Goal: Task Accomplishment & Management: Use online tool/utility

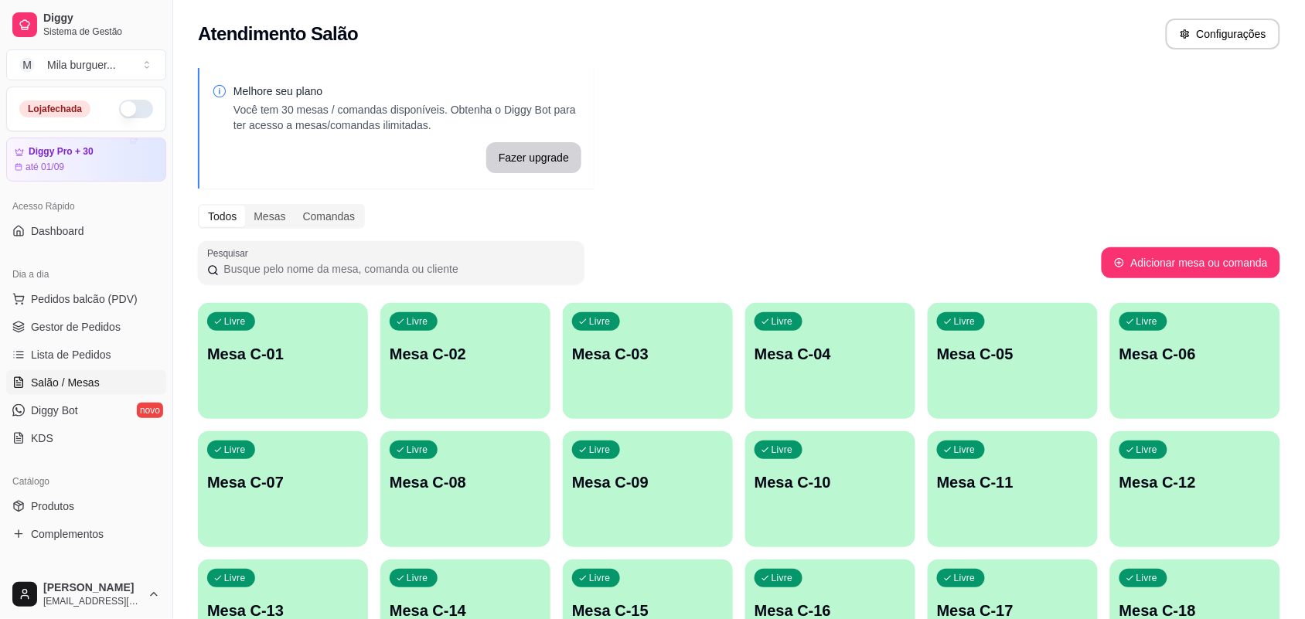
click at [318, 387] on div "Livre Mesa C-01" at bounding box center [283, 351] width 170 height 97
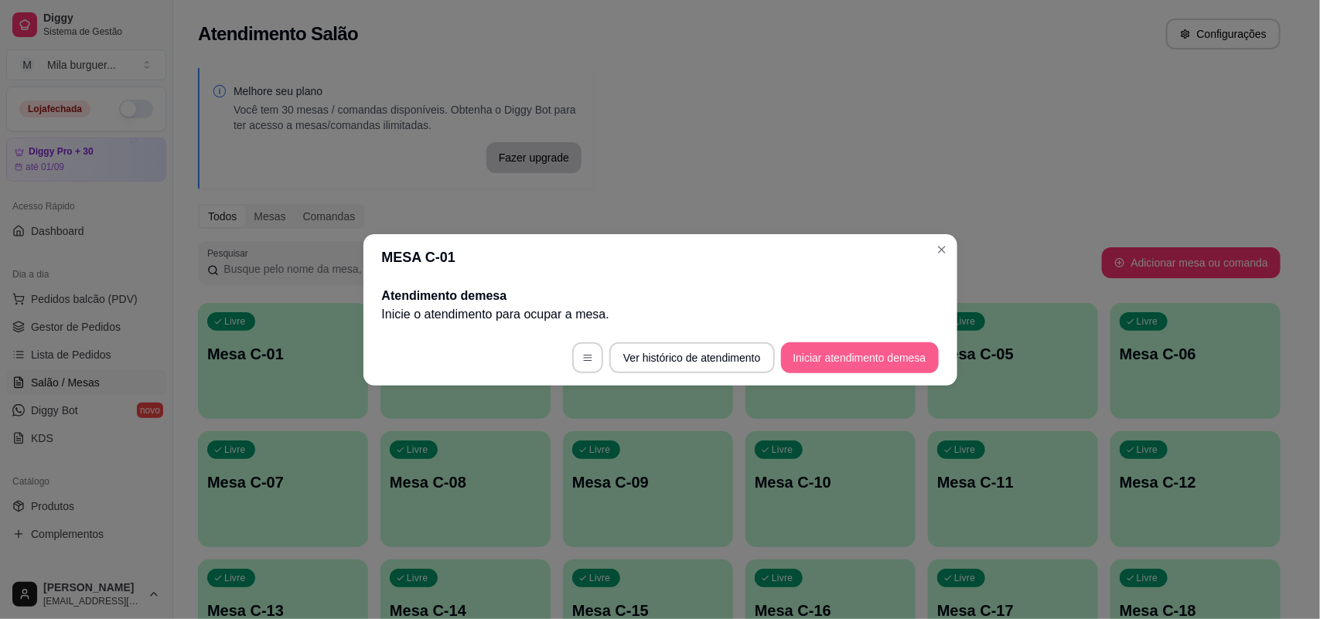
click at [857, 360] on button "Iniciar atendimento de mesa" at bounding box center [860, 358] width 158 height 31
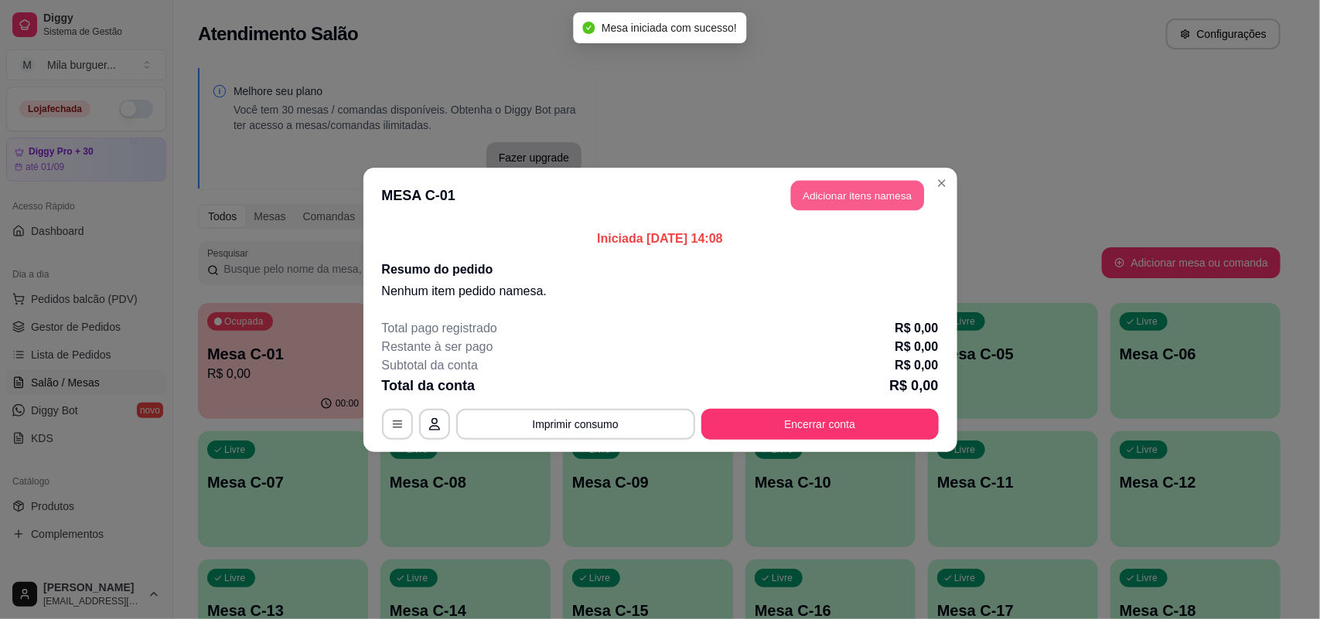
click at [876, 206] on button "Adicionar itens na mesa" at bounding box center [857, 195] width 133 height 30
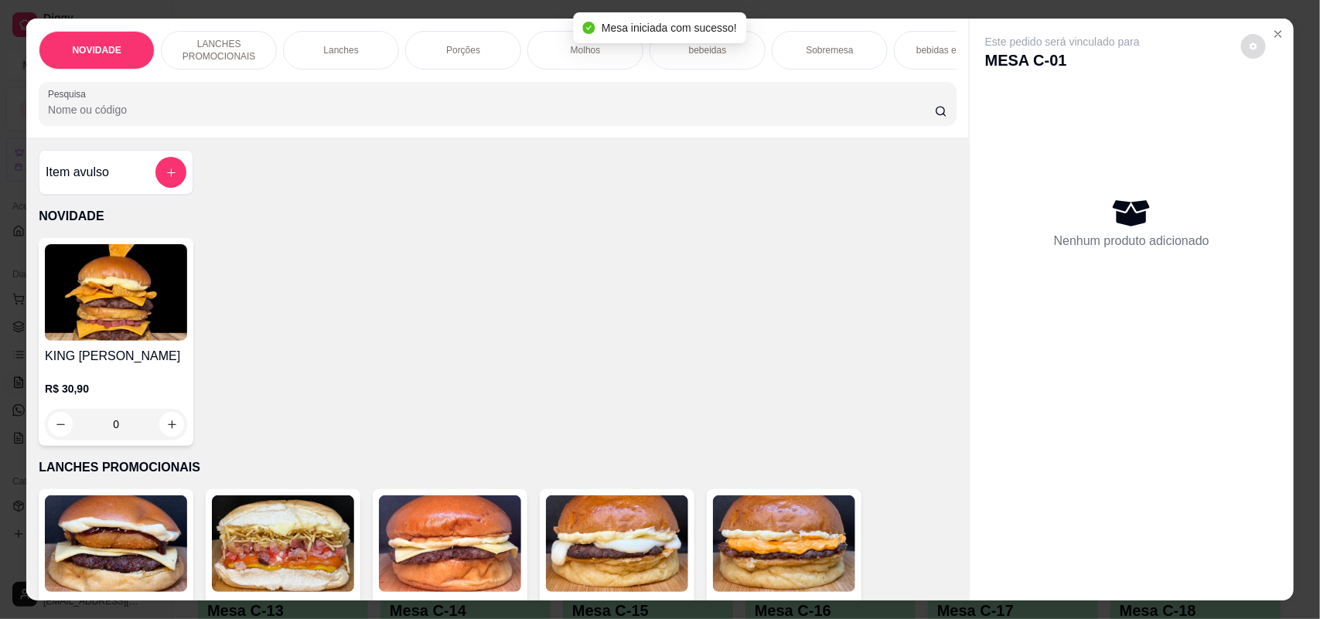
click at [1241, 45] on button "decrease-product-quantity" at bounding box center [1253, 46] width 25 height 25
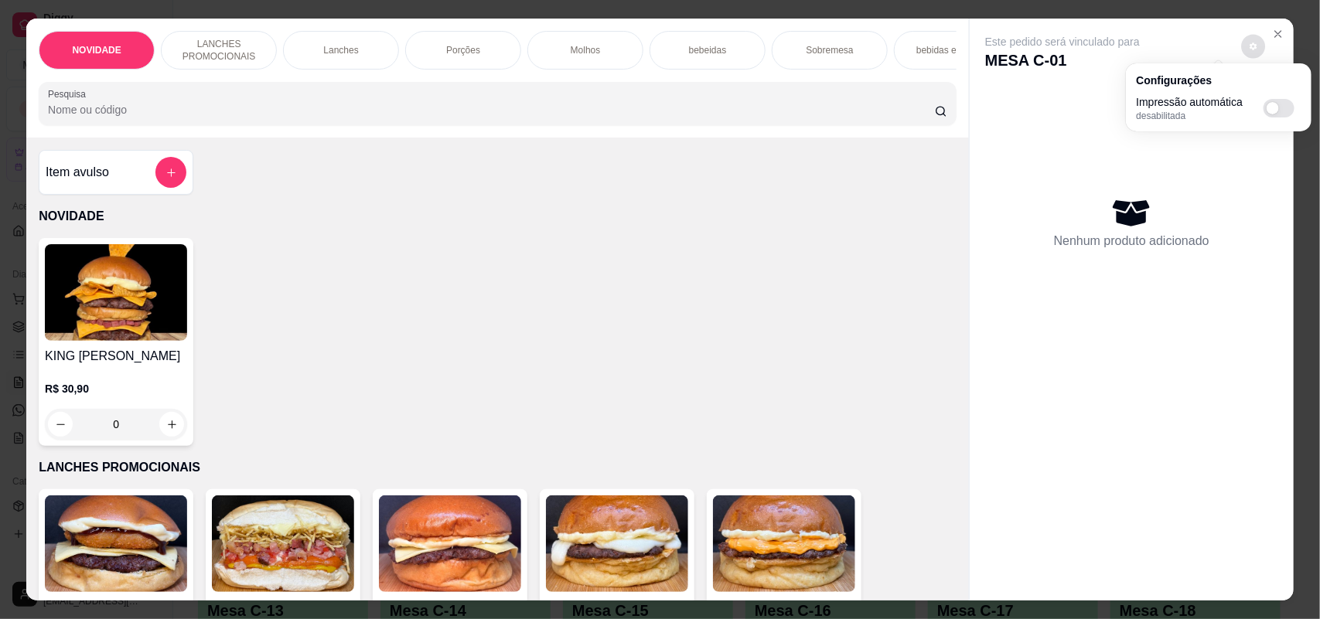
click at [1300, 136] on div "NOVIDADE LANCHES PROMOCIONAIS Lanches Porções Molhos bebeidas Sobremesa bebidas…" at bounding box center [660, 309] width 1320 height 619
click at [1272, 29] on icon "Close" at bounding box center [1278, 34] width 12 height 12
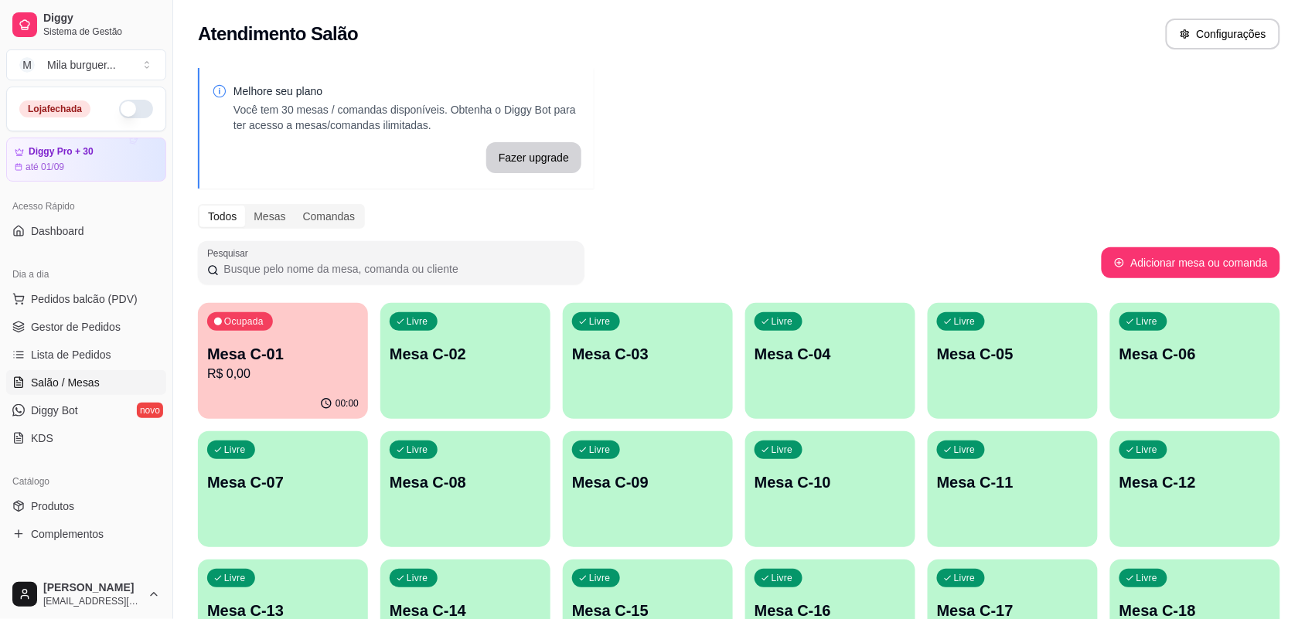
click at [257, 394] on div "00:00" at bounding box center [283, 404] width 170 height 30
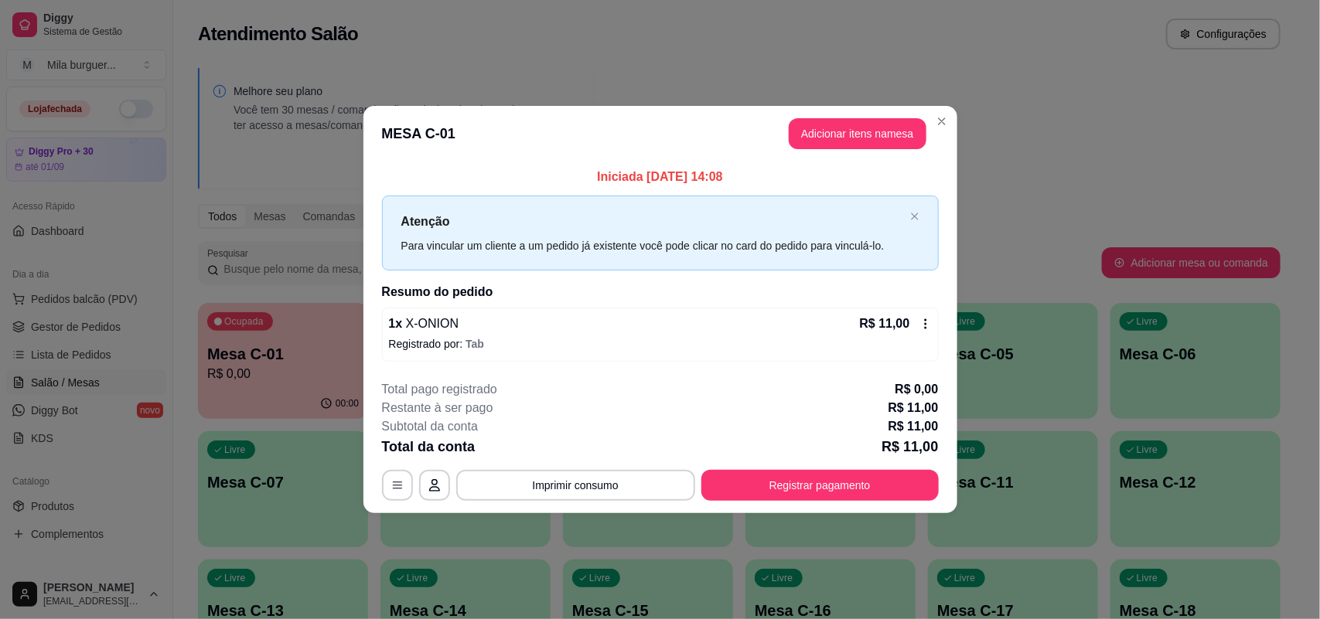
click at [920, 329] on icon at bounding box center [926, 324] width 12 height 12
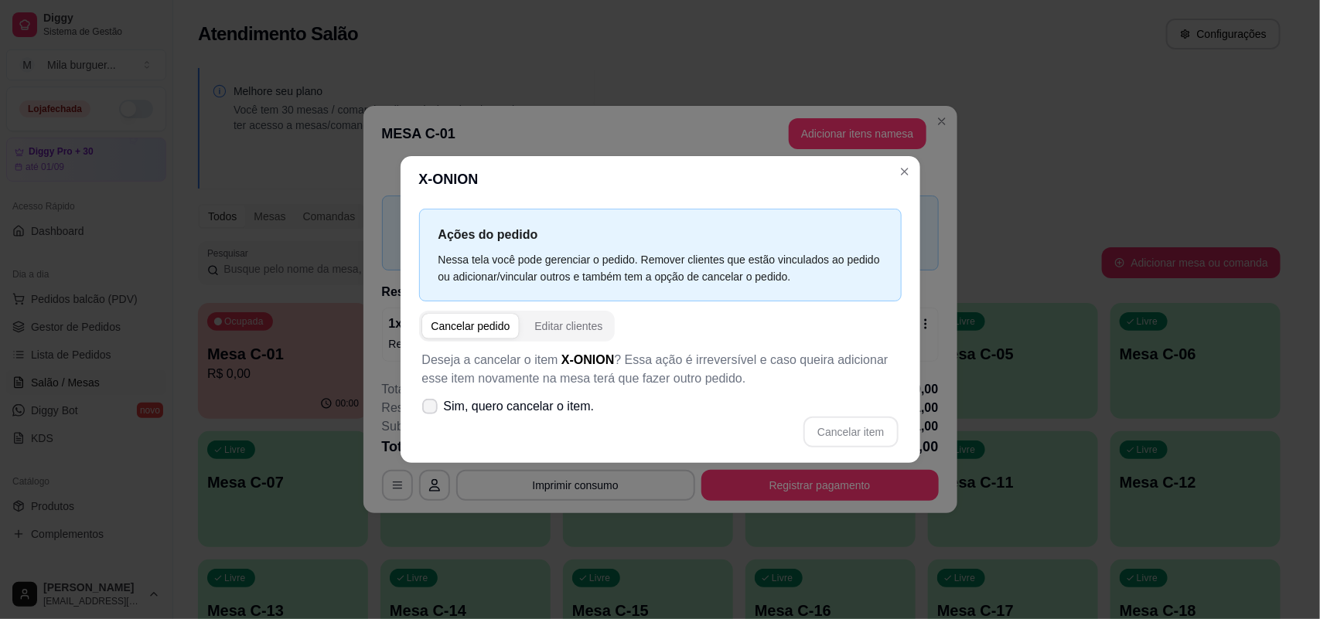
click at [554, 410] on span "Sim, quero cancelar o item." at bounding box center [519, 407] width 151 height 19
click at [432, 410] on input "Sim, quero cancelar o item." at bounding box center [426, 414] width 10 height 10
checkbox input "true"
click at [849, 437] on button "Cancelar item" at bounding box center [851, 432] width 92 height 30
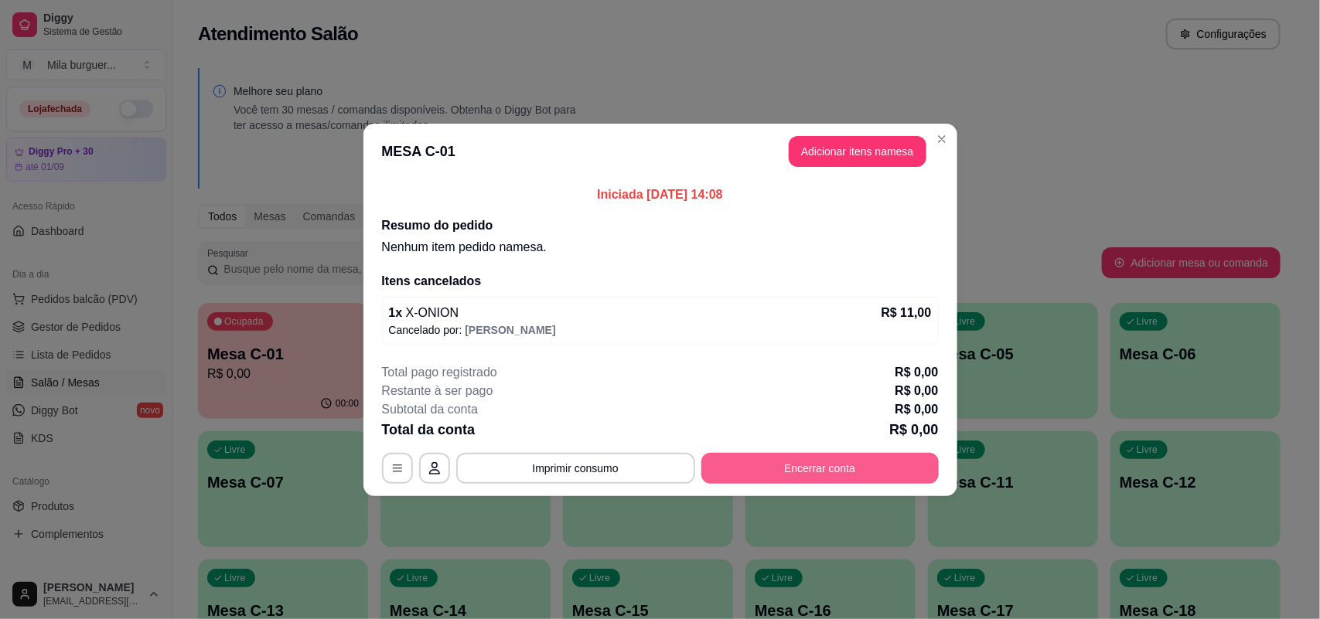
click at [868, 460] on button "Encerrar conta" at bounding box center [819, 468] width 237 height 31
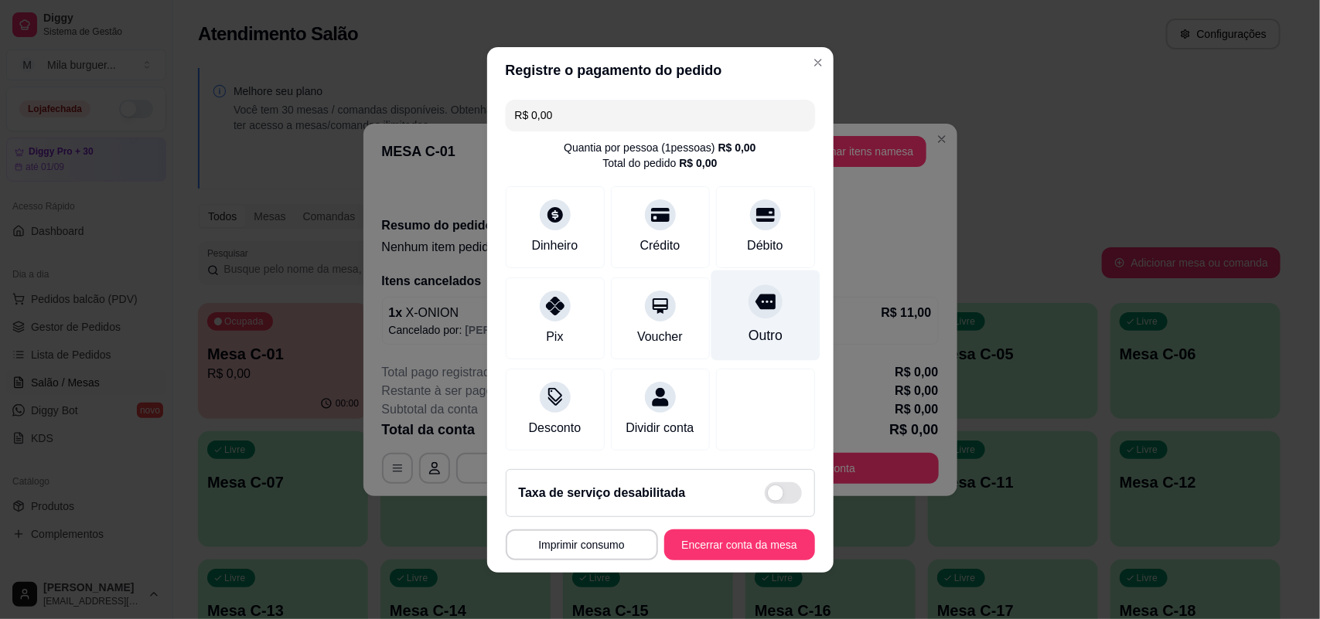
click at [786, 315] on div "Outro" at bounding box center [765, 315] width 109 height 90
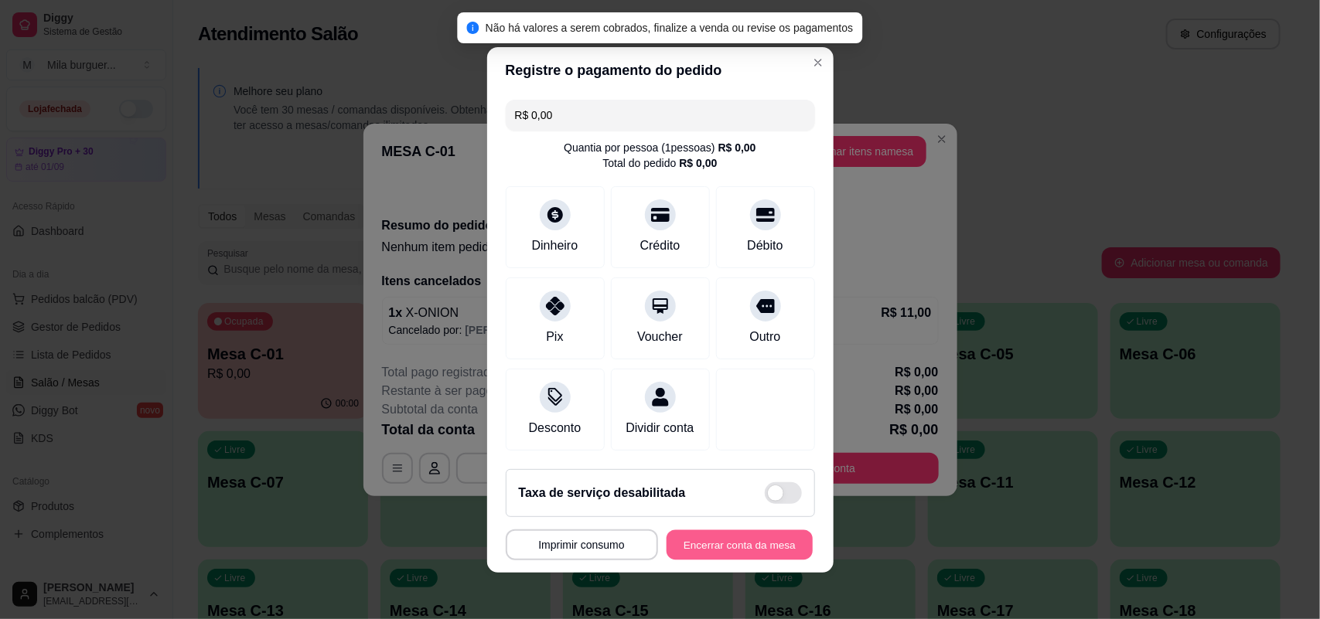
click at [751, 549] on button "Encerrar conta da mesa" at bounding box center [740, 545] width 146 height 30
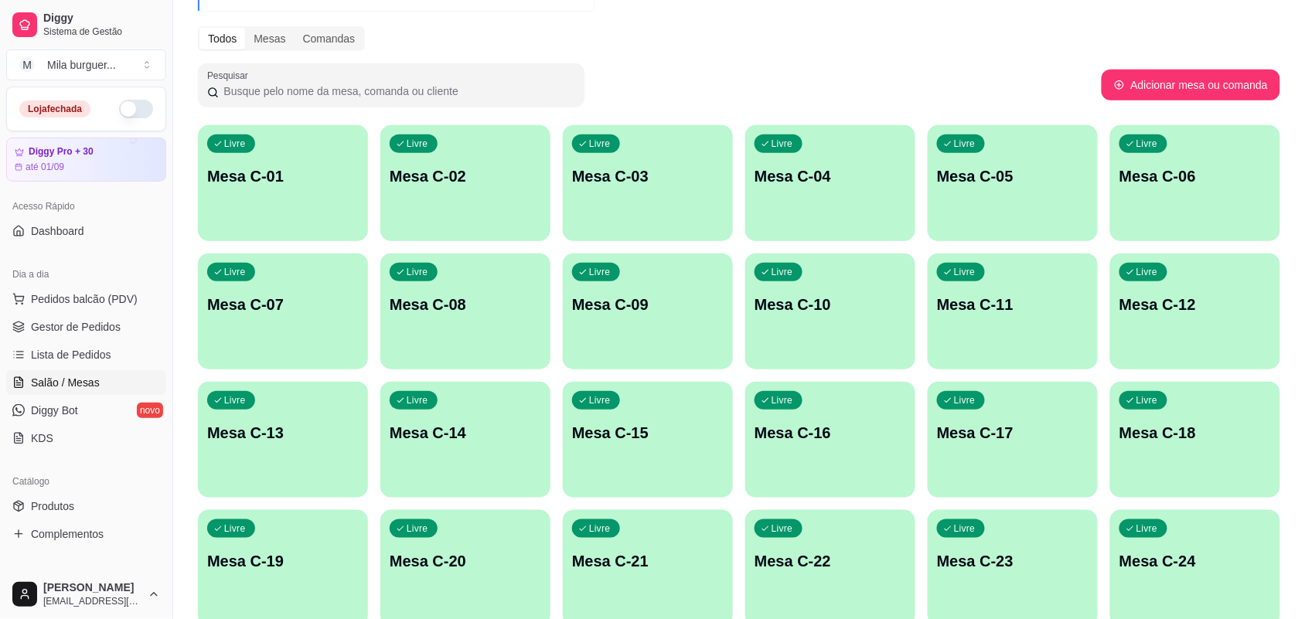
scroll to position [193, 0]
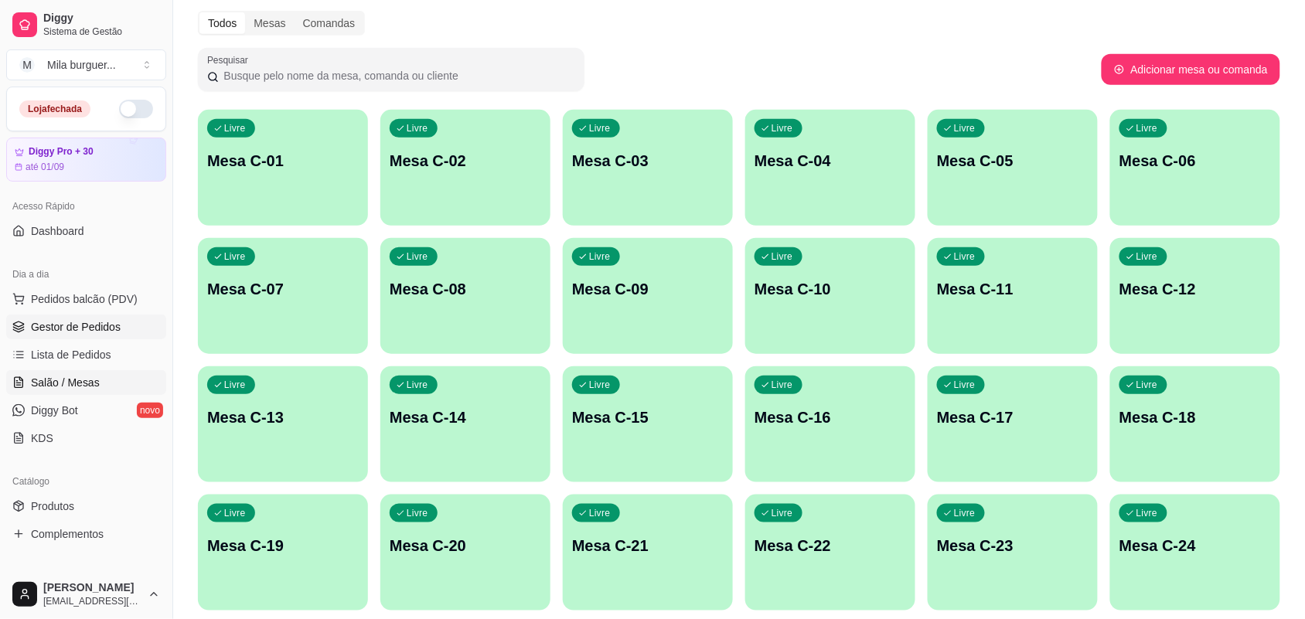
click at [44, 333] on span "Gestor de Pedidos" at bounding box center [76, 326] width 90 height 15
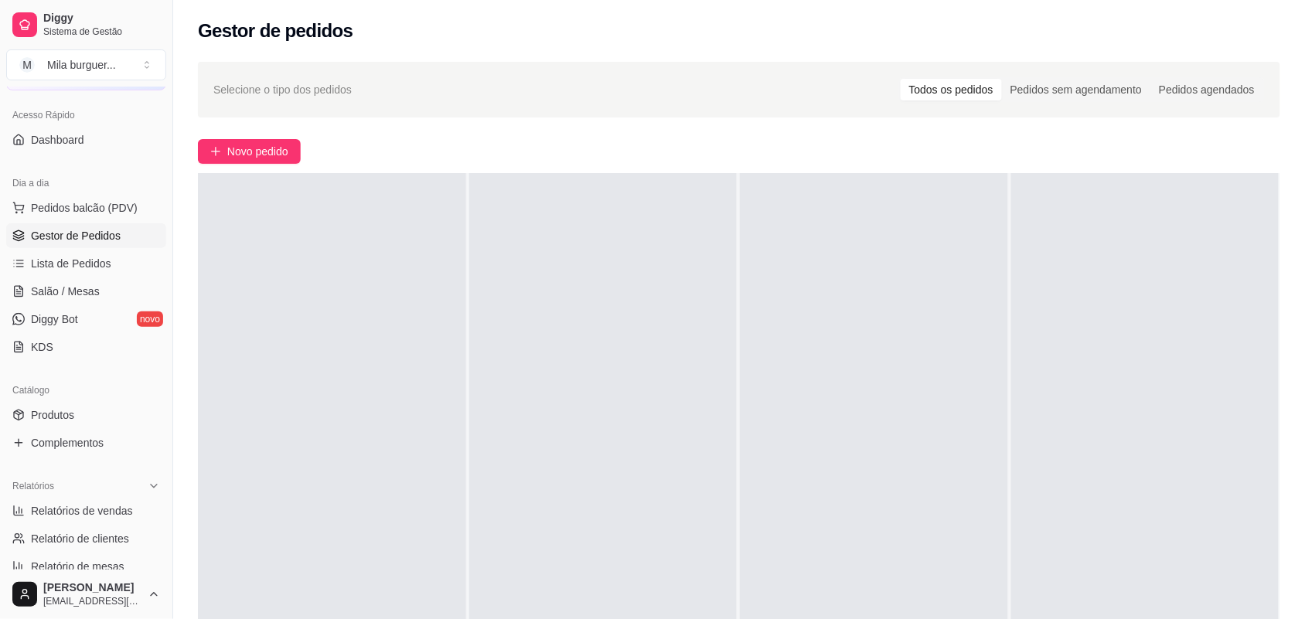
scroll to position [97, 0]
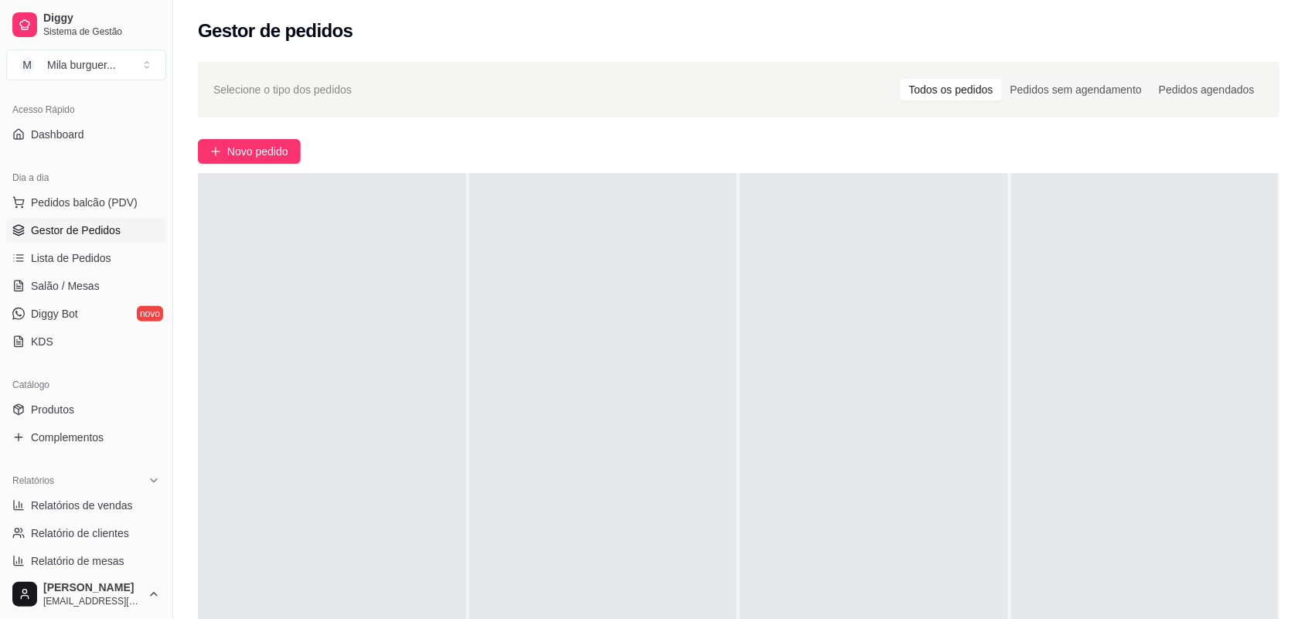
click at [64, 452] on div "Catálogo Produtos Complementos" at bounding box center [86, 412] width 172 height 90
click at [63, 439] on span "Complementos" at bounding box center [67, 437] width 73 height 15
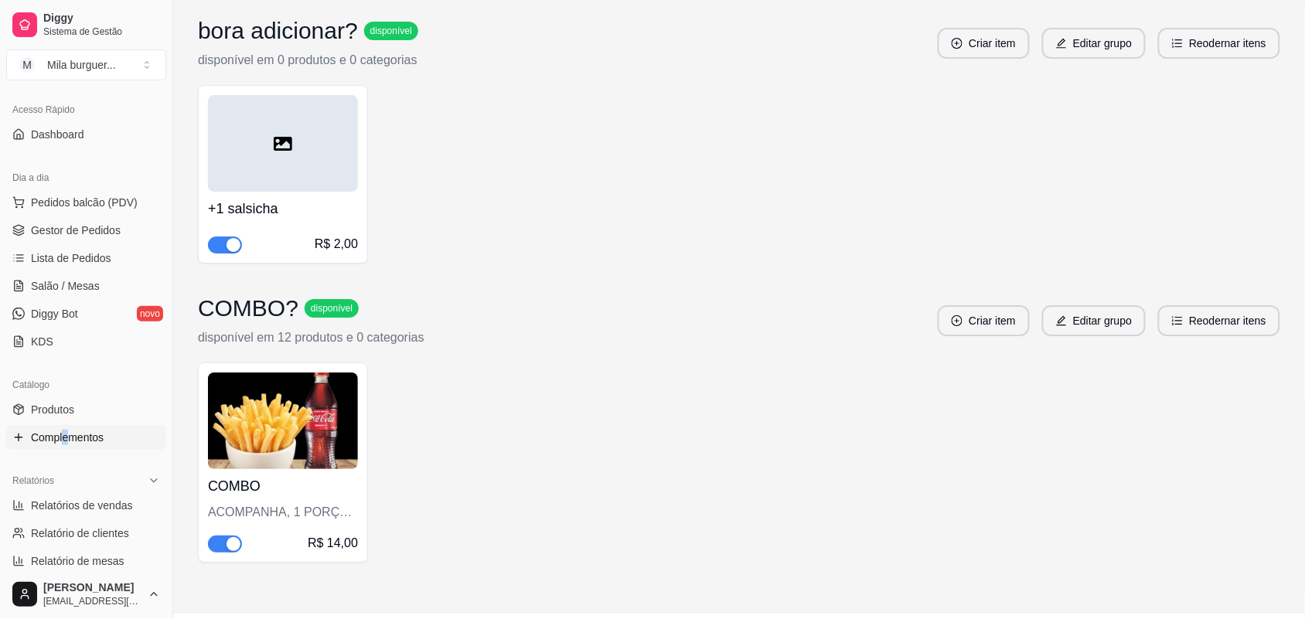
scroll to position [1583, 0]
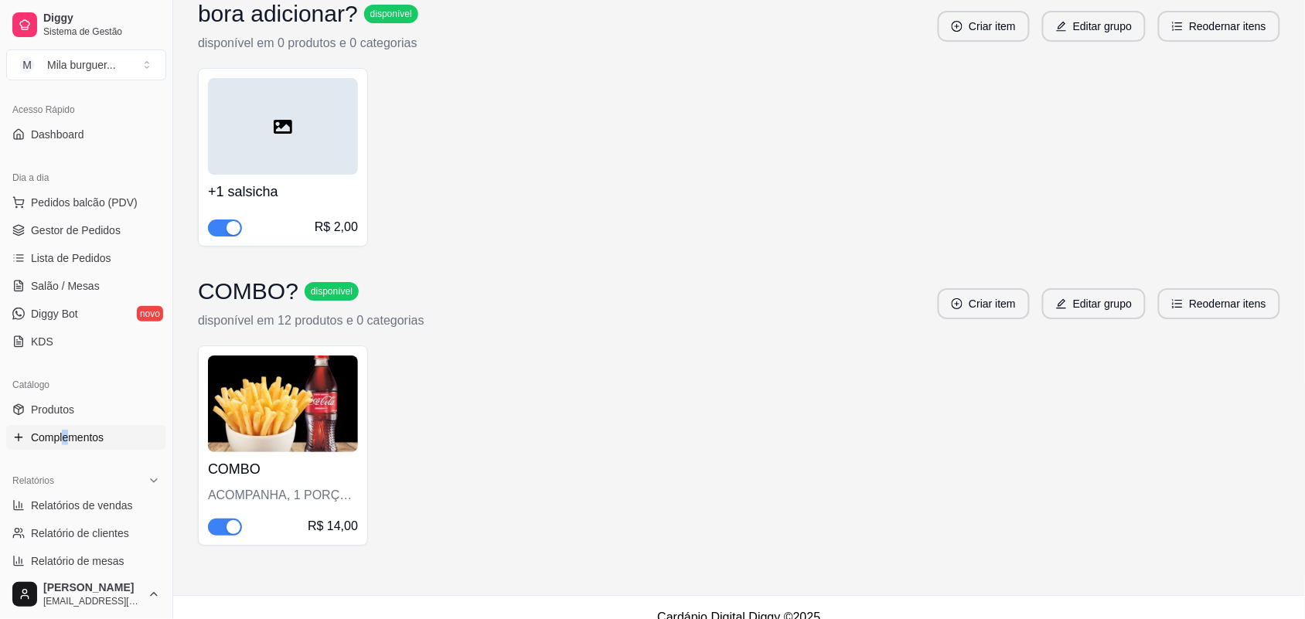
click at [295, 429] on img at bounding box center [283, 404] width 150 height 97
click at [76, 399] on link "Produtos" at bounding box center [86, 410] width 160 height 25
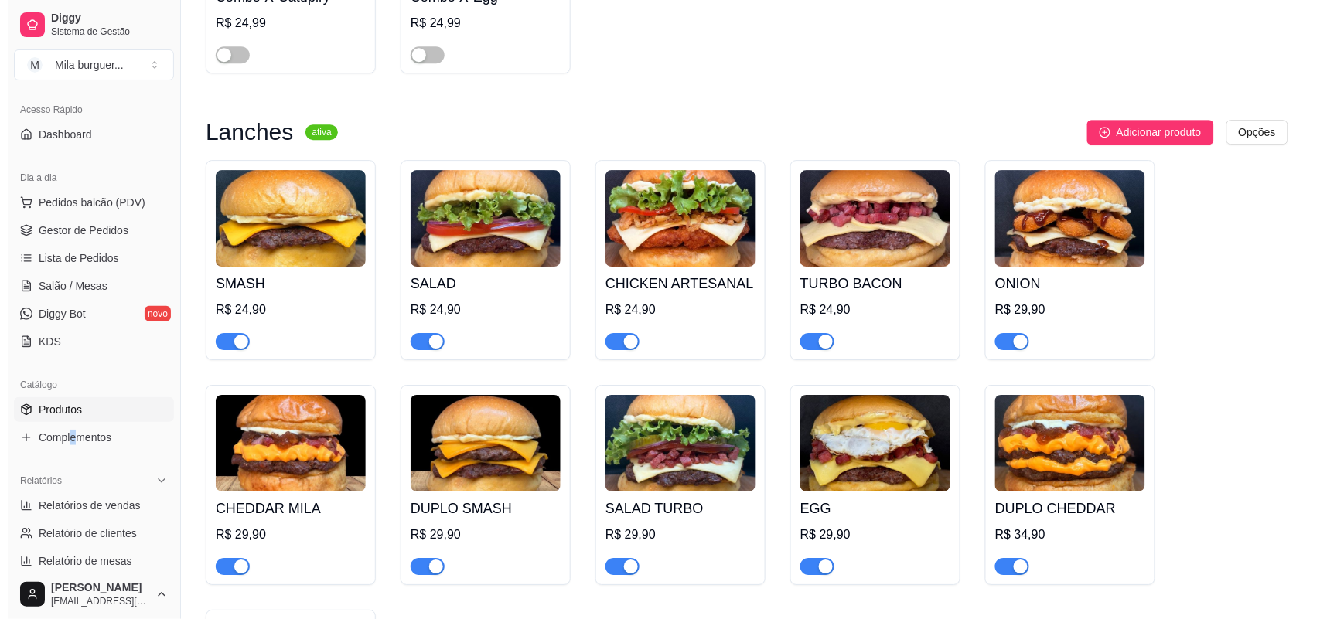
scroll to position [1450, 0]
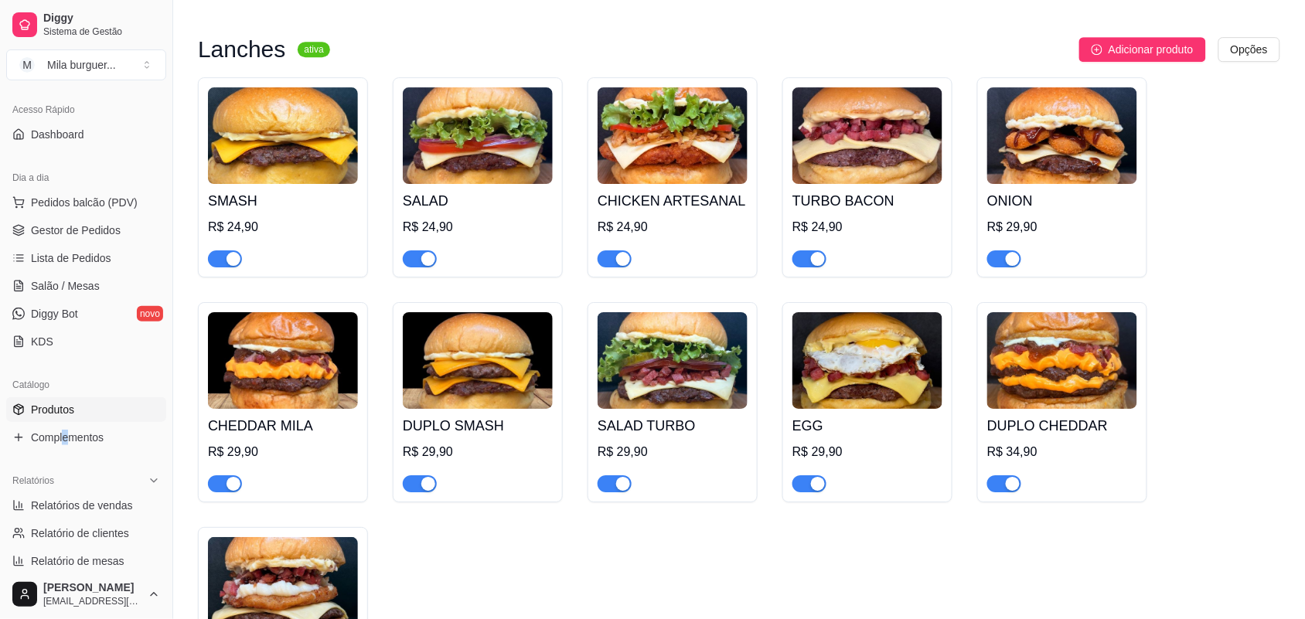
click at [260, 160] on img at bounding box center [283, 135] width 150 height 97
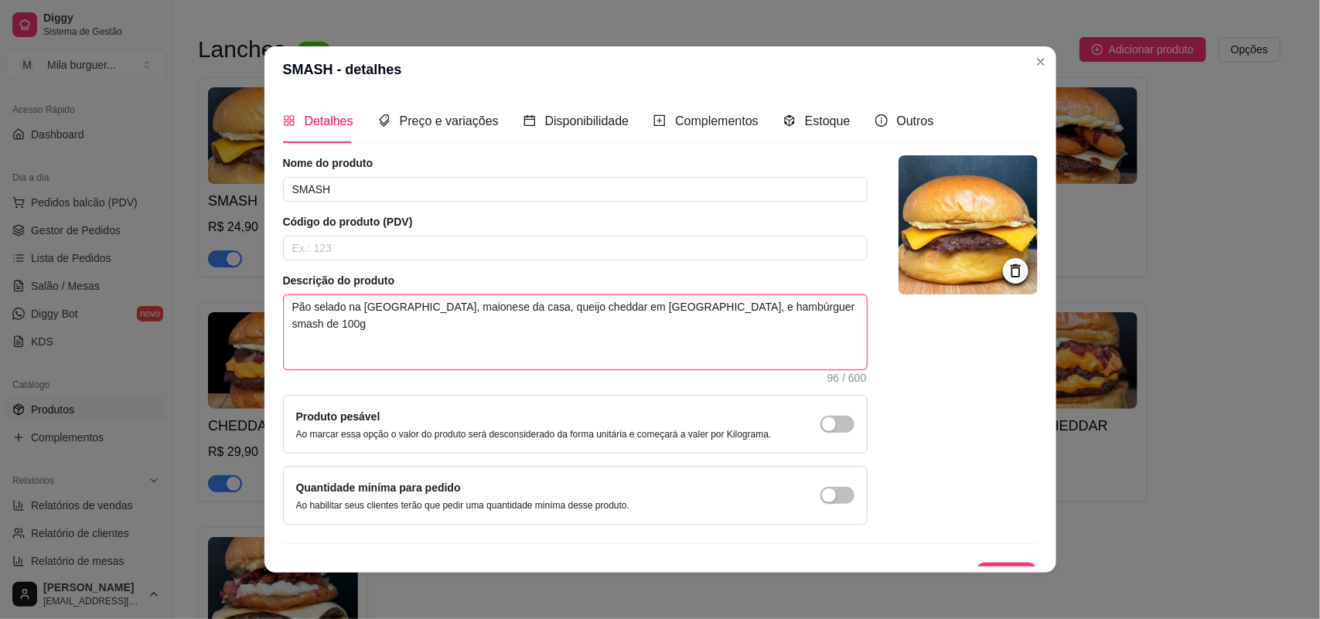
click at [741, 303] on textarea "Pão selado na [GEOGRAPHIC_DATA], maionese da casa, queijo cheddar em [GEOGRAPHI…" at bounding box center [575, 332] width 583 height 74
type textarea "Pão selado na [GEOGRAPHIC_DATA], maionese da casa, queijo cheddar em [GEOGRAPHI…"
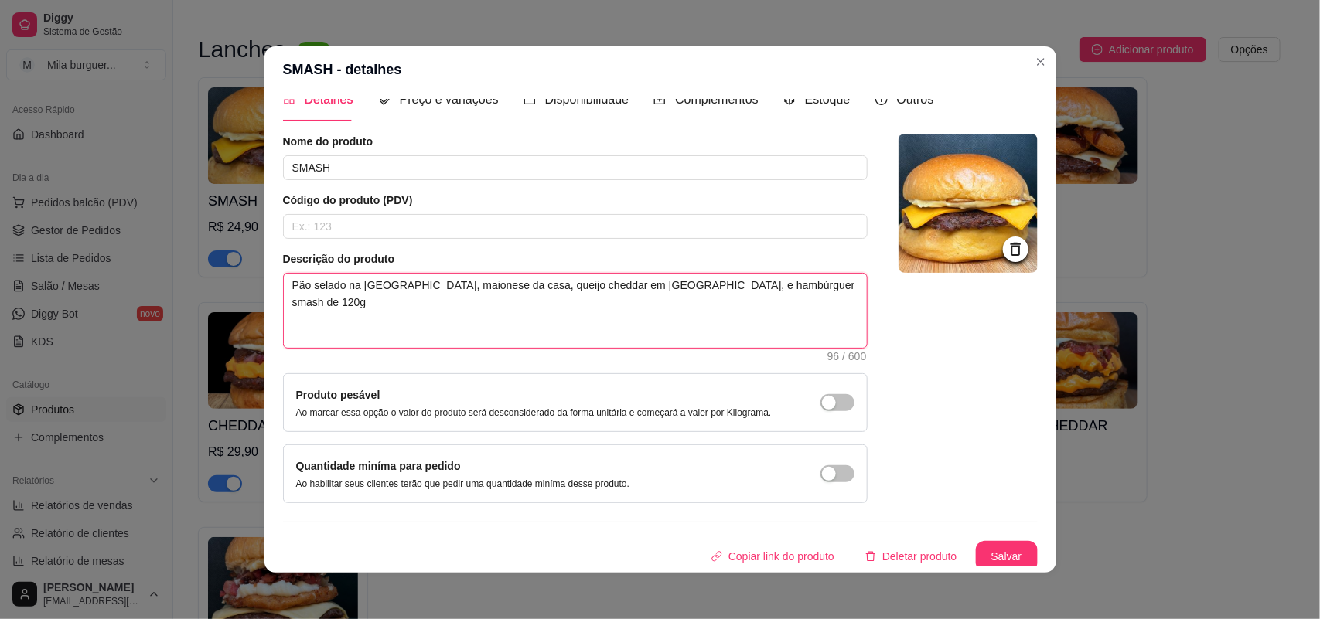
scroll to position [28, 0]
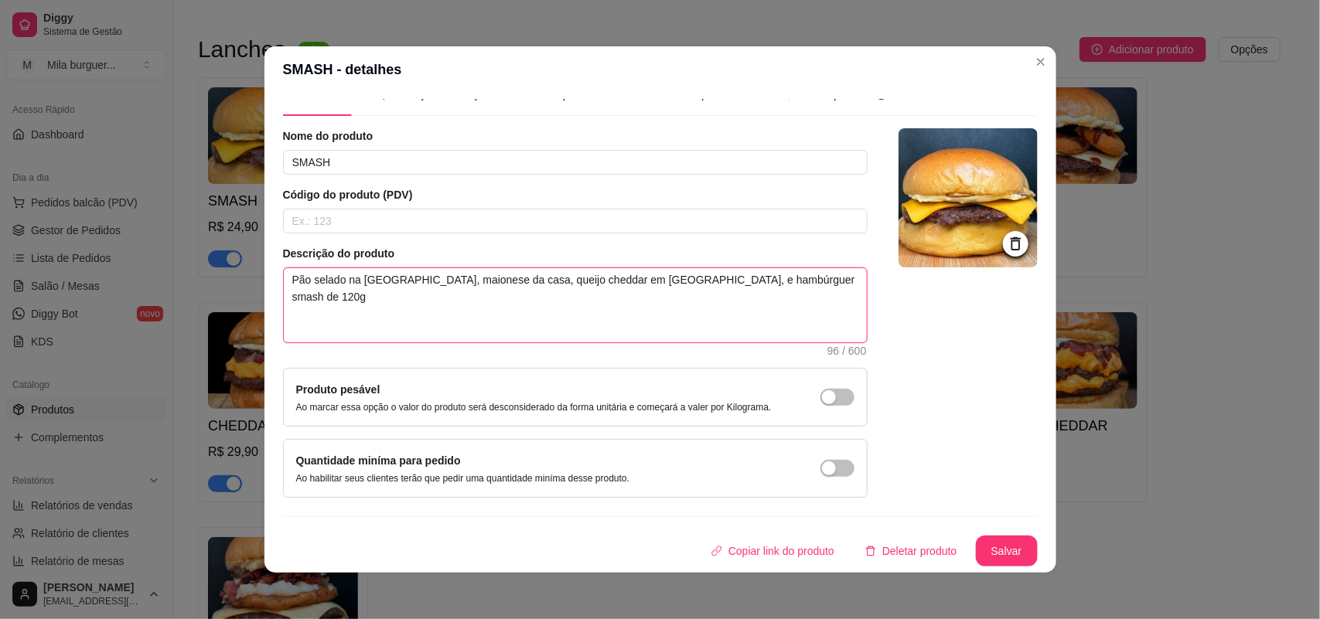
type textarea "Pão selado na [GEOGRAPHIC_DATA], maionese da casa, queijo cheddar em [GEOGRAPHI…"
click at [987, 550] on button "Salvar" at bounding box center [1007, 552] width 60 height 30
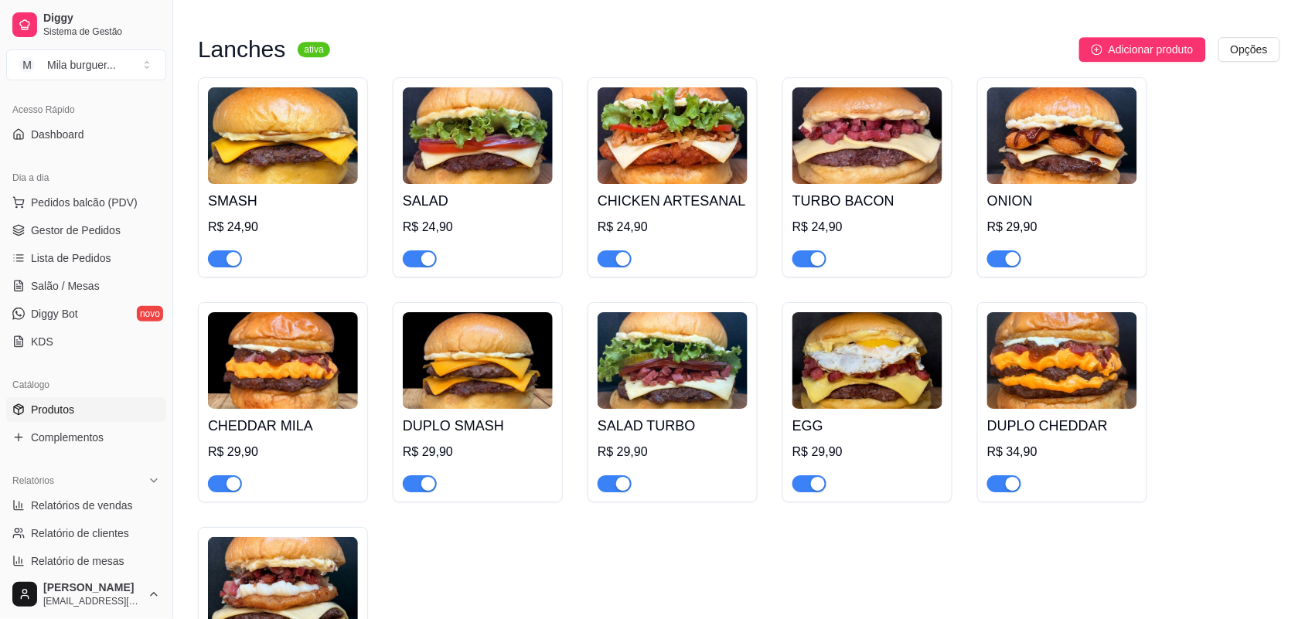
click at [462, 138] on img at bounding box center [478, 135] width 150 height 97
click at [666, 409] on div "SALAD TURBO R$ 29,90" at bounding box center [673, 451] width 150 height 84
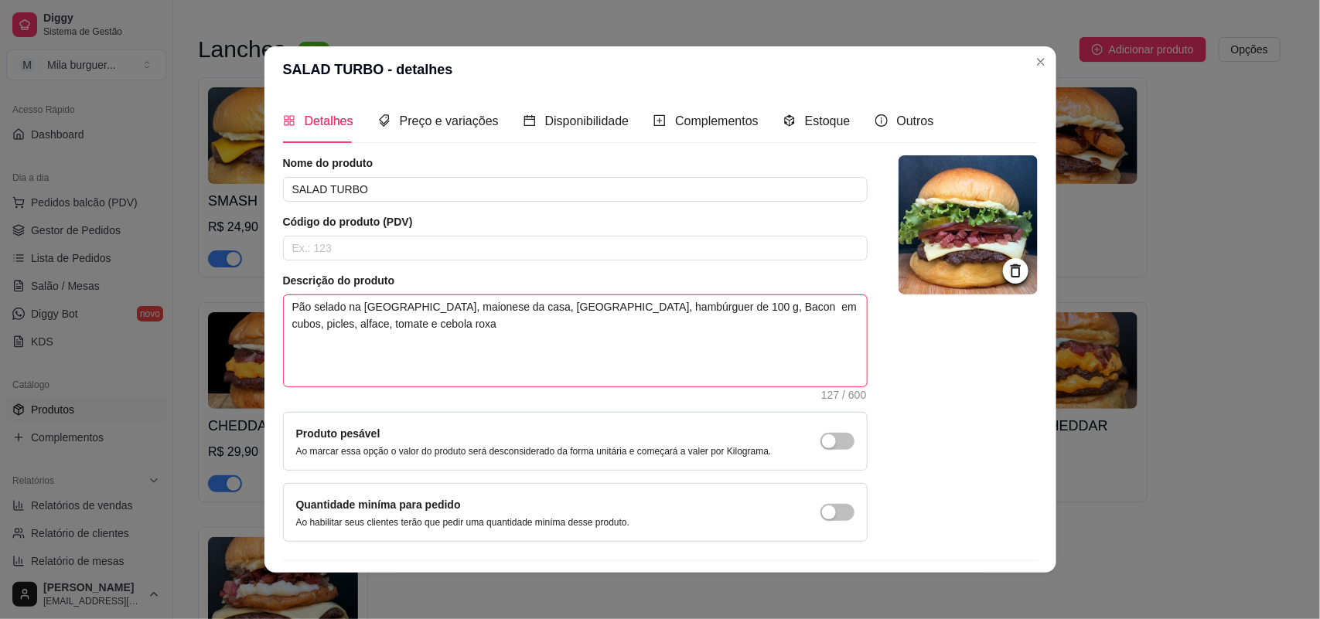
drag, startPoint x: 350, startPoint y: 334, endPoint x: 234, endPoint y: 303, distance: 119.3
click at [234, 303] on div "SALAD TURBO - detalhes Detalhes Preço e variações Disponibilidade Complementos …" at bounding box center [660, 309] width 1320 height 619
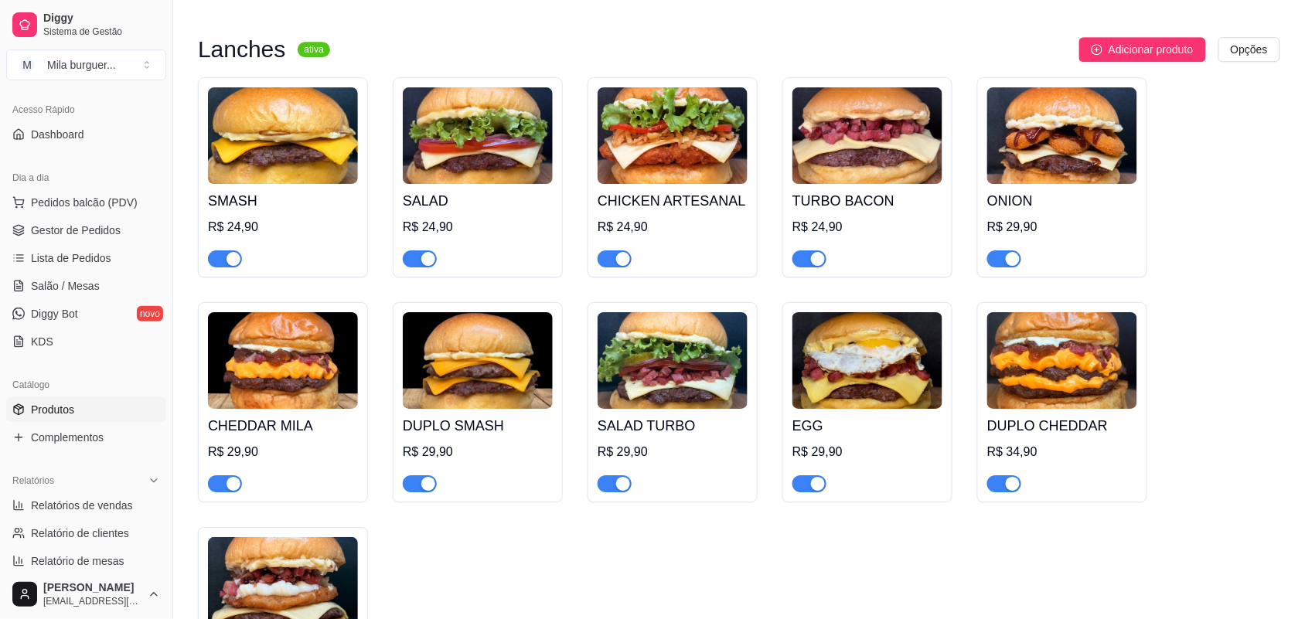
click at [472, 218] on div "R$ 24,90" at bounding box center [478, 227] width 150 height 19
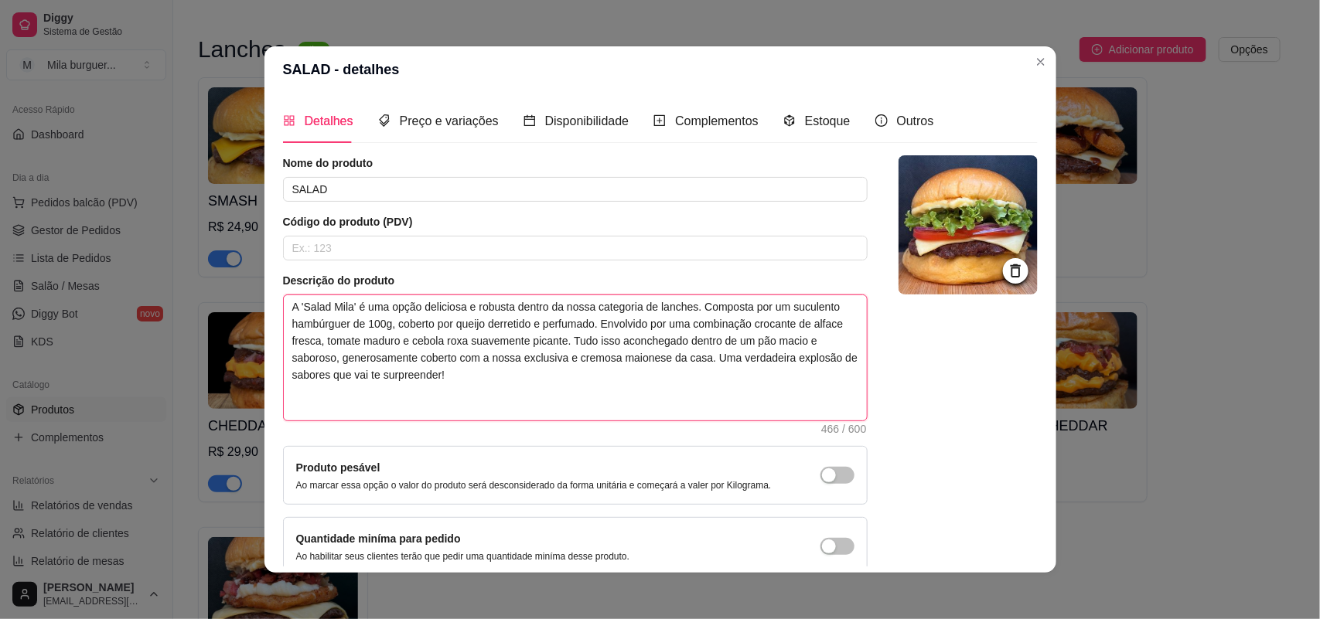
drag, startPoint x: 616, startPoint y: 394, endPoint x: 171, endPoint y: 302, distance: 454.9
click at [171, 302] on div "SALAD - detalhes Detalhes Preço e variações Disponibilidade Complementos Estoqu…" at bounding box center [660, 309] width 1320 height 619
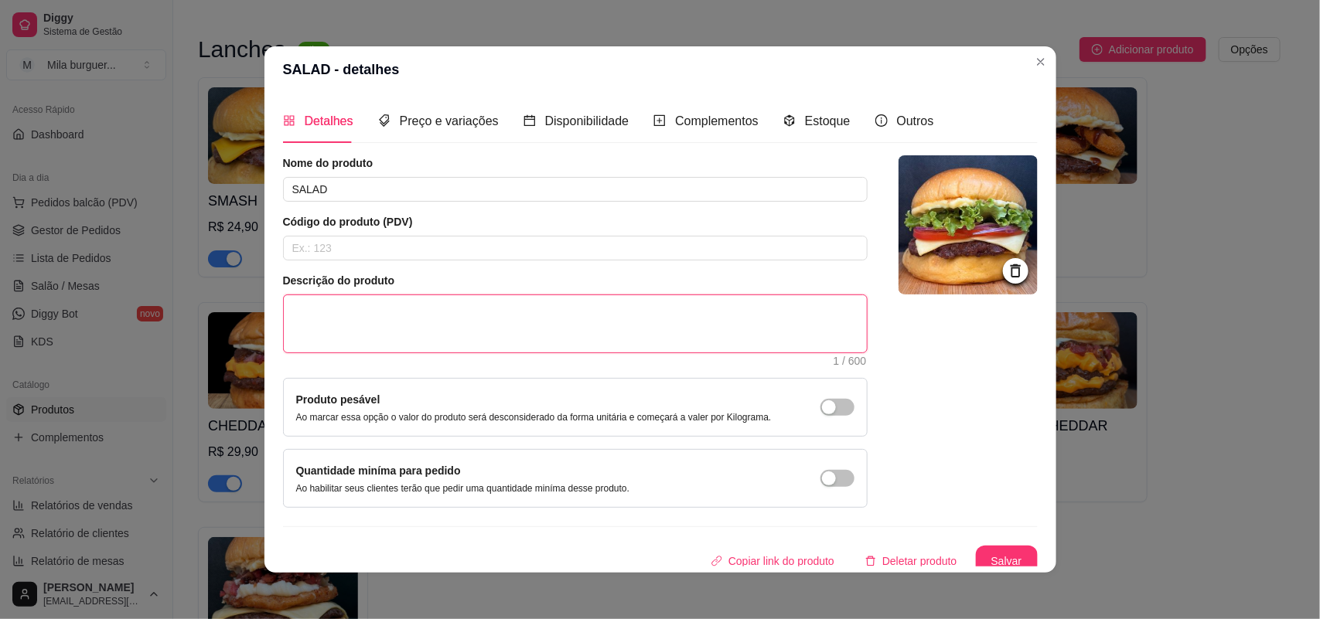
paste textarea "Pão selado na [GEOGRAPHIC_DATA], maionese da casa, [GEOGRAPHIC_DATA], hambúrgue…"
type textarea "Pão selado na [GEOGRAPHIC_DATA], maionese da casa, [GEOGRAPHIC_DATA], hambúrgue…"
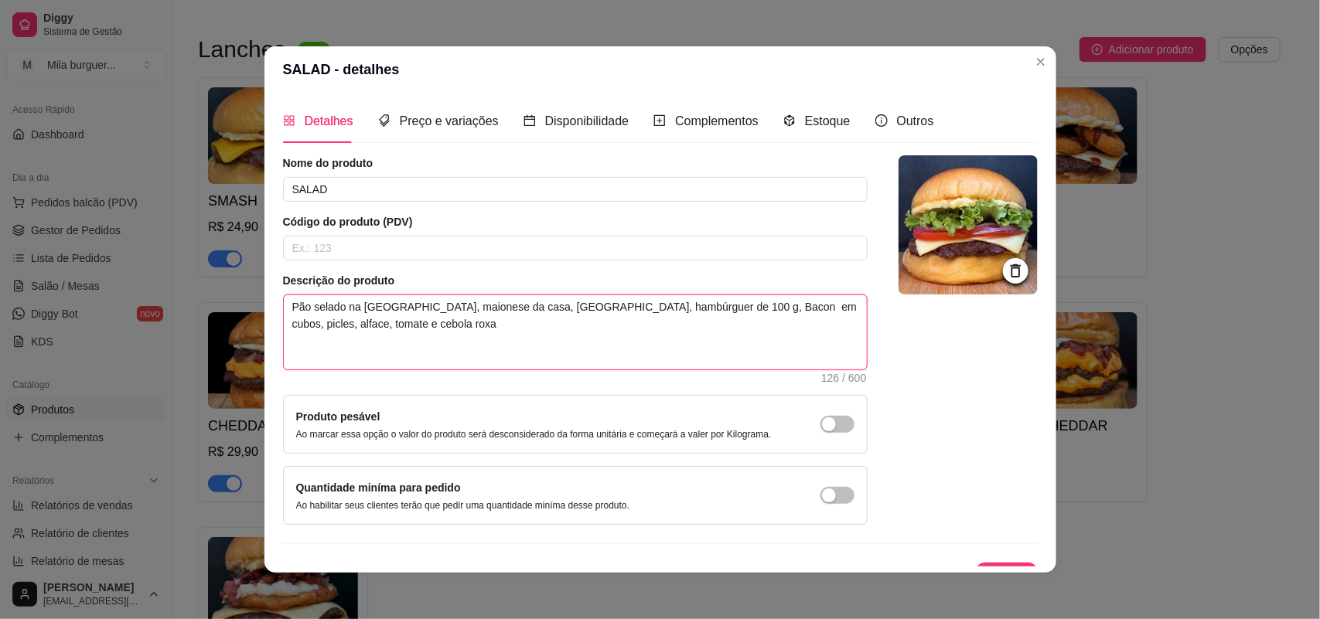
drag, startPoint x: 752, startPoint y: 307, endPoint x: 724, endPoint y: 302, distance: 28.2
click at [724, 302] on textarea "Pão selado na [GEOGRAPHIC_DATA], maionese da casa, [GEOGRAPHIC_DATA], hambúrgue…" at bounding box center [575, 332] width 583 height 74
type textarea "Pão selado na [GEOGRAPHIC_DATA], maionese da casa, [GEOGRAPHIC_DATA], hambúrgue…"
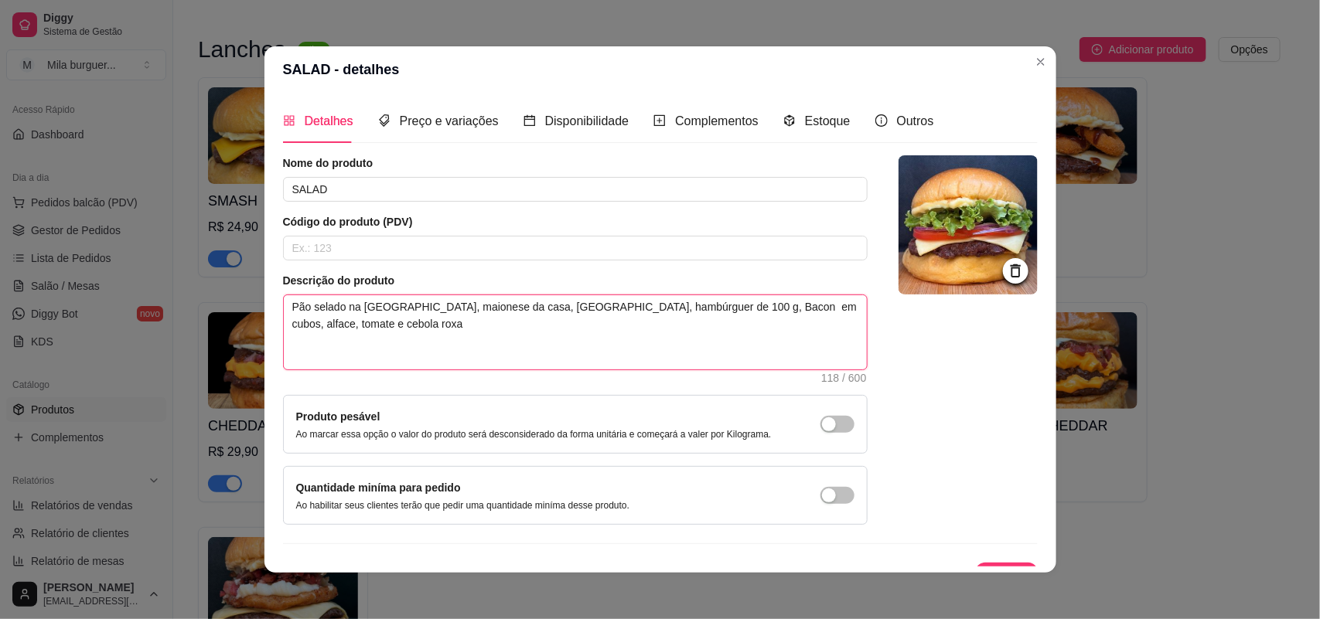
click at [616, 309] on textarea "Pão selado na [GEOGRAPHIC_DATA], maionese da casa, [GEOGRAPHIC_DATA], hambúrgue…" at bounding box center [575, 332] width 583 height 74
type textarea "Pão selado na [GEOGRAPHIC_DATA], maionese da casa, [GEOGRAPHIC_DATA], hambúrgue…"
click at [717, 309] on textarea "Pão selado na [GEOGRAPHIC_DATA], maionese da casa, [GEOGRAPHIC_DATA], hambúrgue…" at bounding box center [575, 332] width 583 height 74
drag, startPoint x: 720, startPoint y: 309, endPoint x: 636, endPoint y: 305, distance: 83.6
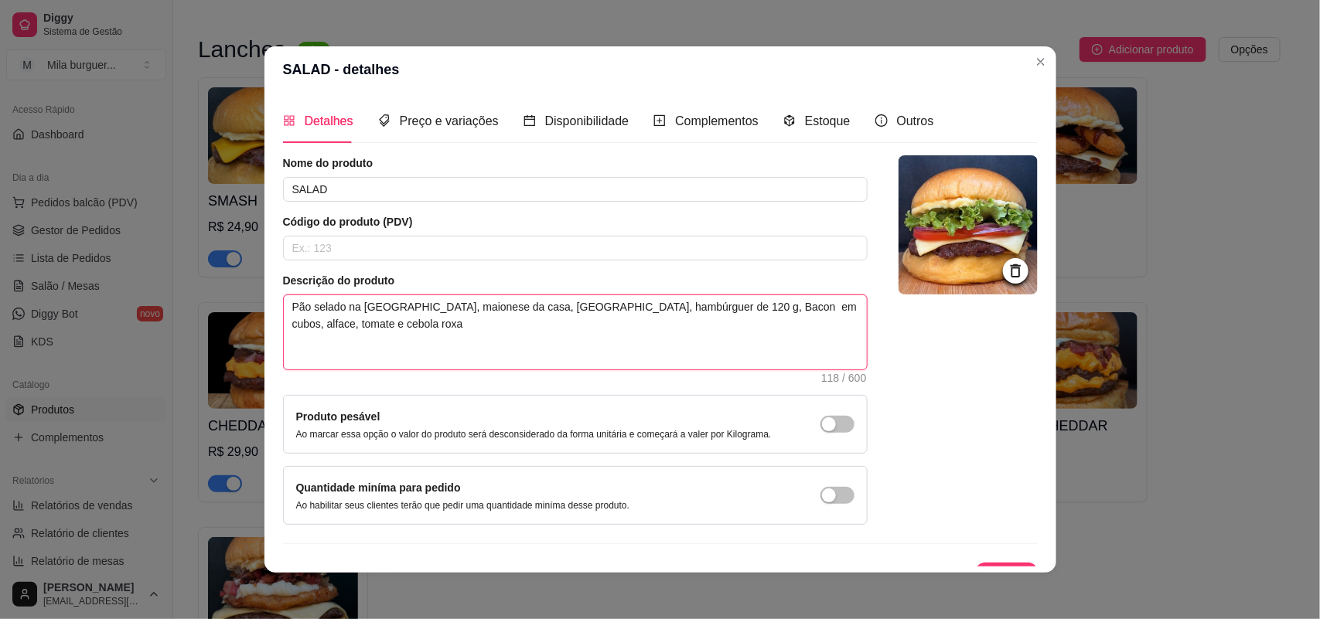
click at [636, 305] on textarea "Pão selado na [GEOGRAPHIC_DATA], maionese da casa, [GEOGRAPHIC_DATA], hambúrgue…" at bounding box center [575, 332] width 583 height 74
type textarea "Pão selado na [GEOGRAPHIC_DATA], maionese da casa, [GEOGRAPHIC_DATA], hambúrgue…"
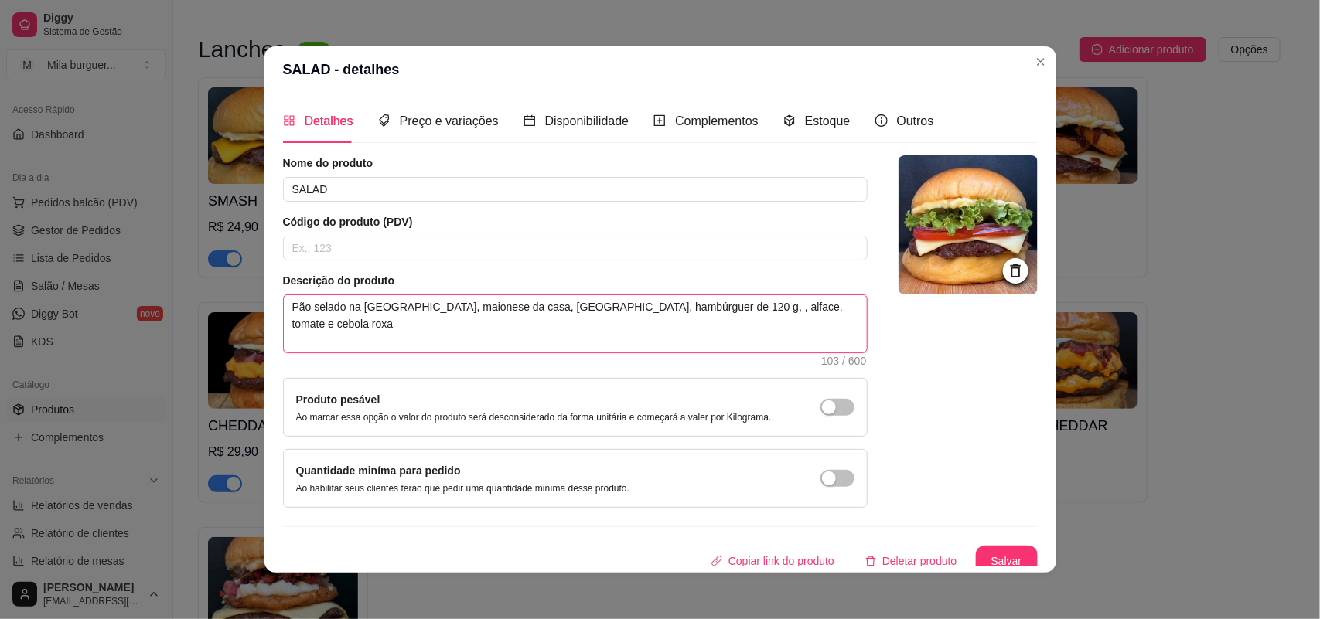
type textarea "Pão selado na [GEOGRAPHIC_DATA], maionese da casa, [GEOGRAPHIC_DATA], hambúrgue…"
click at [978, 548] on button "Salvar" at bounding box center [1007, 562] width 60 height 30
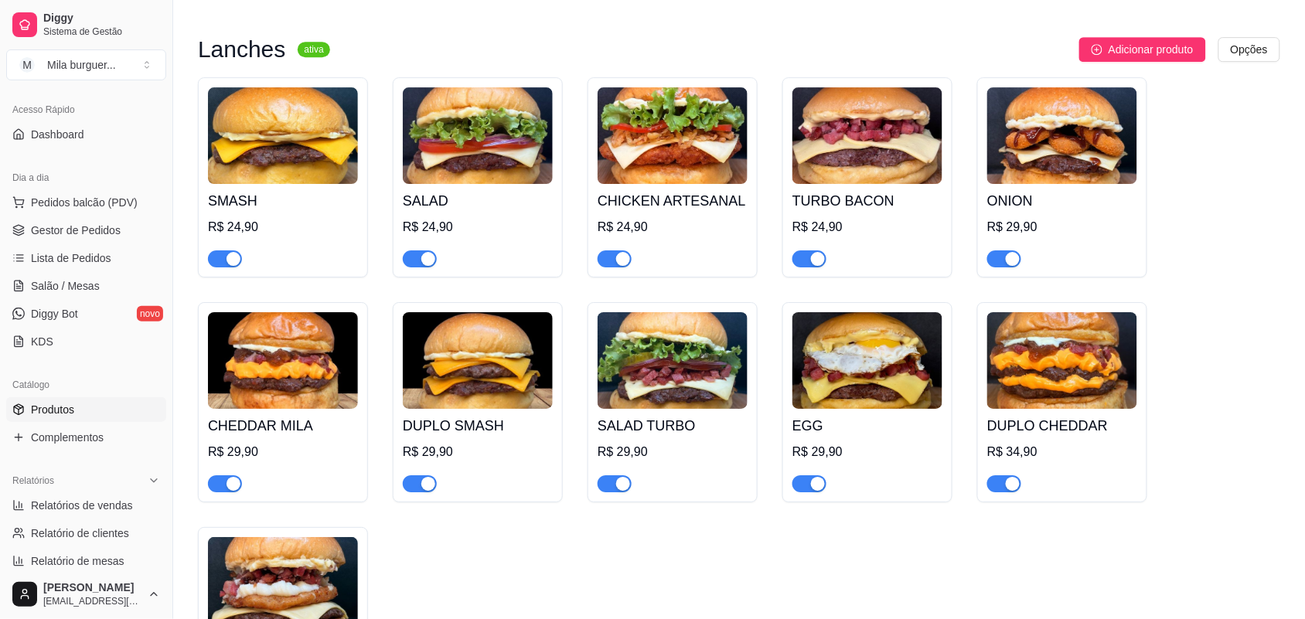
click at [616, 118] on img at bounding box center [673, 135] width 150 height 97
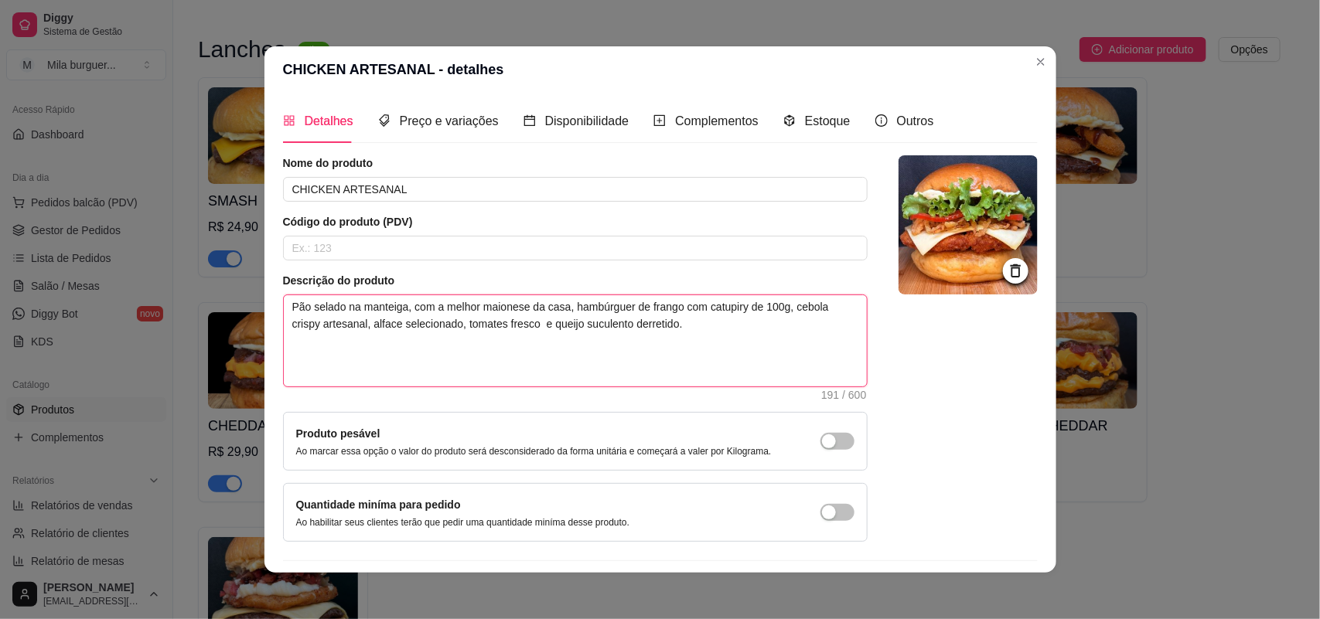
click at [763, 311] on textarea "Pão selado na manteiga, com a melhor maionese da casa, hambúrguer de frango com…" at bounding box center [575, 340] width 583 height 91
type textarea "Pão selado na manteiga, com a melhor maionese da casa, hambúrguer de frango com…"
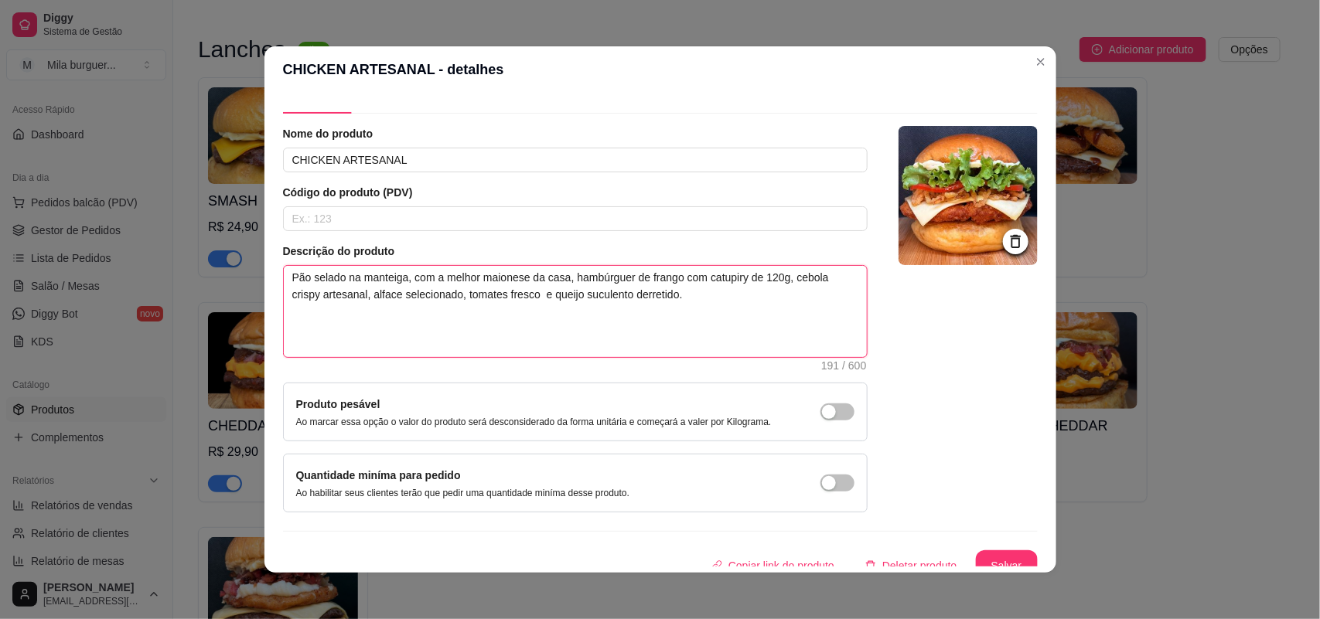
scroll to position [45, 0]
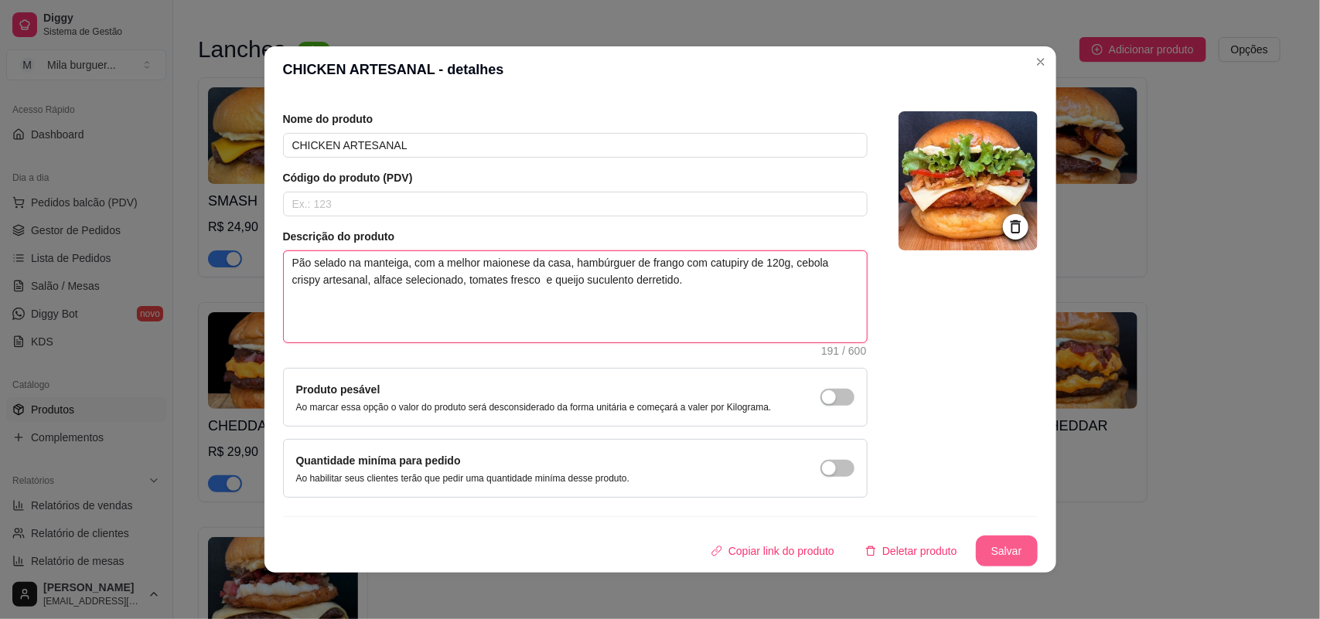
type textarea "Pão selado na manteiga, com a melhor maionese da casa, hambúrguer de frango com…"
click at [979, 555] on button "Salvar" at bounding box center [1007, 551] width 62 height 31
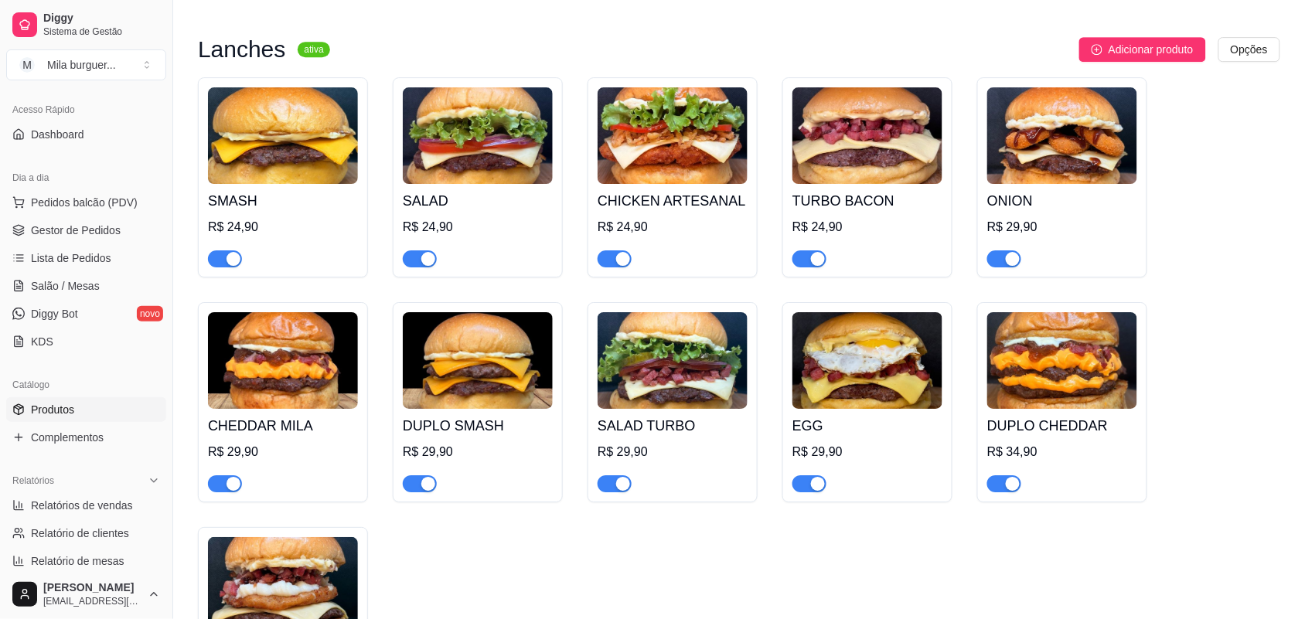
click at [1093, 159] on img at bounding box center [1063, 135] width 150 height 97
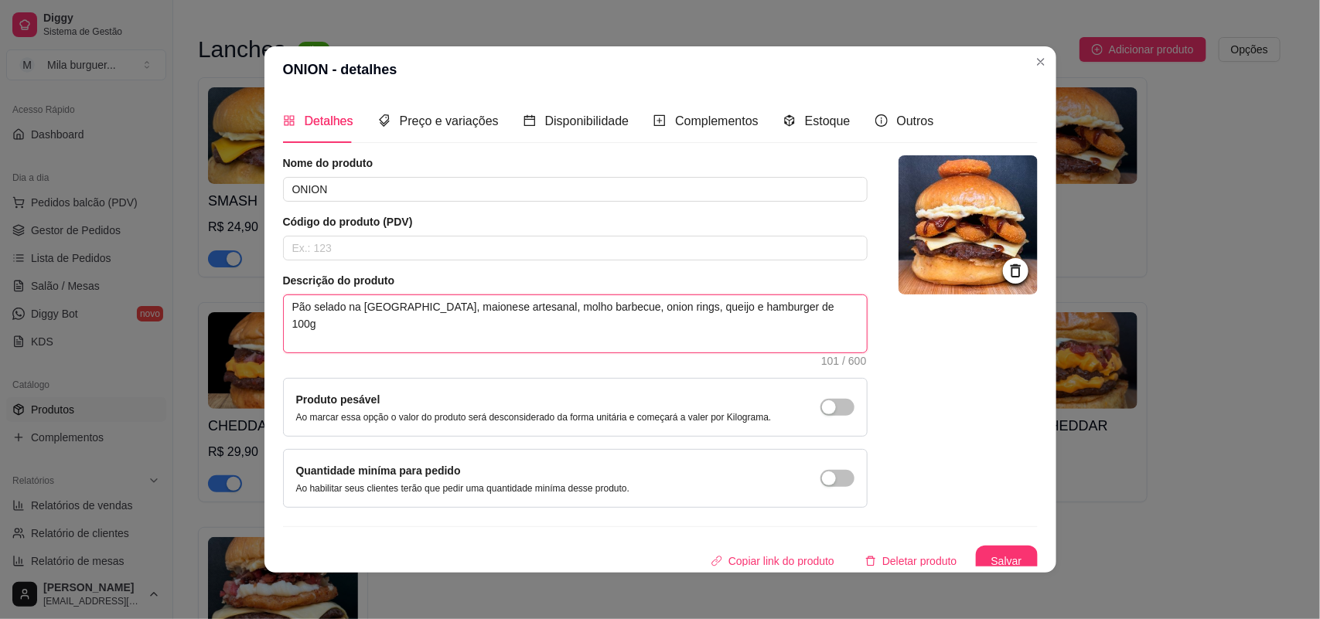
click at [766, 316] on textarea "Pão selado na [GEOGRAPHIC_DATA], maionese artesanal, molho barbecue, onion ring…" at bounding box center [575, 323] width 583 height 57
type textarea "Pão selado na [GEOGRAPHIC_DATA], maionese artesanal, molho barbecue, onion ring…"
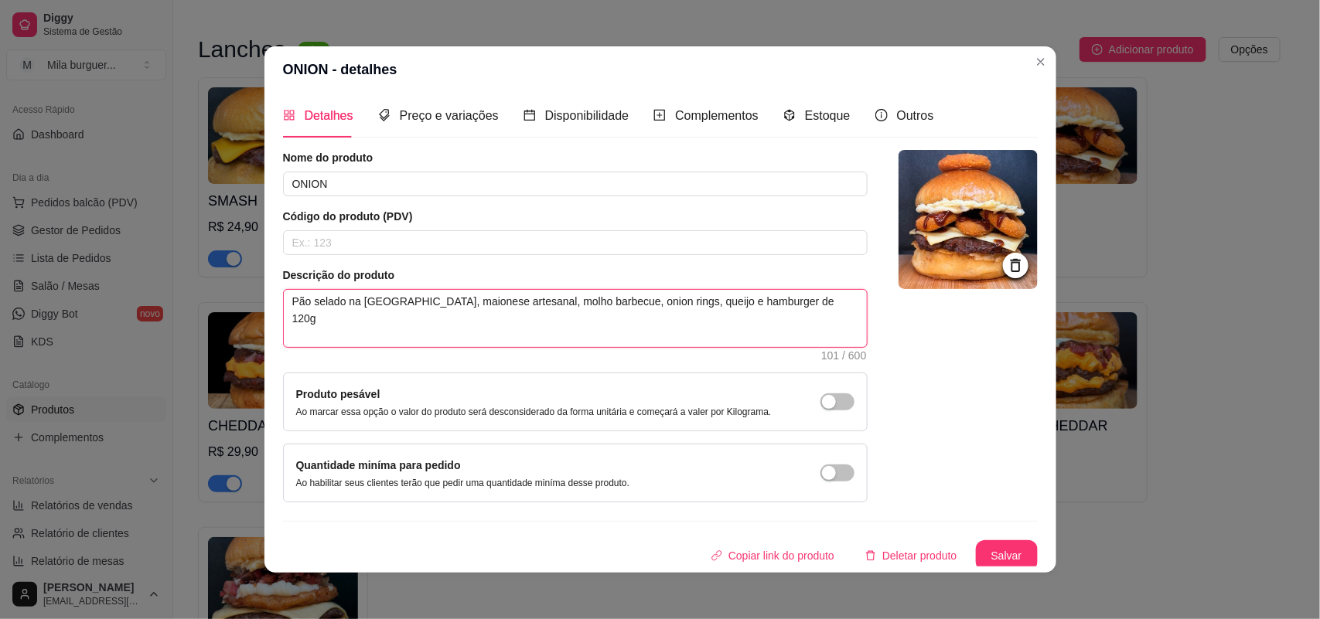
scroll to position [12, 0]
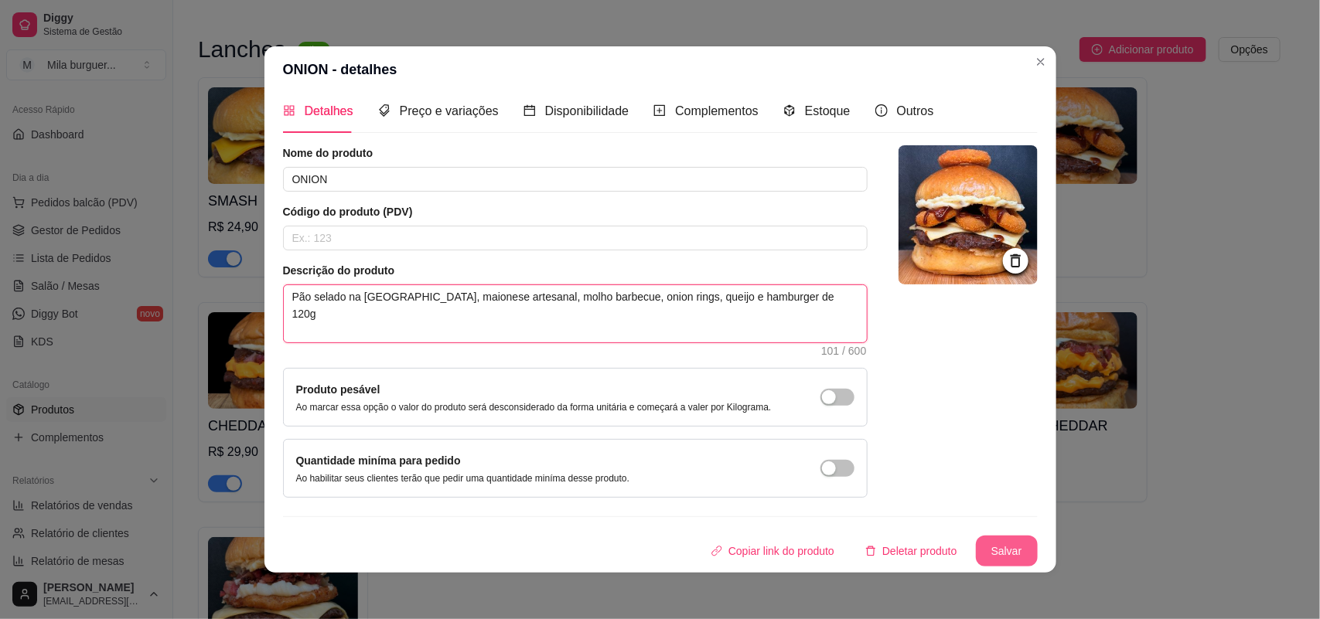
type textarea "Pão selado na [GEOGRAPHIC_DATA], maionese artesanal, molho barbecue, onion ring…"
click at [977, 554] on button "Salvar" at bounding box center [1007, 552] width 60 height 30
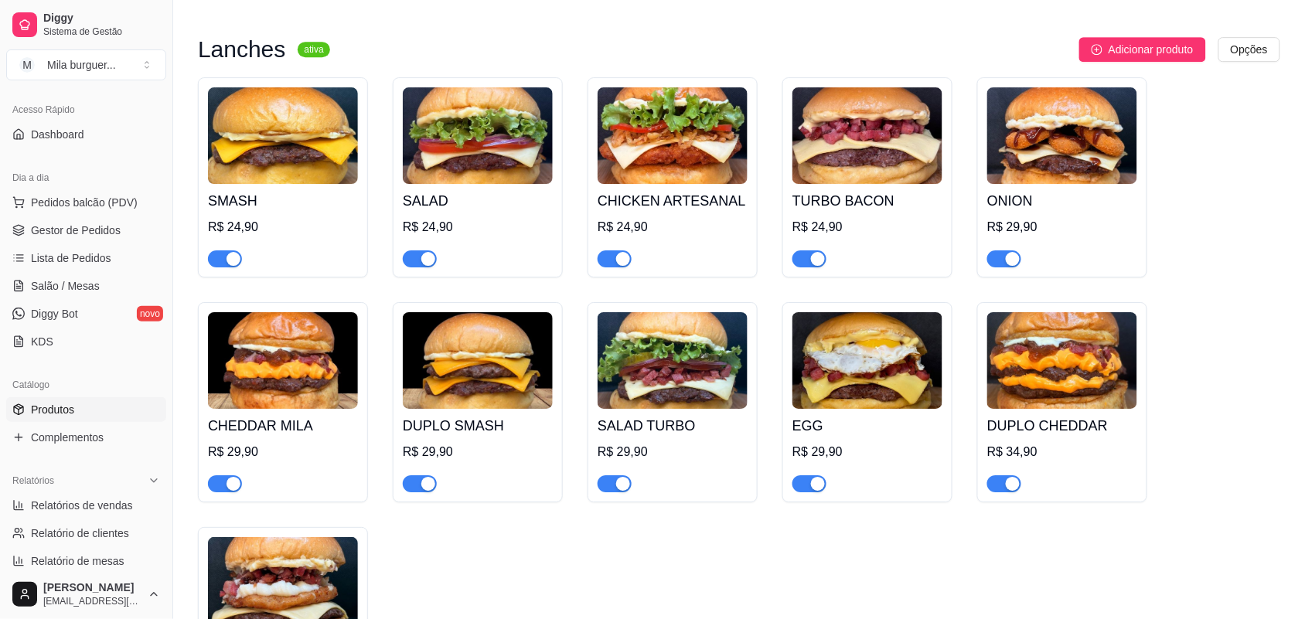
click at [835, 155] on img at bounding box center [868, 135] width 150 height 97
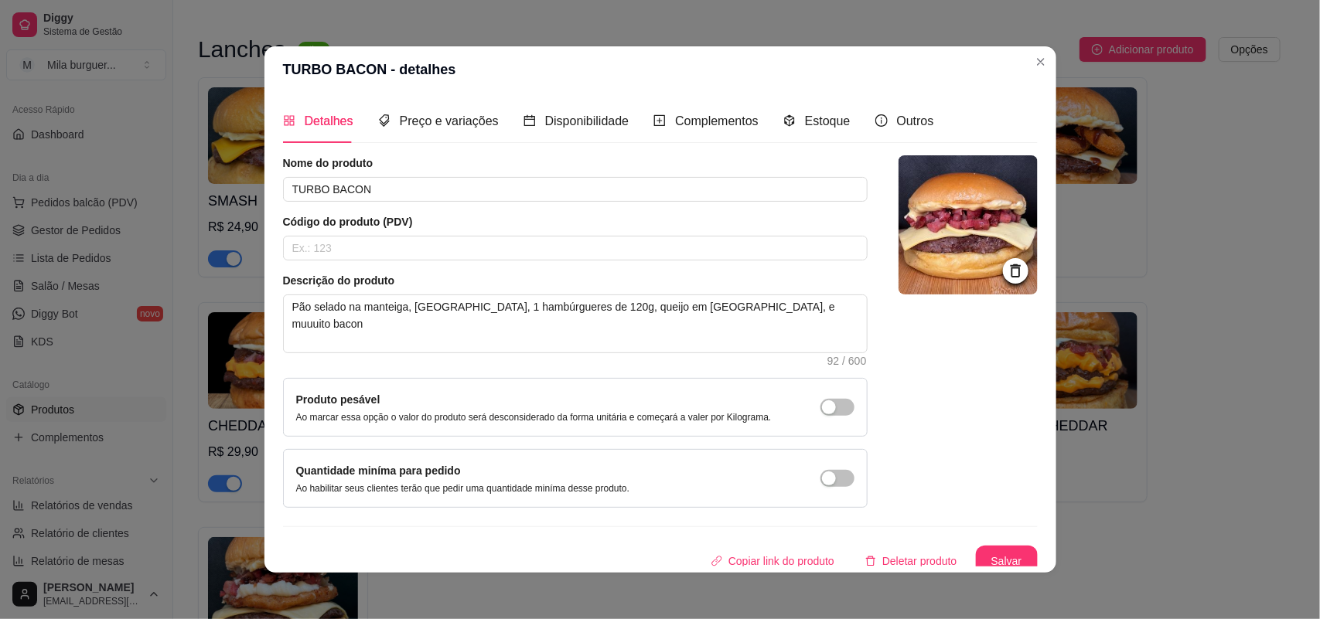
drag, startPoint x: 1033, startPoint y: 339, endPoint x: 1065, endPoint y: 339, distance: 31.7
click at [1062, 339] on div "TURBO BACON - detalhes Detalhes Preço e variações Disponibilidade Complementos …" at bounding box center [660, 309] width 1320 height 619
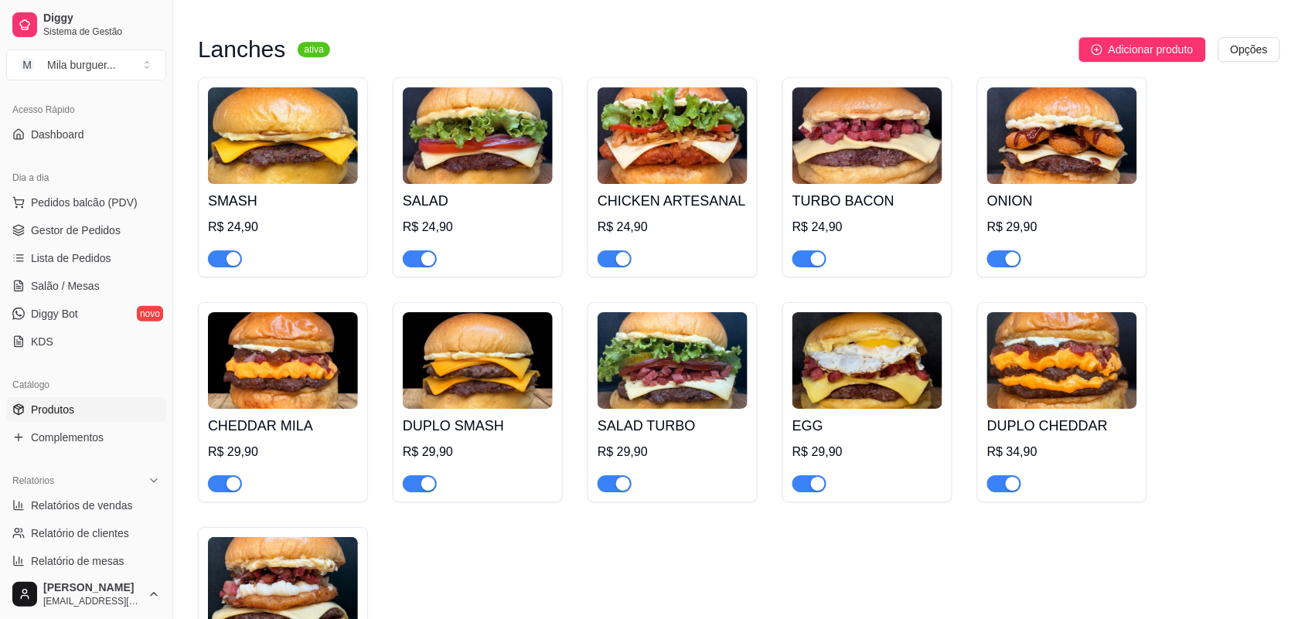
click at [431, 152] on img at bounding box center [478, 135] width 150 height 97
click at [199, 143] on div "SMASH R$ 24,90" at bounding box center [283, 177] width 170 height 200
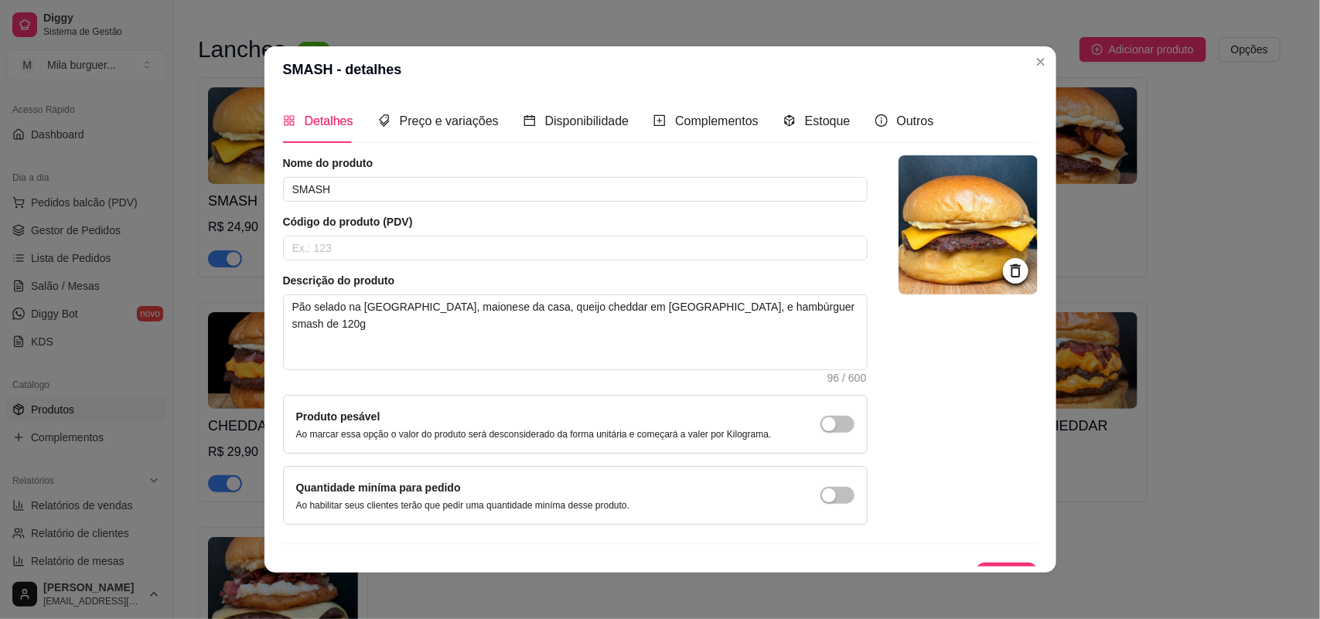
click at [272, 221] on div "Detalhes Preço e variações Disponibilidade Complementos Estoque Outros Nome do …" at bounding box center [660, 333] width 792 height 480
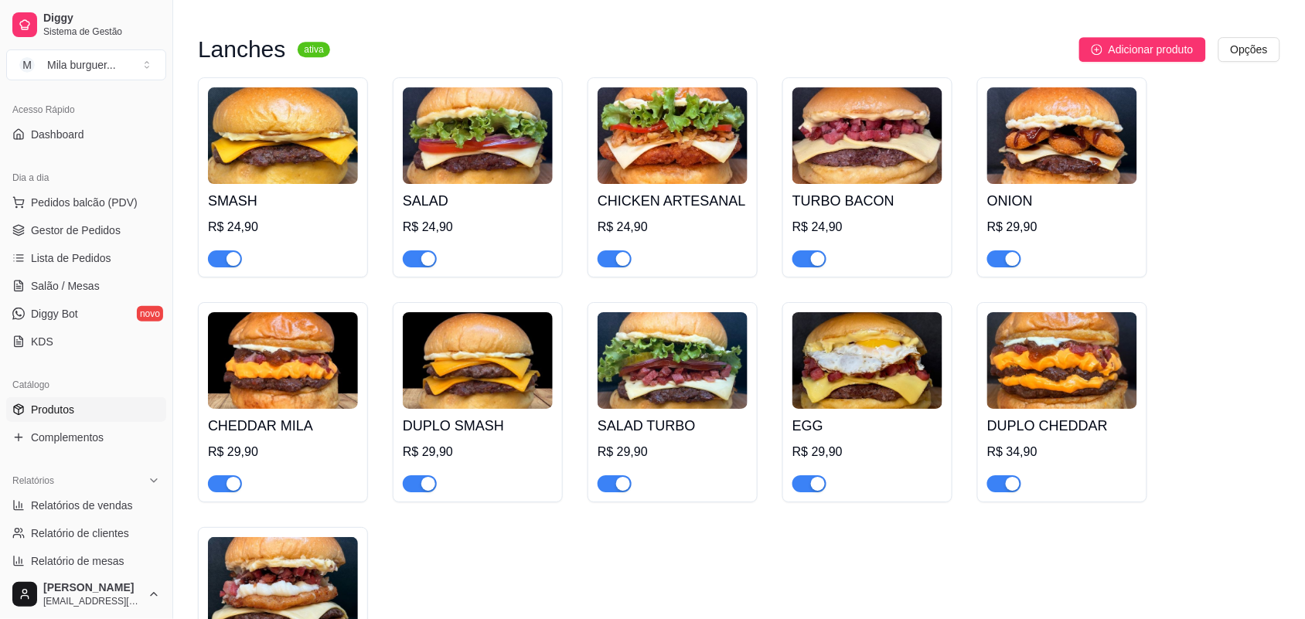
click at [230, 360] on img at bounding box center [283, 360] width 150 height 97
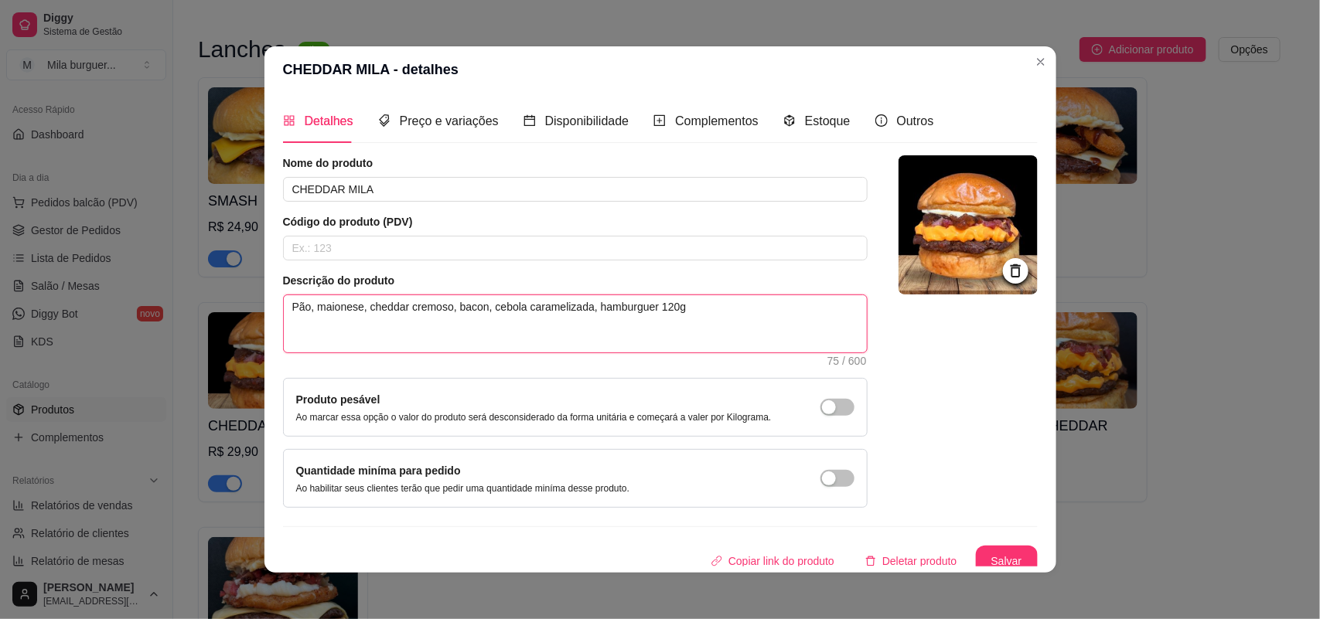
drag, startPoint x: 655, startPoint y: 312, endPoint x: 701, endPoint y: 330, distance: 49.3
click at [659, 312] on textarea "Pão, maionese, cheddar cremoso, bacon, cebola caramelizada, hamburguer 120g" at bounding box center [575, 323] width 583 height 57
type textarea "Pão, maionese, cheddar cremoso, bacon, cebola caramelizada, hamburguer 10g"
type textarea "Pão, maionese, cheddar cremoso, bacon, cebola caramelizada, hamburguer 120g"
click at [977, 551] on button "Salvar" at bounding box center [1007, 562] width 60 height 30
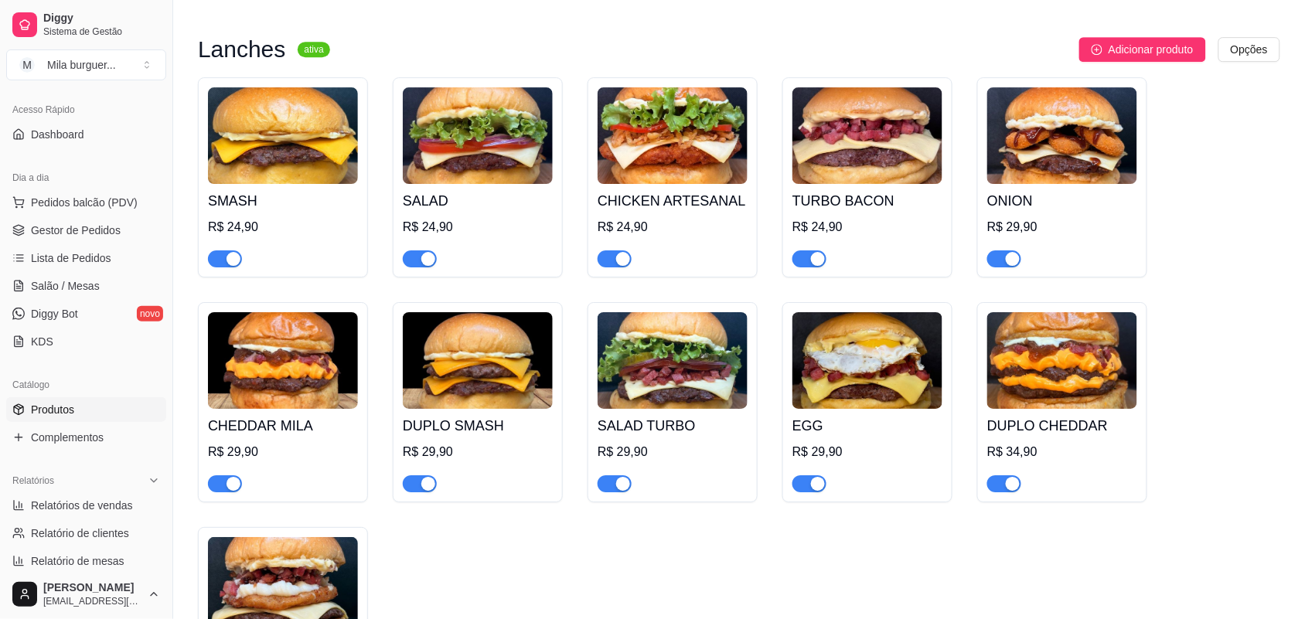
click at [491, 373] on img at bounding box center [478, 360] width 150 height 97
click at [702, 370] on img at bounding box center [673, 360] width 150 height 97
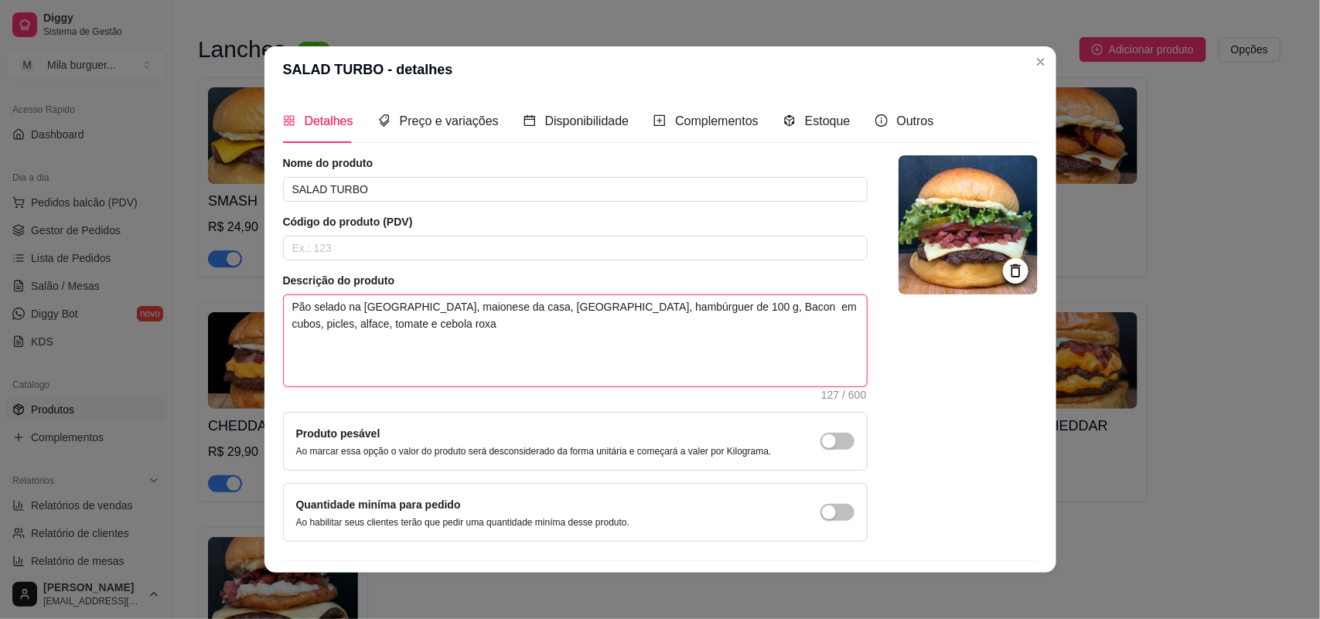
click at [613, 309] on textarea "Pão selado na [GEOGRAPHIC_DATA], maionese da casa, [GEOGRAPHIC_DATA], hambúrgue…" at bounding box center [575, 340] width 583 height 91
type textarea "Pão selado na [GEOGRAPHIC_DATA], maionese da casa, [GEOGRAPHIC_DATA], hambúrgue…"
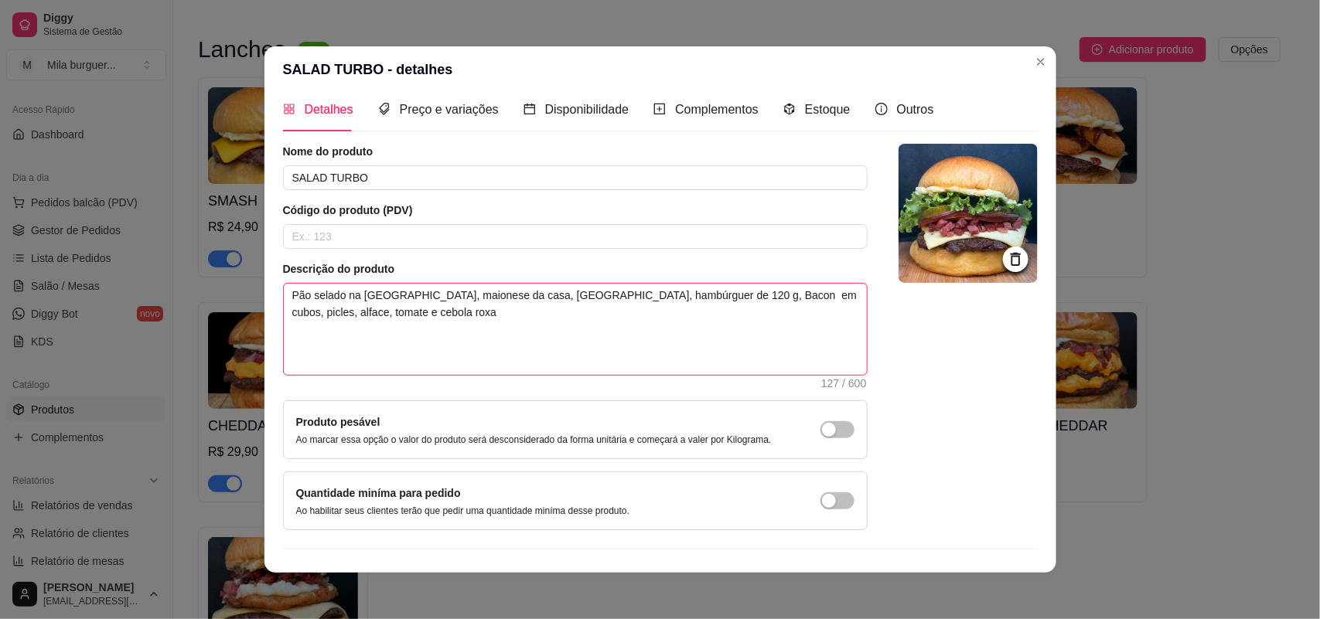
scroll to position [45, 0]
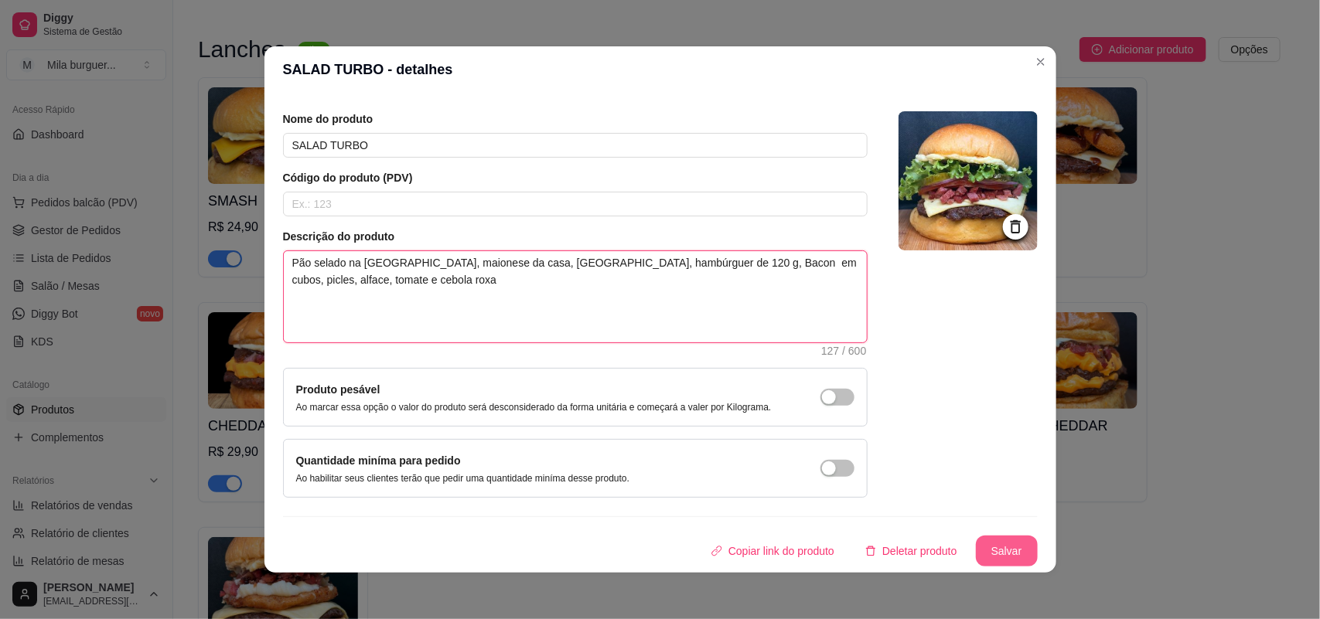
type textarea "Pão selado na [GEOGRAPHIC_DATA], maionese da casa, [GEOGRAPHIC_DATA], hambúrgue…"
click at [980, 548] on button "Salvar" at bounding box center [1007, 551] width 62 height 31
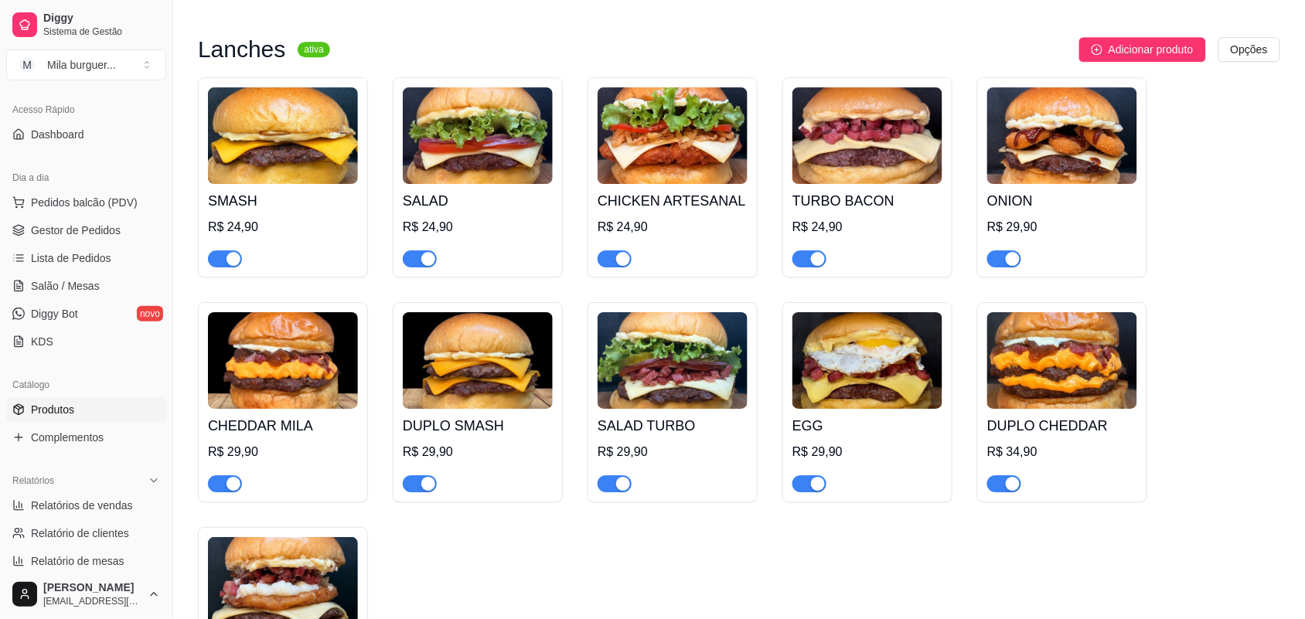
click at [875, 409] on div "EGG R$ 29,90" at bounding box center [868, 451] width 150 height 84
click at [1073, 379] on img at bounding box center [1063, 360] width 150 height 97
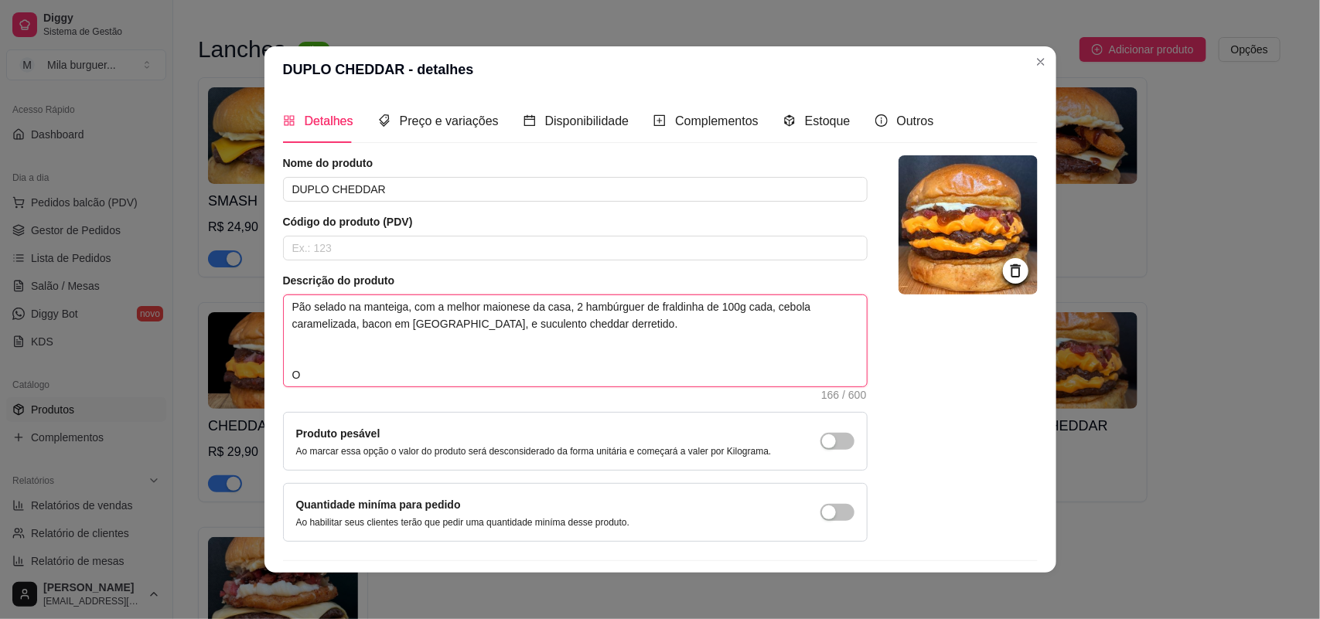
click at [723, 305] on textarea "Pão selado na manteiga, com a melhor maionese da casa, 2 hambúrguer de fraldinh…" at bounding box center [575, 340] width 583 height 91
type textarea "Pão selado na manteiga, com a melhor maionese da casa, 2 hambúrguer de fraldinh…"
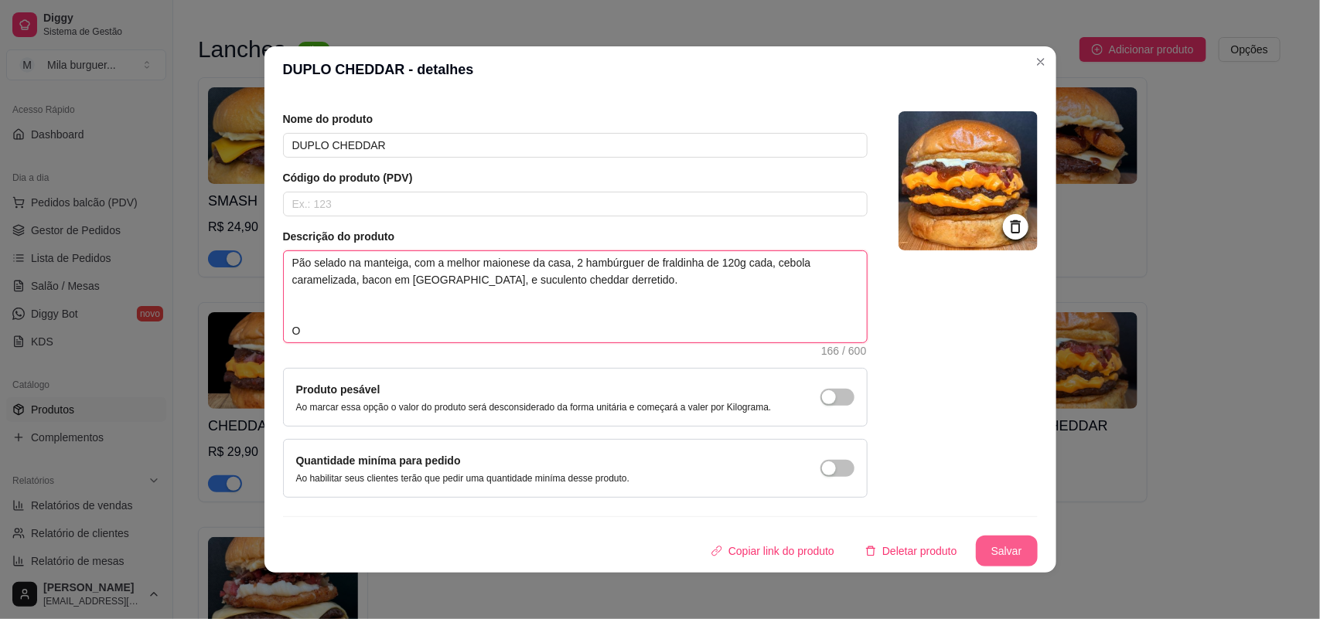
type textarea "Pão selado na manteiga, com a melhor maionese da casa, 2 hambúrguer de fraldinh…"
click at [984, 548] on button "Salvar" at bounding box center [1007, 551] width 62 height 31
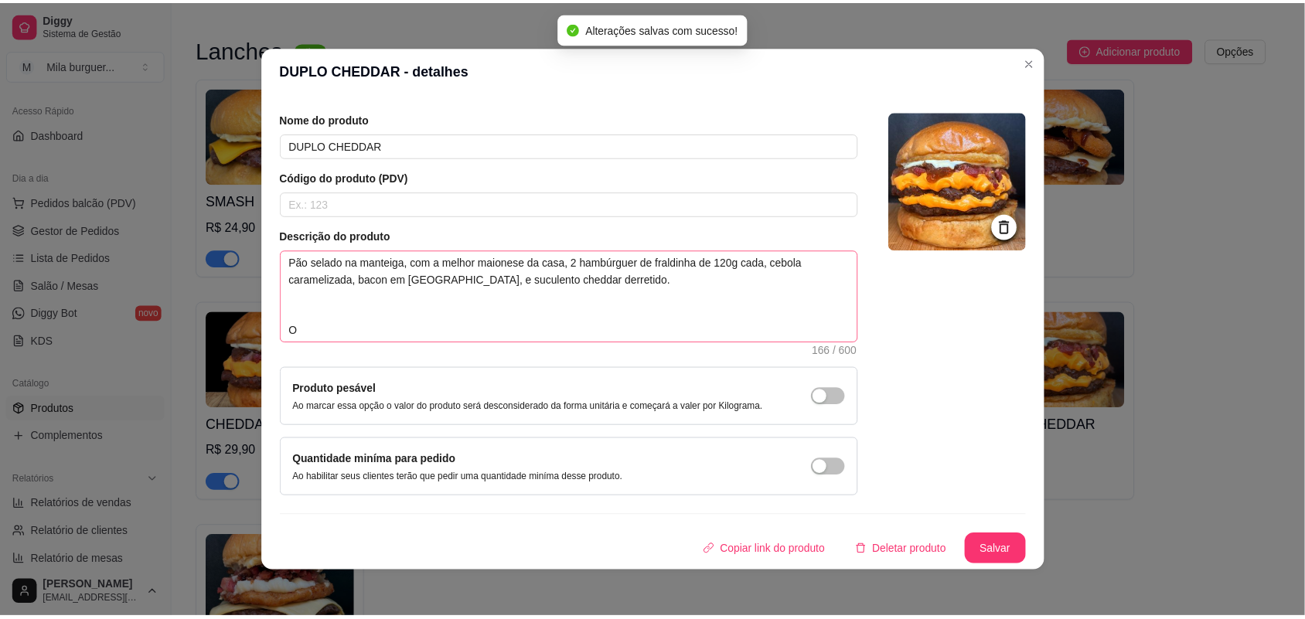
scroll to position [2, 0]
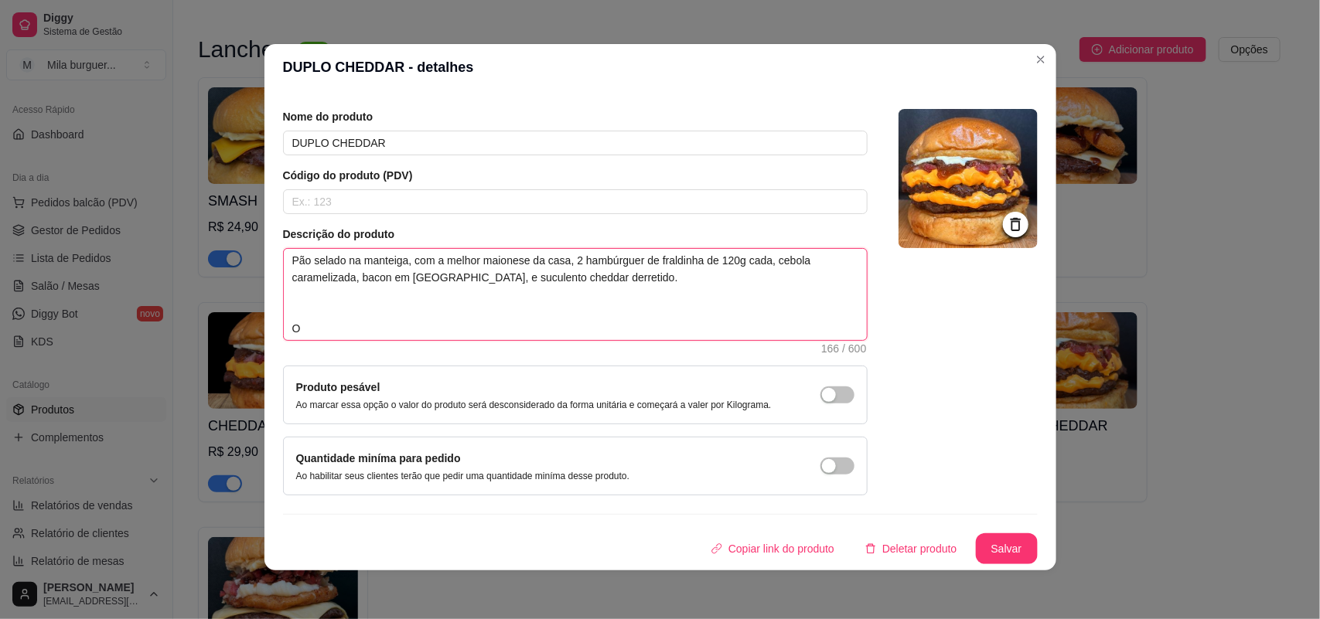
drag, startPoint x: 306, startPoint y: 322, endPoint x: 258, endPoint y: 329, distance: 49.2
click at [264, 329] on div "Detalhes Preço e variações Disponibilidade Complementos Estoque Outros Nome do …" at bounding box center [660, 330] width 792 height 480
type textarea "Pão selado na manteiga, com a melhor maionese da casa, 2 hambúrguer de fraldinh…"
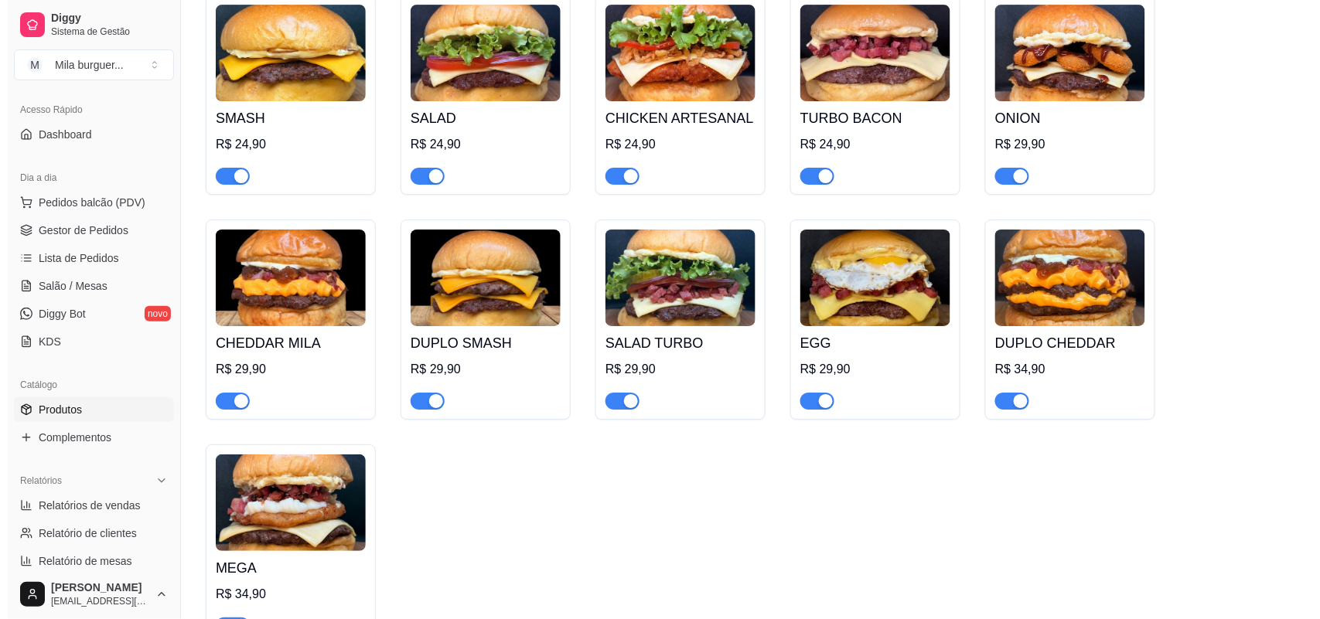
scroll to position [1740, 0]
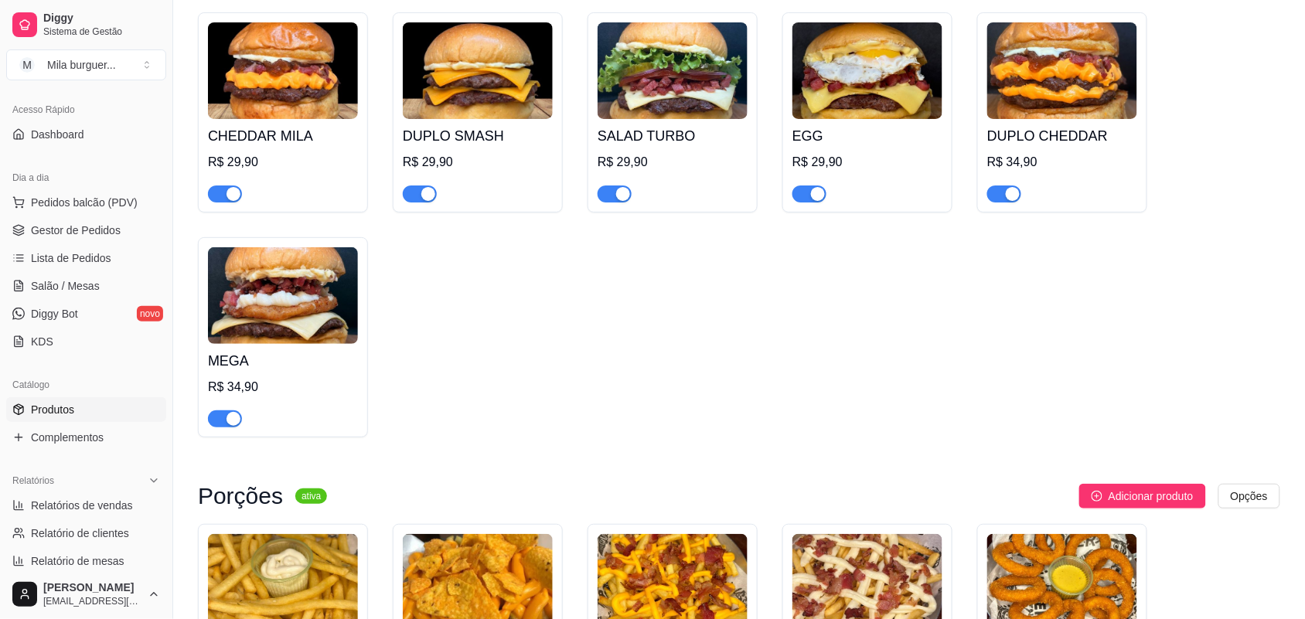
click at [323, 299] on img at bounding box center [283, 295] width 150 height 97
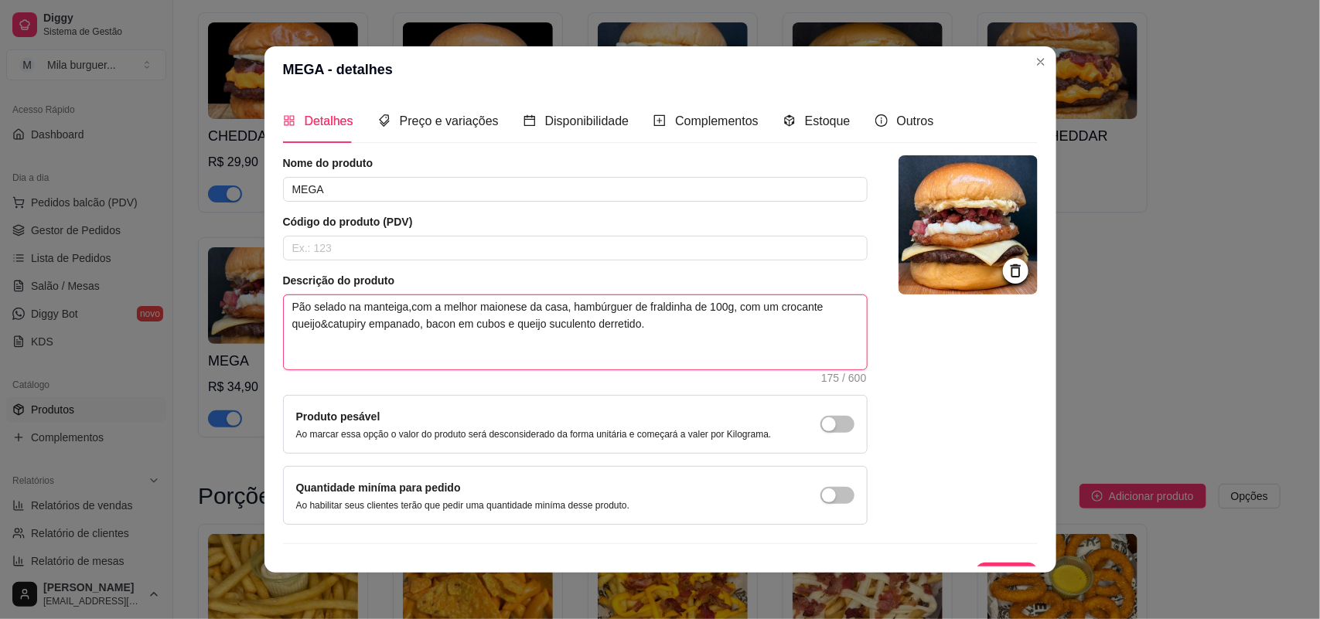
click at [710, 306] on textarea "Pão selado na manteiga,com a melhor maionese da casa, hambúrguer de fraldinha d…" at bounding box center [575, 332] width 583 height 74
type textarea "Pão selado na manteiga,com a melhor maionese da casa, hambúrguer de fraldinha d…"
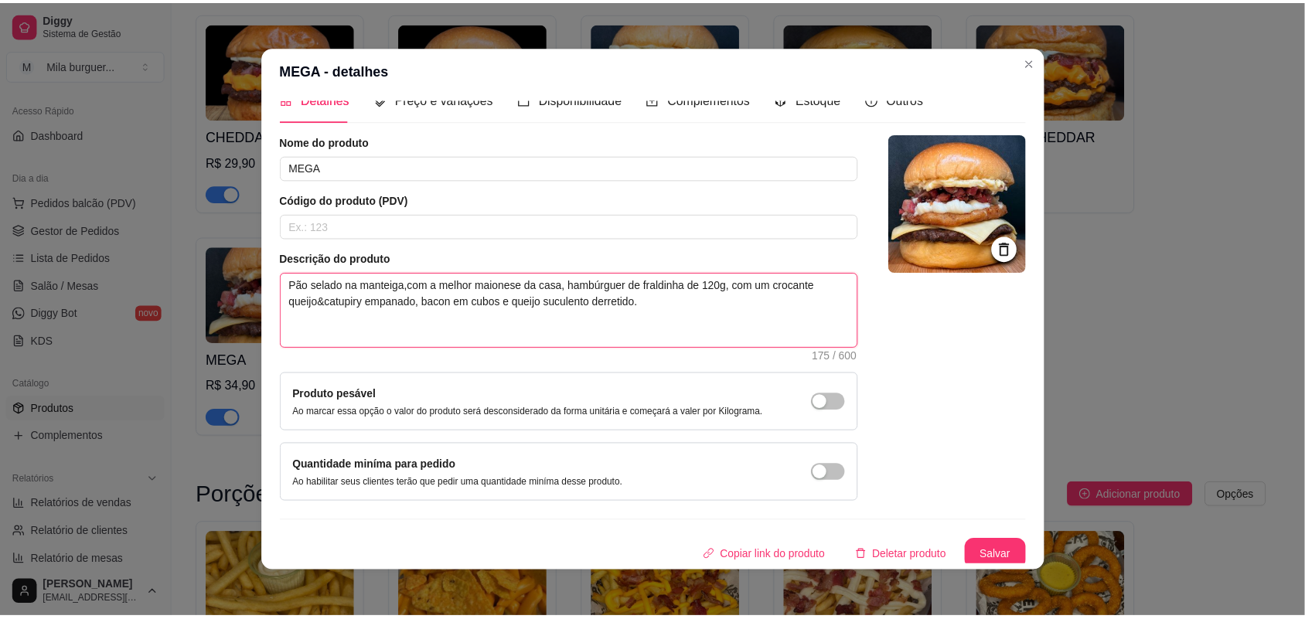
scroll to position [28, 0]
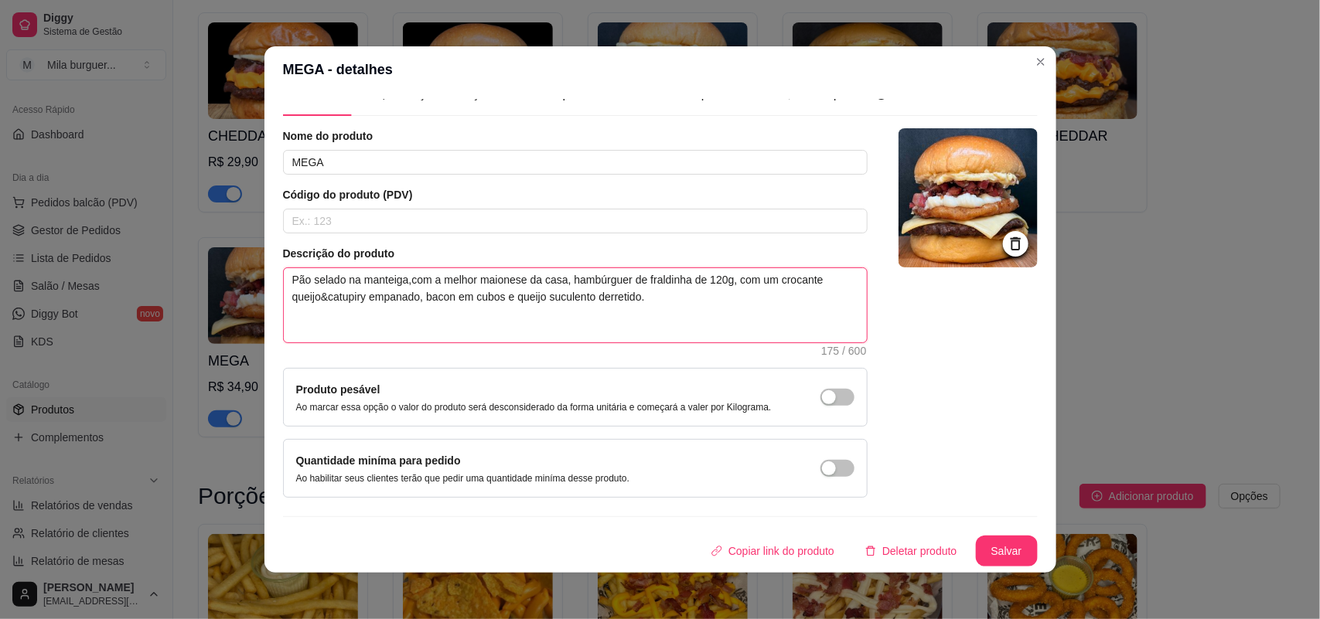
drag, startPoint x: 679, startPoint y: 279, endPoint x: 617, endPoint y: 275, distance: 62.0
click at [617, 275] on textarea "Pão selado na manteiga,com a melhor maionese da casa, hambúrguer de fraldinha d…" at bounding box center [575, 305] width 583 height 74
type textarea "Pão selado na manteiga,com a melhor maionese da casa, hambúrguer de 120g, com u…"
drag, startPoint x: 464, startPoint y: 281, endPoint x: 427, endPoint y: 280, distance: 37.1
click at [427, 280] on textarea "Pão selado na manteiga,com a melhor maionese da casa, hambúrguer de 120g, com u…" at bounding box center [575, 305] width 583 height 74
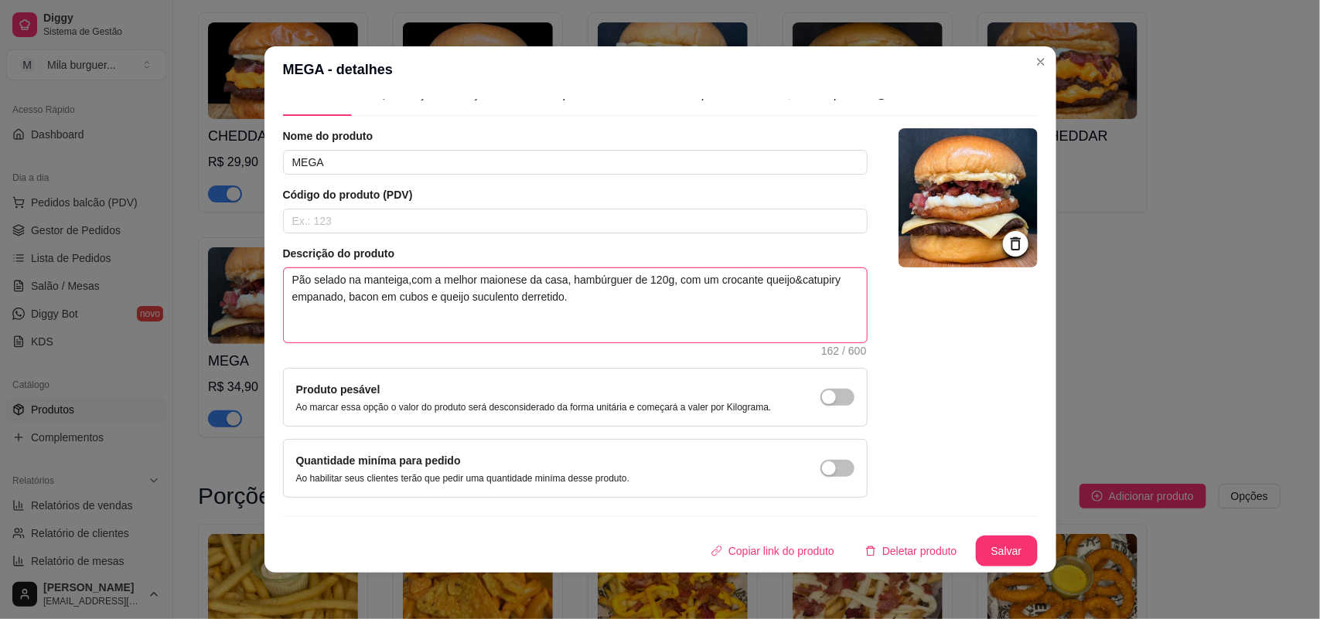
type textarea "Pão selado na manteiga,com r maionese da casa, hambúrguer de 120g, com um croca…"
type textarea "Pão selado na manteiga,comr maionese da casa, hambúrguer de 120g, com um crocan…"
type textarea "Pão selado na [GEOGRAPHIC_DATA],cor maionese da casa, hambúrguer de 120g, com u…"
type textarea "Pão selado na [GEOGRAPHIC_DATA],cr maionese da casa, hambúrguer de 120g, com um…"
type textarea "Pão selado na [GEOGRAPHIC_DATA],r maionese da casa, hambúrguer de 120g, com um …"
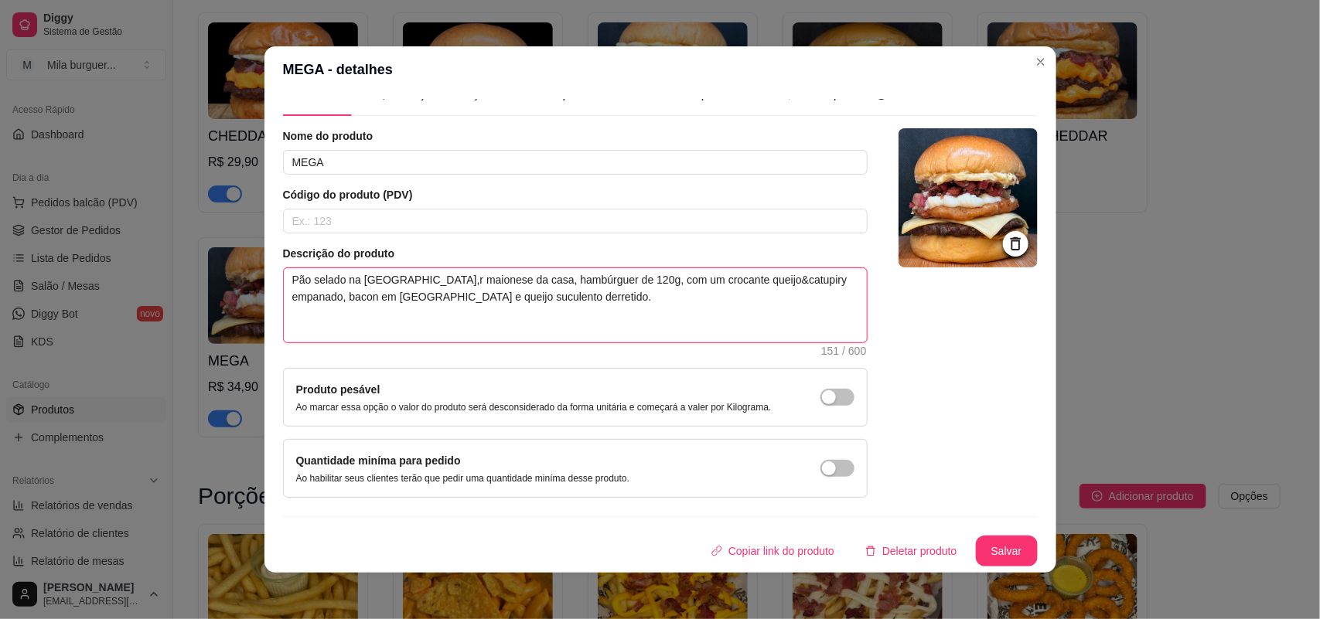
type textarea "Pão selado na [GEOGRAPHIC_DATA], maionese da casa, hambúrguer de 120g, com um c…"
drag, startPoint x: 764, startPoint y: 281, endPoint x: 744, endPoint y: 285, distance: 20.5
click at [744, 285] on textarea "Pão selado na [GEOGRAPHIC_DATA], maionese da casa, hambúrguer de 120g, com um c…" at bounding box center [575, 305] width 583 height 74
drag, startPoint x: 725, startPoint y: 279, endPoint x: 685, endPoint y: 281, distance: 40.2
click at [685, 281] on textarea "Pão selado na [GEOGRAPHIC_DATA], maionese da casa, hambúrguer de 120g, com um c…" at bounding box center [575, 305] width 583 height 74
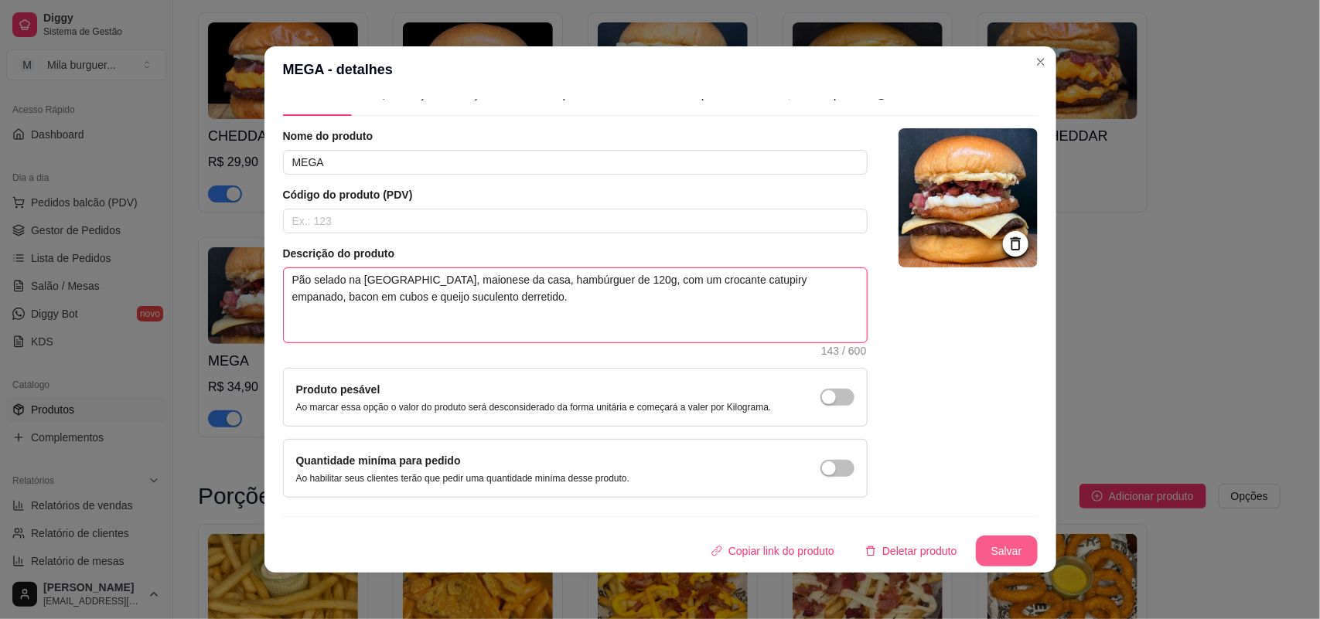
type textarea "Pão selado na [GEOGRAPHIC_DATA], maionese da casa, hambúrguer de 120g, com um c…"
click at [991, 551] on button "Salvar" at bounding box center [1007, 552] width 60 height 30
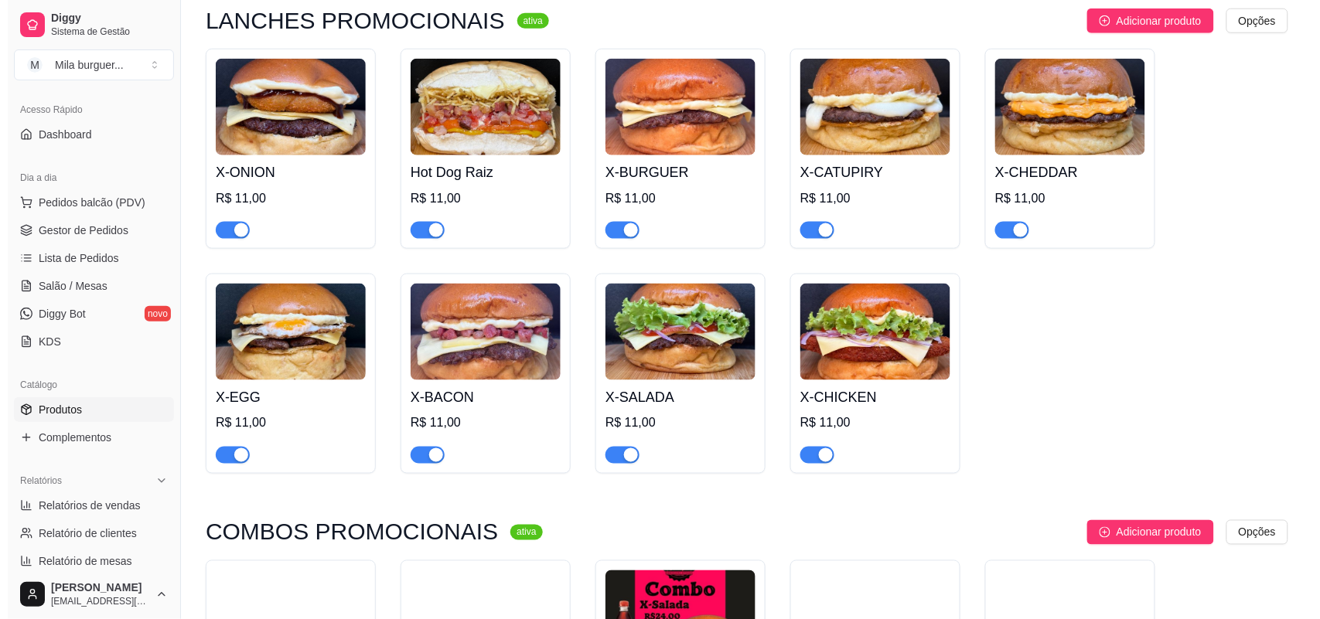
scroll to position [483, 0]
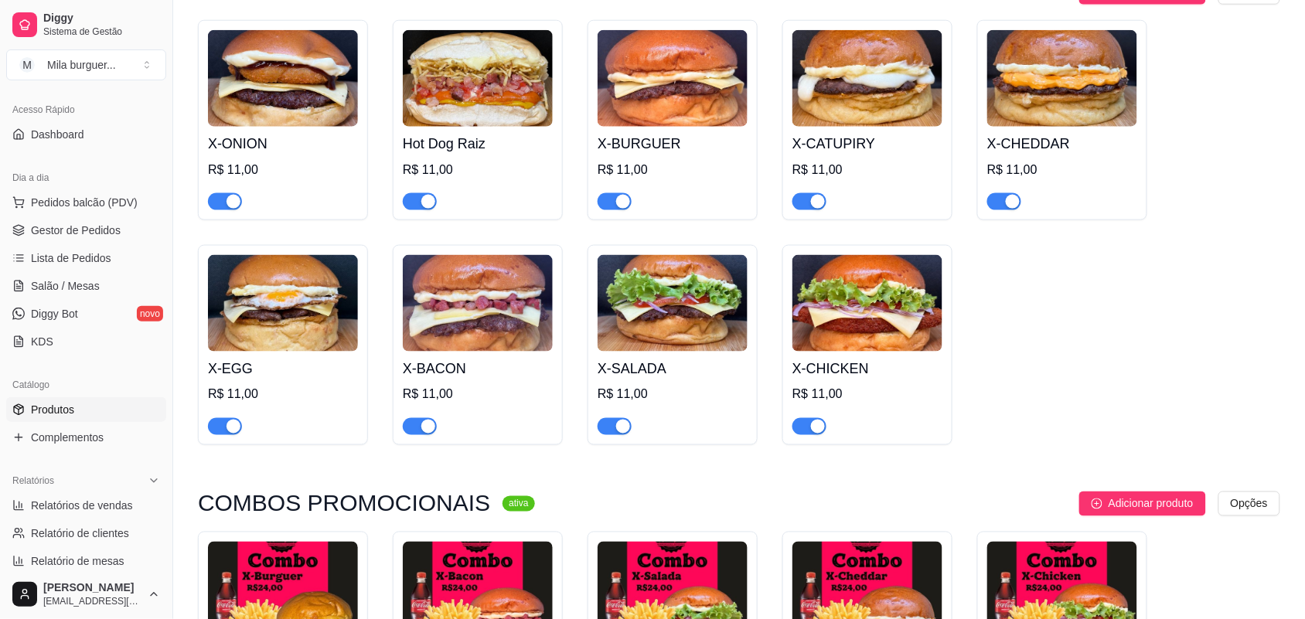
click at [302, 84] on img at bounding box center [283, 78] width 150 height 97
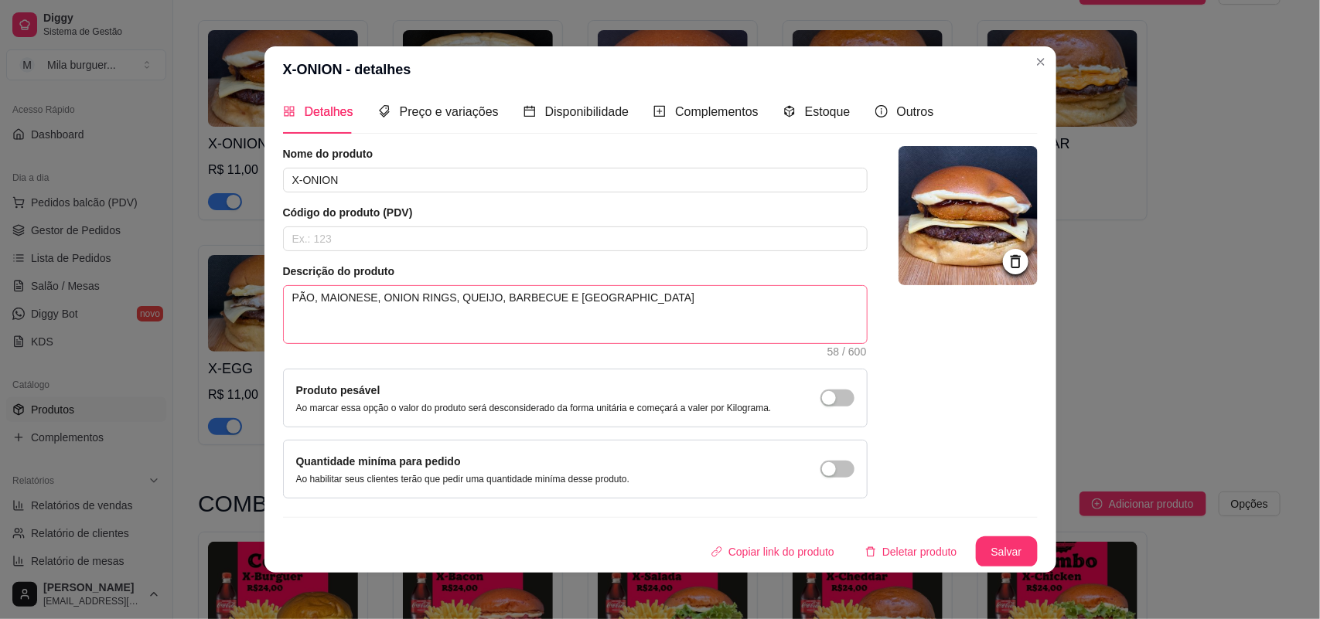
scroll to position [12, 0]
click at [705, 319] on textarea "PÃO, MAIONESE, ONION RINGS, QUEIJO, BARBECUE E [GEOGRAPHIC_DATA]" at bounding box center [575, 313] width 583 height 57
type textarea "PÃO, MAIONESE, ONION RINGS, QUEIJO, BARBECUE E [GEOGRAPHIC_DATA]"
type textarea "PÃO, MAIONESE, ONION RINGS, QUEIJO, BARBECUE E [GEOGRAPHIC_DATA] S"
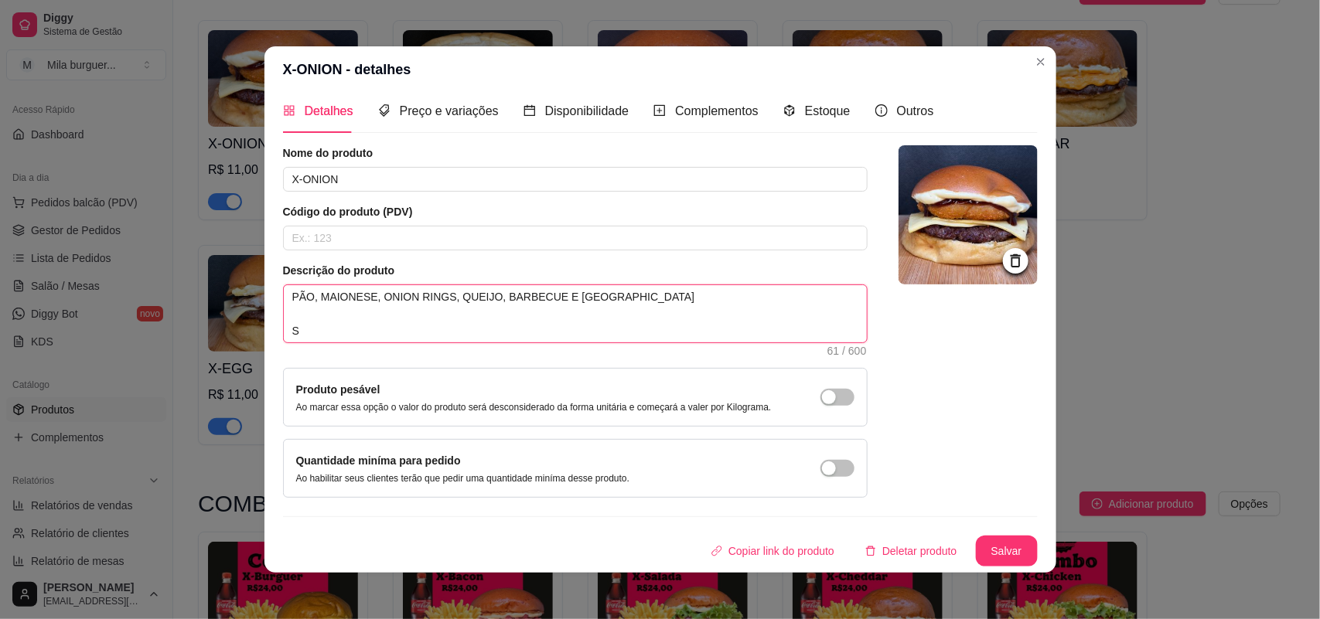
type textarea "PÃO, MAIONESE, ONION RINGS, QUEIJO, BARBECUE E [GEOGRAPHIC_DATA] SE"
type textarea "PÃO, MAIONESE, ONION RINGS, QUEIJO, BARBECUE E [GEOGRAPHIC_DATA] SEM"
type textarea "PÃO, MAIONESE, ONION RINGS, QUEIJO, BARBECUE E [GEOGRAPHIC_DATA] SEM O"
type textarea "PÃO, MAIONESE, ONION RINGS, QUEIJO, BARBECUE E [GEOGRAPHIC_DATA] SEM OP"
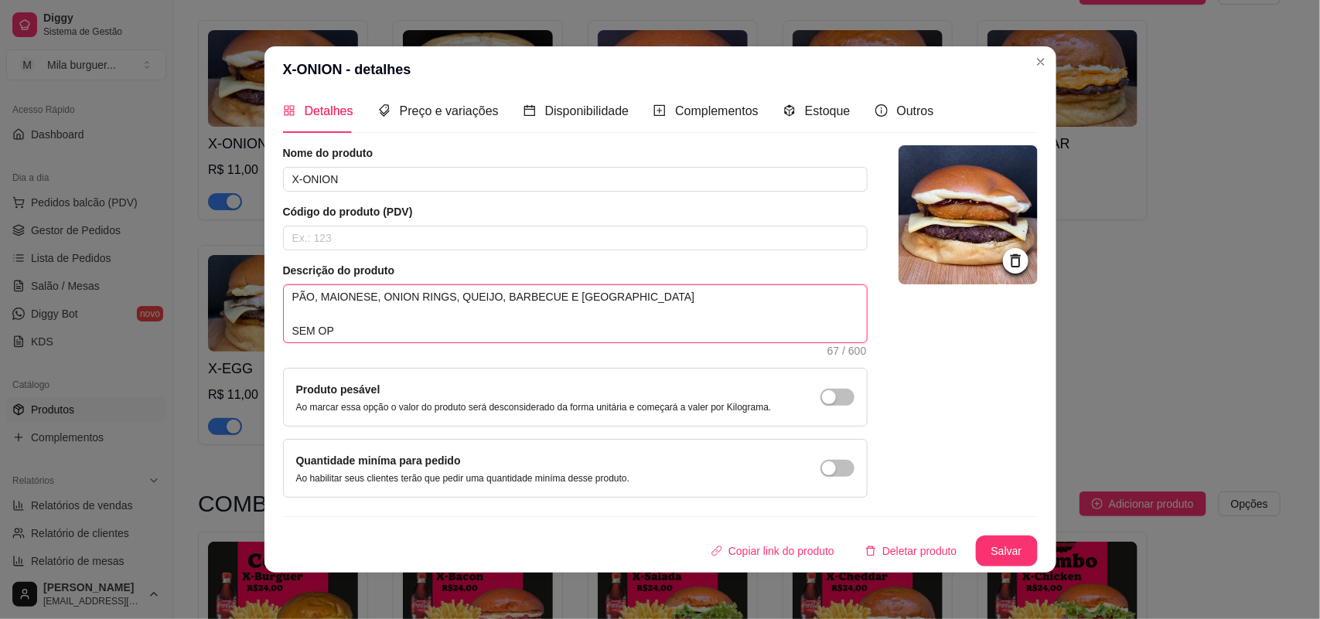
type textarea "PÃO, MAIONESE, ONION RINGS, QUEIJO, BARBECUE E [GEOGRAPHIC_DATA] SEM OPÇ"
type textarea "PÃO, MAIONESE, ONION RINGS, QUEIJO, BARBECUE E [GEOGRAPHIC_DATA] SEM OPÇA"
type textarea "PÃO, MAIONESE, ONION RINGS, QUEIJO, BARBECUE E [GEOGRAPHIC_DATA] SEM OPÇ"
type textarea "PÃO, MAIONESE, ONION RINGS, QUEIJO, BARBECUE E [GEOGRAPHIC_DATA] SEM OPÇÃ"
type textarea "PÃO, MAIONESE, ONION RINGS, QUEIJO, BARBECUE E [GEOGRAPHIC_DATA] SEM OPÇÃO"
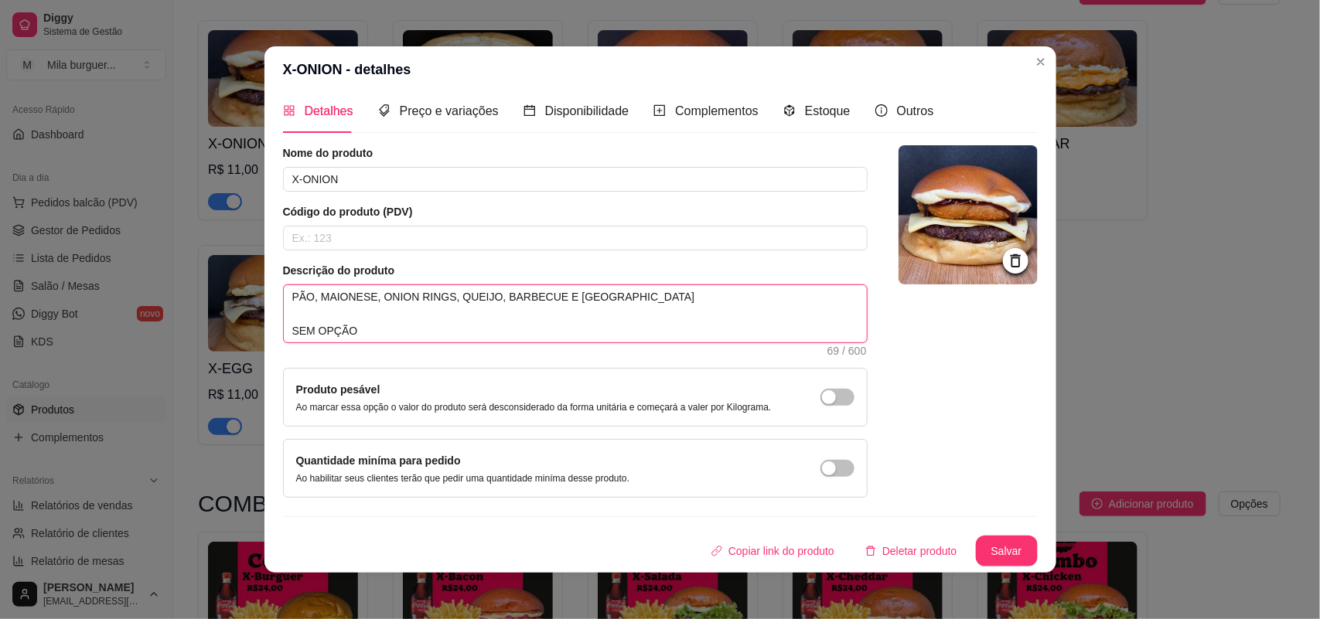
type textarea "PÃO, MAIONESE, ONION RINGS, QUEIJO, BARBECUE E [GEOGRAPHIC_DATA] SEM OPÇÃO"
type textarea "PÃO, MAIONESE, ONION RINGS, QUEIJO, BARBECUE E [GEOGRAPHIC_DATA] SEM OPÇÃO D"
type textarea "PÃO, MAIONESE, ONION RINGS, QUEIJO, BARBECUE E [GEOGRAPHIC_DATA] SEM OPÇÃO DE"
type textarea "PÃO, MAIONESE, ONION RINGS, QUEIJO, BARBECUE E [GEOGRAPHIC_DATA] SEM OPÇÃO DE A"
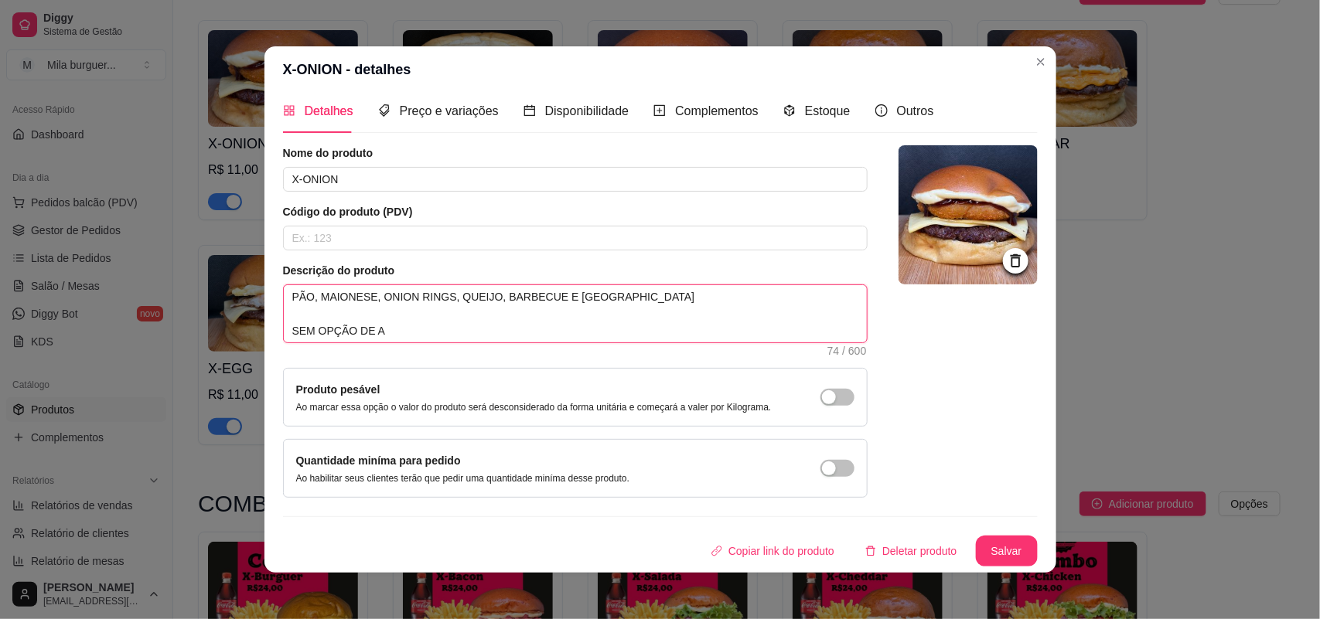
type textarea "PÃO, MAIONESE, ONION RINGS, QUEIJO, BARBECUE E [GEOGRAPHIC_DATA] SEM OPÇÃO DE AD"
type textarea "PÃO, MAIONESE, ONION RINGS, QUEIJO, BARBECUE E [GEOGRAPHIC_DATA] SEM OPÇÃO DE A…"
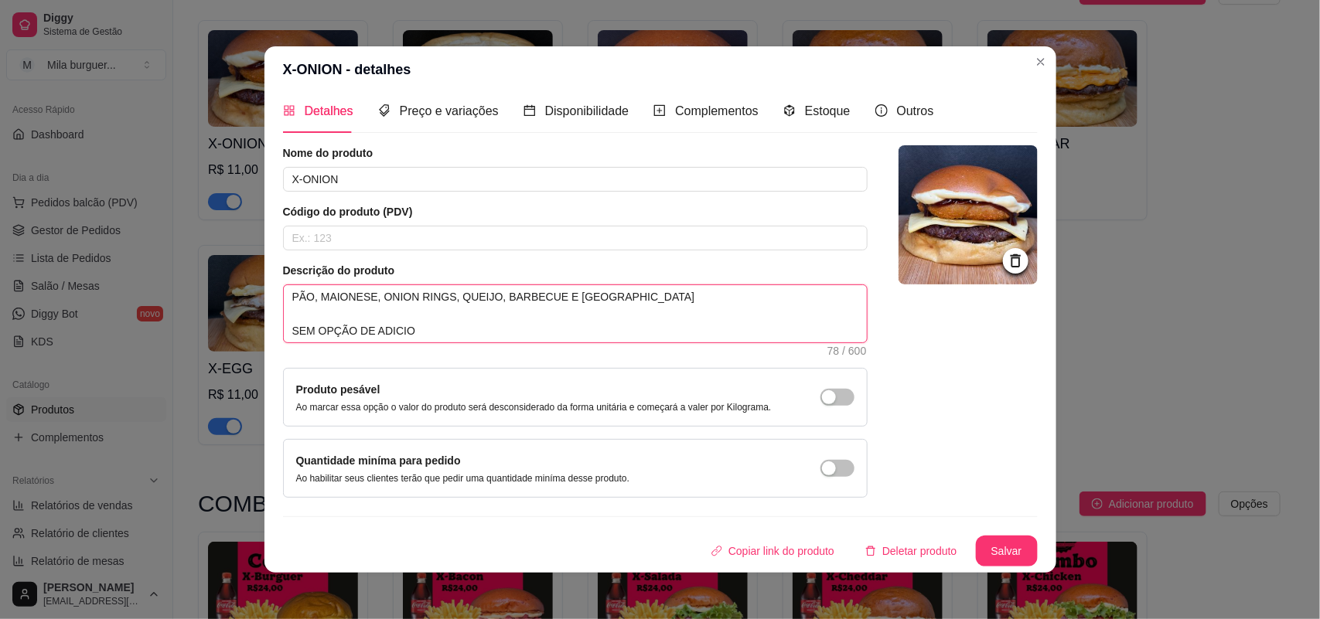
type textarea "PÃO, MAIONESE, ONION RINGS, QUEIJO, BARBECUE E [GEOGRAPHIC_DATA] SEM OPÇÃO DE A…"
drag, startPoint x: 423, startPoint y: 326, endPoint x: 252, endPoint y: 340, distance: 171.5
click at [252, 340] on div "X-ONION - detalhes Detalhes Preço e variações Disponibilidade Complementos Esto…" at bounding box center [660, 309] width 1320 height 619
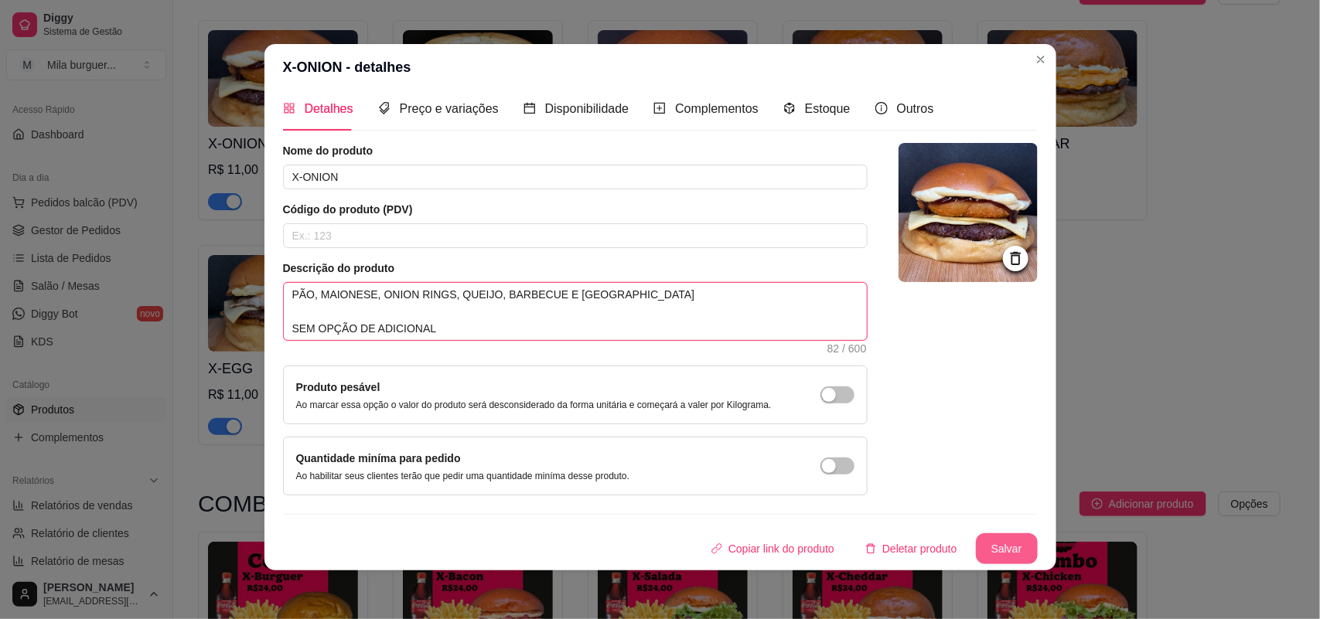
type textarea "PÃO, MAIONESE, ONION RINGS, QUEIJO, BARBECUE E [GEOGRAPHIC_DATA] SEM OPÇÃO DE A…"
click at [990, 548] on button "Salvar" at bounding box center [1007, 549] width 60 height 30
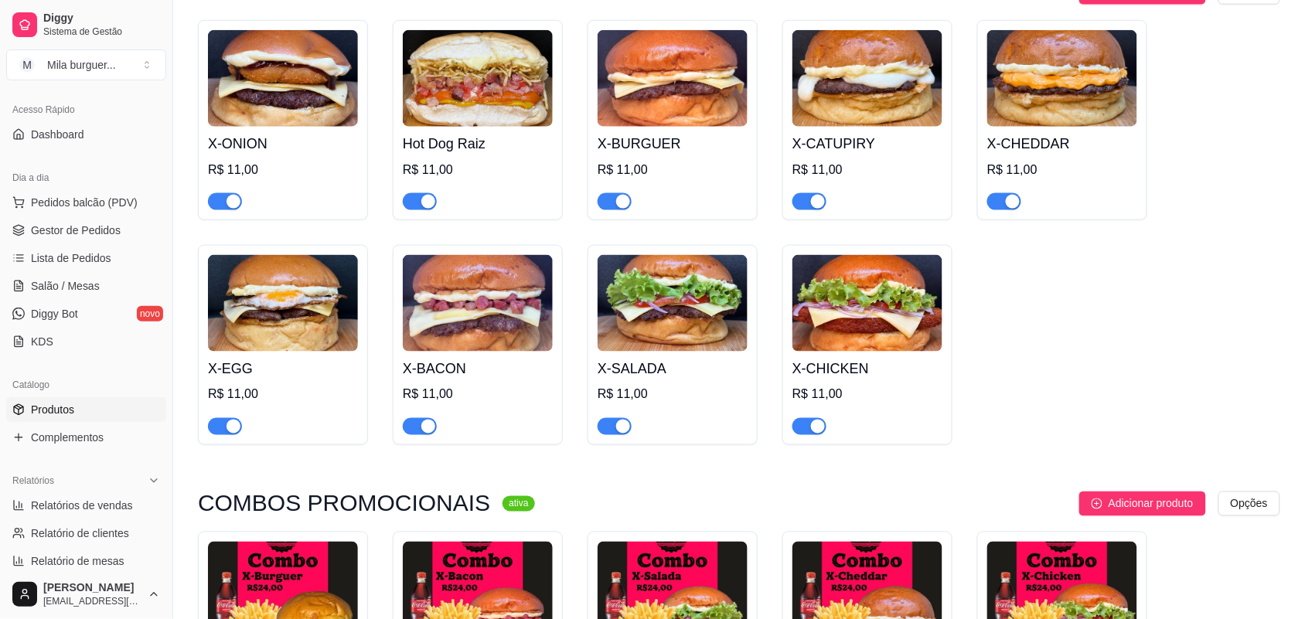
click at [449, 161] on div "R$ 11,00" at bounding box center [478, 170] width 150 height 19
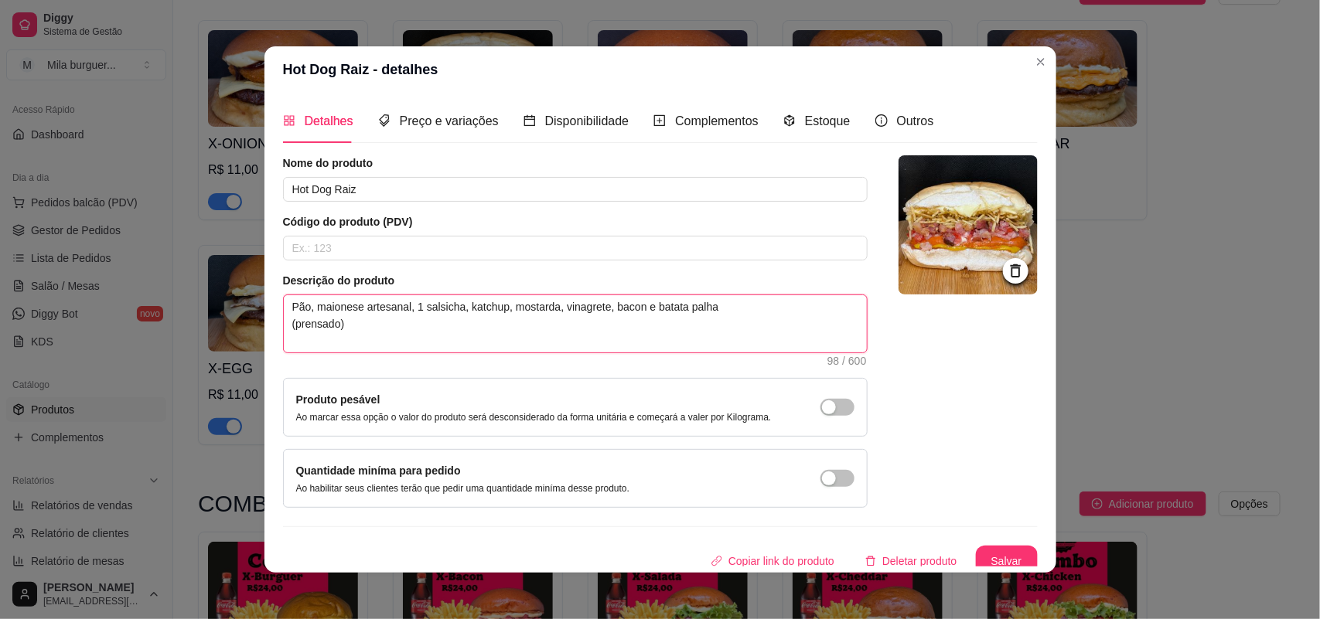
click at [380, 346] on textarea "Pão, maionese artesanal, 1 salsicha, katchup, mostarda, vinagrete, bacon e bata…" at bounding box center [575, 323] width 583 height 57
type textarea "Pão, maionese artesanal, 1 salsicha, katchup, mostarda, vinagrete, bacon e bata…"
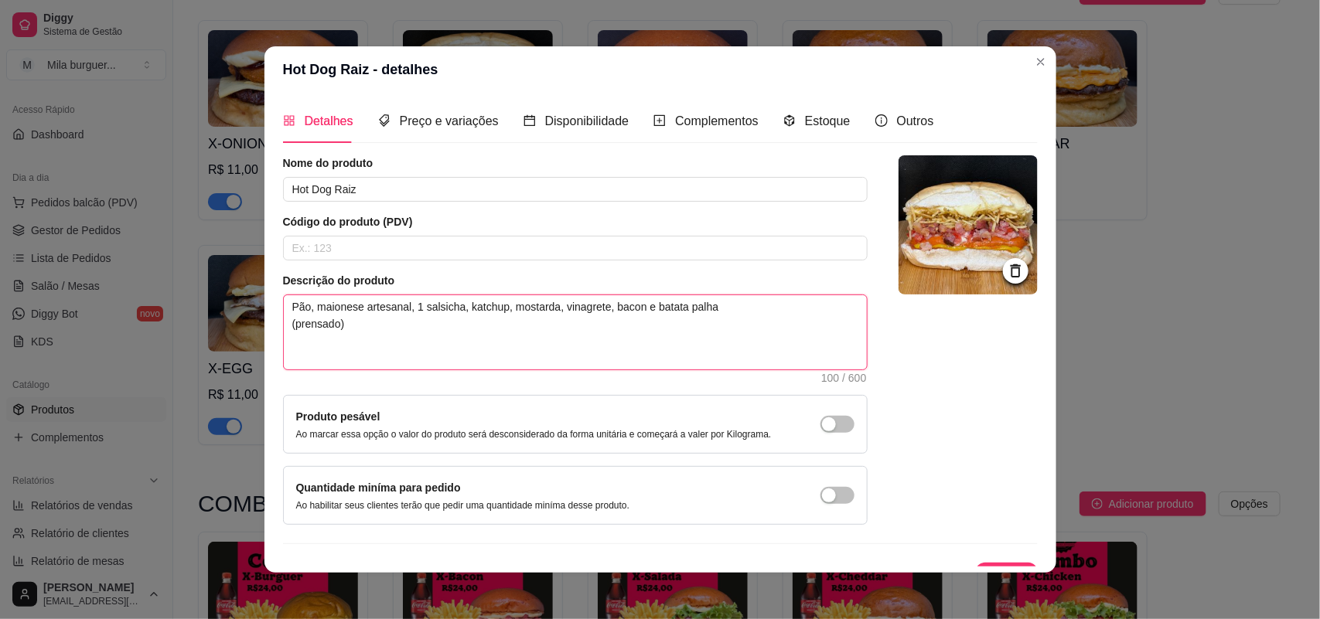
type textarea "Pão, maionese artesanal, 1 salsicha, katchup, mostarda, vinagrete, bacon e bata…"
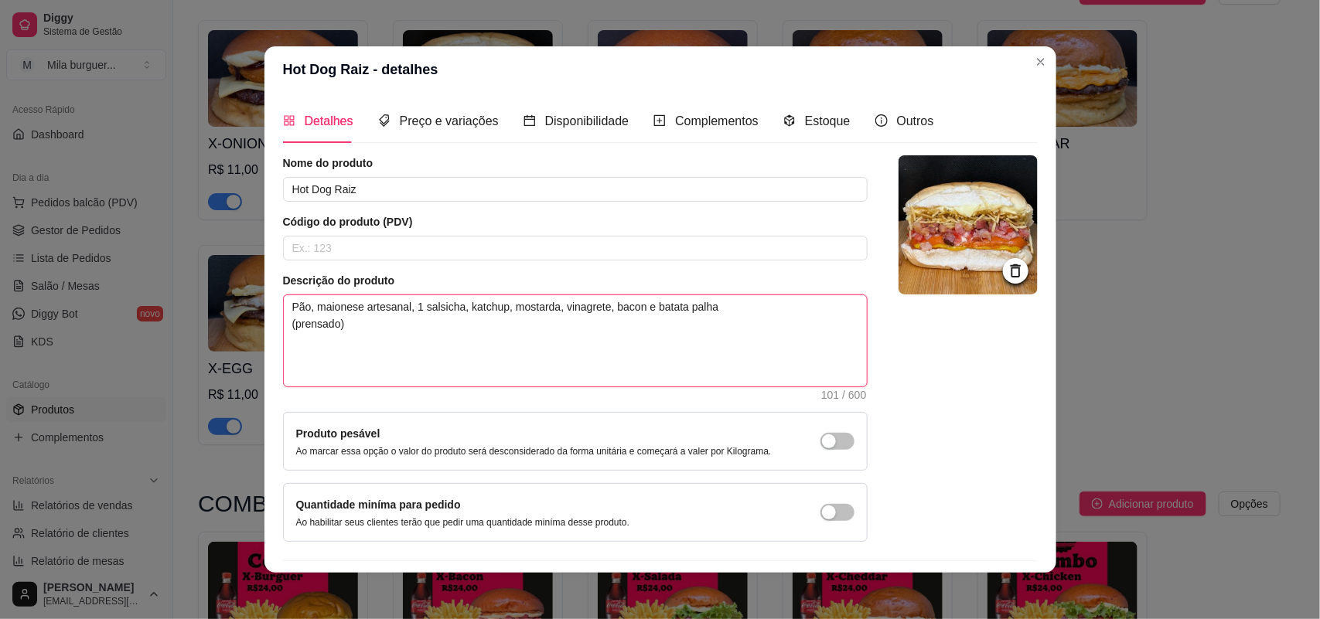
paste textarea "SEM OPÇÃO DE ADICIONAL"
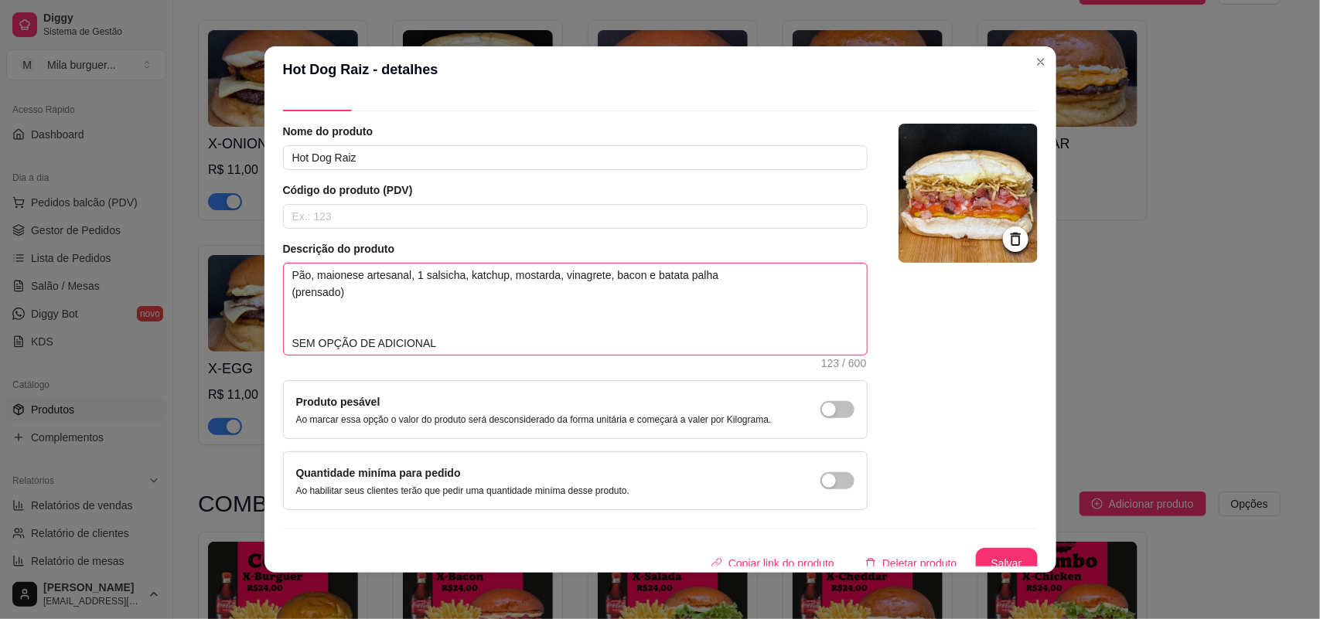
scroll to position [45, 0]
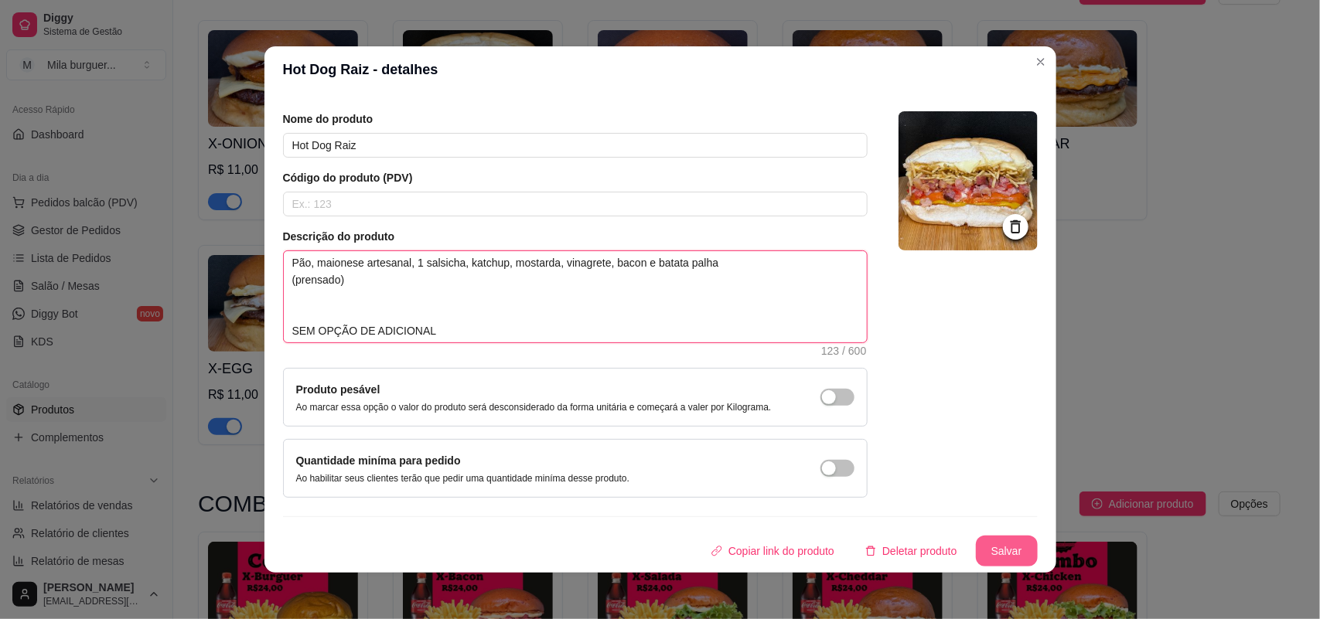
type textarea "Pão, maionese artesanal, 1 salsicha, katchup, mostarda, vinagrete, bacon e bata…"
click at [1003, 539] on button "Salvar" at bounding box center [1007, 551] width 62 height 31
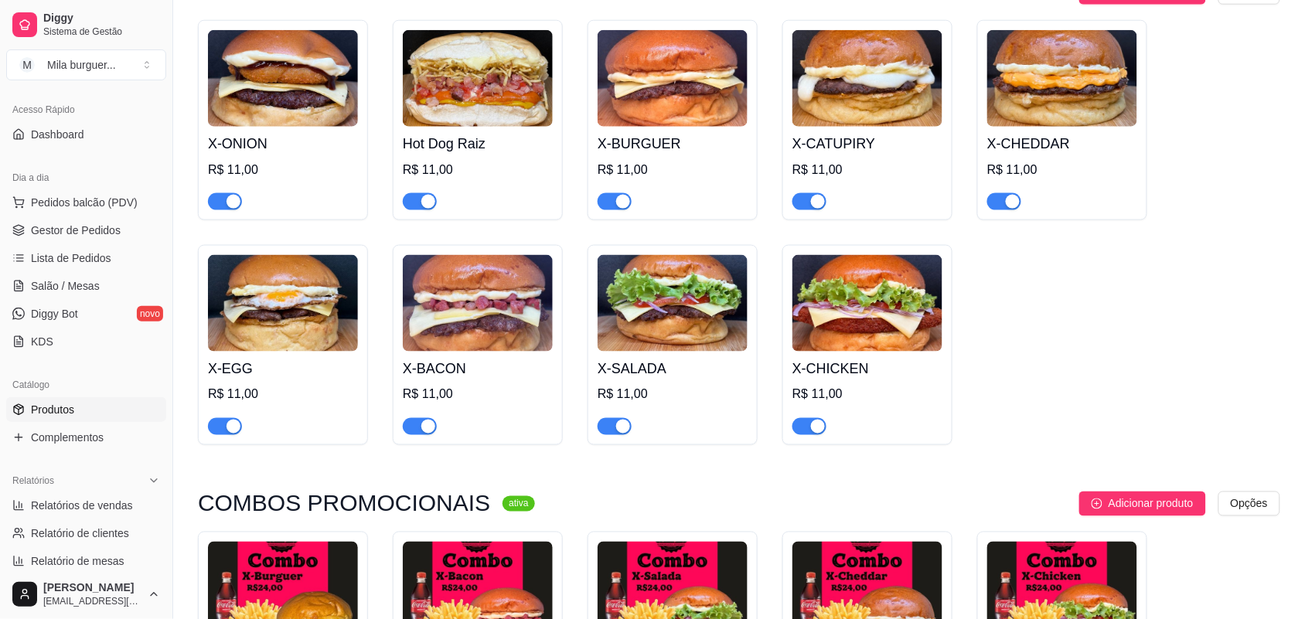
click at [701, 89] on img at bounding box center [673, 78] width 150 height 97
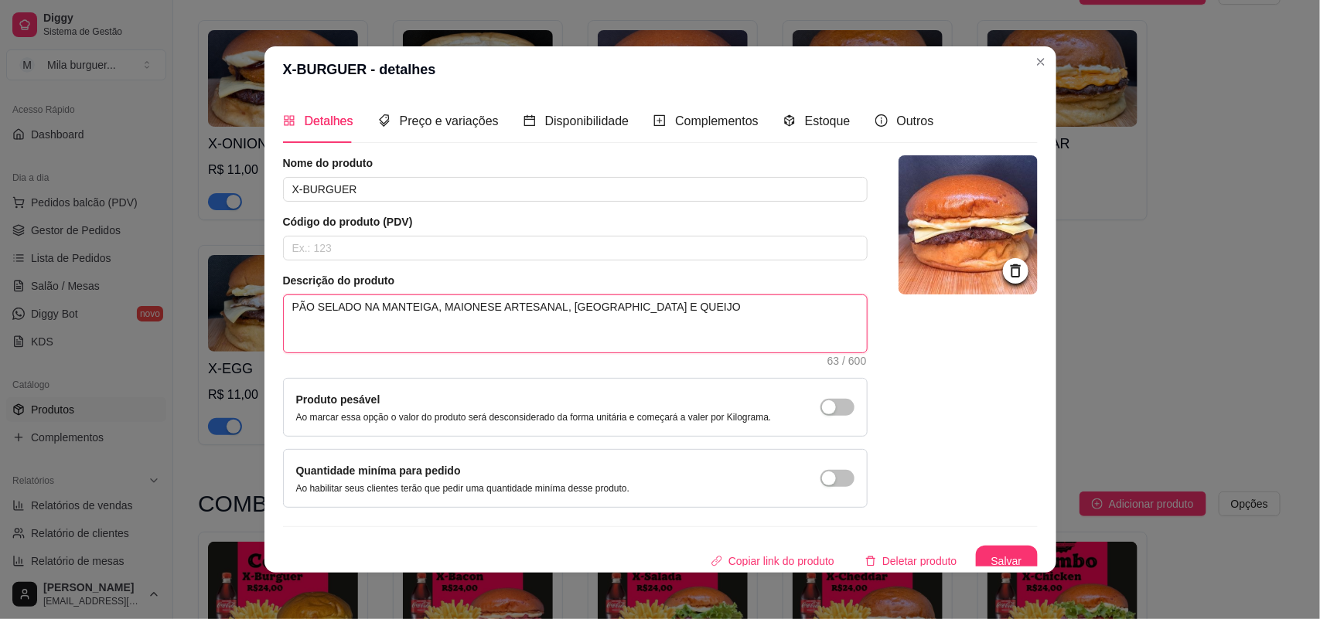
click at [503, 322] on textarea "PÃO SELADO NA MANTEIGA, MAIONESE ARTESANAL, [GEOGRAPHIC_DATA] E QUEIJO" at bounding box center [575, 323] width 583 height 57
click at [503, 349] on textarea "PÃO SELADO NA MANTEIGA, MAIONESE ARTESANAL, [GEOGRAPHIC_DATA] E QUEIJO" at bounding box center [575, 323] width 583 height 57
click at [725, 299] on textarea "PÃO SELADO NA MANTEIGA, MAIONESE ARTESANAL, [GEOGRAPHIC_DATA] E QUEIJO" at bounding box center [575, 323] width 583 height 57
type textarea "PÃO SELADO NA MANTEIGA, MAIONESE ARTESANAL, [GEOGRAPHIC_DATA] E QUEIJO"
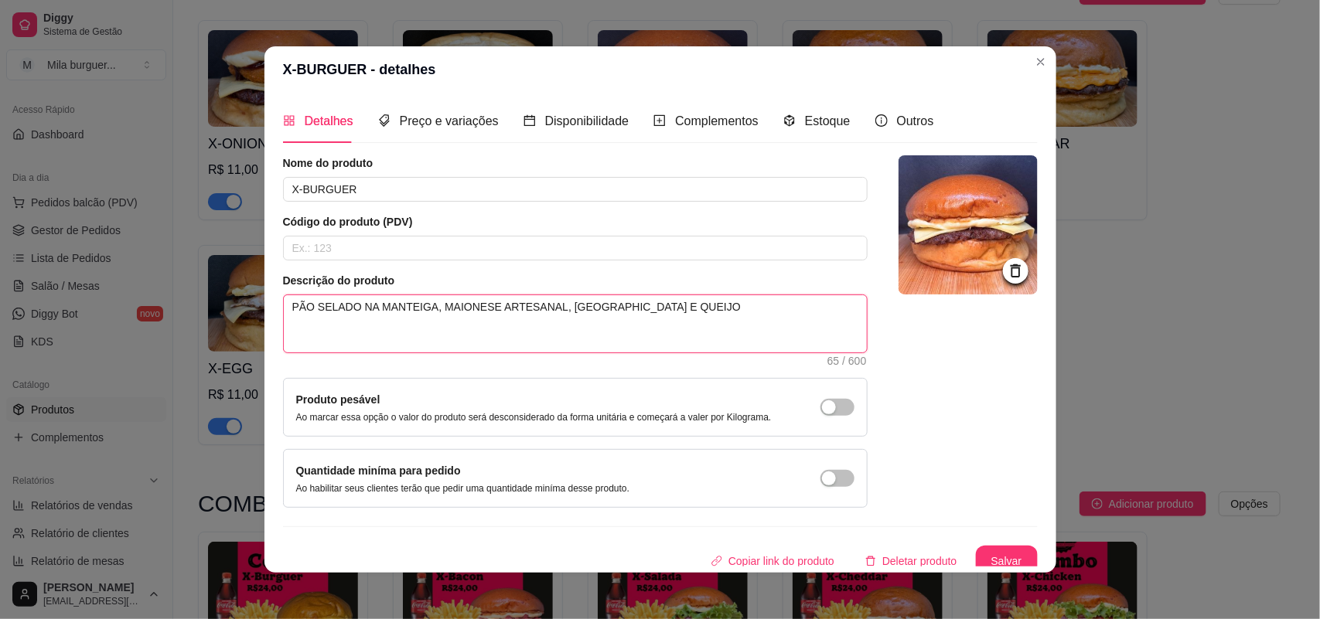
type textarea "PÃO SELADO NA MANTEIGA, MAIONESE ARTESANAL, [GEOGRAPHIC_DATA] E QUEIJO"
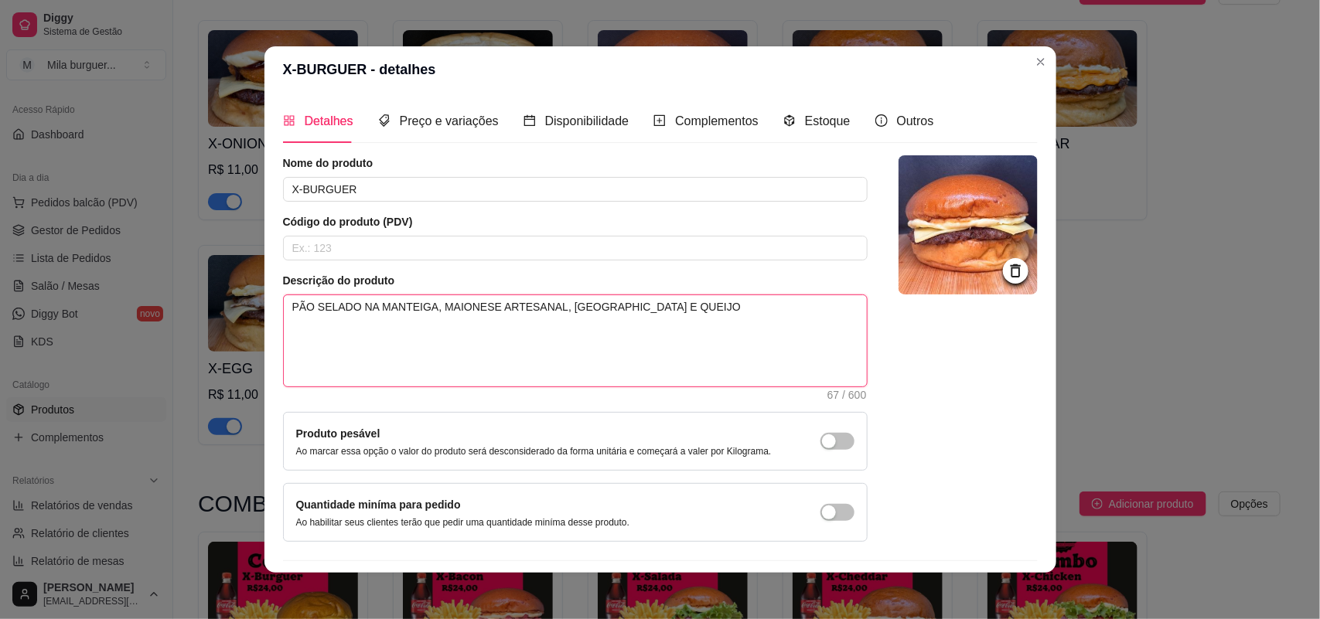
type textarea "PÃO SELADO NA MANTEIGA, MAIONESE ARTESANAL, [GEOGRAPHIC_DATA] E QUEIJO"
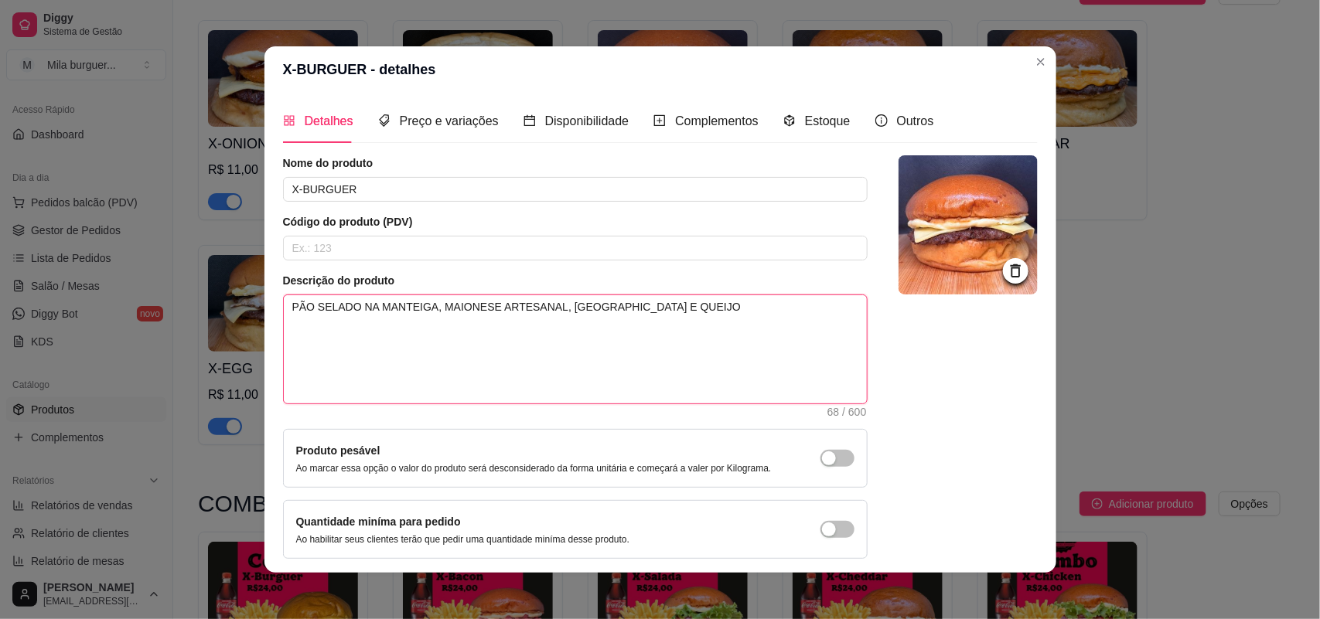
type textarea "PÃO SELADO NA MANTEIGA, MAIONESE ARTESANAL, [GEOGRAPHIC_DATA] E QUEIJO"
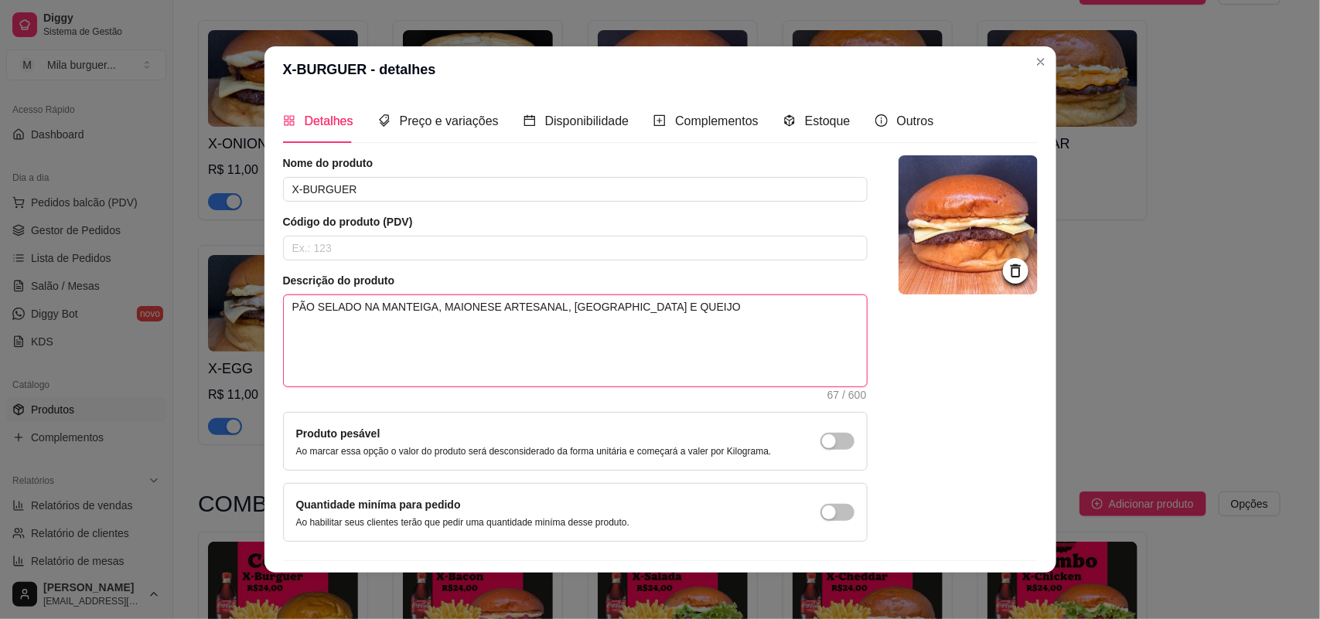
type textarea "PÃO SELADO NA MANTEIGA, MAIONESE ARTESANAL, [GEOGRAPHIC_DATA] E QUEIJO"
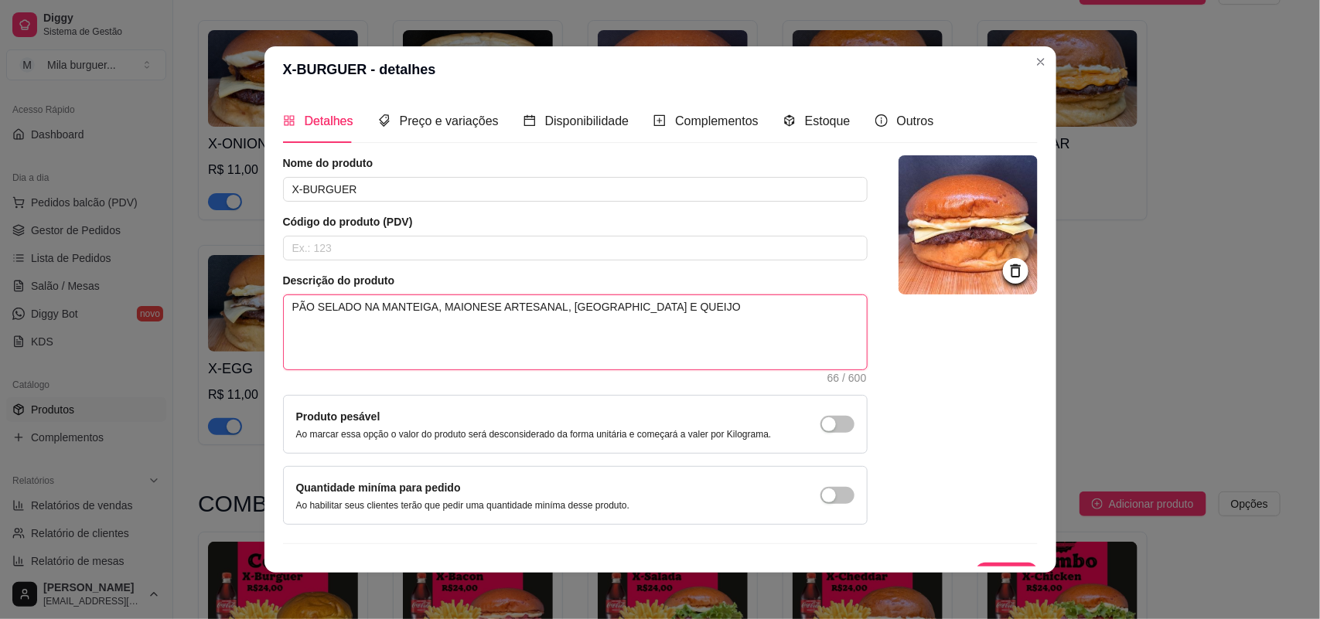
paste textarea "SEM OPÇÃO DE ADICIONAL"
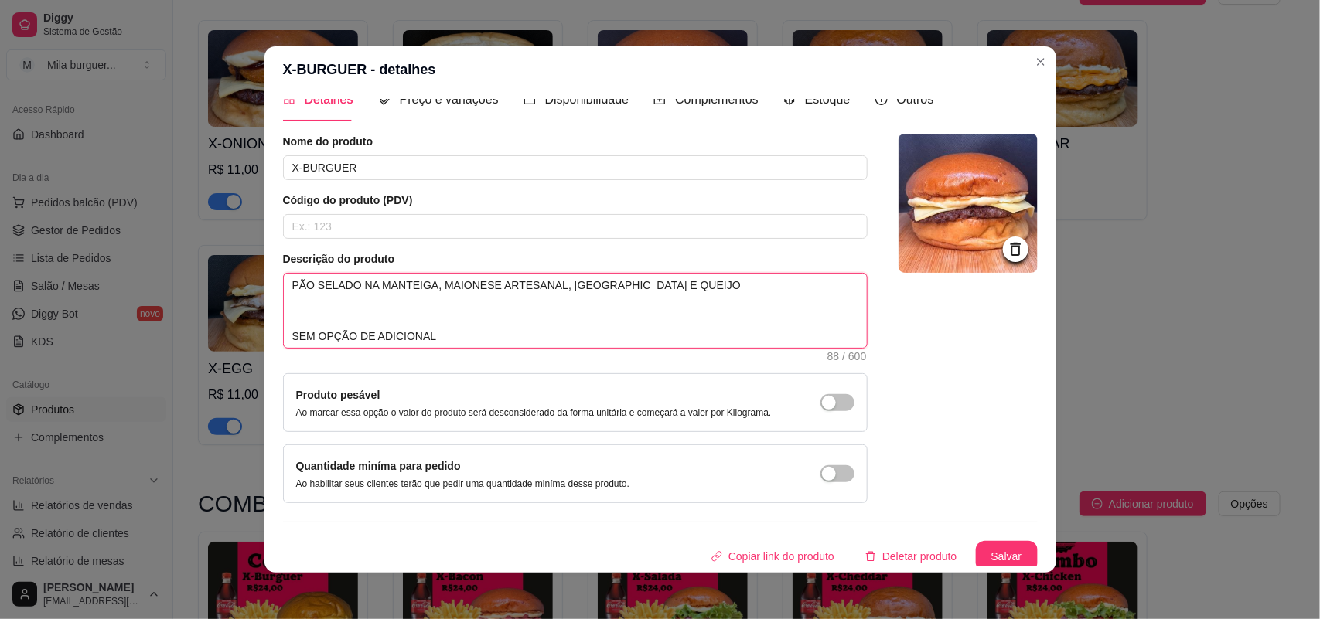
scroll to position [28, 0]
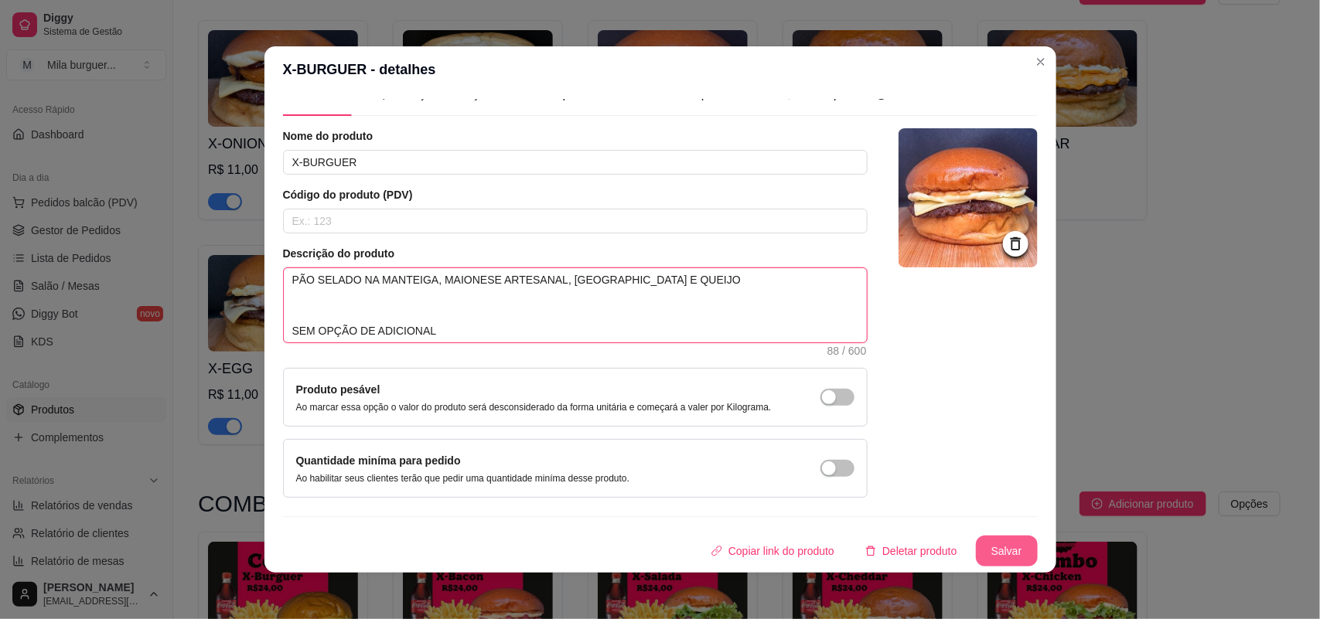
type textarea "PÃO SELADO NA MANTEIGA, MAIONESE ARTESANAL, [GEOGRAPHIC_DATA] E QUEIJO SEM OPÇÃ…"
click at [982, 547] on button "Salvar" at bounding box center [1007, 552] width 60 height 30
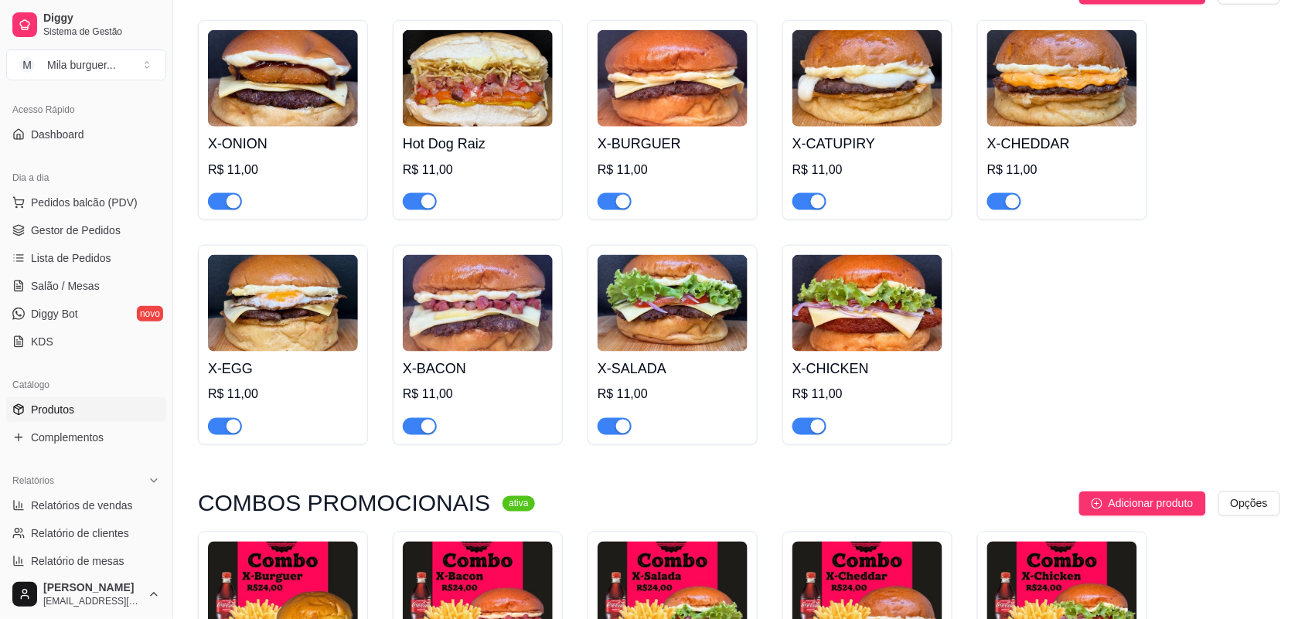
click at [828, 84] on img at bounding box center [868, 78] width 150 height 97
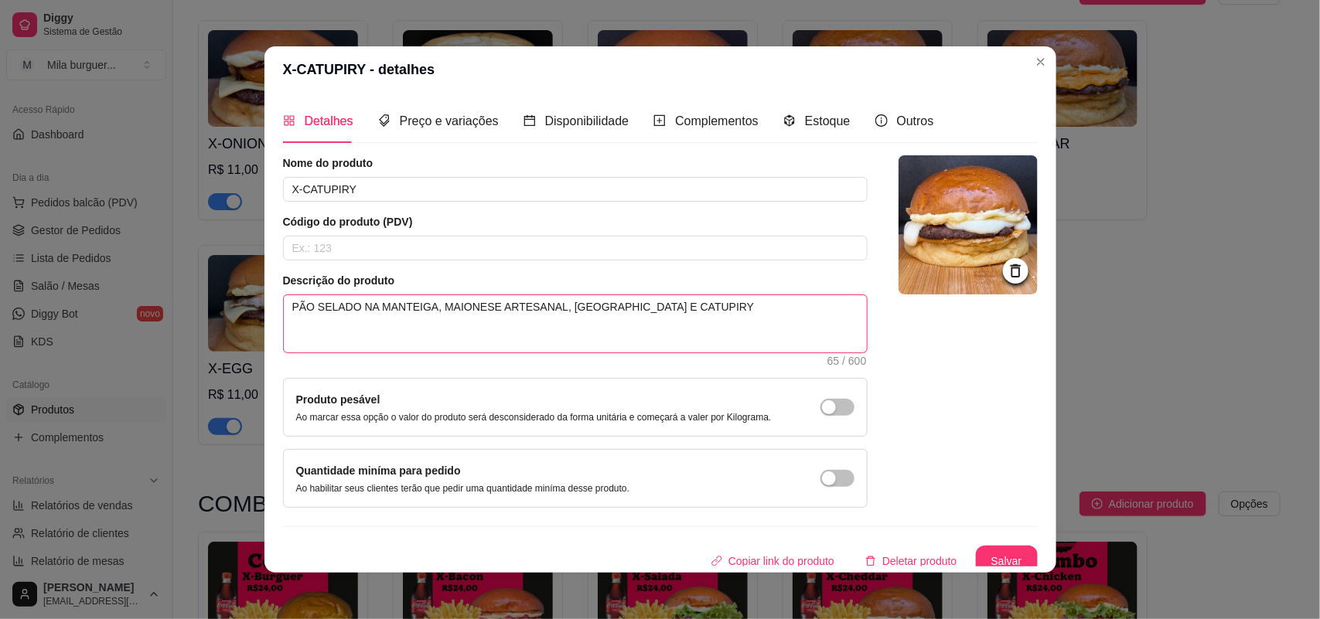
click at [434, 338] on textarea "PÃO SELADO NA MANTEIGA, MAIONESE ARTESANAL, [GEOGRAPHIC_DATA] E CATUPIRY" at bounding box center [575, 323] width 583 height 57
click at [708, 316] on textarea "PÃO SELADO NA MANTEIGA, MAIONESE ARTESANAL, [GEOGRAPHIC_DATA] E CATUPIRY" at bounding box center [575, 323] width 583 height 57
type textarea "PÃO SELADO NA MANTEIGA, MAIONESE ARTESANAL, [GEOGRAPHIC_DATA] E CATUPIRY"
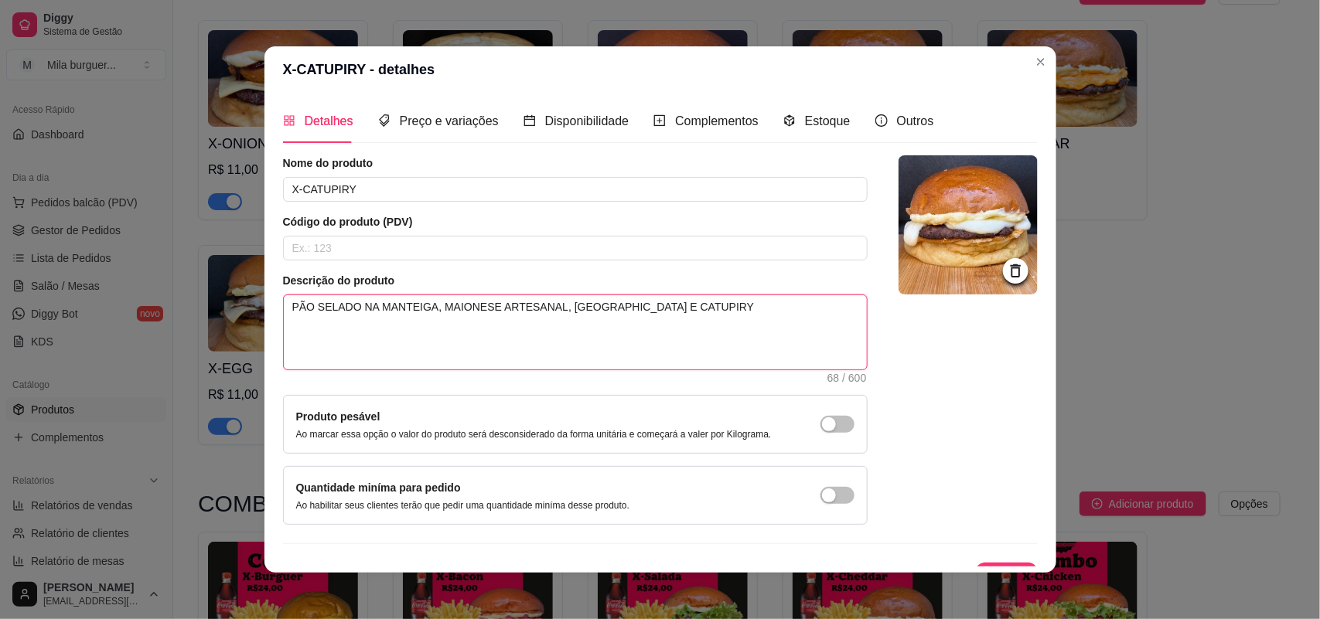
paste textarea "SEM OPÇÃO DE ADICIONAL"
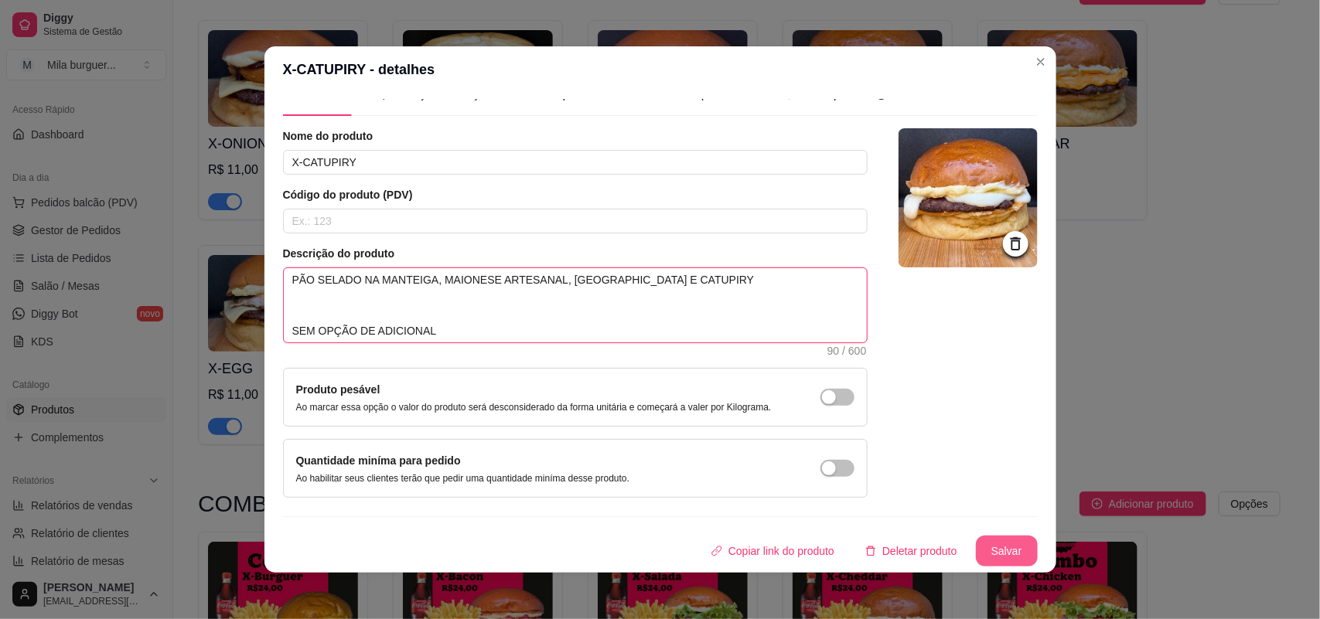
type textarea "PÃO SELADO NA MANTEIGA, MAIONESE ARTESANAL, [GEOGRAPHIC_DATA] E CATUPIRY SEM OP…"
click at [991, 551] on button "Salvar" at bounding box center [1007, 552] width 60 height 30
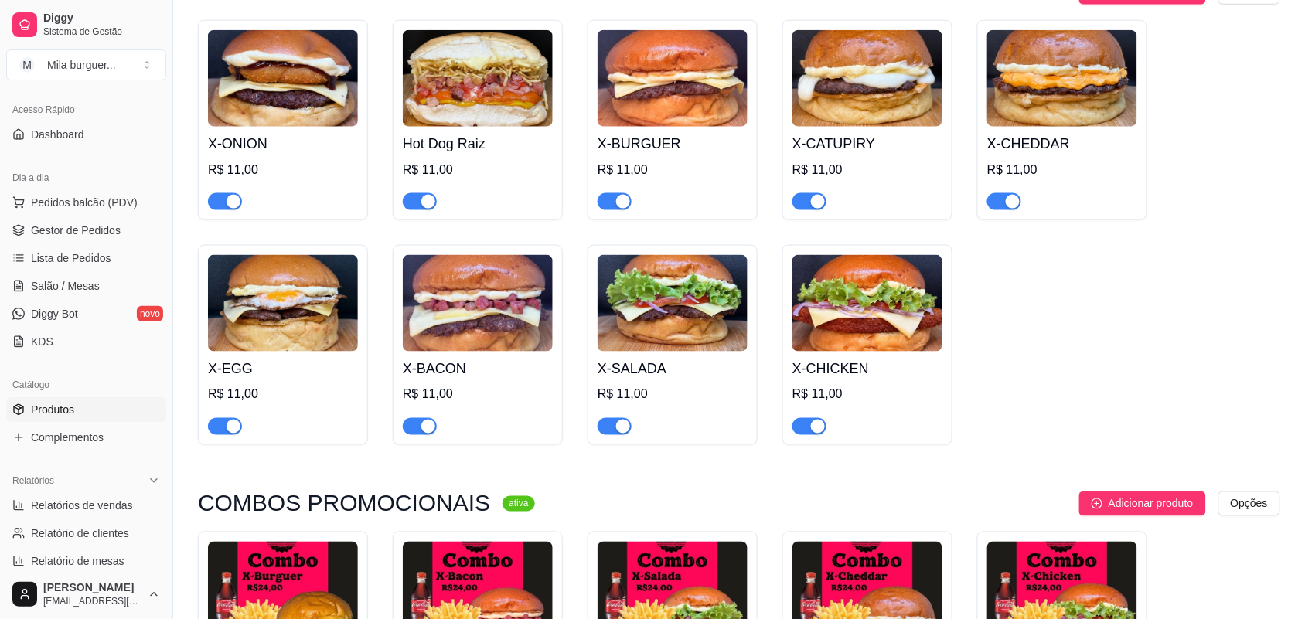
click at [1064, 20] on div "X-CHEDDAR R$ 11,00" at bounding box center [1063, 120] width 170 height 200
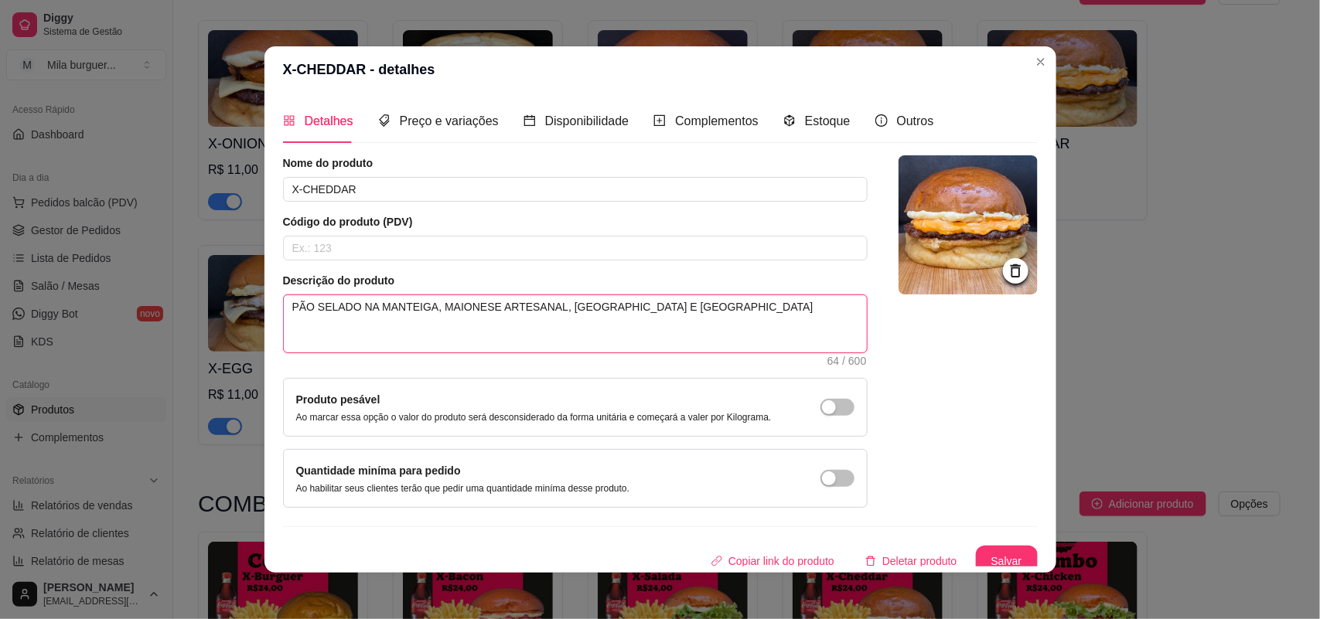
click at [598, 345] on textarea "PÃO SELADO NA MANTEIGA, MAIONESE ARTESANAL, [GEOGRAPHIC_DATA] E [GEOGRAPHIC_DAT…" at bounding box center [575, 323] width 583 height 57
click at [800, 313] on textarea "PÃO SELADO NA MANTEIGA, MAIONESE ARTESANAL, [GEOGRAPHIC_DATA] E [GEOGRAPHIC_DAT…" at bounding box center [575, 323] width 583 height 57
type textarea "PÃO SELADO NA MANTEIGA, MAIONESE ARTESANAL, [GEOGRAPHIC_DATA] E [GEOGRAPHIC_DAT…"
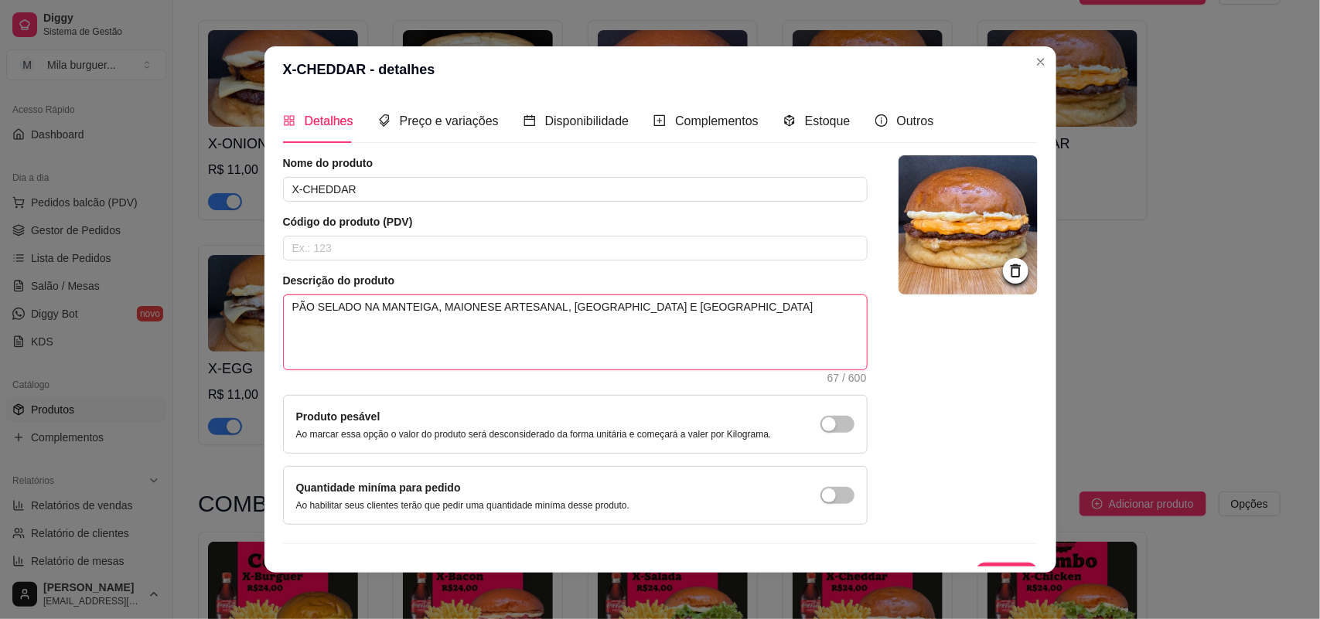
type textarea "PÃO SELADO NA MANTEIGA, MAIONESE ARTESANAL, [GEOGRAPHIC_DATA] E [GEOGRAPHIC_DAT…"
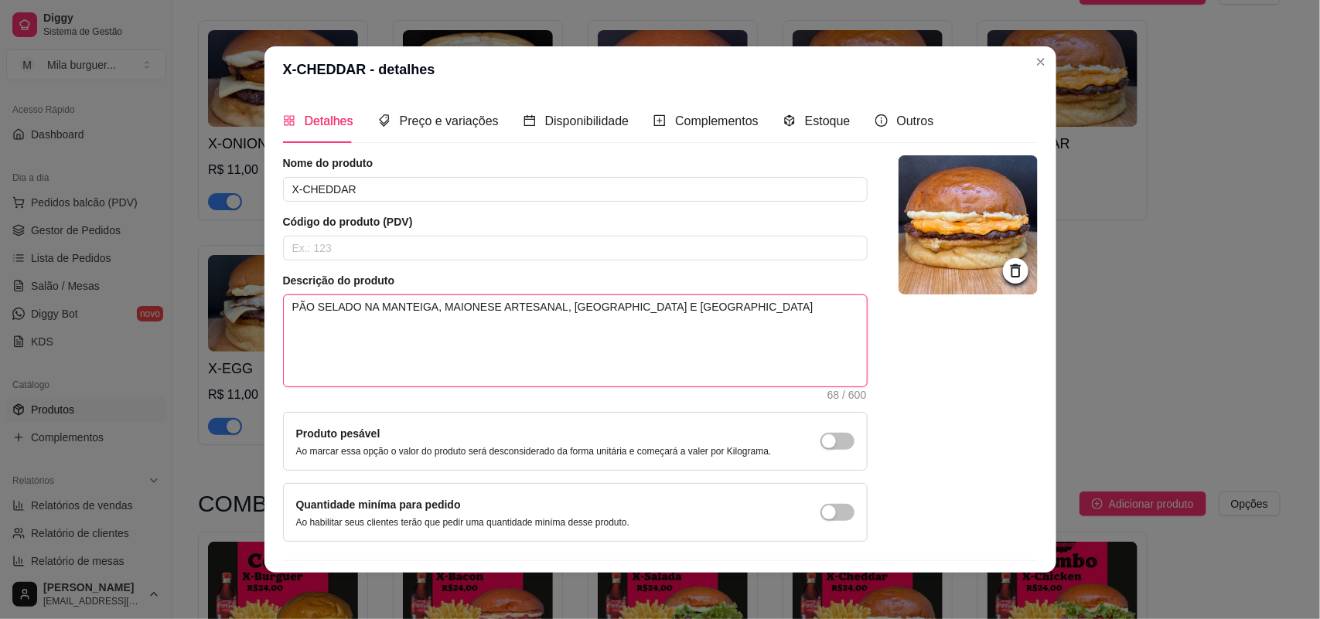
paste textarea "SEM OPÇÃO DE ADICIONAL"
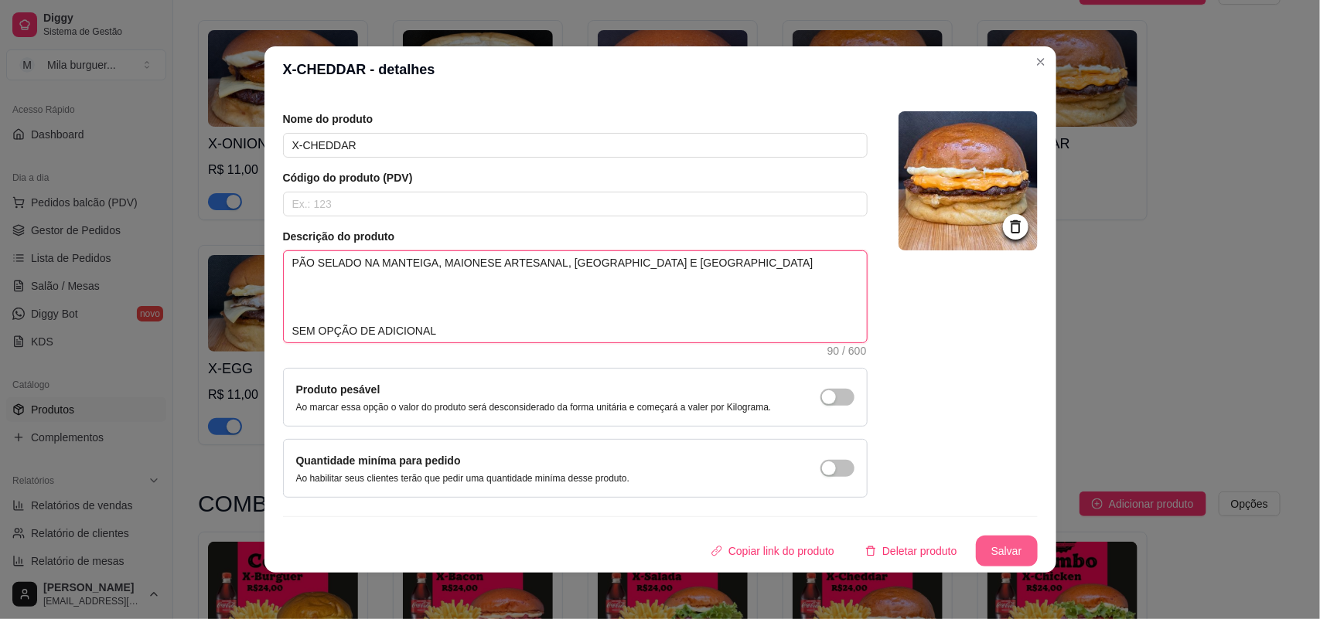
type textarea "PÃO SELADO NA MANTEIGA, MAIONESE ARTESANAL, [GEOGRAPHIC_DATA] E [GEOGRAPHIC_DAT…"
click at [995, 531] on div "Nome do produto X-CHEDDAR Código do produto (PDV) Descrição do produto PÃO SELA…" at bounding box center [660, 339] width 755 height 456
click at [996, 539] on button "Salvar" at bounding box center [1007, 551] width 62 height 31
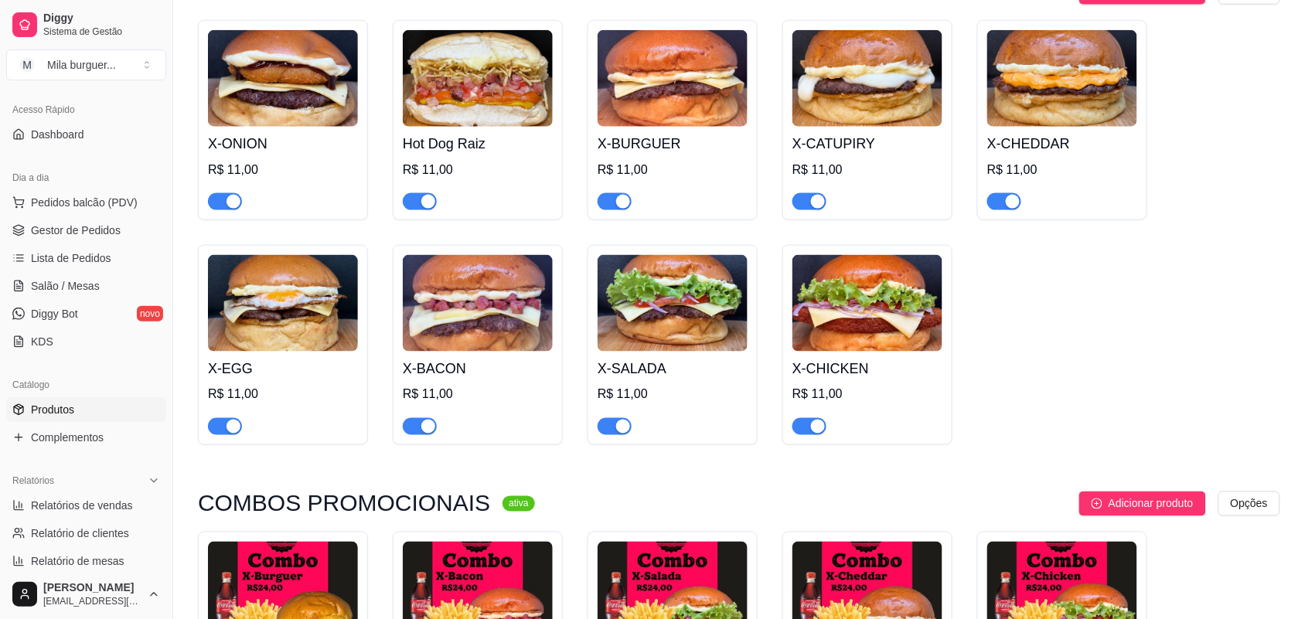
click at [268, 326] on img at bounding box center [283, 303] width 150 height 97
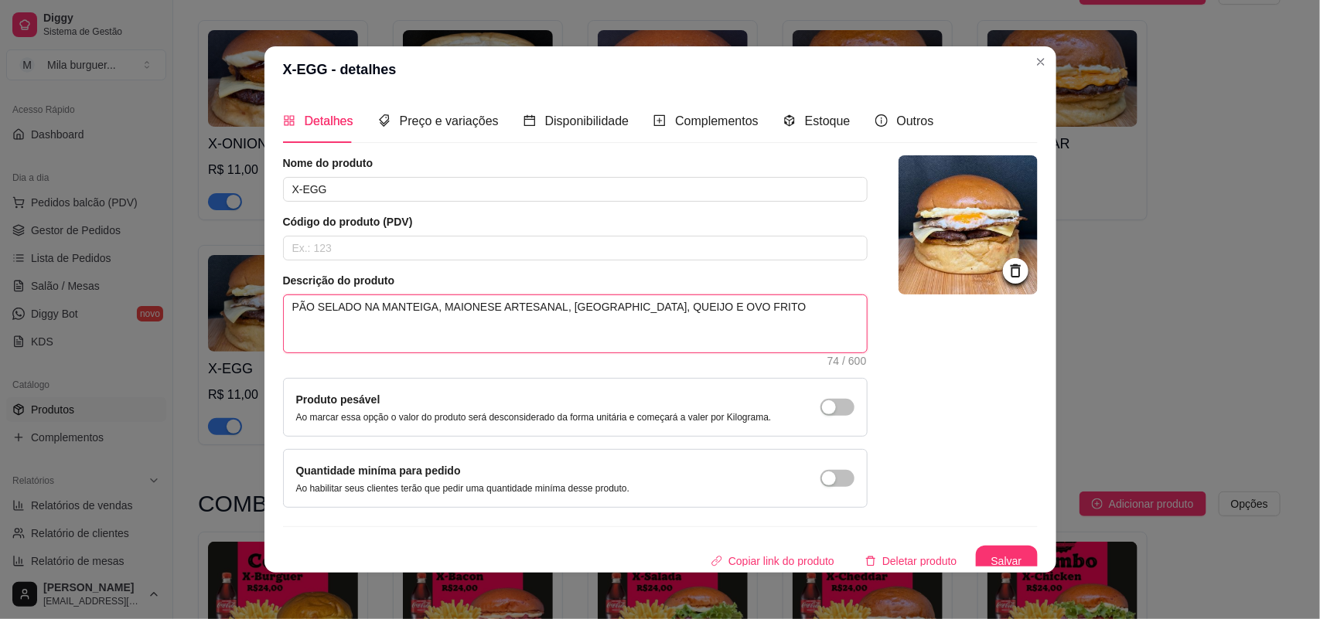
click at [773, 316] on textarea "PÃO SELADO NA MANTEIGA, MAIONESE ARTESANAL, [GEOGRAPHIC_DATA], QUEIJO E OVO FRI…" at bounding box center [575, 323] width 583 height 57
type textarea "PÃO SELADO NA MANTEIGA, MAIONESE ARTESANAL, [GEOGRAPHIC_DATA], QUEIJO E OVO FRI…"
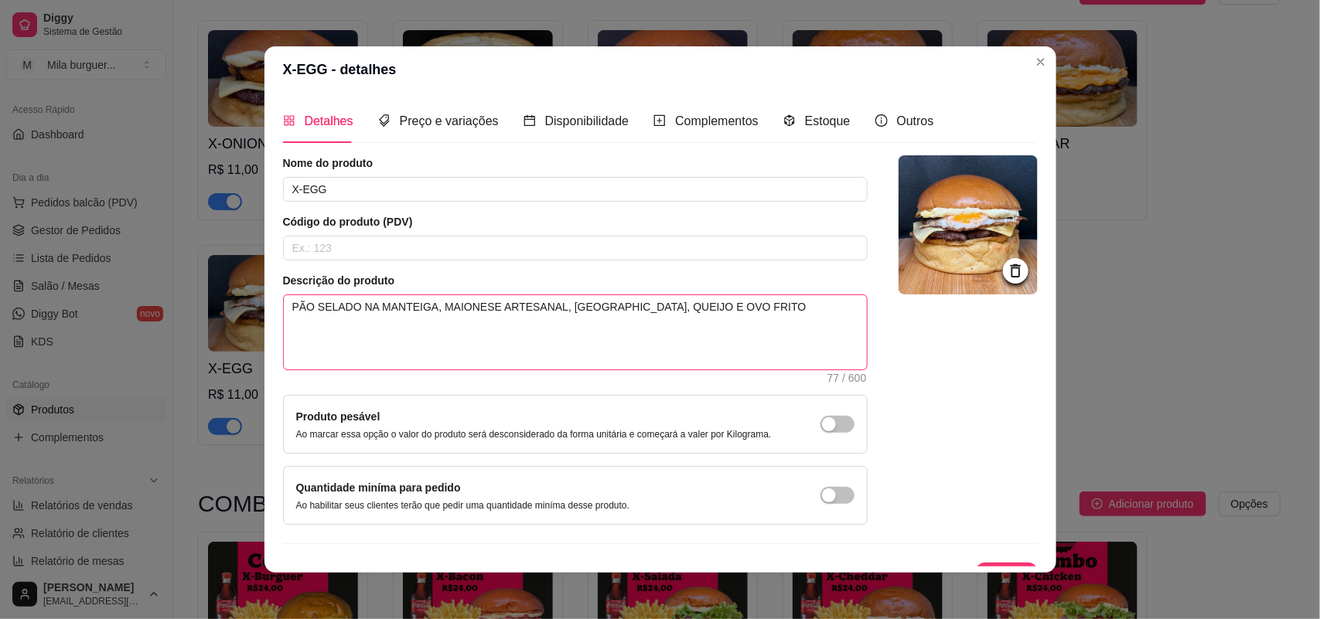
paste textarea "SEM OPÇÃO DE ADICIONAL"
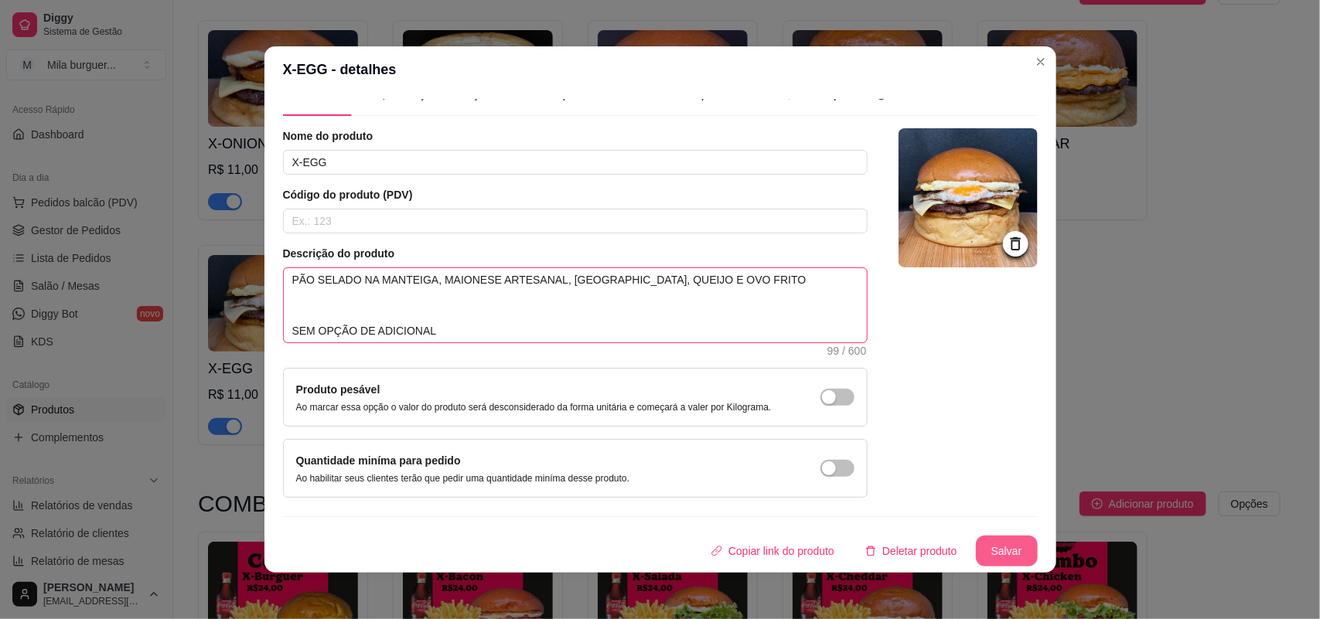
type textarea "PÃO SELADO NA MANTEIGA, MAIONESE ARTESANAL, [GEOGRAPHIC_DATA], QUEIJO E OVO FRI…"
click at [991, 554] on button "Salvar" at bounding box center [1007, 551] width 62 height 31
click at [991, 554] on button "Salvar" at bounding box center [1007, 552] width 60 height 30
click at [934, 522] on div "Nome do produto X-EGG Código do produto (PDV) Descrição do produto PÃO SELADO N…" at bounding box center [660, 347] width 755 height 438
click at [976, 540] on button "Salvar" at bounding box center [1007, 551] width 62 height 31
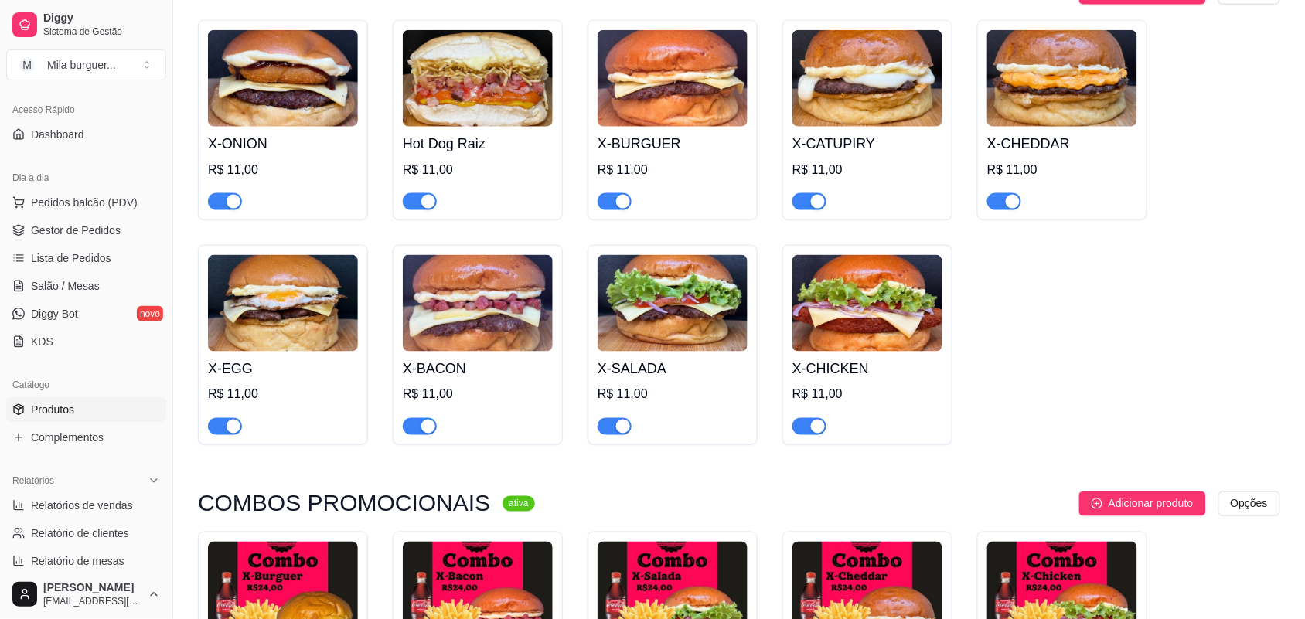
click at [482, 327] on img at bounding box center [478, 303] width 150 height 97
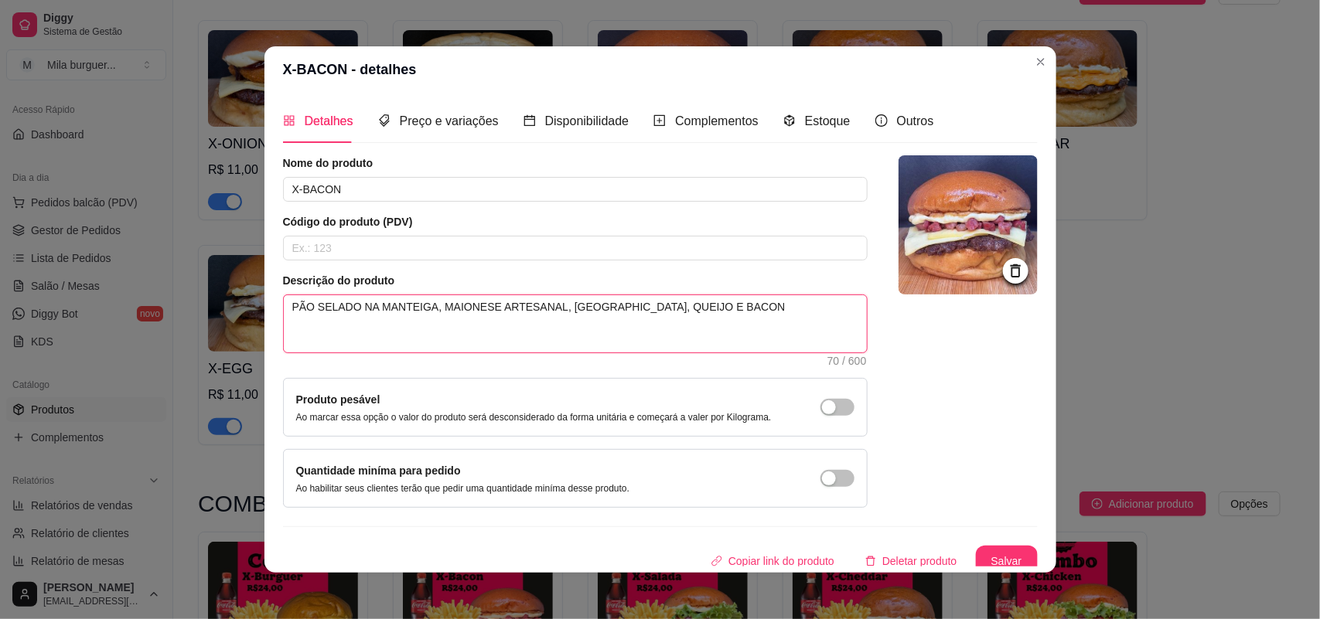
drag, startPoint x: 516, startPoint y: 343, endPoint x: 662, endPoint y: 343, distance: 146.2
click at [520, 344] on textarea "PÃO SELADO NA MANTEIGA, MAIONESE ARTESANAL, [GEOGRAPHIC_DATA], QUEIJO E BACON" at bounding box center [575, 323] width 583 height 57
click at [713, 319] on textarea "PÃO SELADO NA MANTEIGA, MAIONESE ARTESANAL, [GEOGRAPHIC_DATA], QUEIJO E BACON" at bounding box center [575, 323] width 583 height 57
type textarea "PÃO SELADO NA MANTEIGA, MAIONESE ARTESANAL, [GEOGRAPHIC_DATA], QUEIJO E BACON"
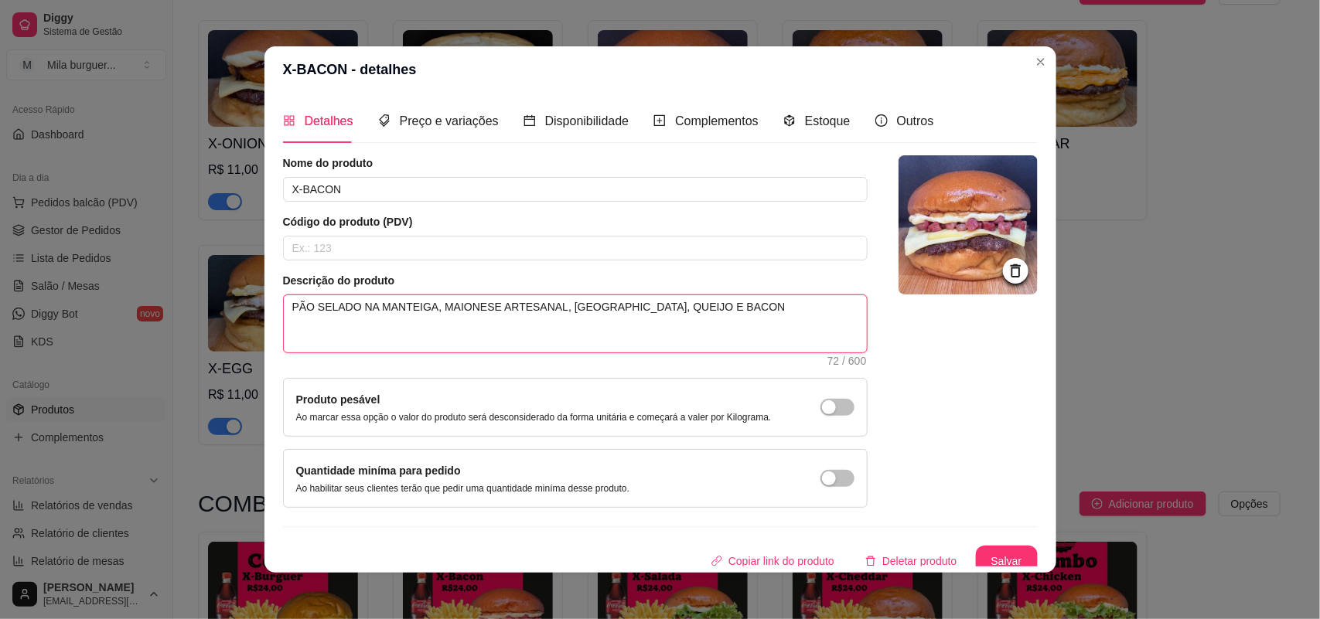
type textarea "PÃO SELADO NA MANTEIGA, MAIONESE ARTESANAL, [GEOGRAPHIC_DATA], QUEIJO E BACON"
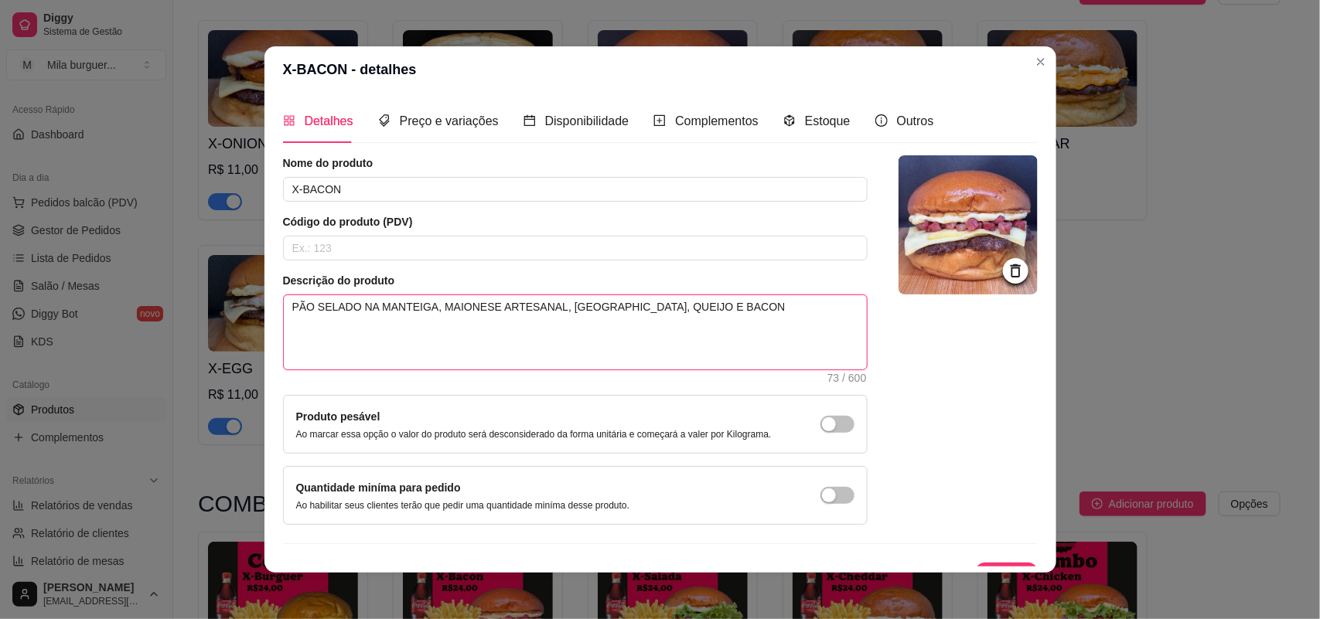
paste textarea "SEM OPÇÃO DE ADICIONAL"
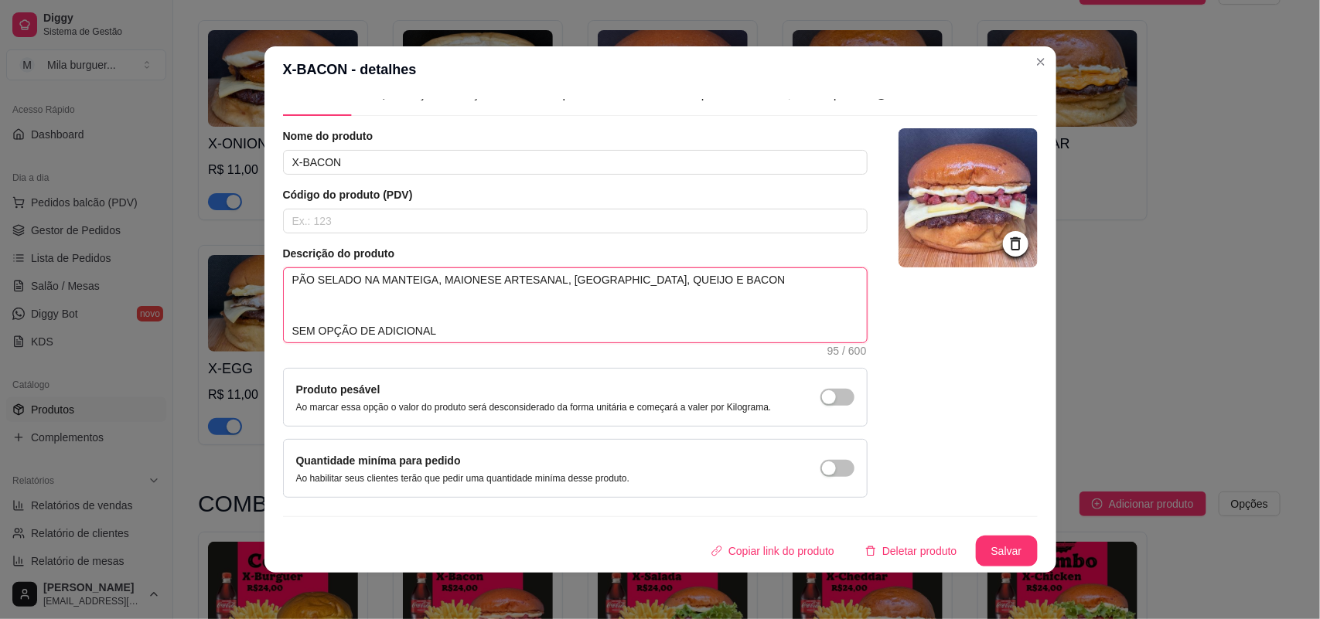
type textarea "PÃO SELADO NA MANTEIGA, MAIONESE ARTESANAL, [GEOGRAPHIC_DATA], QUEIJO E BACON S…"
click at [999, 551] on button "Salvar" at bounding box center [1007, 552] width 60 height 30
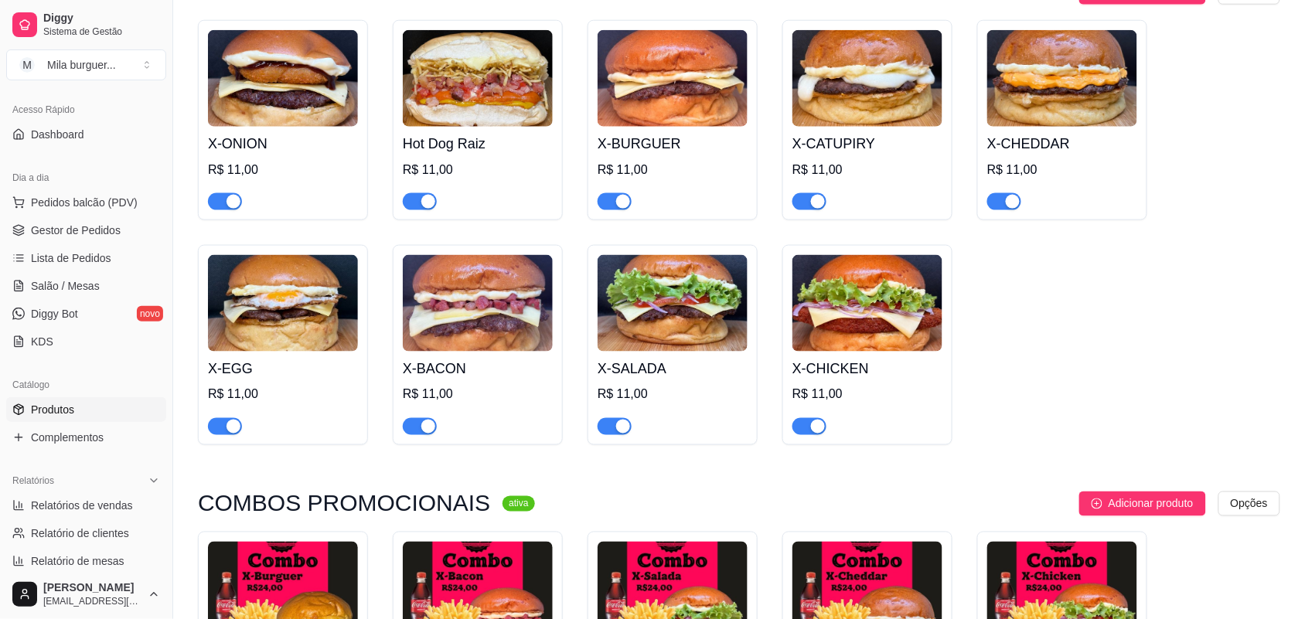
click at [639, 316] on img at bounding box center [673, 303] width 150 height 97
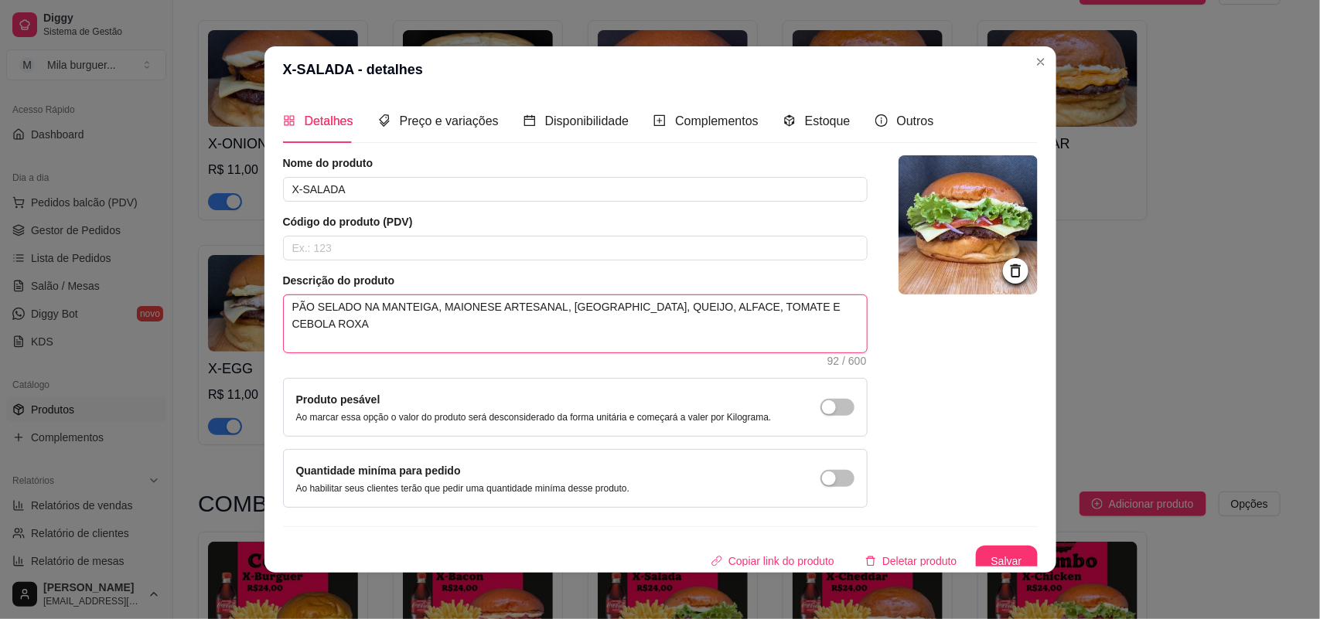
click at [825, 307] on textarea "PÃO SELADO NA MANTEIGA, MAIONESE ARTESANAL, [GEOGRAPHIC_DATA], QUEIJO, ALFACE, …" at bounding box center [575, 323] width 583 height 57
type textarea "PÃO SELADO NA MANTEIGA, MAIONESE ARTESANAL, [GEOGRAPHIC_DATA], QUEIJO, ALFACE, …"
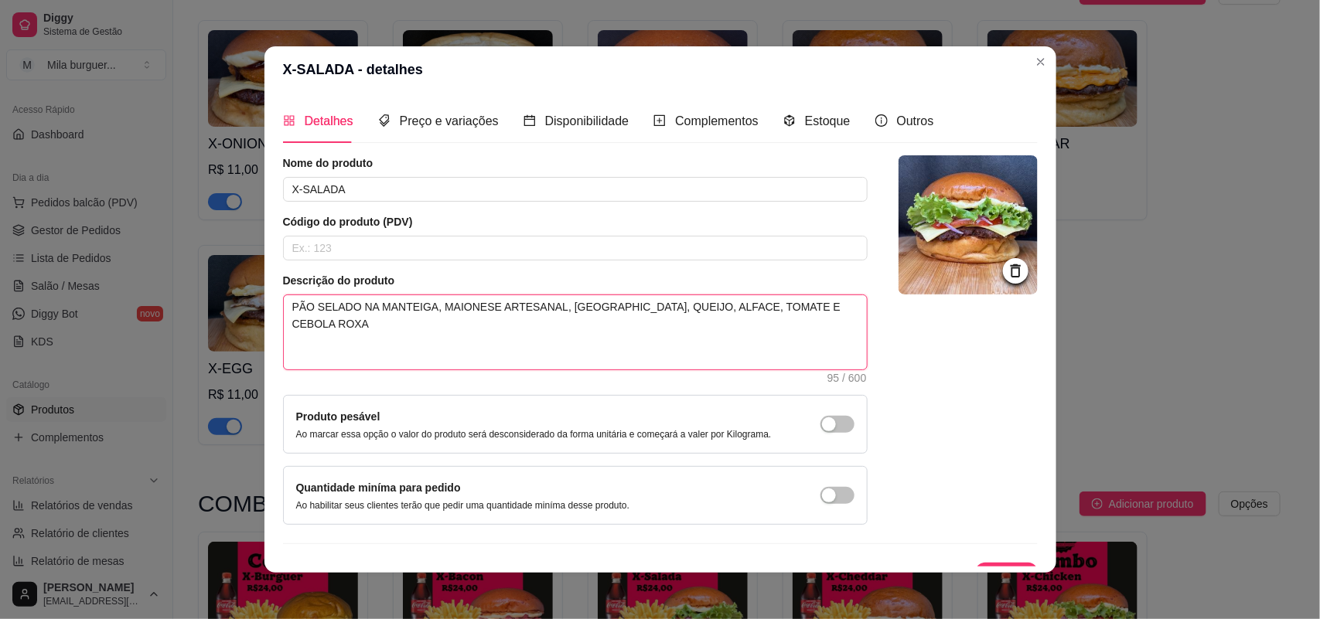
paste textarea "SEM OPÇÃO DE ADICIONAL"
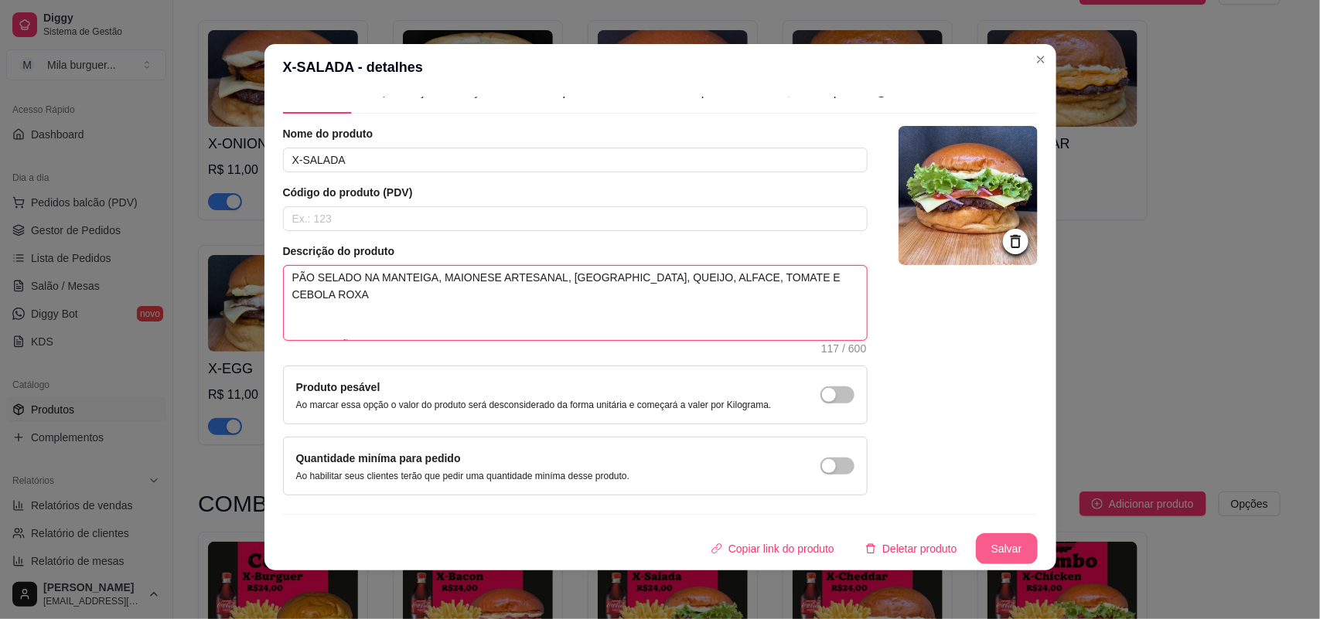
type textarea "PÃO SELADO NA MANTEIGA, MAIONESE ARTESANAL, [GEOGRAPHIC_DATA], QUEIJO, ALFACE, …"
click at [998, 541] on button "Salvar" at bounding box center [1007, 549] width 60 height 30
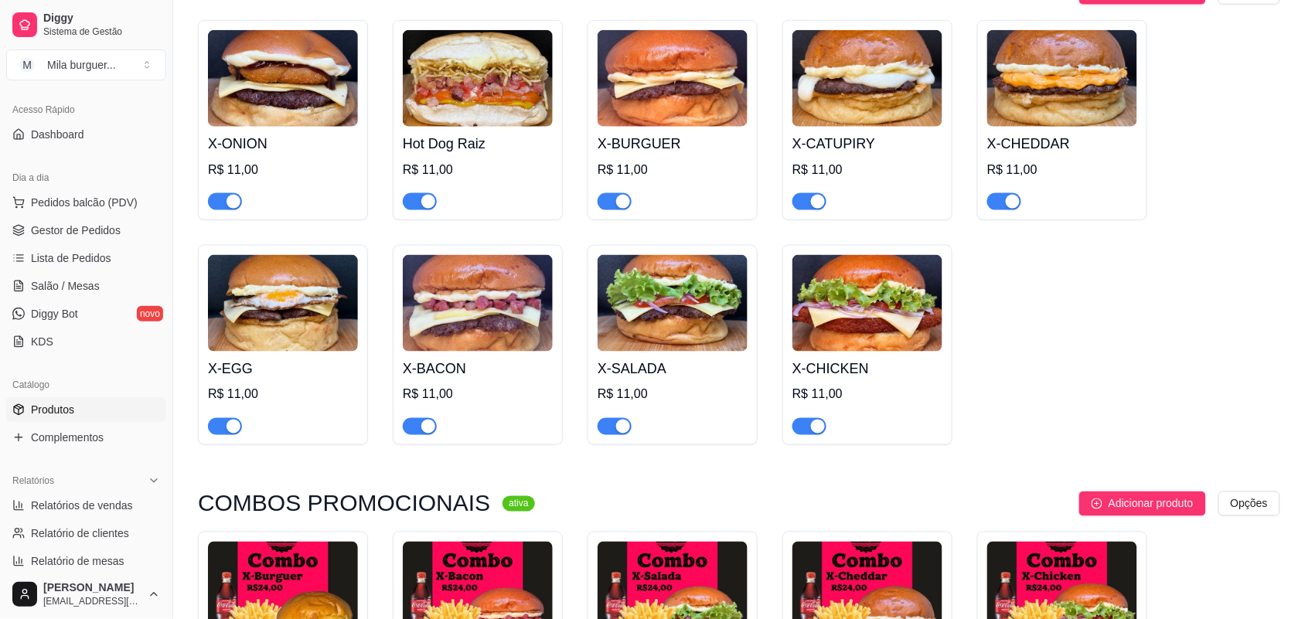
click at [793, 287] on img at bounding box center [868, 303] width 150 height 97
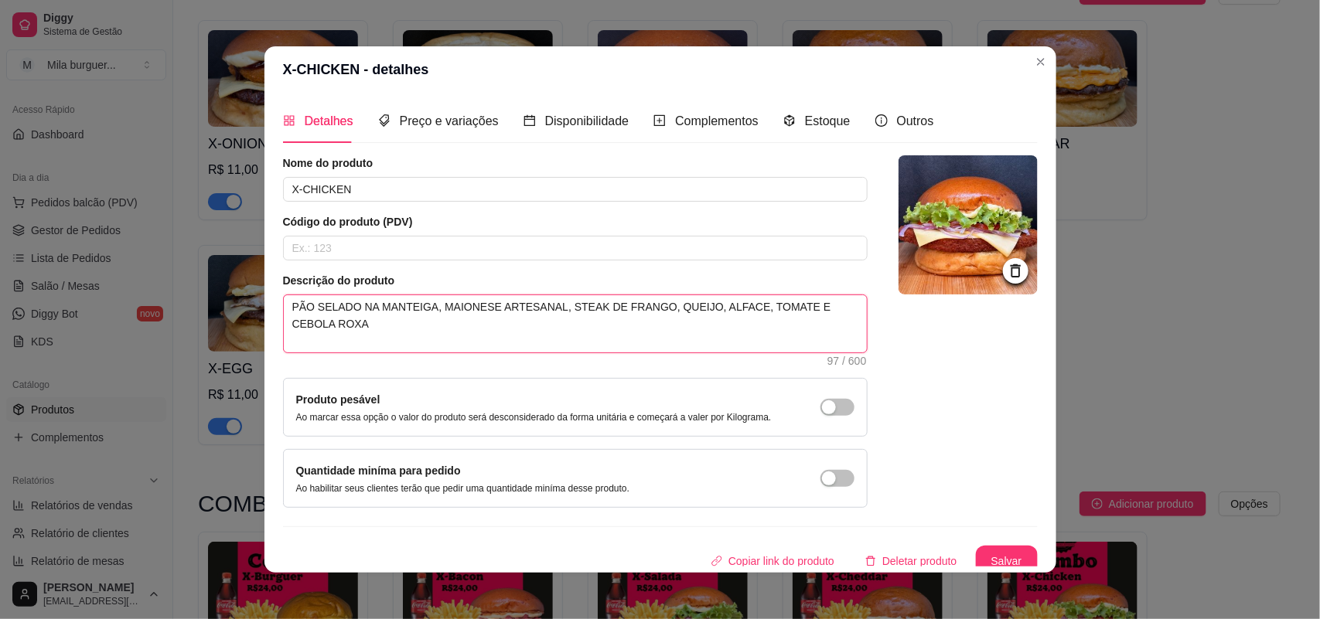
click at [511, 335] on textarea "PÃO SELADO NA MANTEIGA, MAIONESE ARTESANAL, STEAK DE FRANGO, QUEIJO, ALFACE, TO…" at bounding box center [575, 323] width 583 height 57
type textarea "PÃO SELADO NA MANTEIGA, MAIONESE ARTESANAL, STEAK DE FRANGO, QUEIJO, ALFACE, TO…"
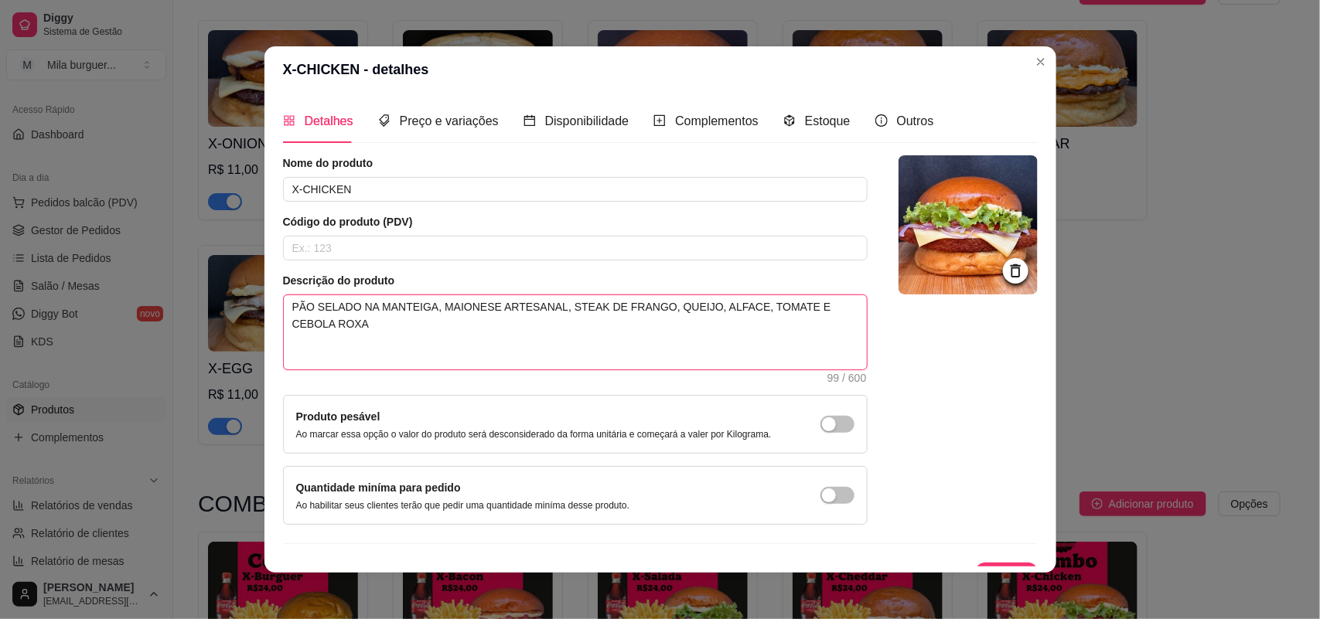
type textarea "PÃO SELADO NA MANTEIGA, MAIONESE ARTESANAL, STEAK DE FRANGO, QUEIJO, ALFACE, TO…"
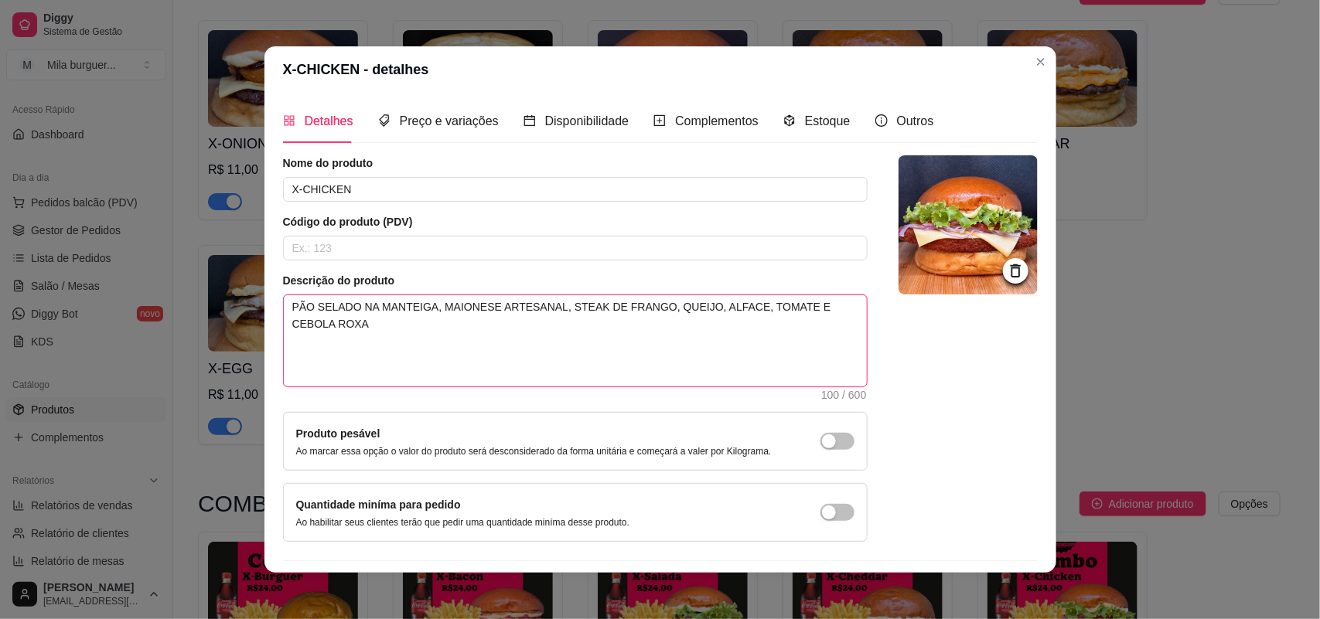
paste textarea "SEM OPÇÃO DE ADICIONAL"
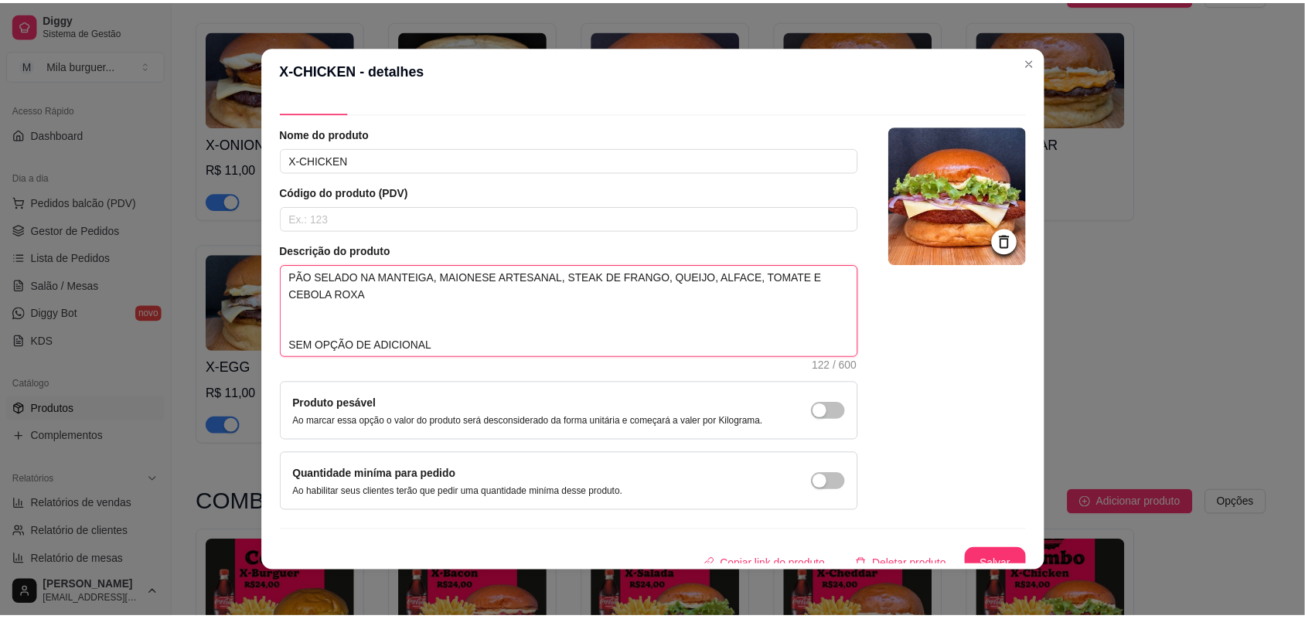
scroll to position [45, 0]
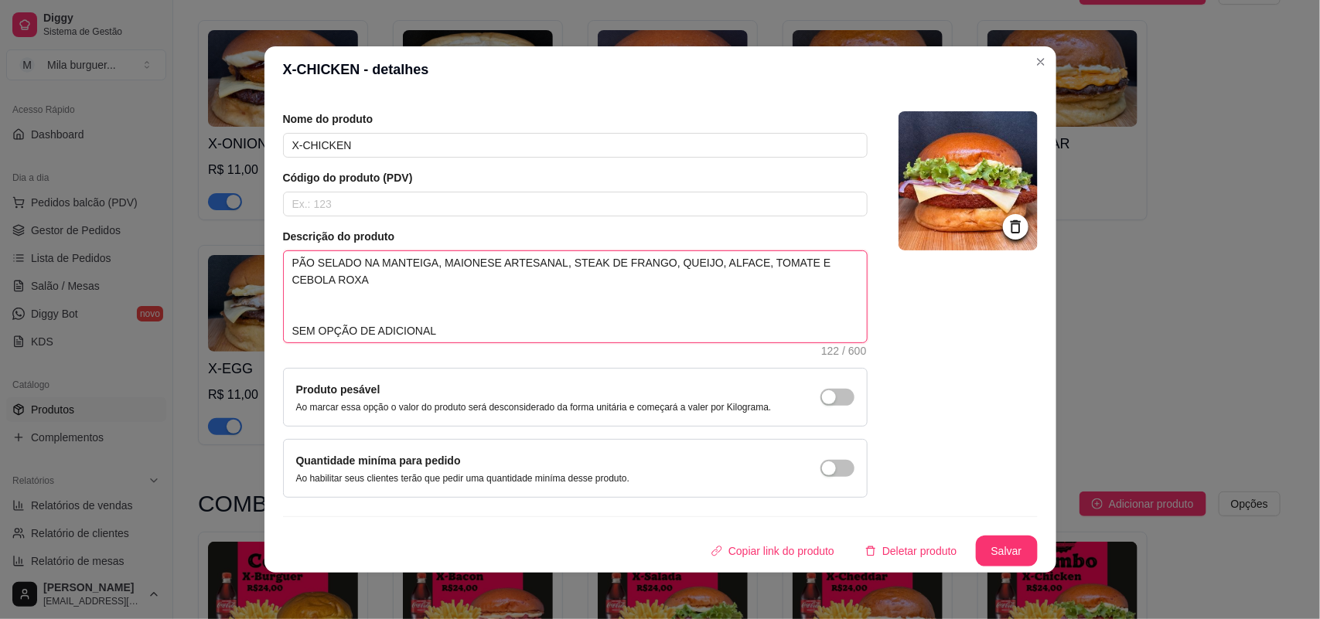
type textarea "PÃO SELADO NA MANTEIGA, MAIONESE ARTESANAL, STEAK DE FRANGO, QUEIJO, ALFACE, TO…"
click at [987, 549] on button "Salvar" at bounding box center [1007, 552] width 60 height 30
click at [981, 538] on button "Salvar" at bounding box center [1007, 552] width 60 height 30
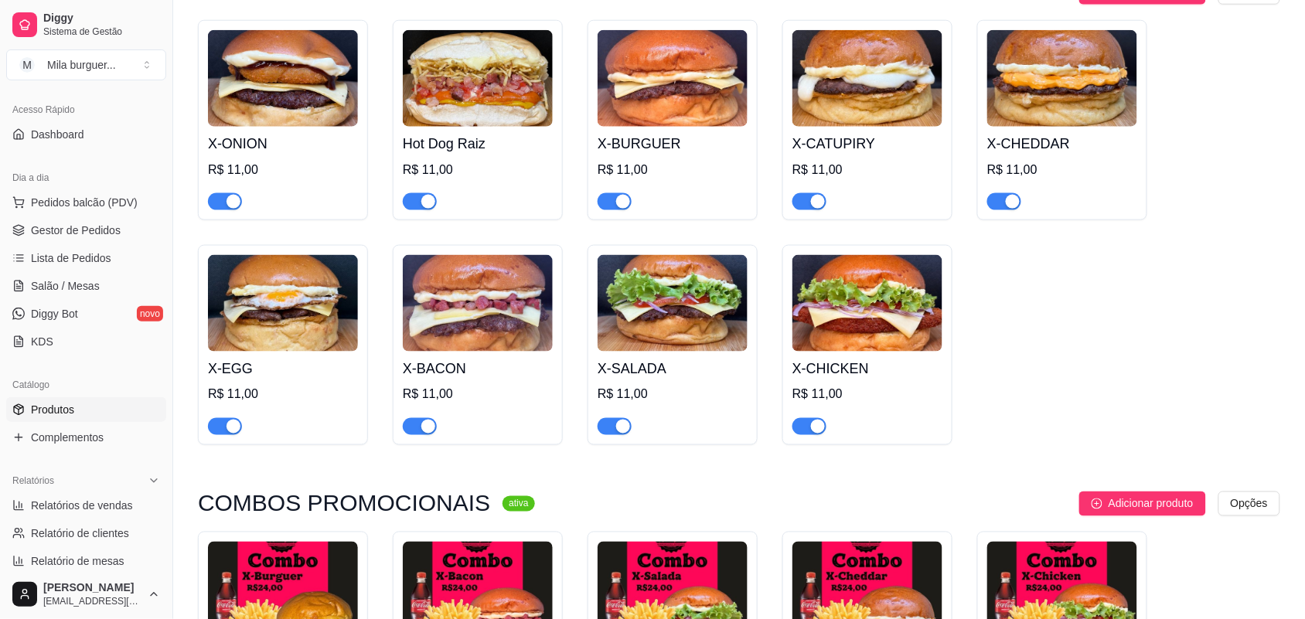
click at [423, 133] on h4 "Hot Dog Raiz" at bounding box center [478, 144] width 150 height 22
click at [661, 67] on img at bounding box center [673, 78] width 150 height 97
click at [716, 97] on img at bounding box center [673, 78] width 150 height 97
click at [943, 75] on div "X-CATUPIRY R$ 11,00" at bounding box center [868, 120] width 170 height 200
click at [1022, 133] on h4 "X-CHEDDAR" at bounding box center [1063, 144] width 150 height 22
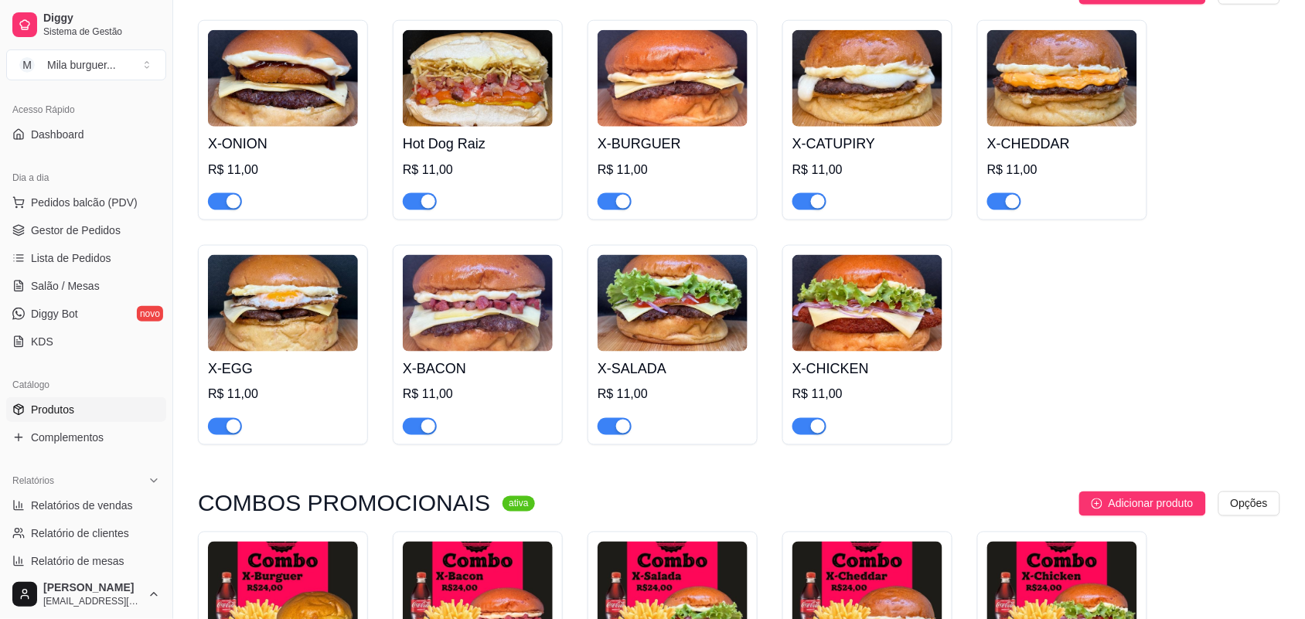
click at [284, 318] on img at bounding box center [283, 303] width 150 height 97
click at [470, 314] on img at bounding box center [478, 303] width 150 height 97
click at [653, 358] on h4 "X-SALADA" at bounding box center [673, 369] width 150 height 22
click at [838, 313] on img at bounding box center [868, 303] width 150 height 97
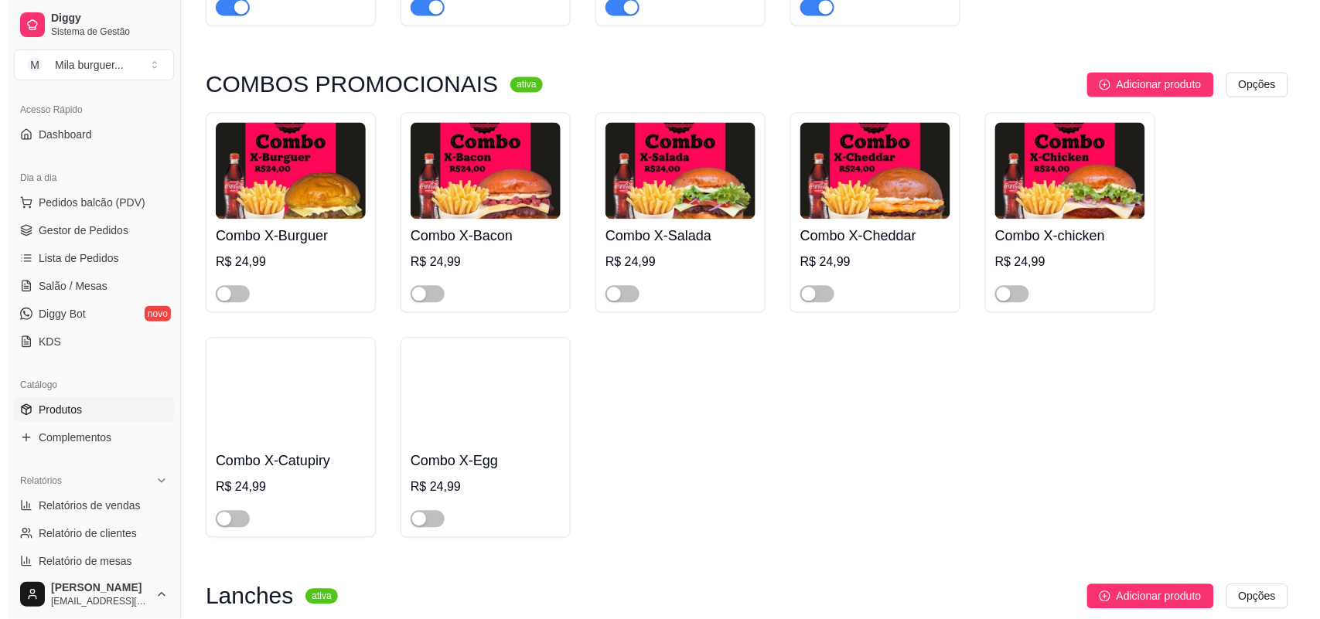
scroll to position [870, 0]
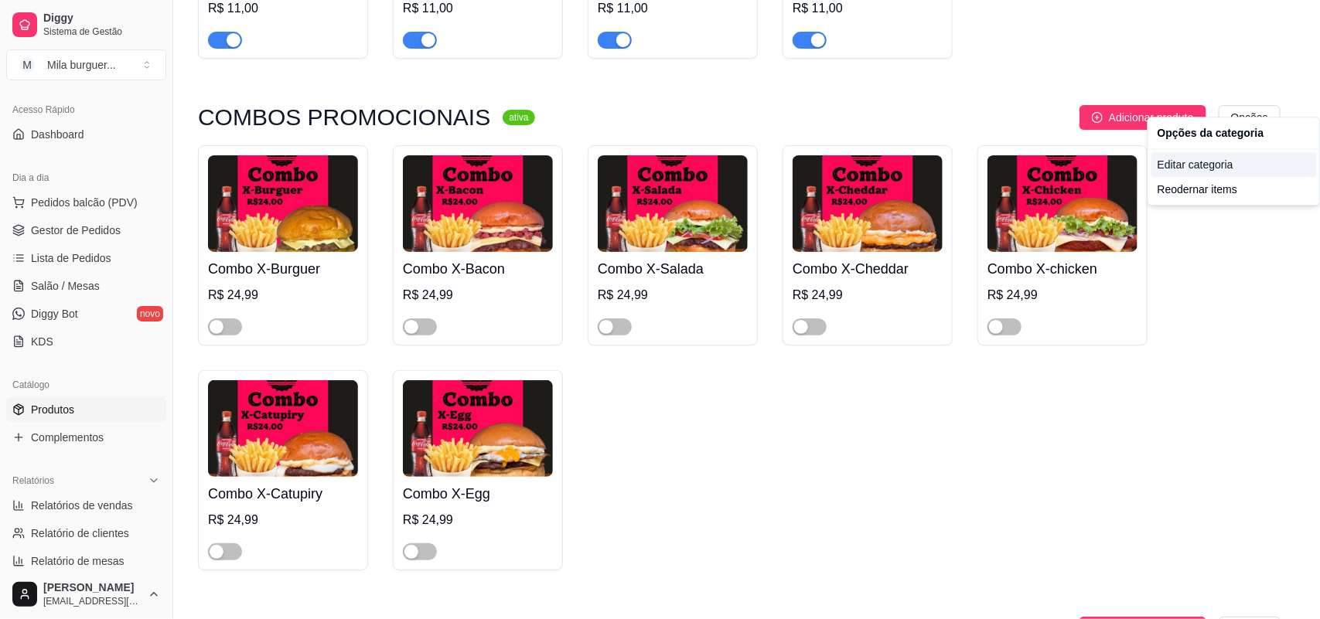
click at [1189, 168] on div "Editar categoria" at bounding box center [1234, 164] width 165 height 25
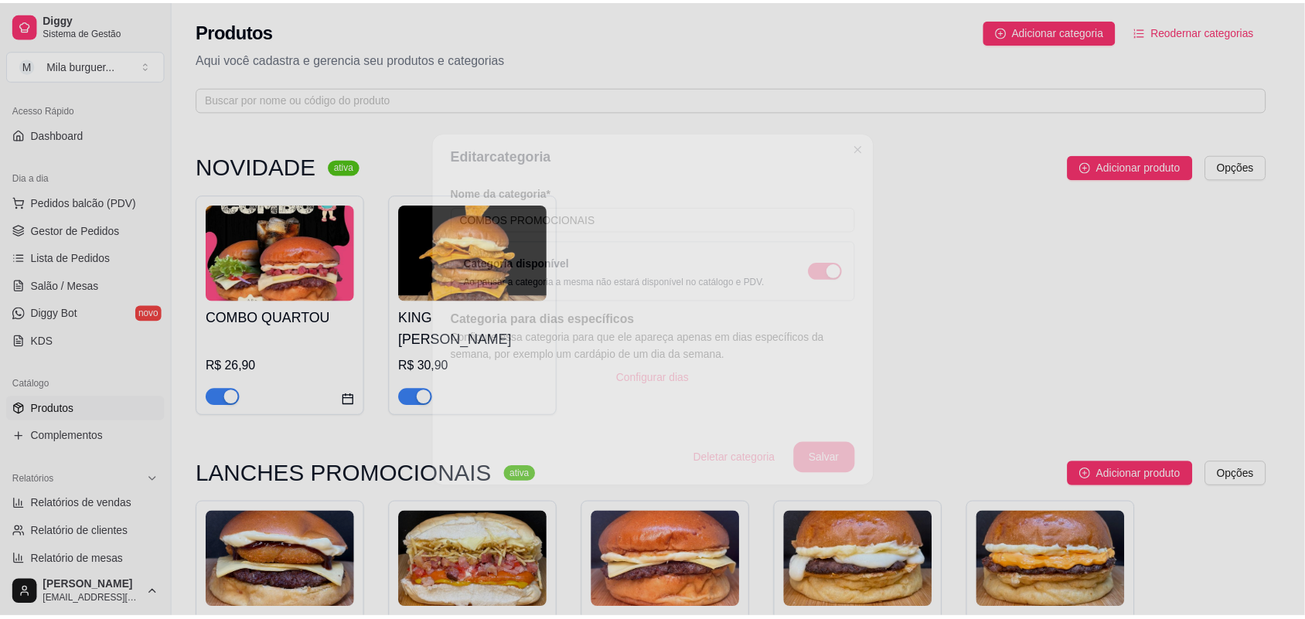
scroll to position [661, 0]
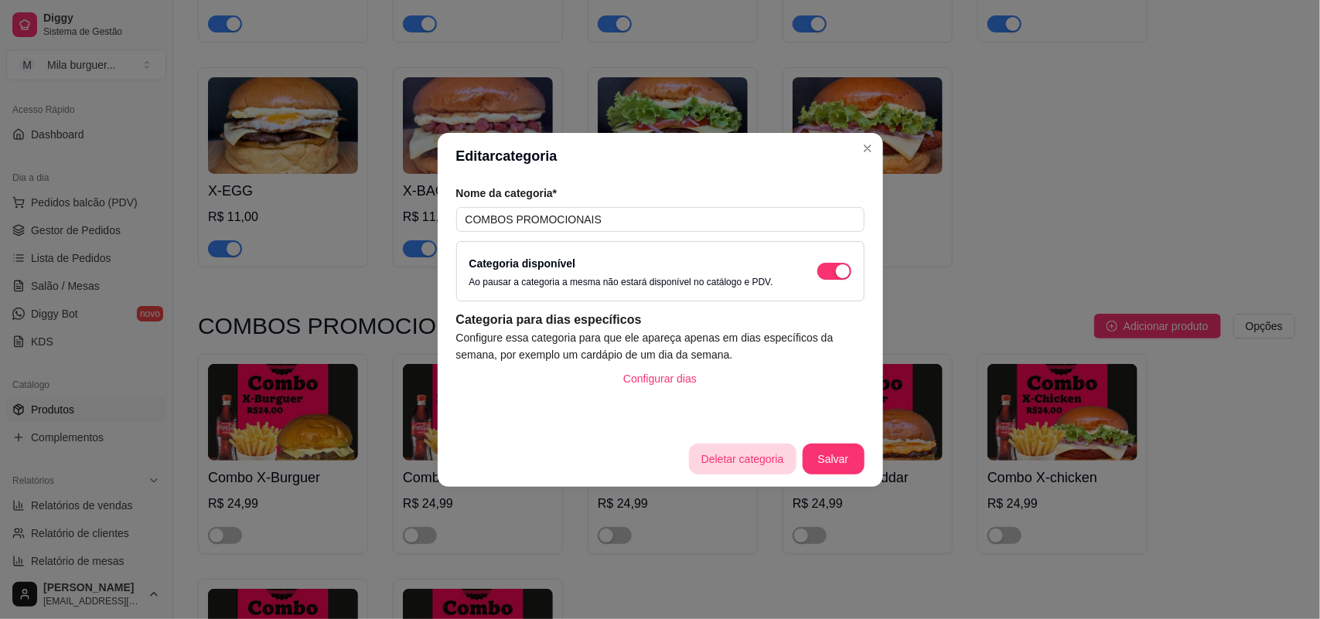
click at [728, 451] on button "Deletar categoria" at bounding box center [742, 459] width 107 height 31
click at [729, 408] on button "sim" at bounding box center [753, 412] width 60 height 30
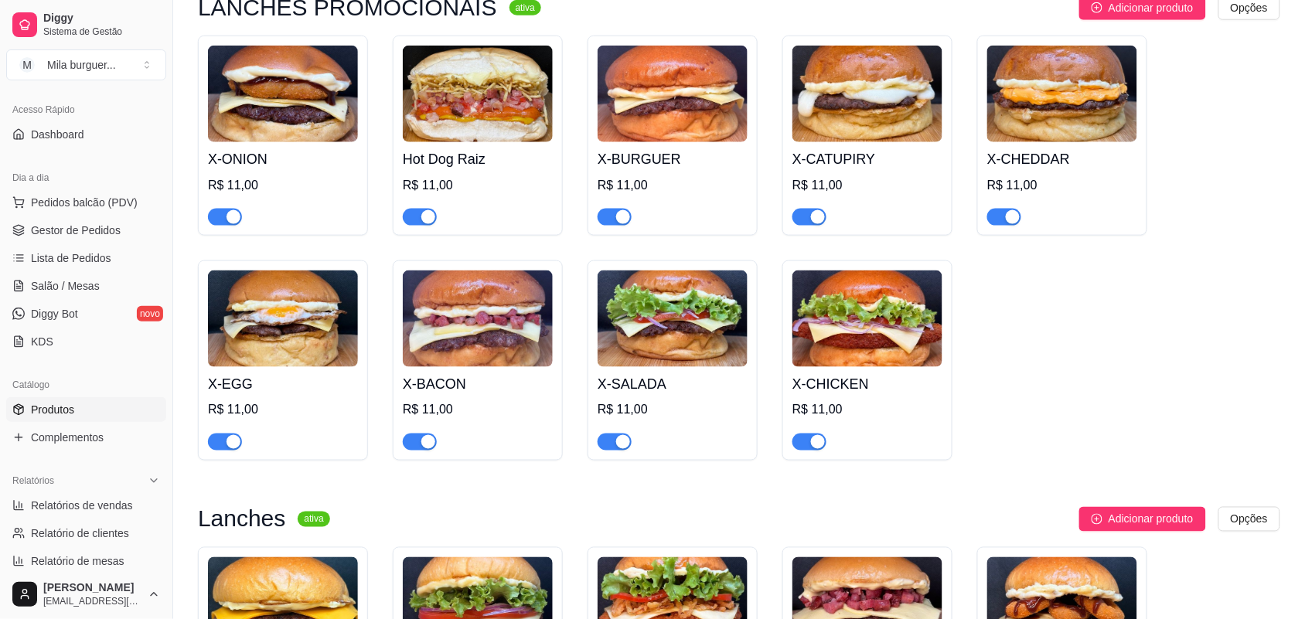
scroll to position [275, 0]
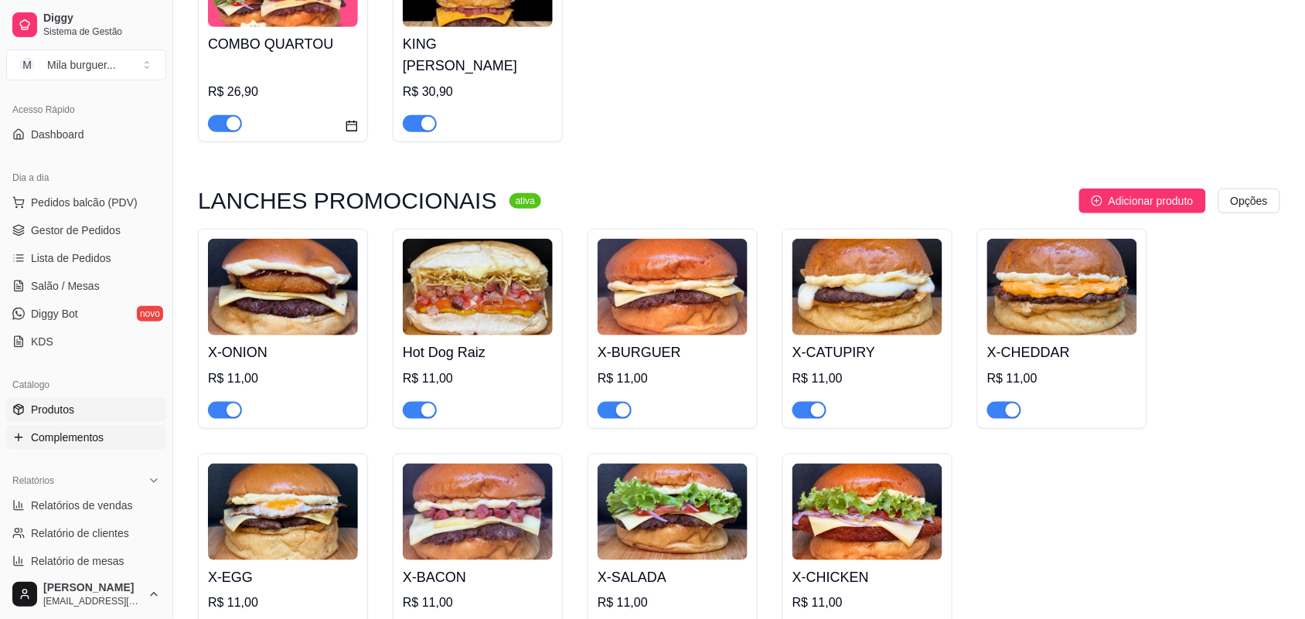
click at [83, 445] on span "Complementos" at bounding box center [67, 437] width 73 height 15
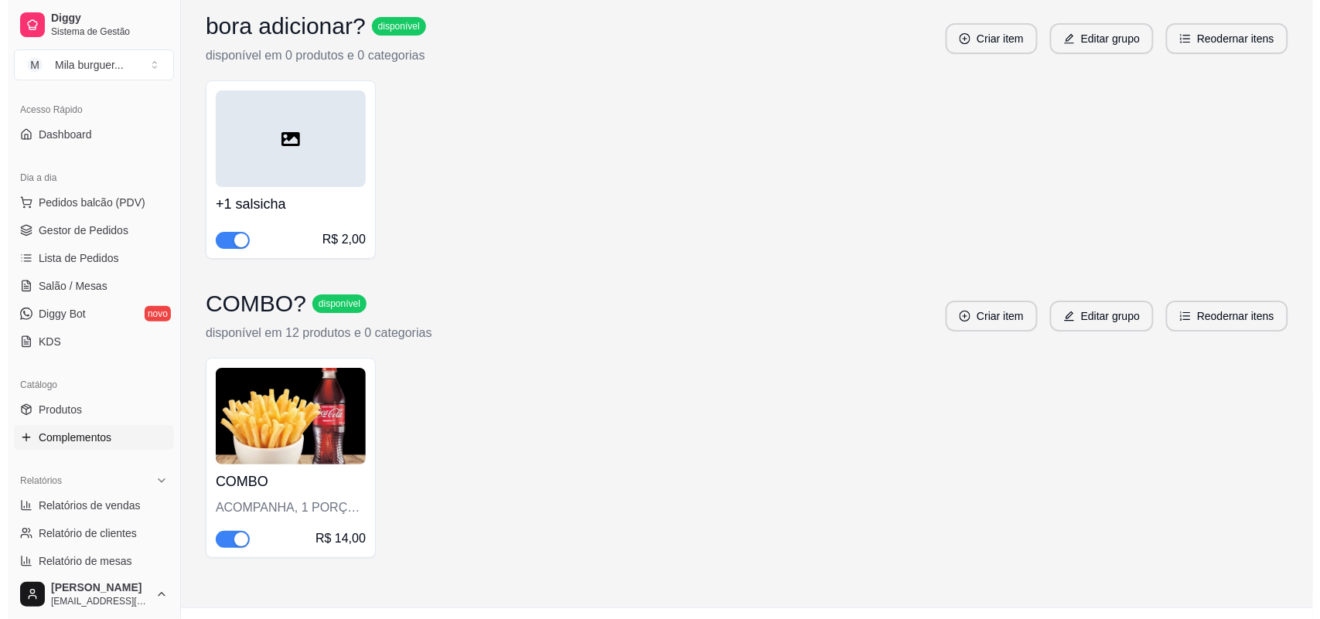
scroll to position [1583, 0]
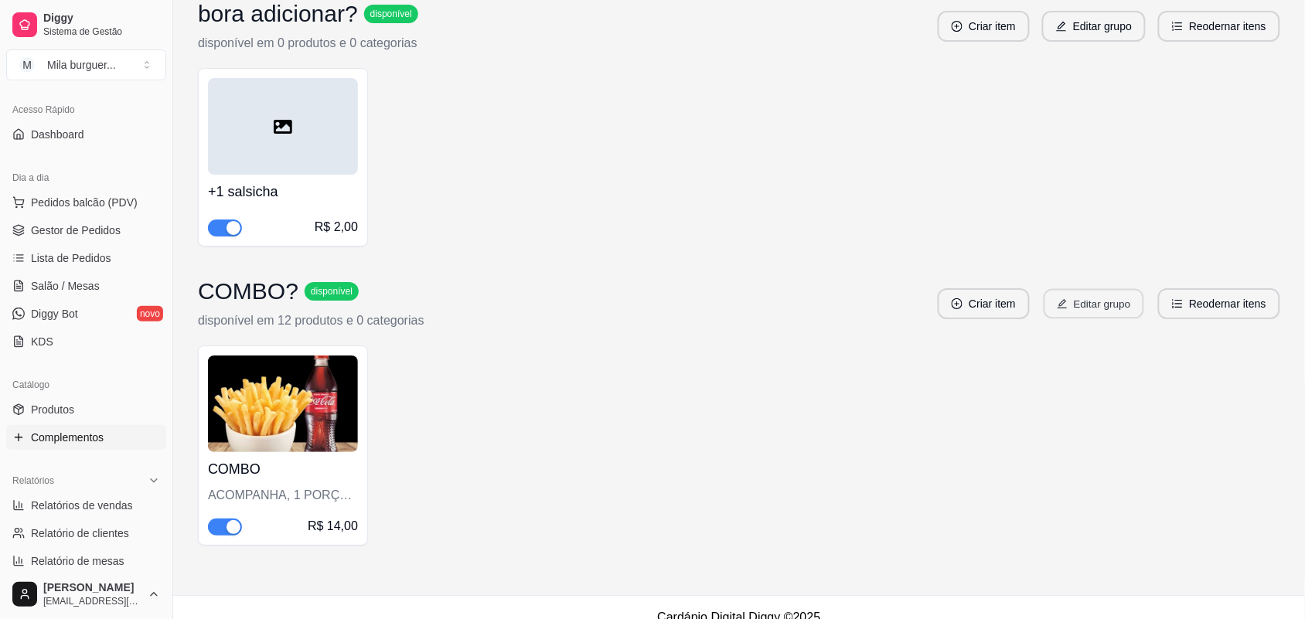
click at [1106, 289] on button "Editar grupo" at bounding box center [1094, 304] width 101 height 30
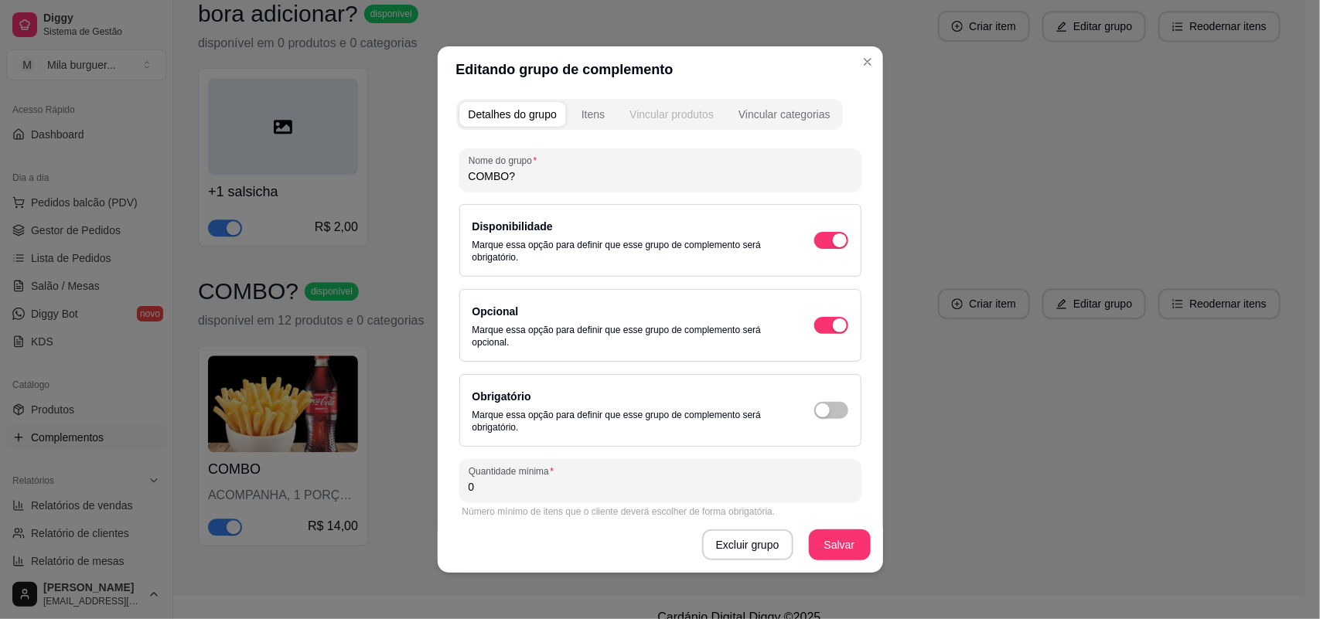
click at [689, 114] on div "Vincular produtos" at bounding box center [672, 114] width 84 height 15
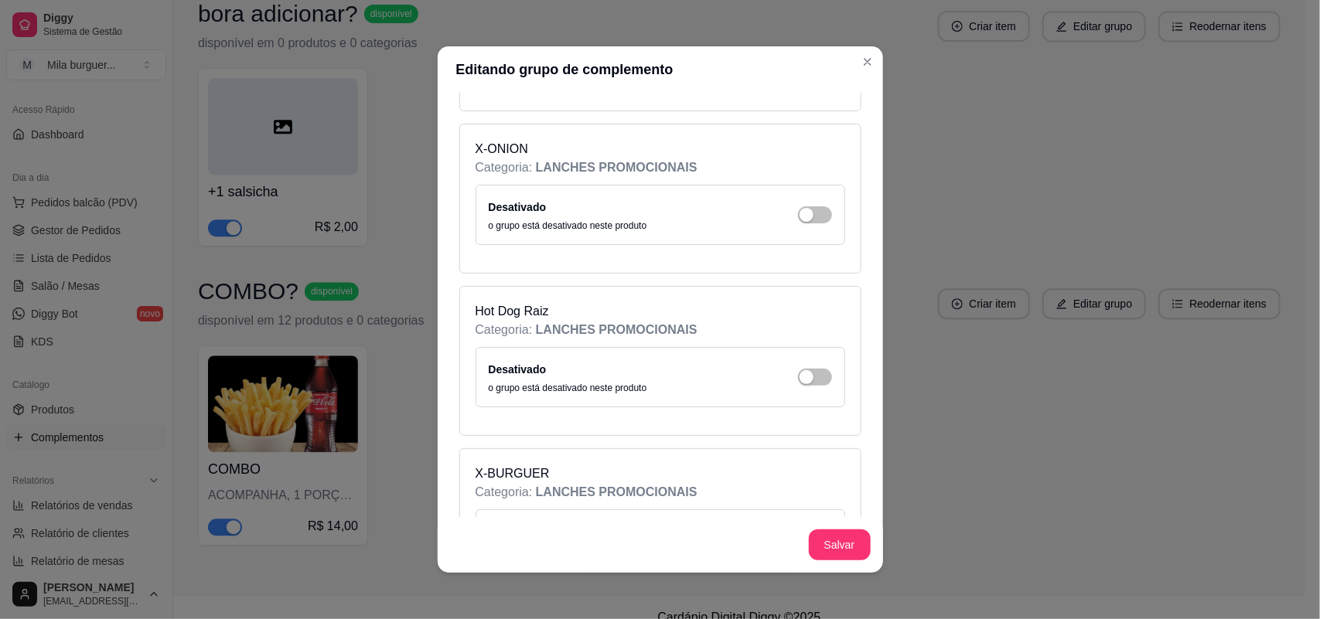
scroll to position [483, 0]
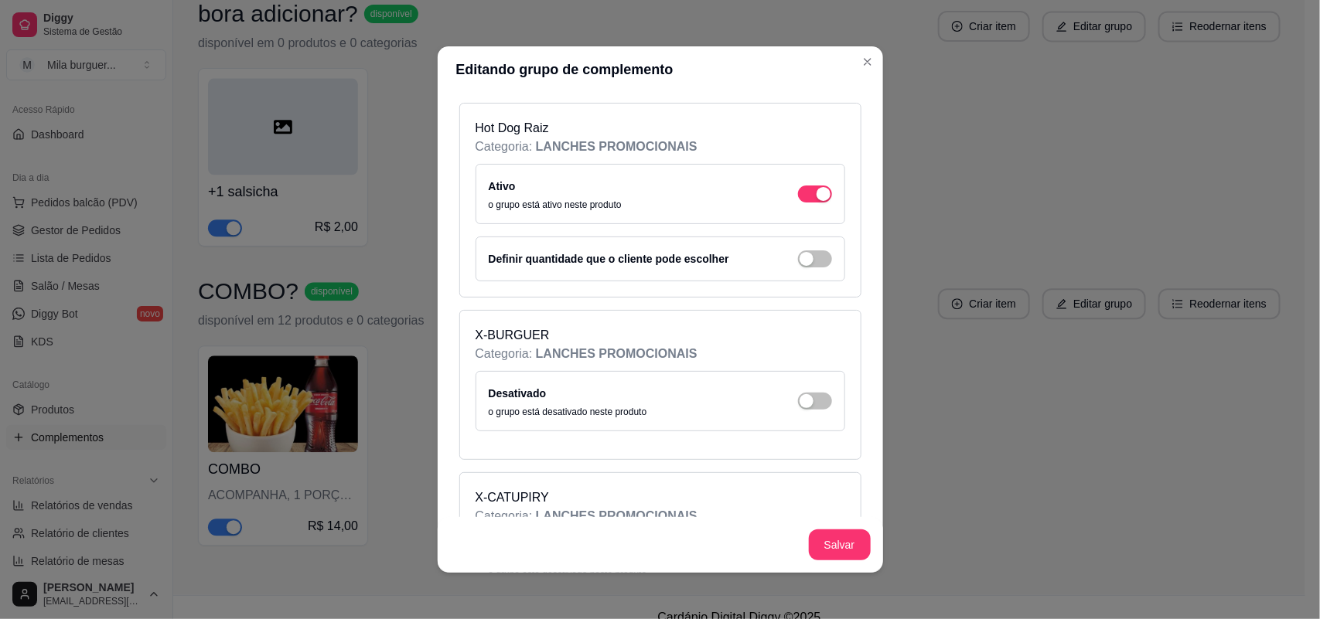
scroll to position [870, 0]
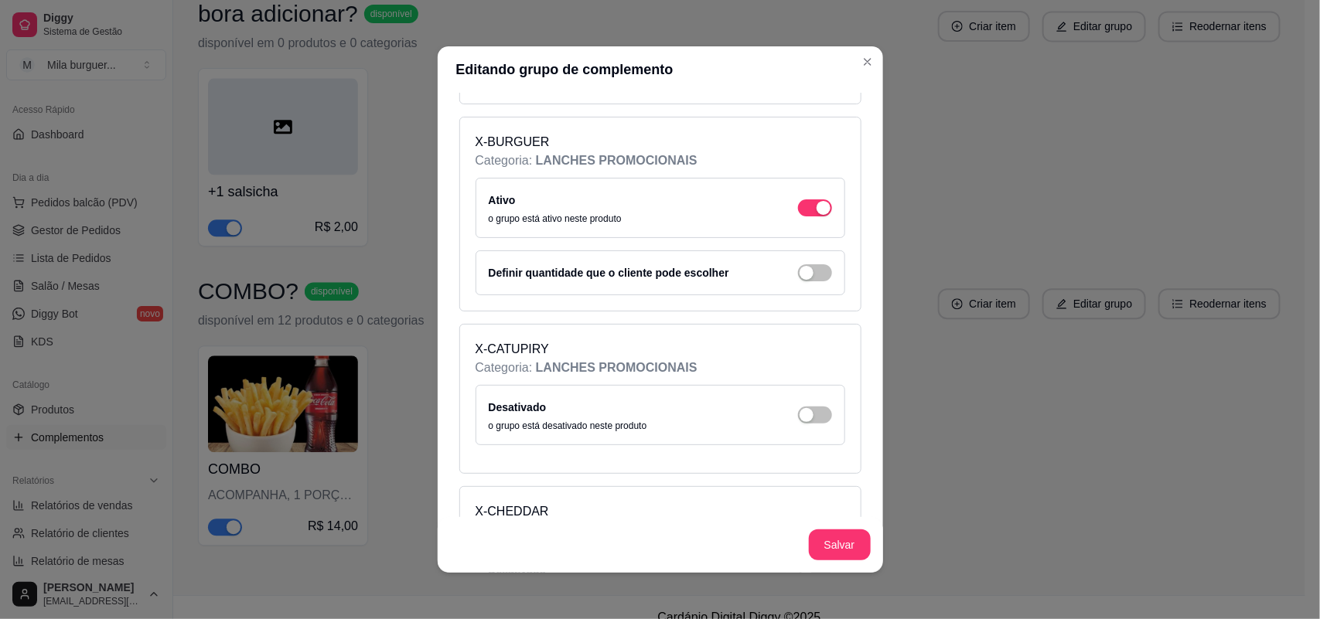
click at [786, 410] on div "Desativado o grupo está desativado neste produto" at bounding box center [660, 415] width 343 height 34
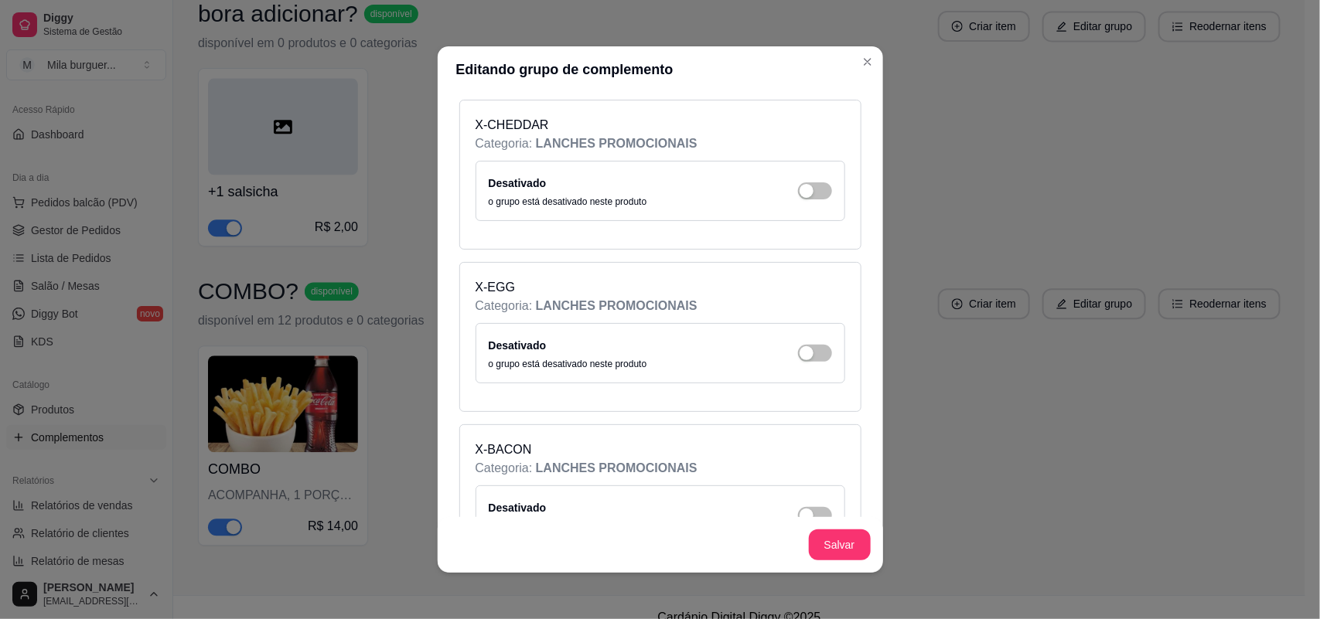
scroll to position [1353, 0]
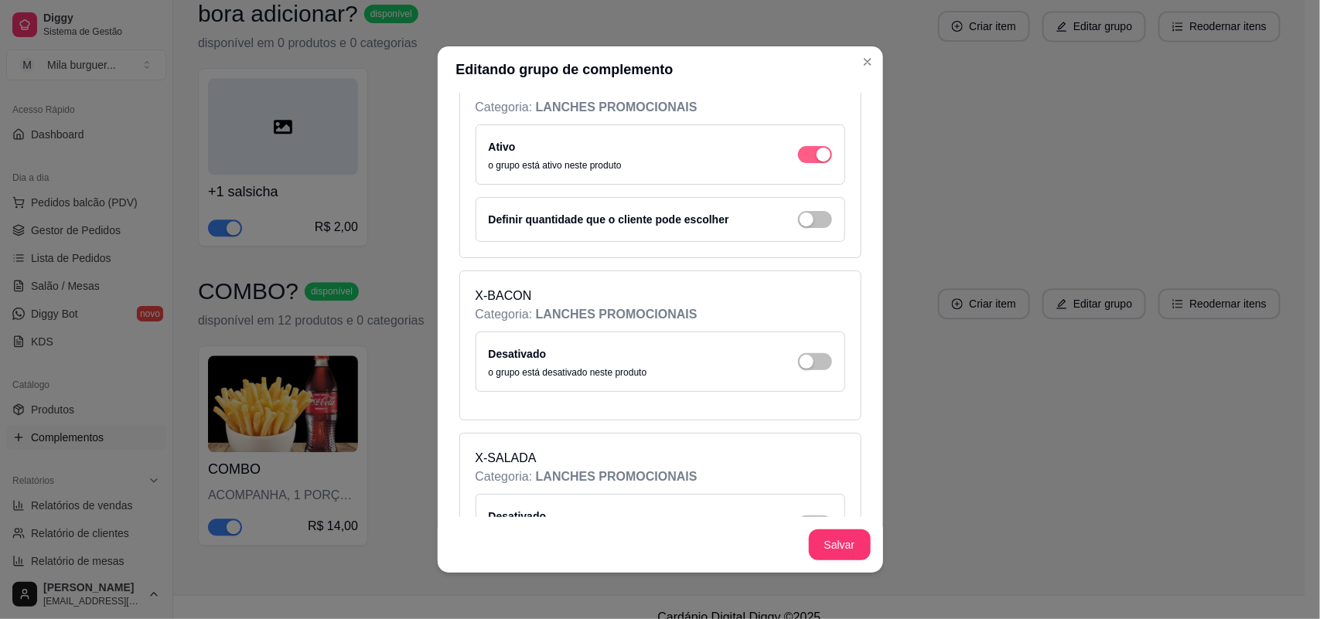
scroll to position [1547, 0]
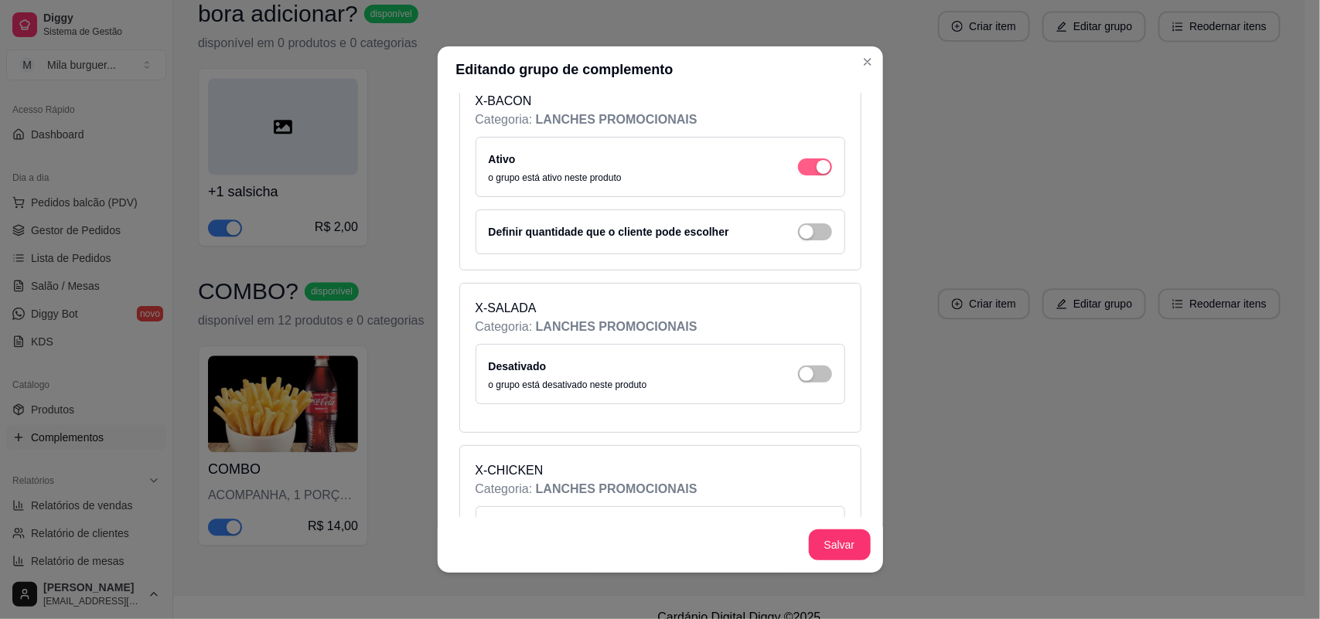
scroll to position [1837, 0]
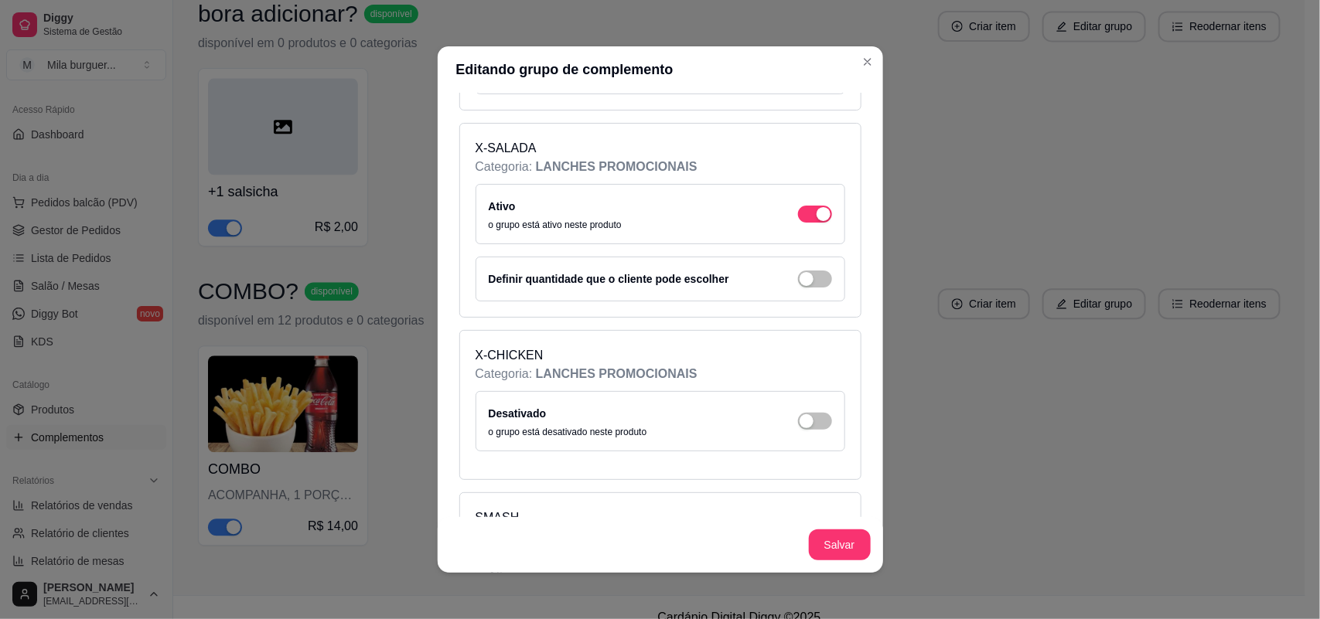
scroll to position [1933, 0]
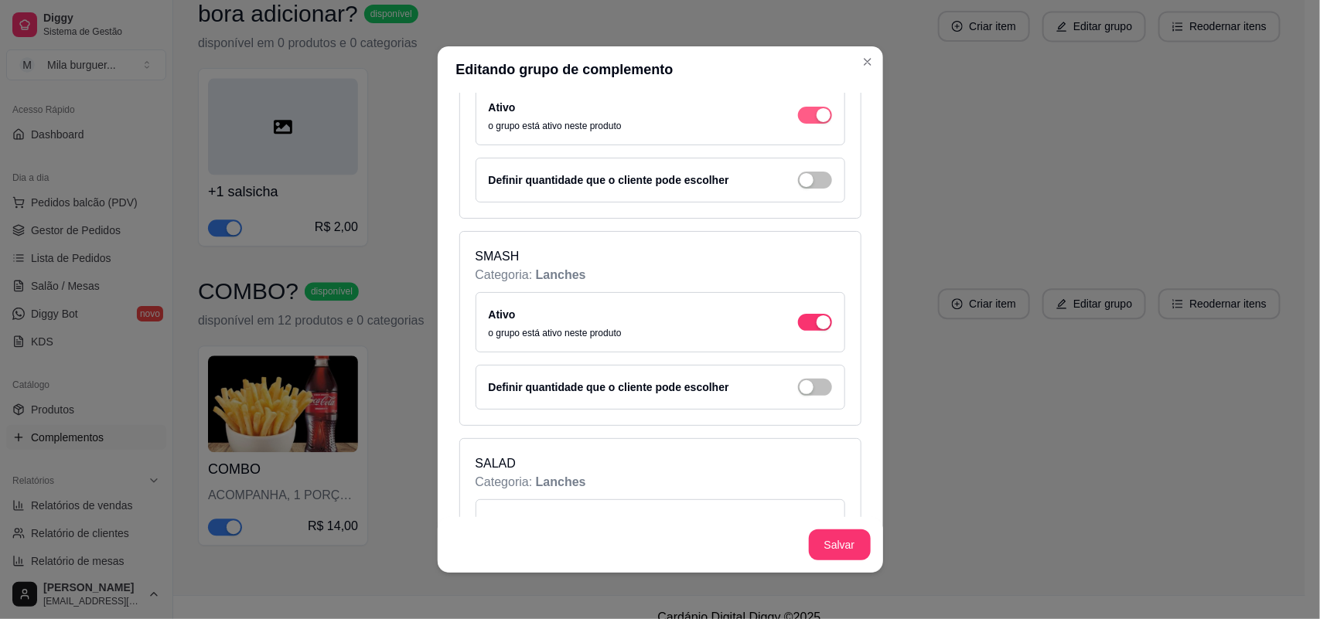
scroll to position [2320, 0]
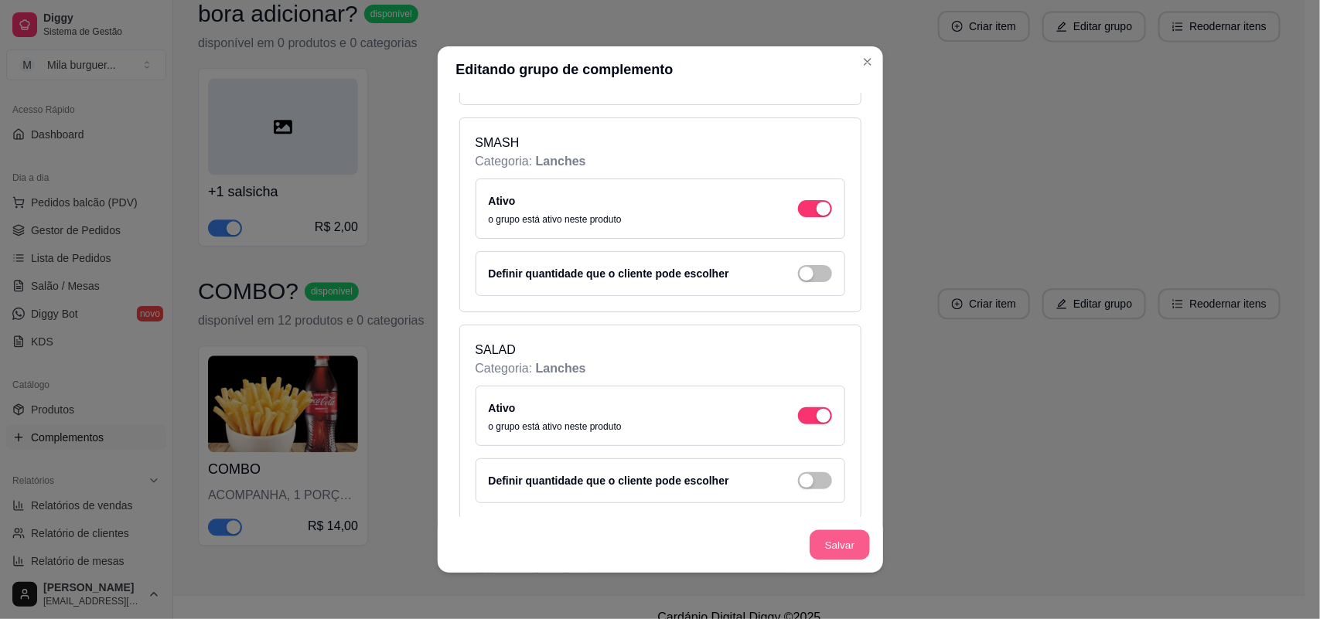
click at [839, 541] on button "Salvar" at bounding box center [840, 546] width 60 height 30
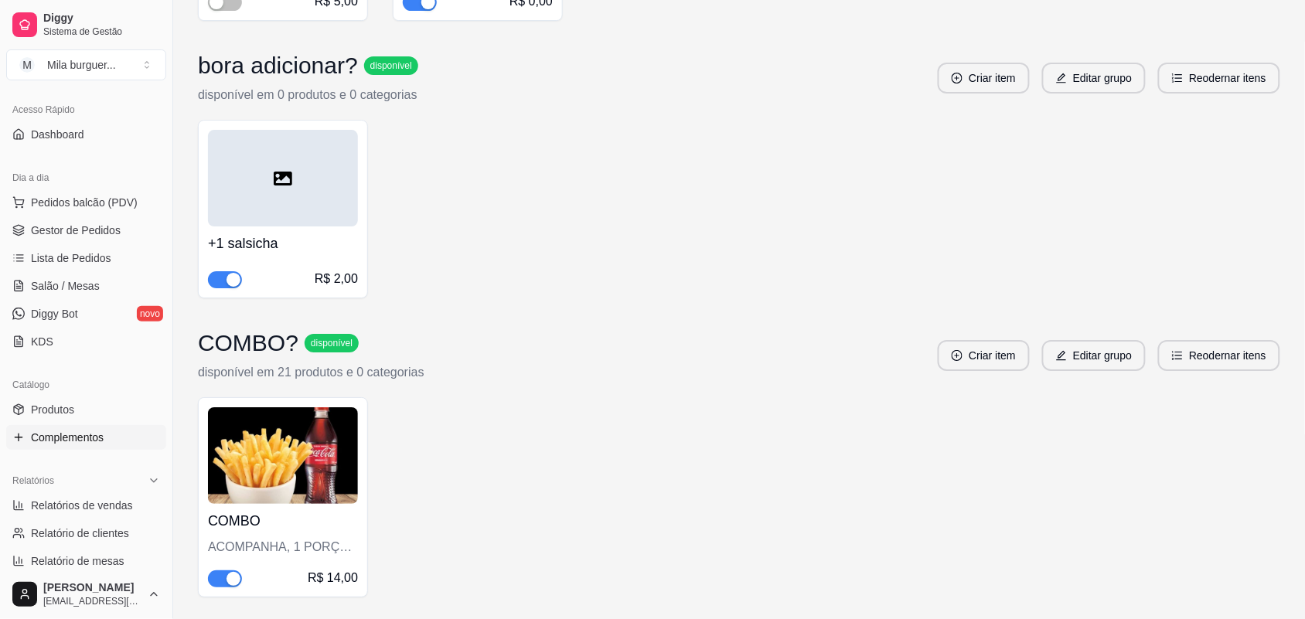
scroll to position [1486, 0]
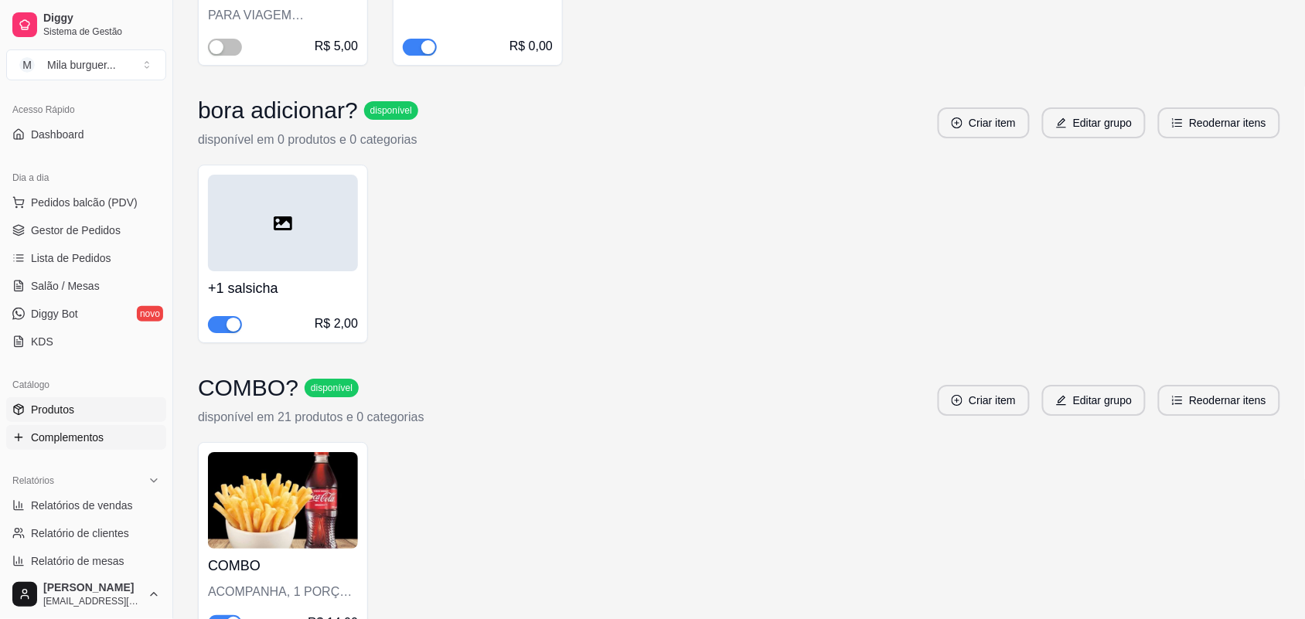
click at [70, 411] on span "Produtos" at bounding box center [52, 409] width 43 height 15
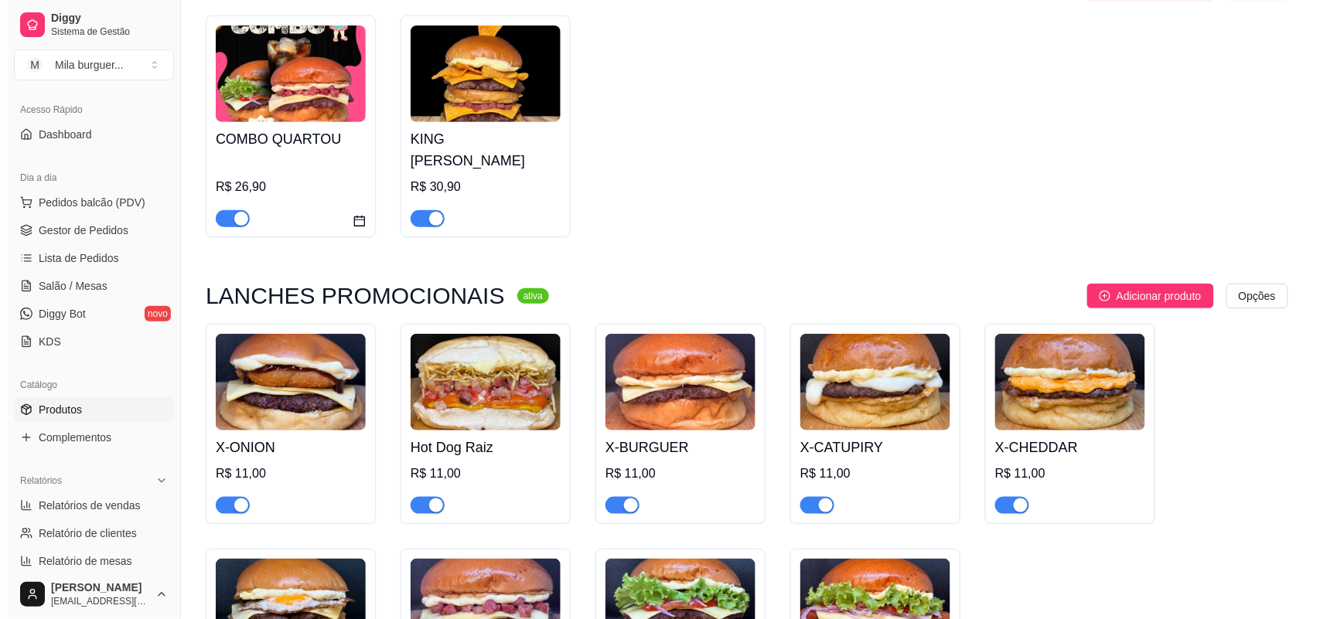
scroll to position [387, 0]
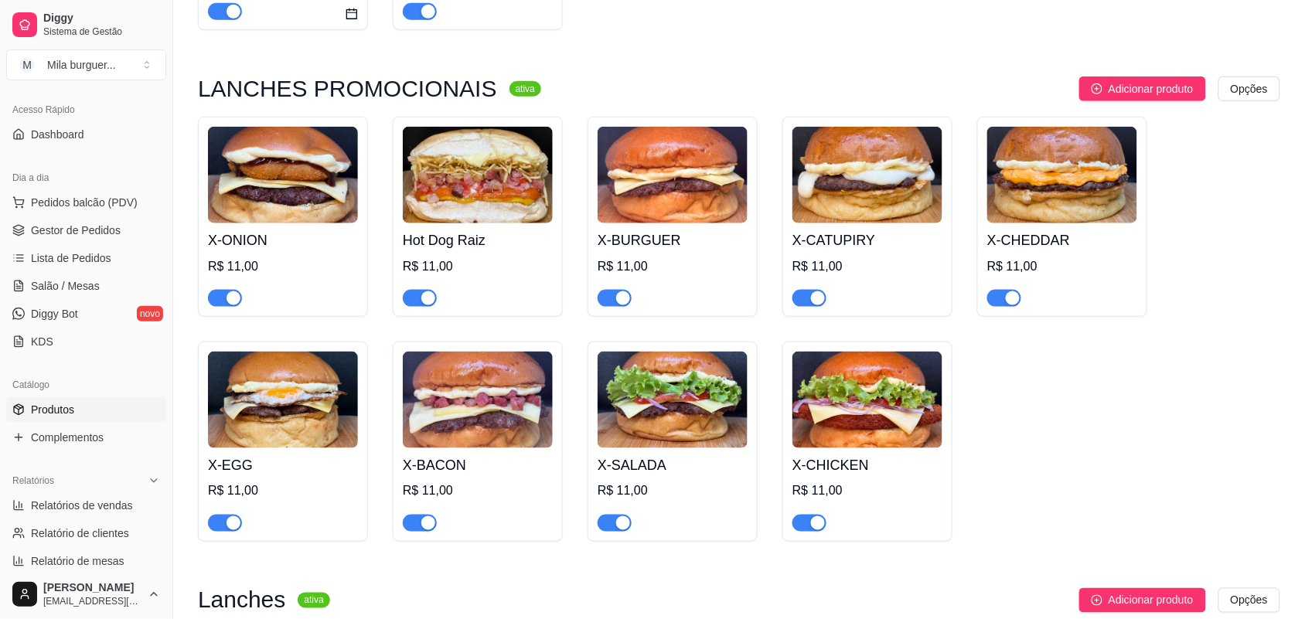
click at [462, 186] on img at bounding box center [478, 175] width 150 height 97
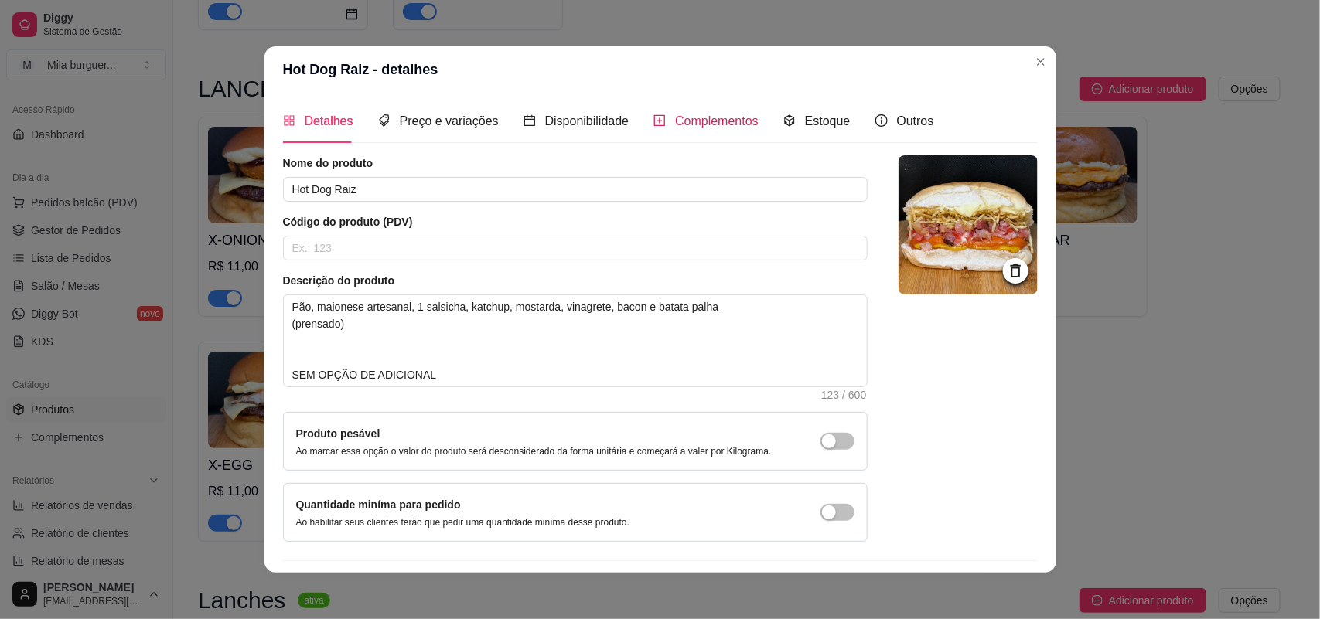
click at [683, 122] on span "Complementos" at bounding box center [717, 120] width 84 height 13
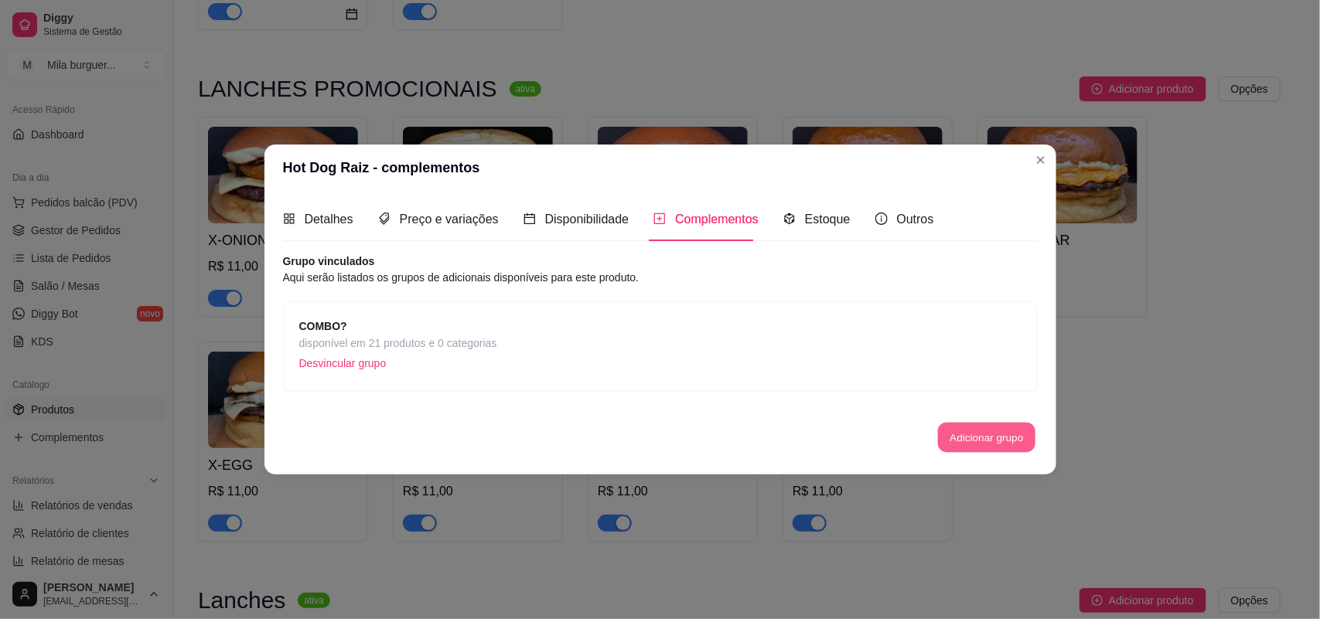
click at [963, 441] on button "Adicionar grupo" at bounding box center [986, 438] width 97 height 30
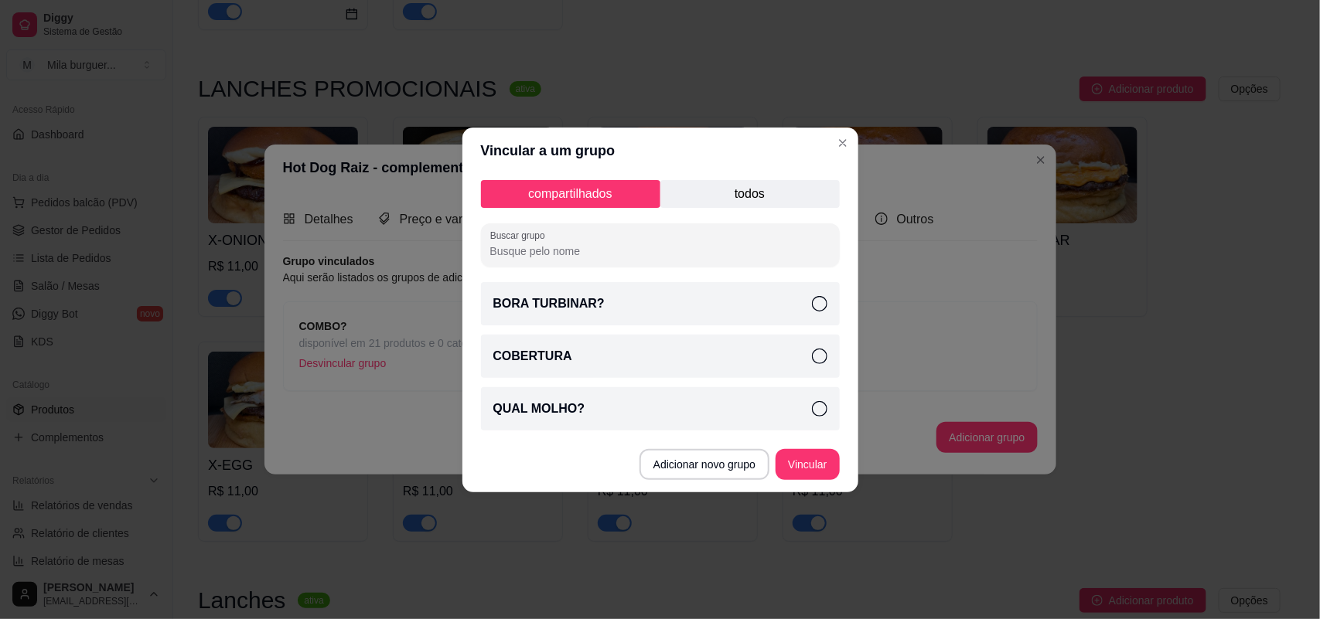
click at [739, 191] on p "todos" at bounding box center [749, 194] width 179 height 28
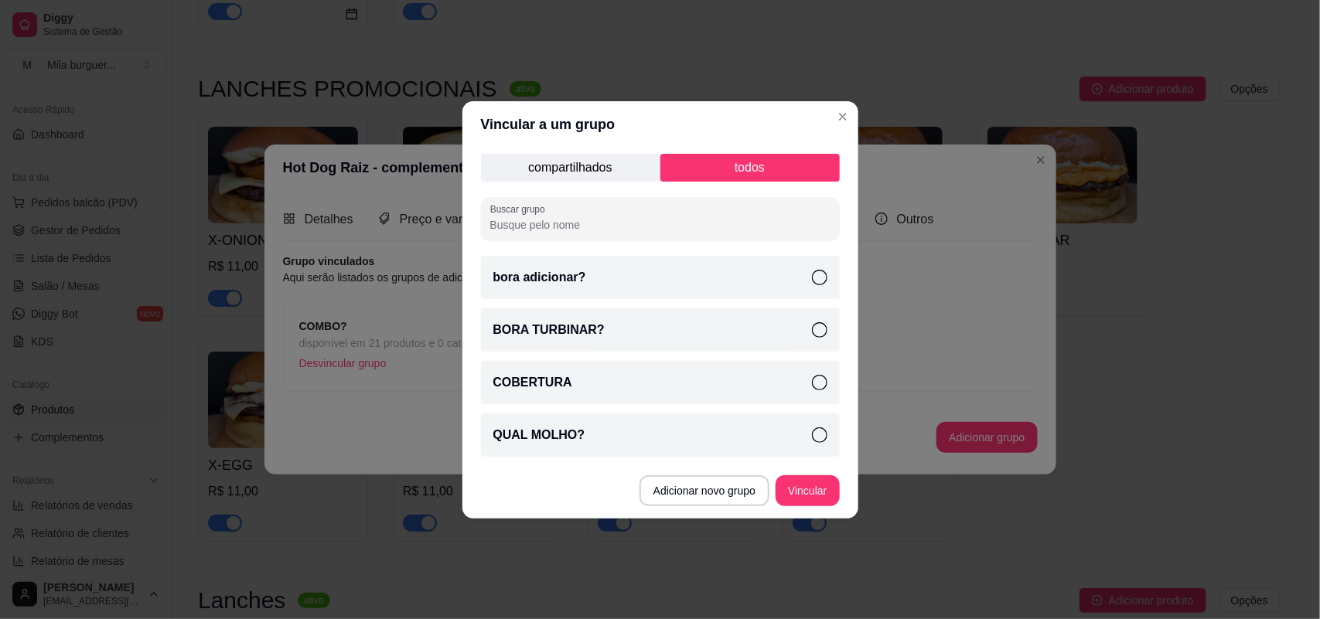
click at [592, 331] on p "BORA TURBINAR?" at bounding box center [548, 330] width 111 height 19
click at [631, 272] on div "bora adicionar?" at bounding box center [660, 277] width 359 height 43
click at [653, 283] on div "bora adicionar?" at bounding box center [660, 277] width 359 height 43
click at [725, 269] on div "bora adicionar?" at bounding box center [660, 277] width 359 height 43
click at [795, 495] on button "Vincular" at bounding box center [807, 491] width 62 height 30
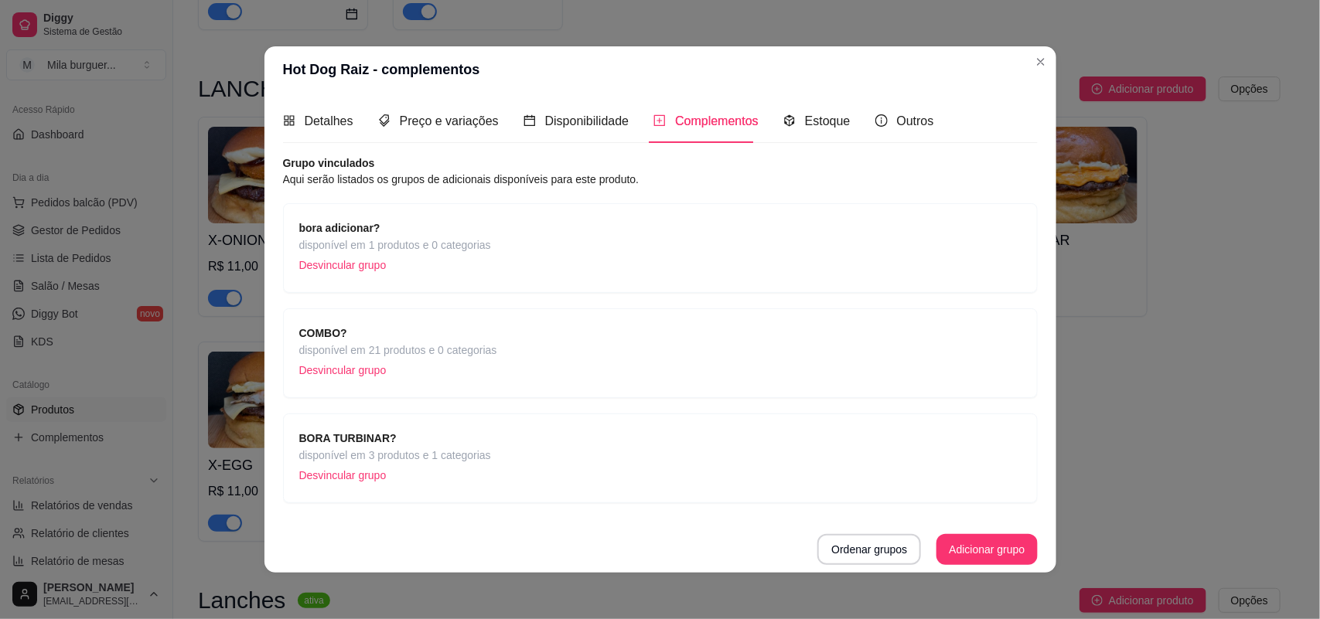
click at [360, 227] on strong "bora adicionar?" at bounding box center [339, 228] width 81 height 12
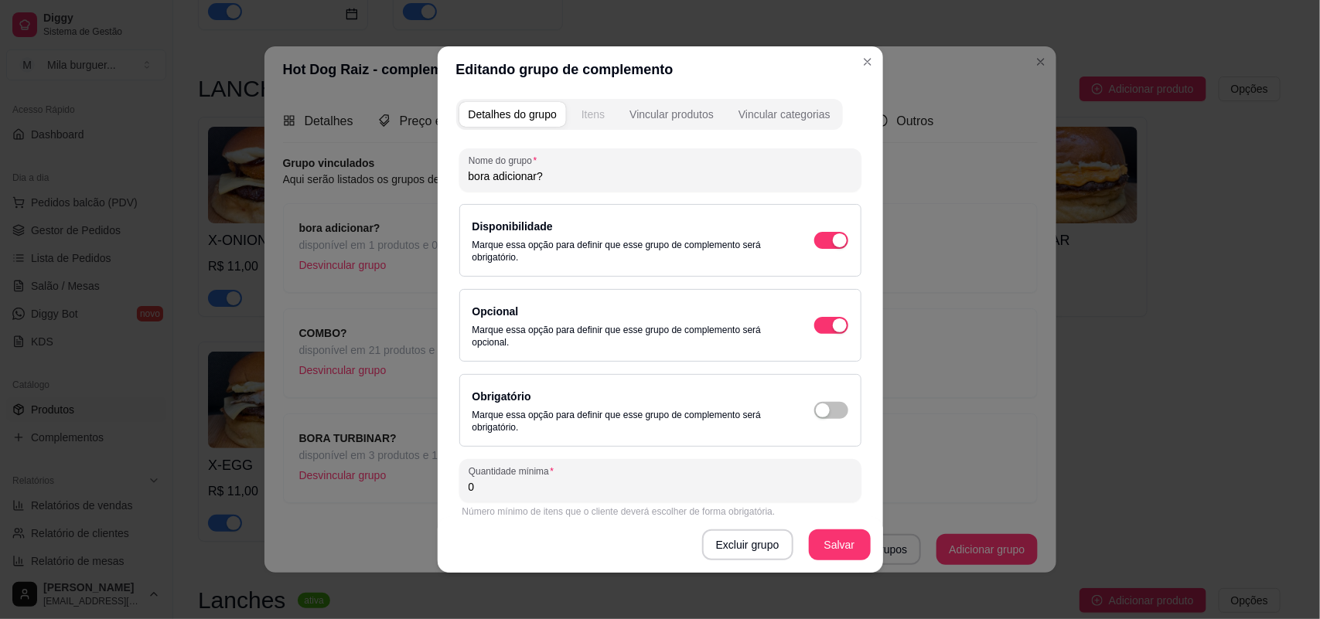
click at [600, 113] on button "Itens" at bounding box center [593, 114] width 42 height 25
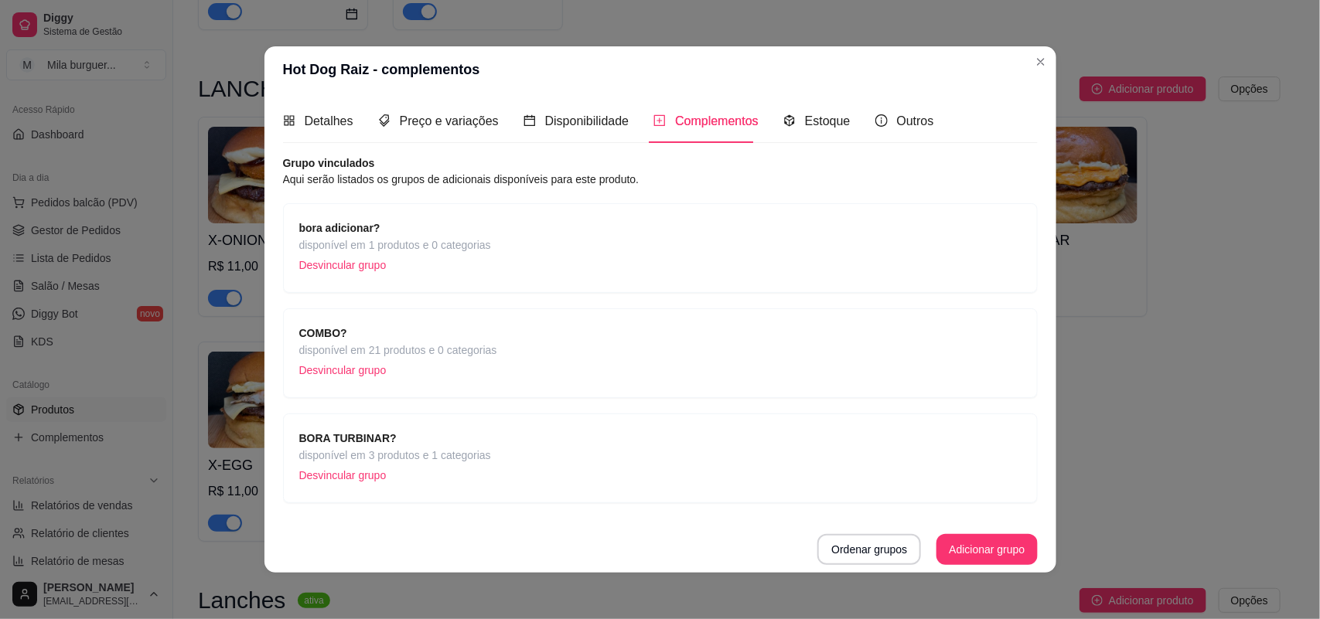
click at [350, 477] on p "Desvincular grupo" at bounding box center [395, 475] width 192 height 23
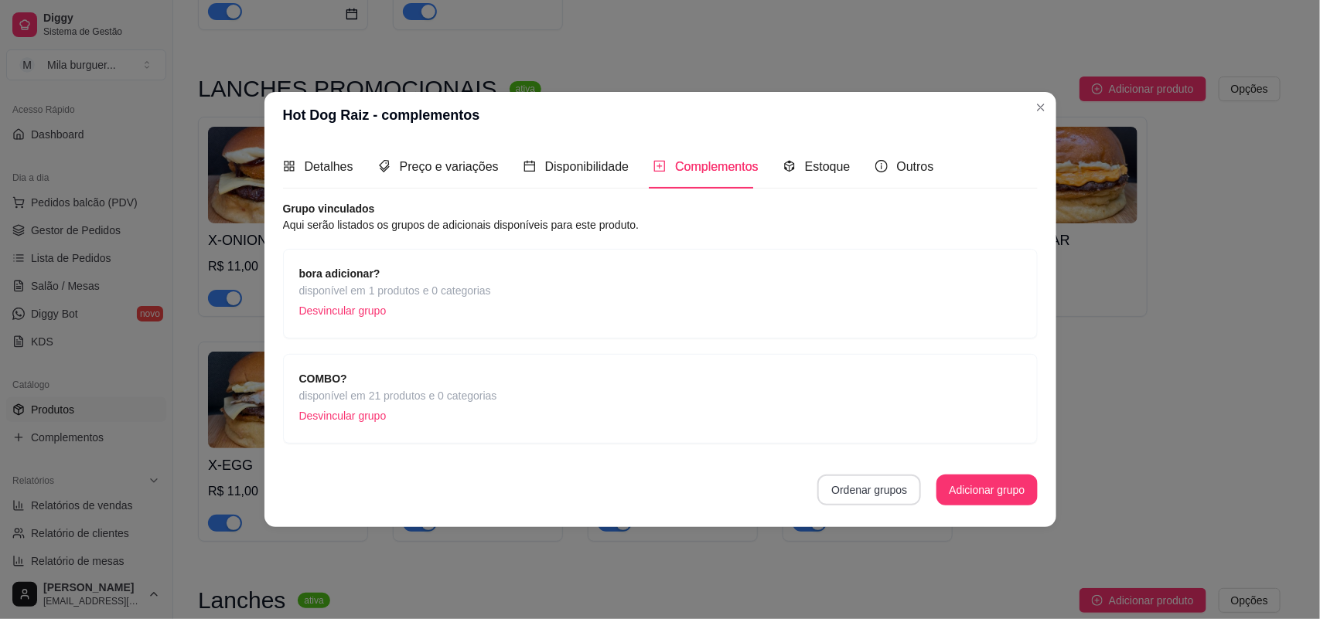
click at [838, 483] on button "Ordenar grupos" at bounding box center [869, 490] width 104 height 31
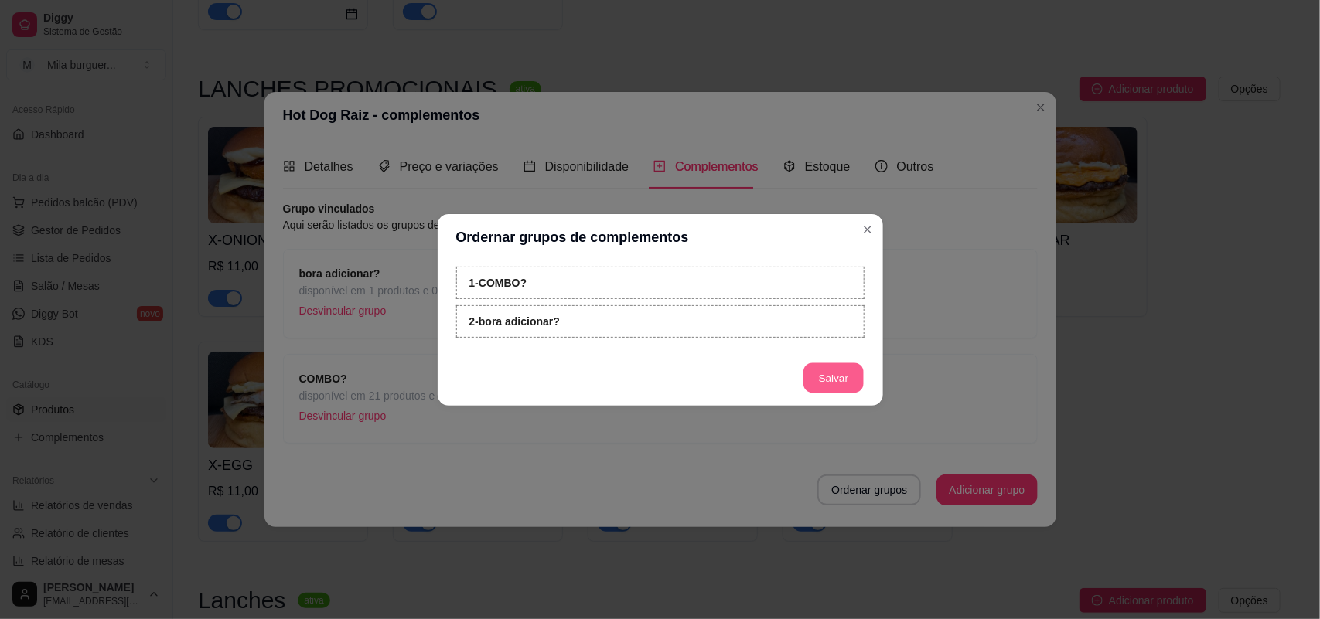
click at [812, 377] on button "Salvar" at bounding box center [834, 378] width 60 height 30
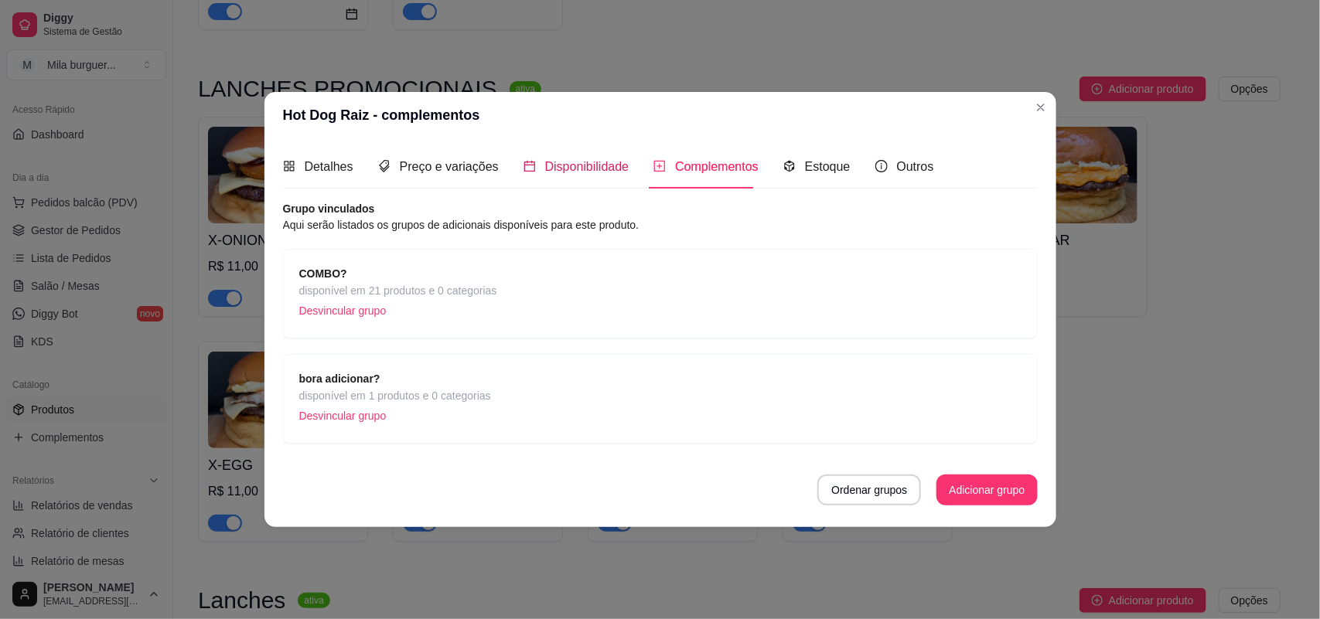
click at [578, 164] on span "Disponibilidade" at bounding box center [587, 166] width 84 height 13
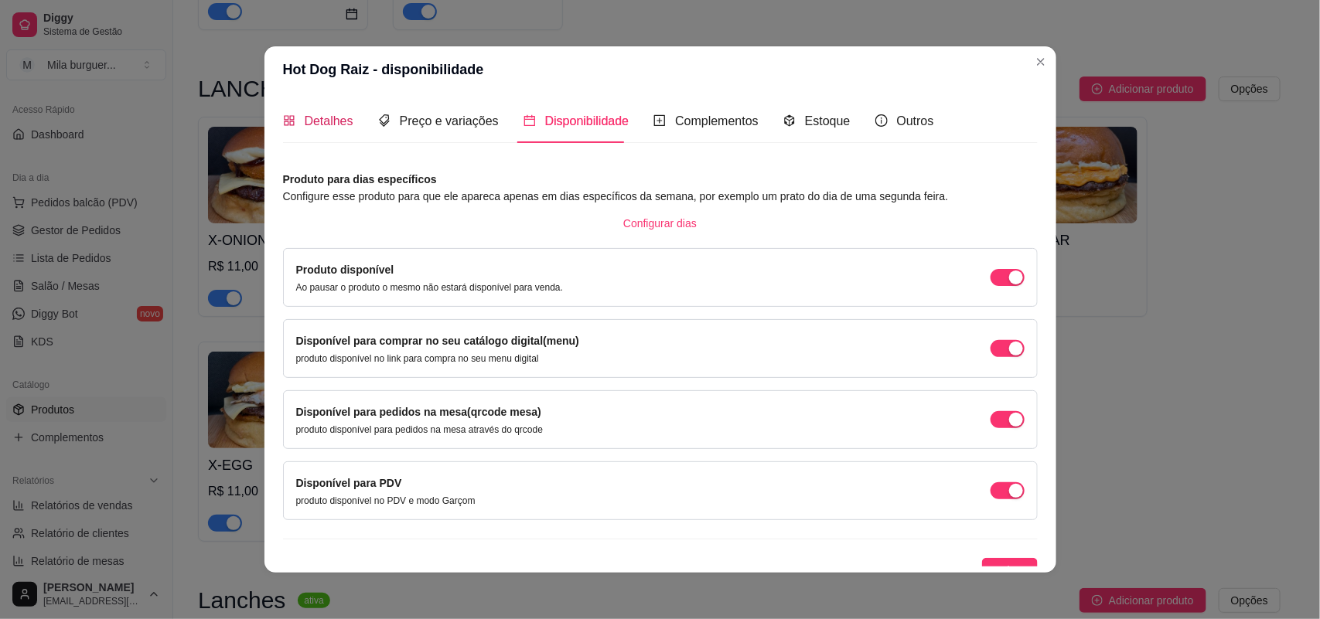
click at [306, 128] on span "Detalhes" at bounding box center [329, 120] width 49 height 13
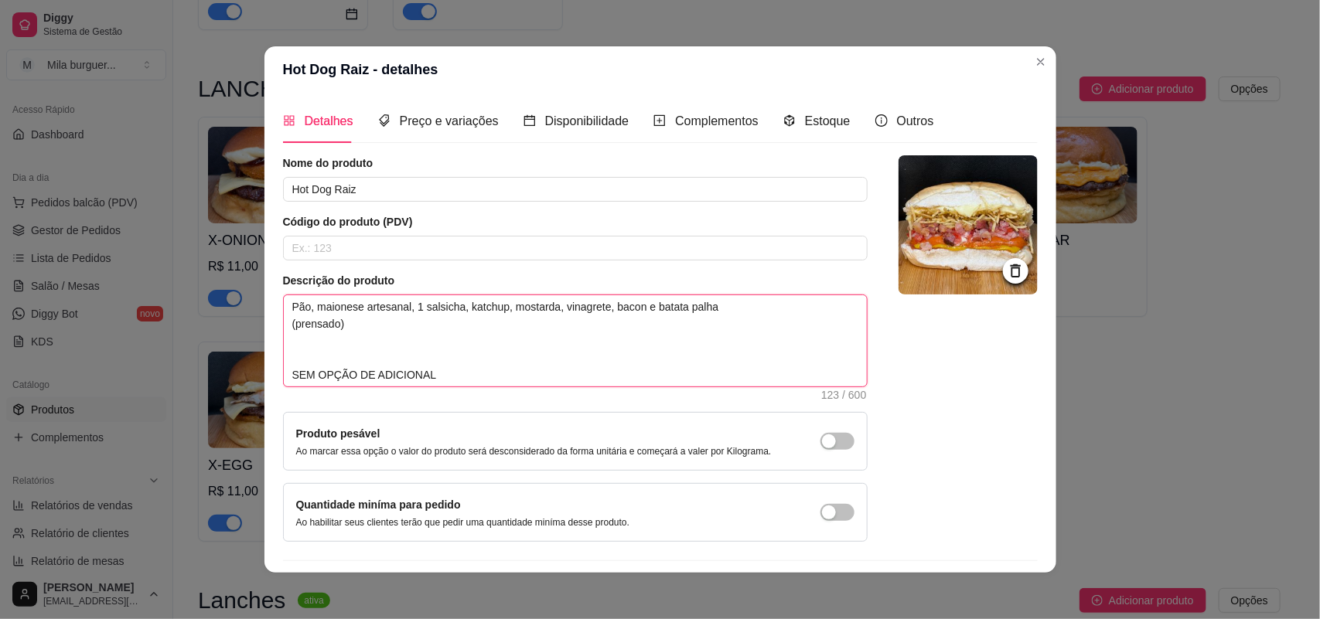
drag, startPoint x: 424, startPoint y: 373, endPoint x: 273, endPoint y: 383, distance: 151.1
click at [273, 383] on div "Detalhes Preço e variações Disponibilidade Complementos Estoque Outros Nome do …" at bounding box center [660, 333] width 792 height 480
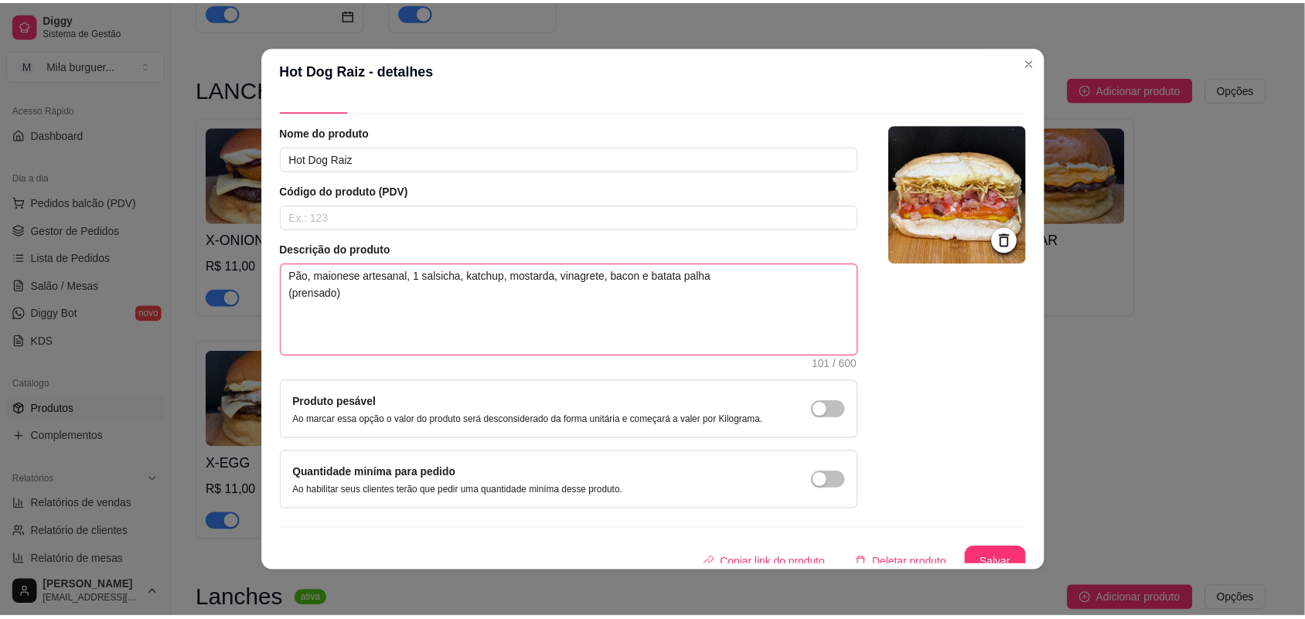
scroll to position [45, 0]
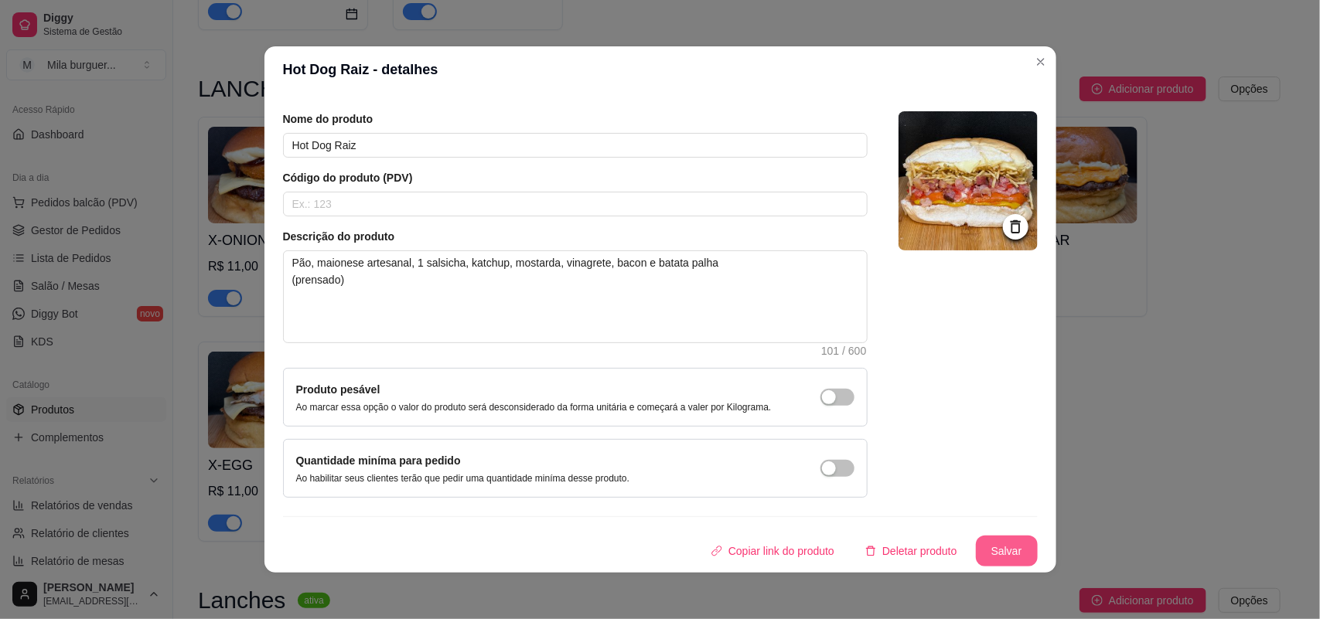
click at [976, 555] on button "Salvar" at bounding box center [1007, 551] width 62 height 31
click at [977, 545] on button "Salvar" at bounding box center [1007, 552] width 60 height 30
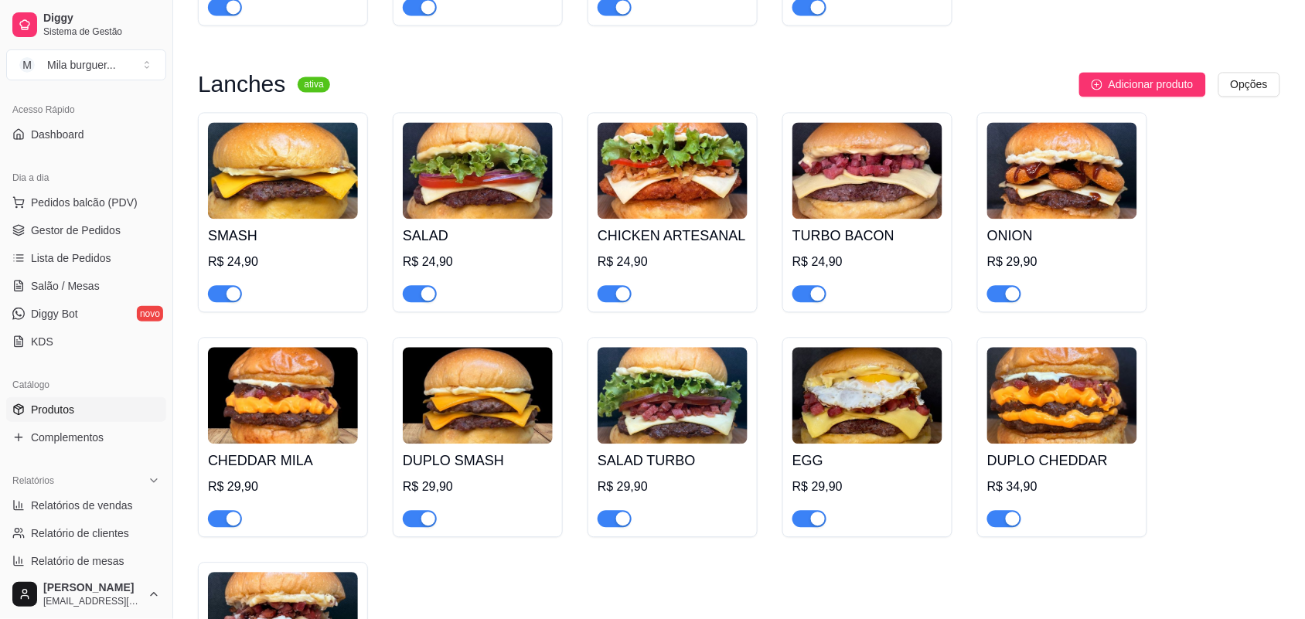
scroll to position [870, 0]
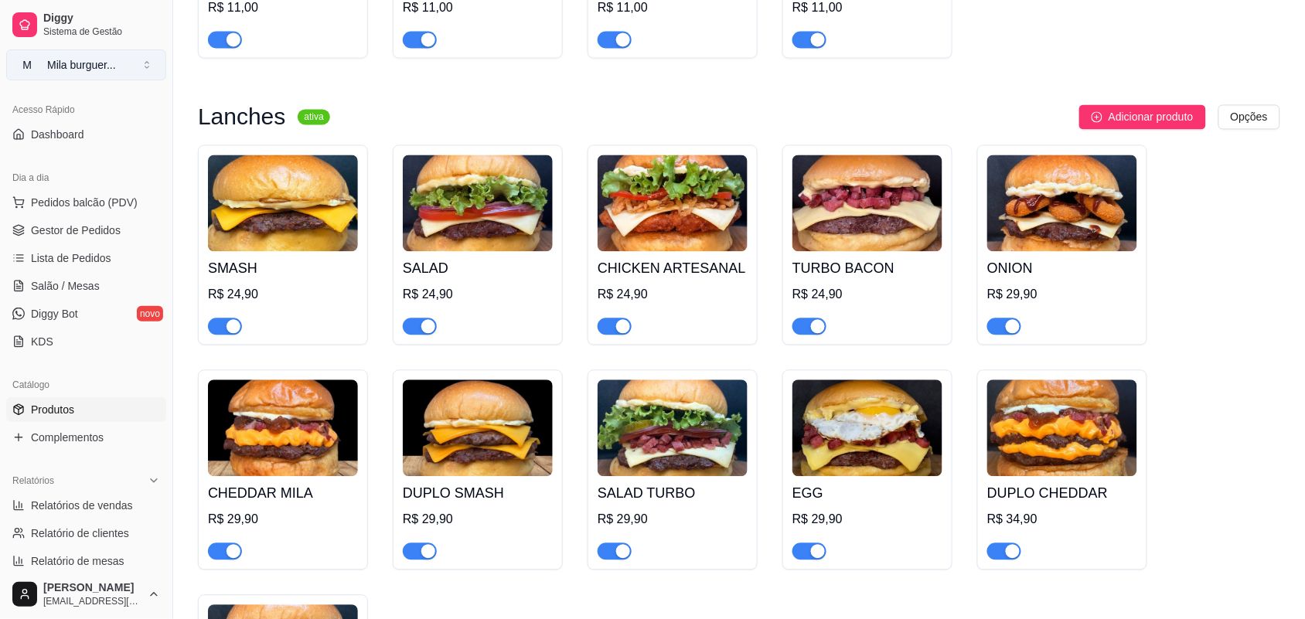
click at [59, 74] on button "M Mila burguer ..." at bounding box center [86, 64] width 160 height 31
click at [97, 143] on div "[PERSON_NAME]" at bounding box center [67, 145] width 70 height 15
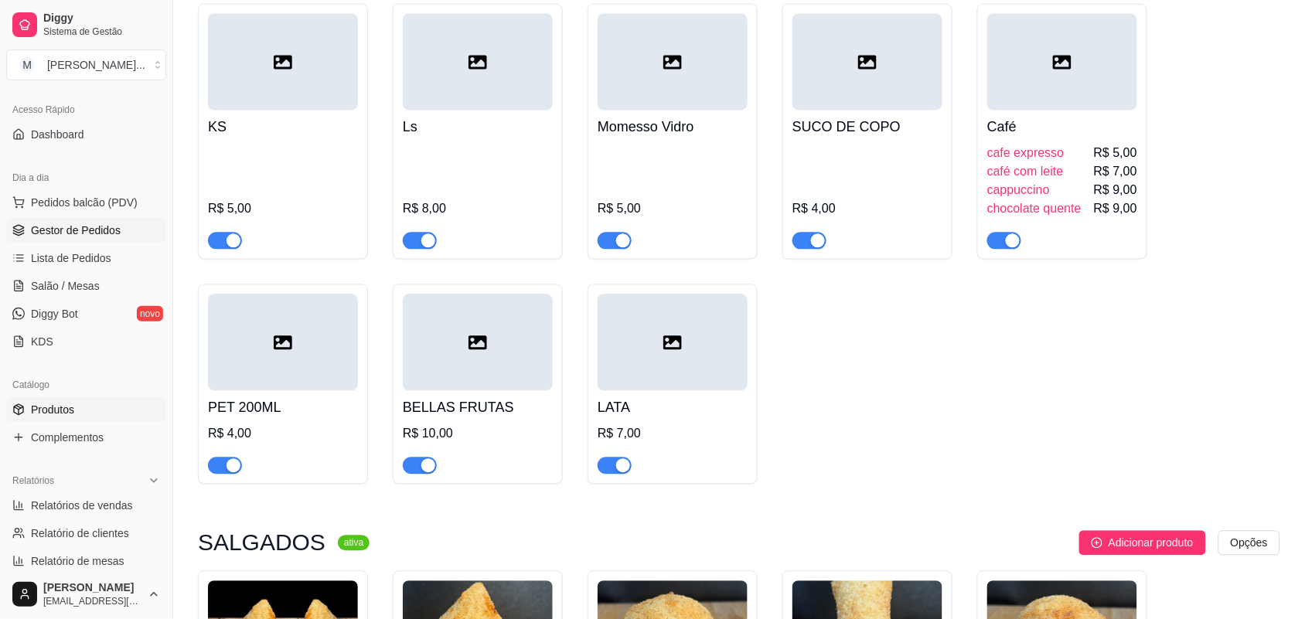
click at [32, 232] on span "Gestor de Pedidos" at bounding box center [76, 230] width 90 height 15
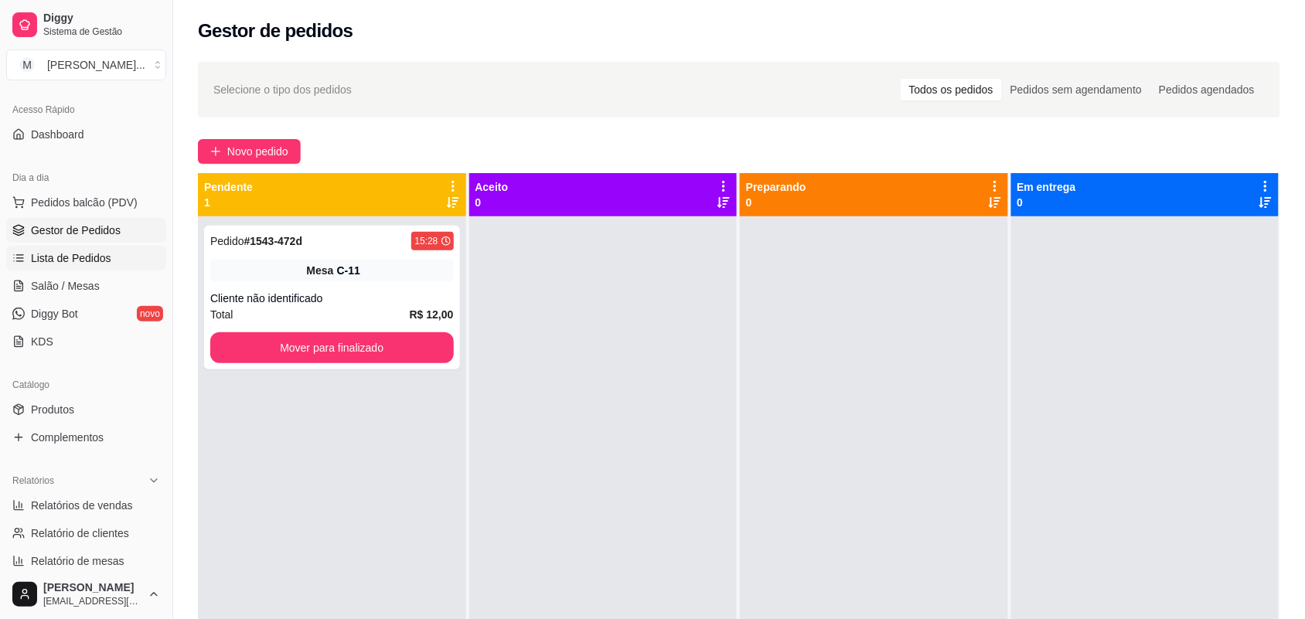
click at [63, 251] on span "Lista de Pedidos" at bounding box center [71, 258] width 80 height 15
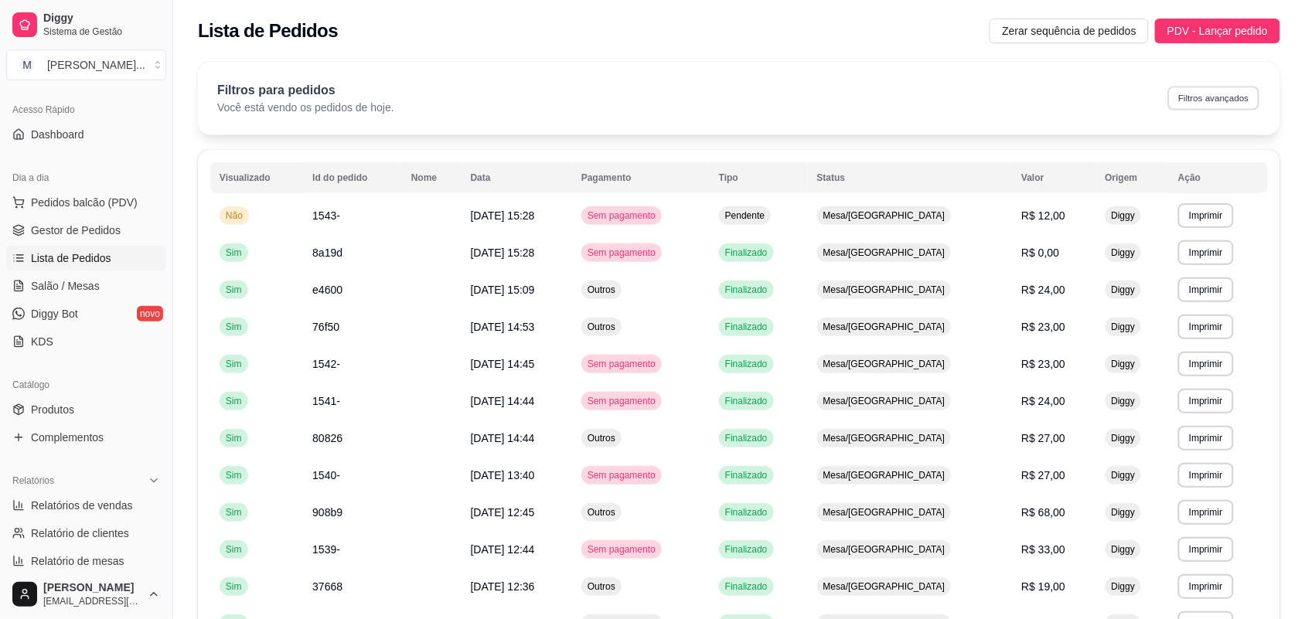
click at [1231, 97] on button "Filtros avançados" at bounding box center [1214, 98] width 91 height 24
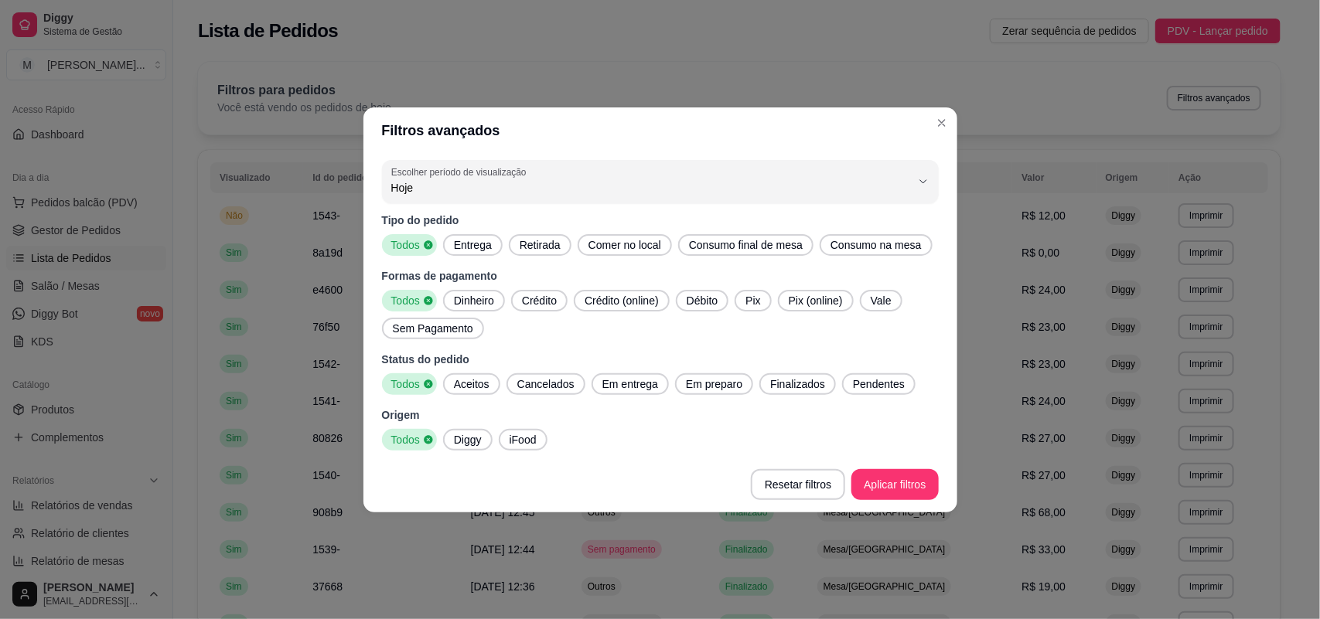
click at [510, 442] on span "iFood" at bounding box center [522, 439] width 39 height 15
click at [875, 469] on button "Aplicar filtros" at bounding box center [894, 484] width 87 height 31
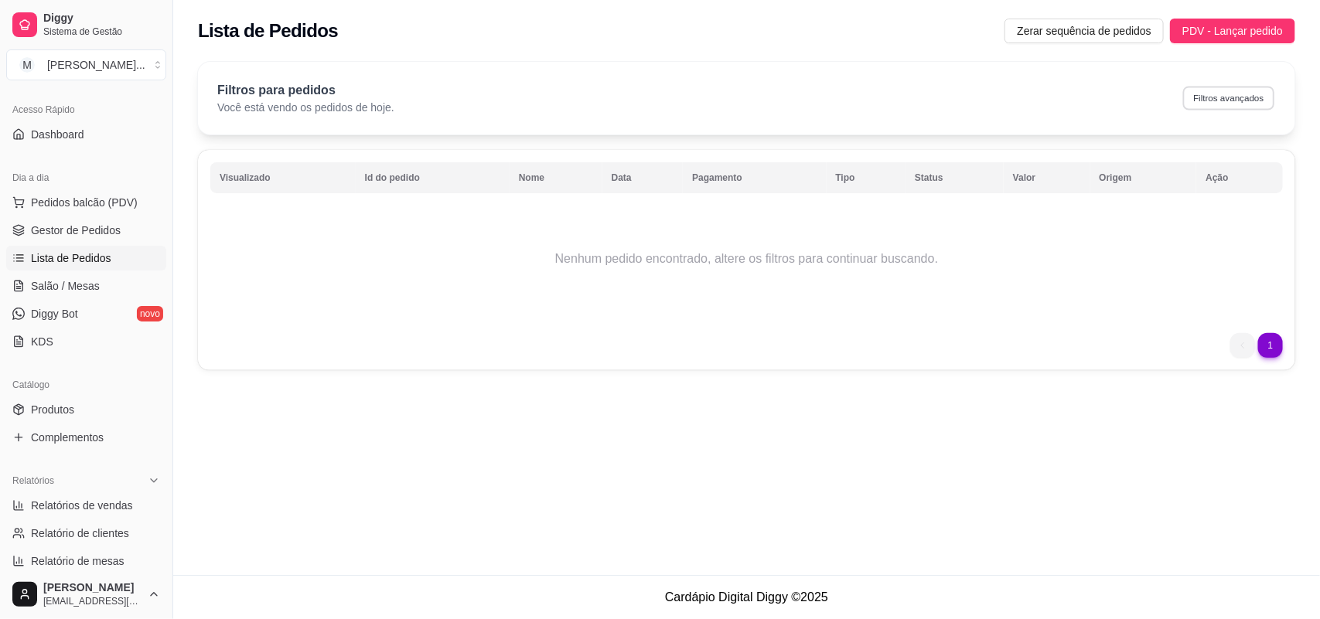
click at [1199, 86] on button "Filtros avançados" at bounding box center [1228, 98] width 91 height 24
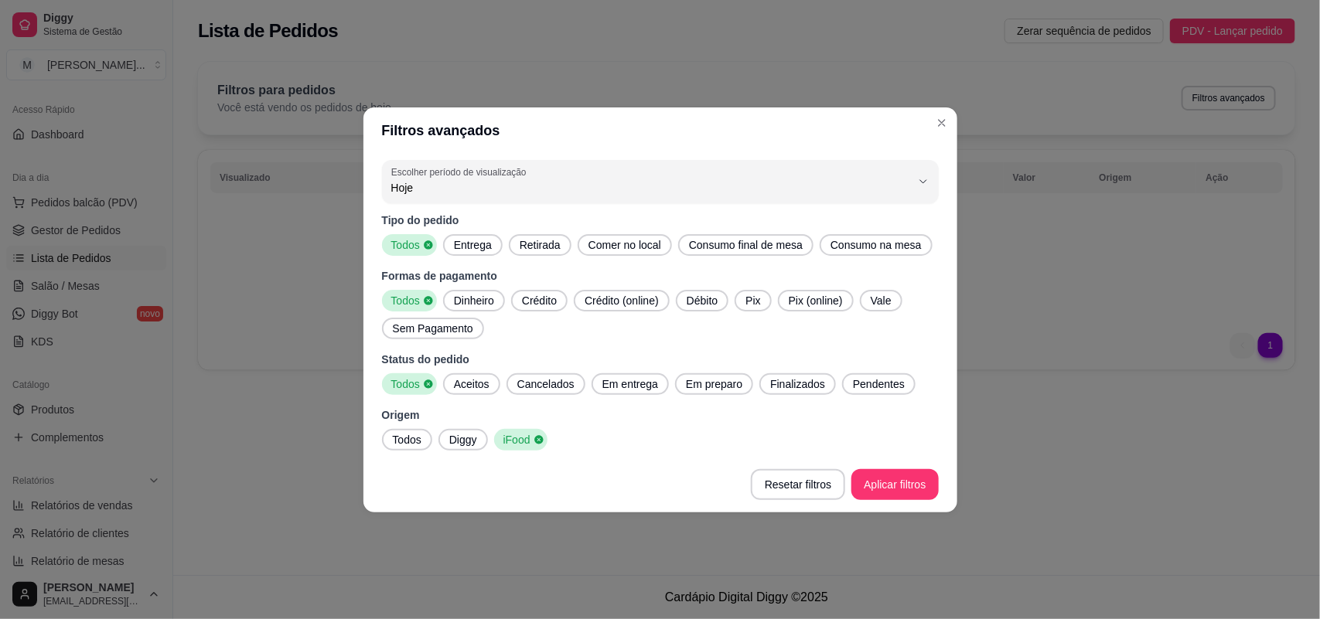
click at [399, 437] on span "Todos" at bounding box center [407, 439] width 41 height 15
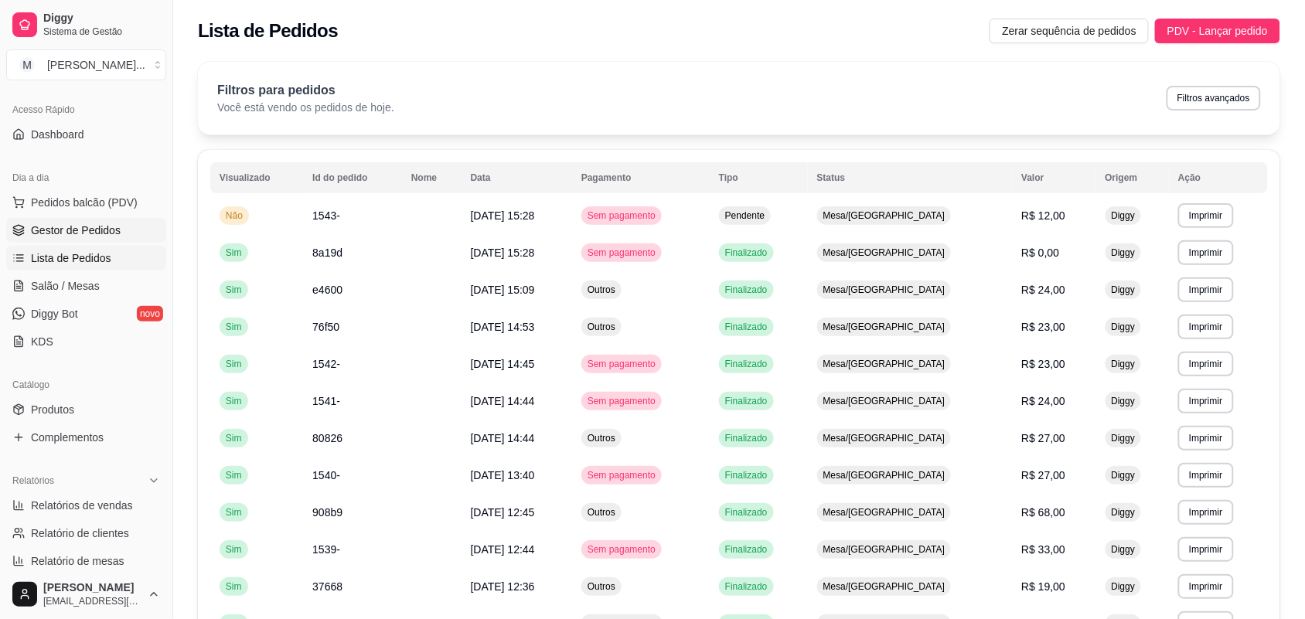
click at [41, 226] on span "Gestor de Pedidos" at bounding box center [76, 230] width 90 height 15
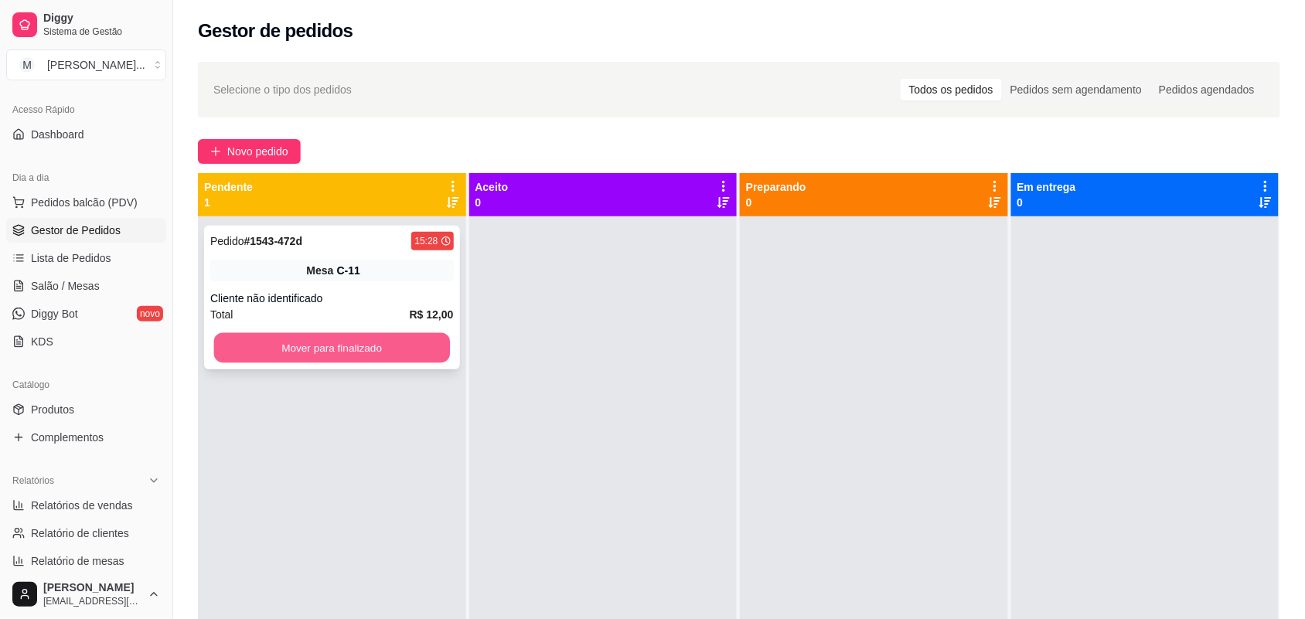
click at [276, 360] on button "Mover para finalizado" at bounding box center [332, 348] width 236 height 30
